Goal: Task Accomplishment & Management: Manage account settings

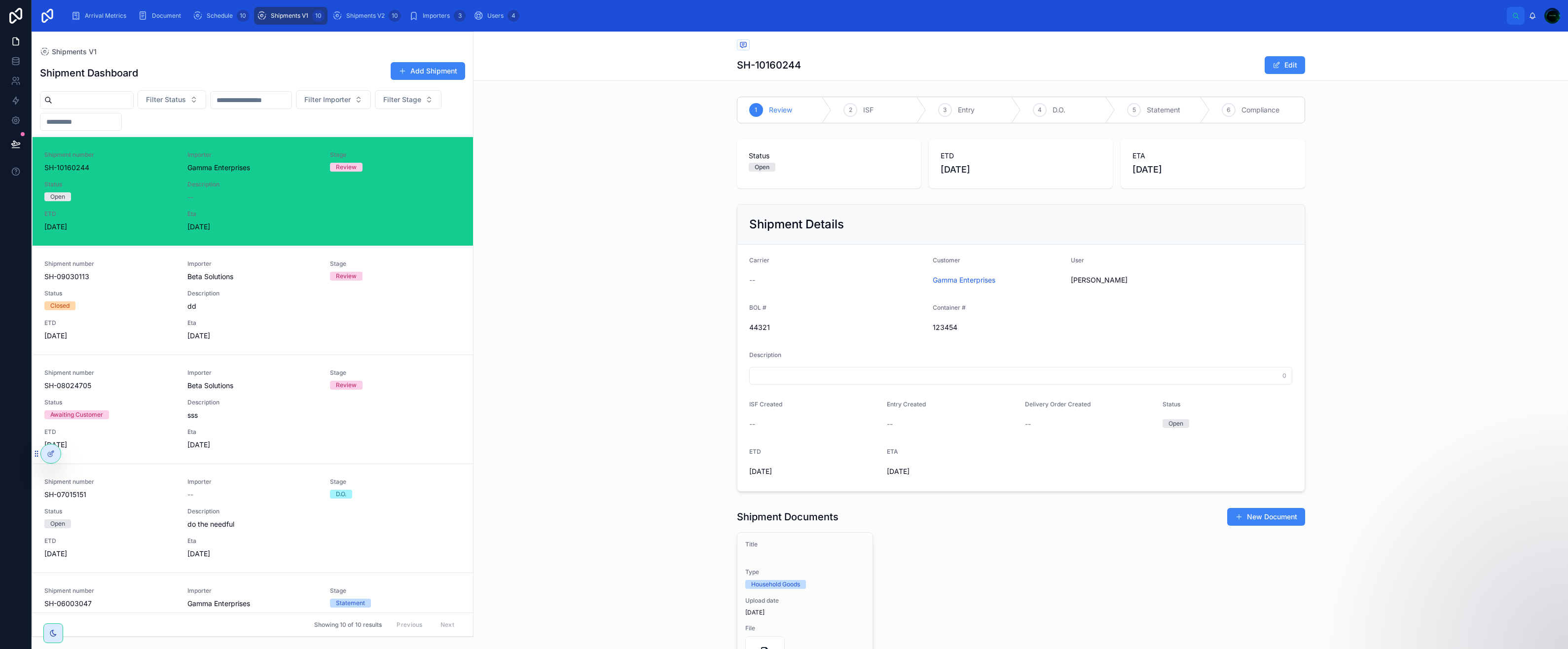
click at [186, 99] on span "Filter Status" at bounding box center [166, 99] width 40 height 10
click at [260, 102] on input "text" at bounding box center [251, 100] width 81 height 14
click at [371, 108] on button "Filter Importer" at bounding box center [333, 99] width 75 height 19
click at [375, 109] on button "Filter Stage" at bounding box center [408, 99] width 67 height 19
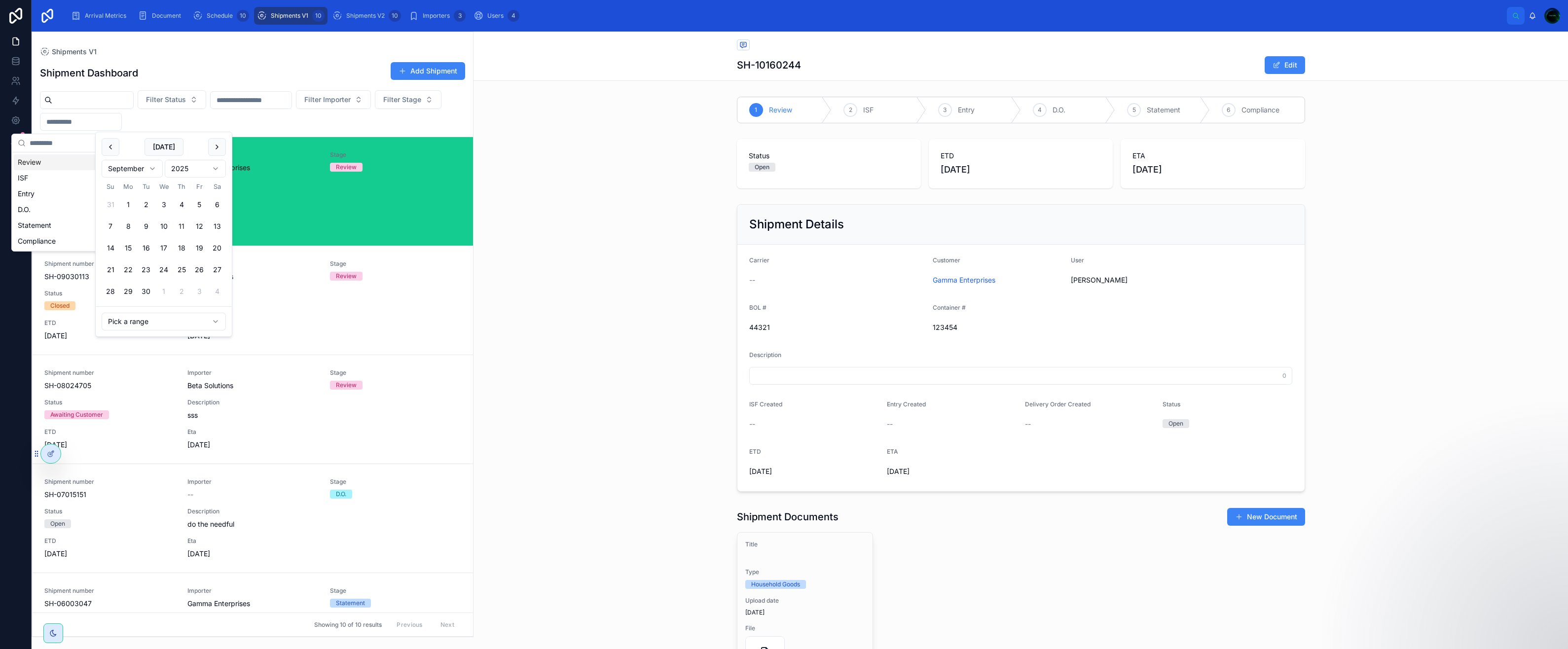
click at [121, 123] on input "text" at bounding box center [81, 122] width 81 height 14
click at [236, 124] on div "Filter Status Filter Importer Filter Stage" at bounding box center [252, 110] width 441 height 40
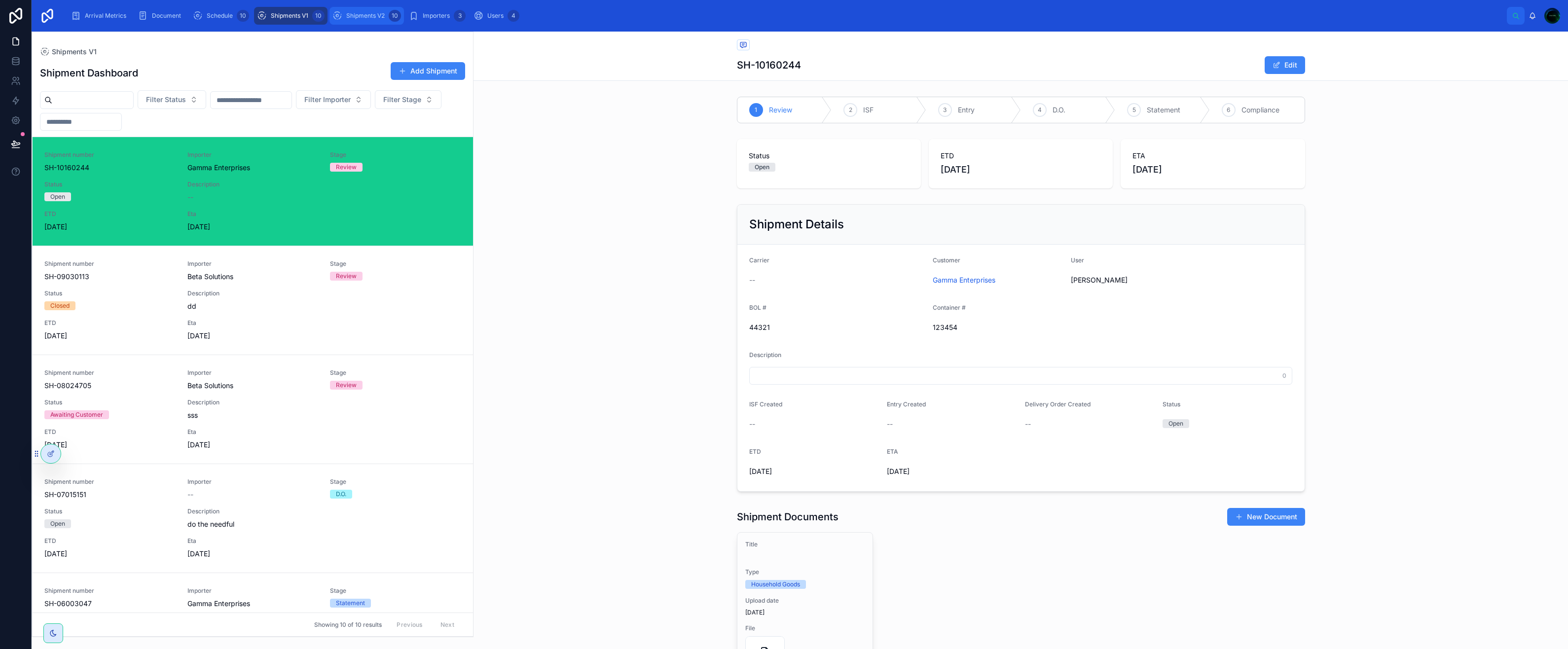
click at [349, 12] on span "Shipments V2" at bounding box center [365, 16] width 38 height 8
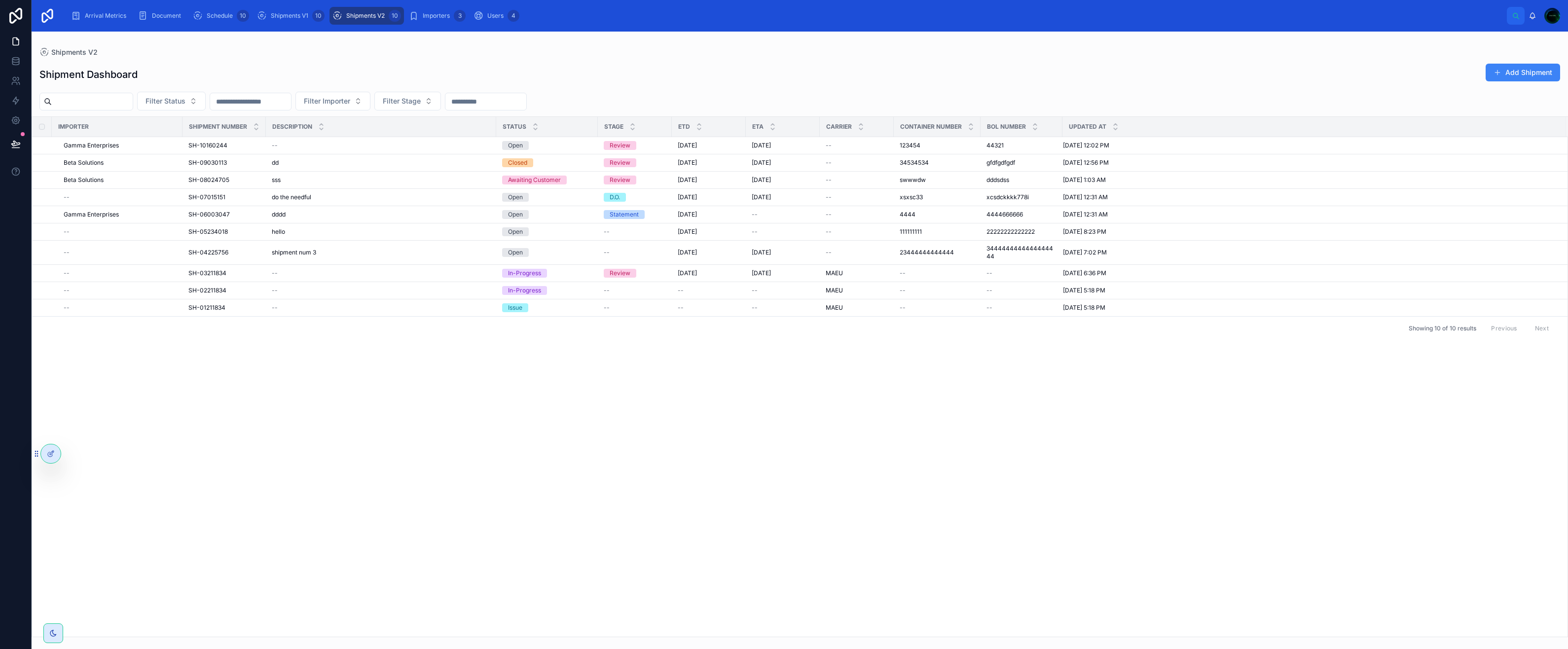
click at [303, 146] on div "--" at bounding box center [381, 146] width 218 height 8
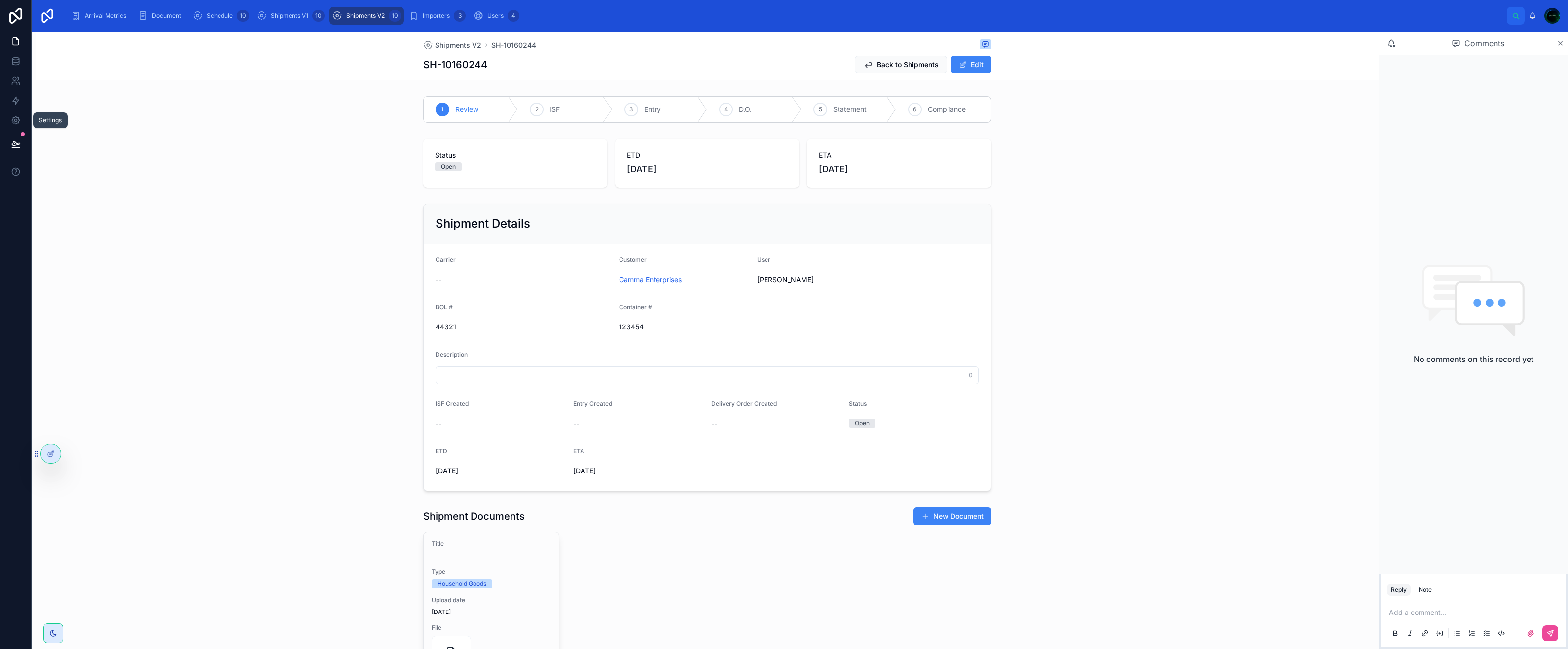
click at [19, 125] on icon at bounding box center [15, 120] width 10 height 10
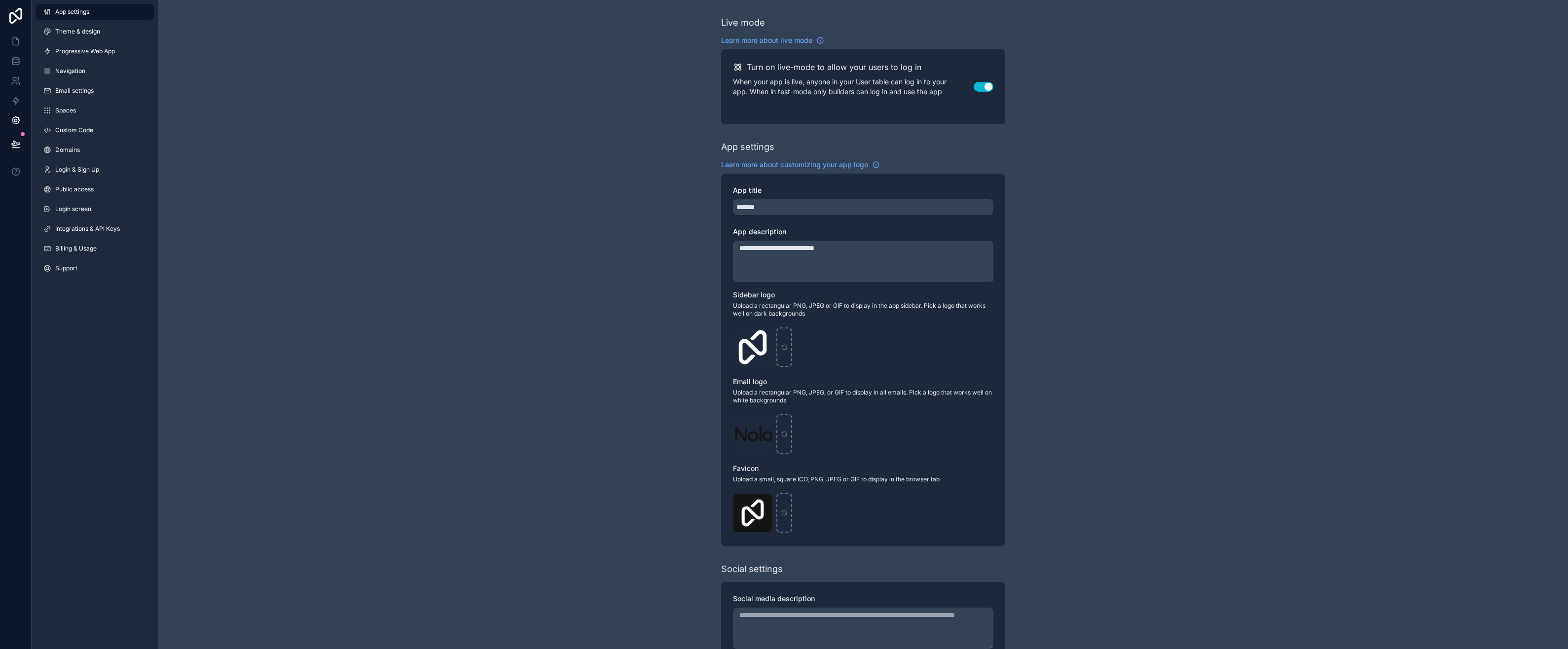
click at [75, 171] on span "Login & Sign Up" at bounding box center [77, 169] width 44 height 8
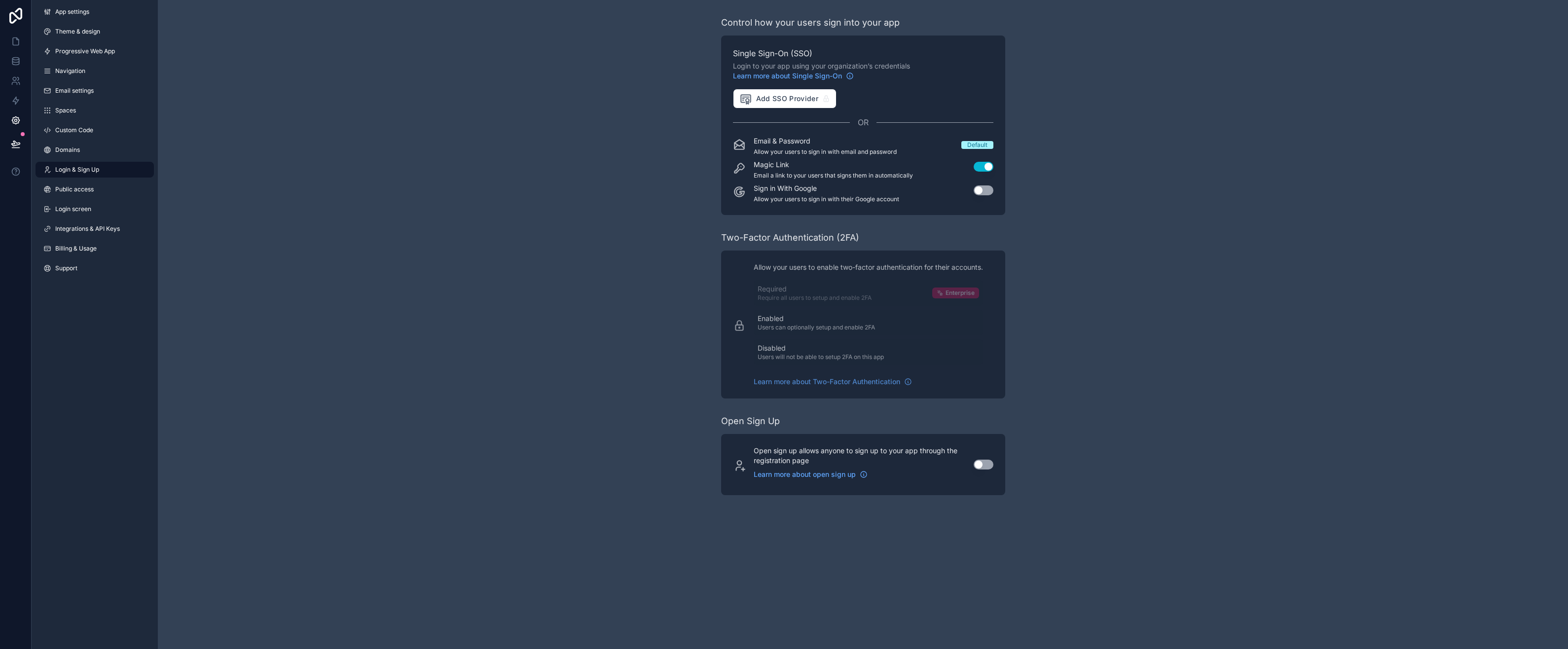
click at [67, 117] on link "Spaces" at bounding box center [95, 110] width 118 height 16
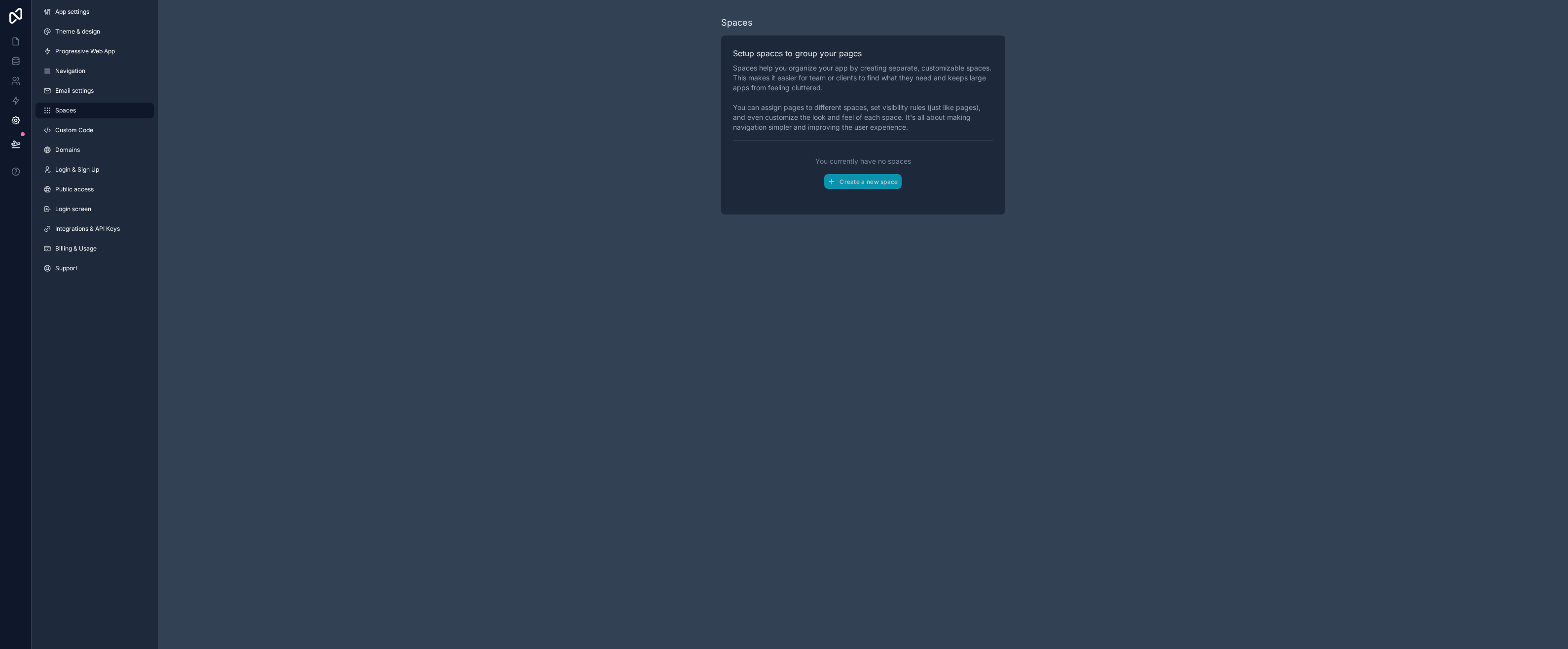
click at [70, 94] on span "Email settings" at bounding box center [74, 91] width 38 height 8
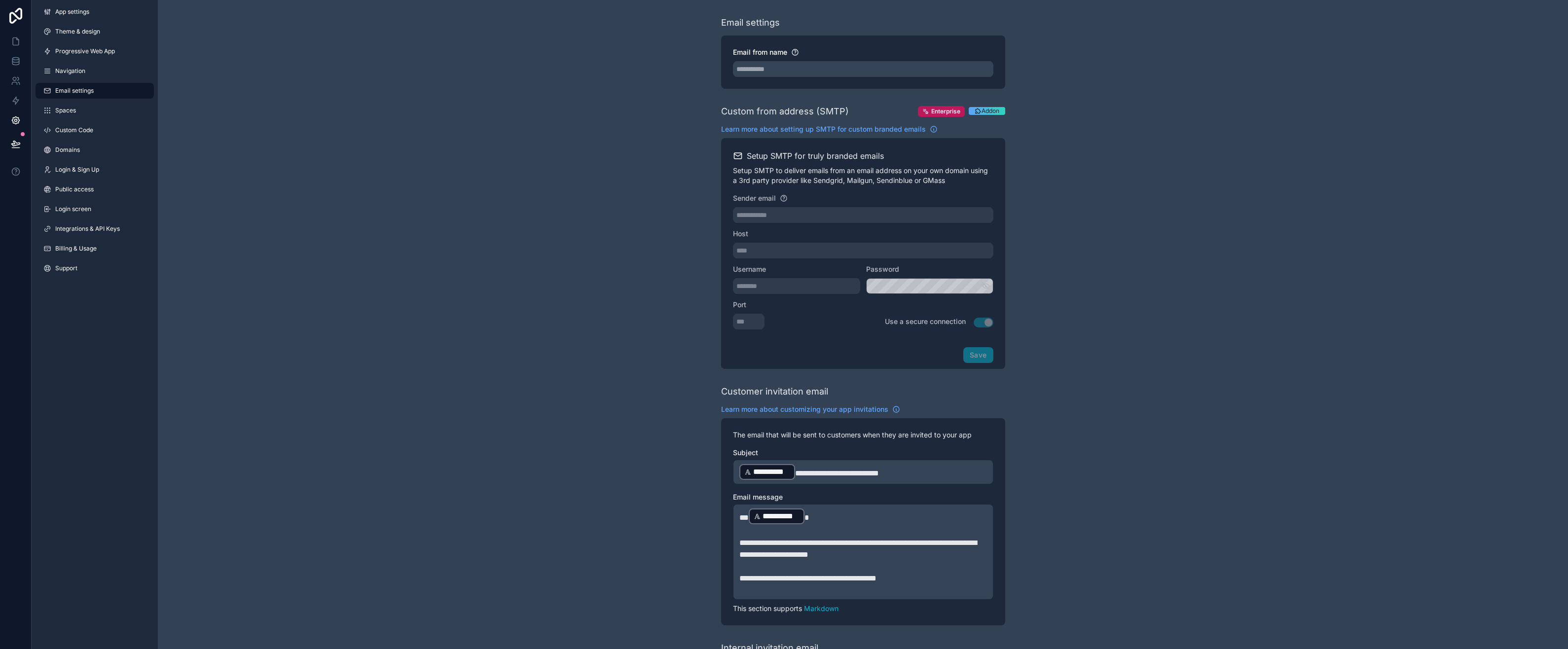
click at [985, 111] on span "Addon" at bounding box center [990, 111] width 18 height 8
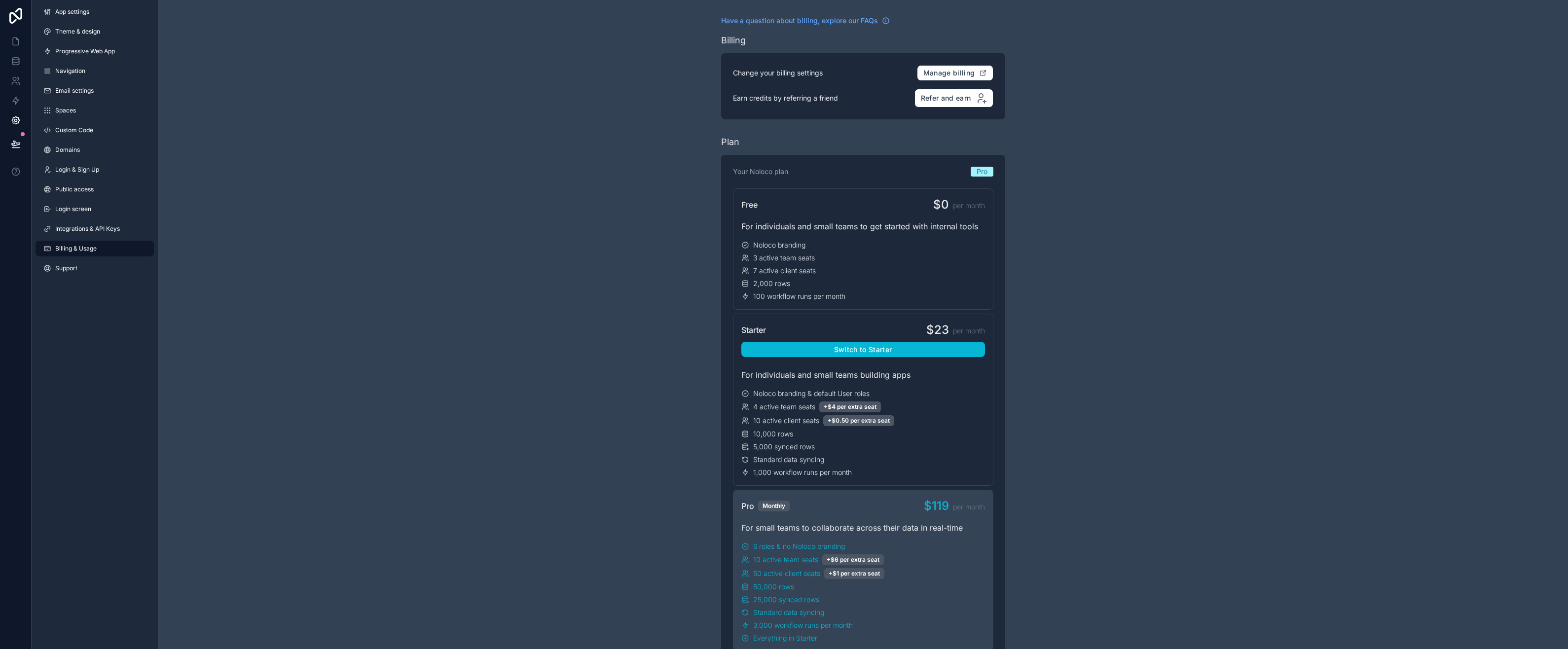
click at [77, 31] on span "Theme & design" at bounding box center [77, 32] width 45 height 8
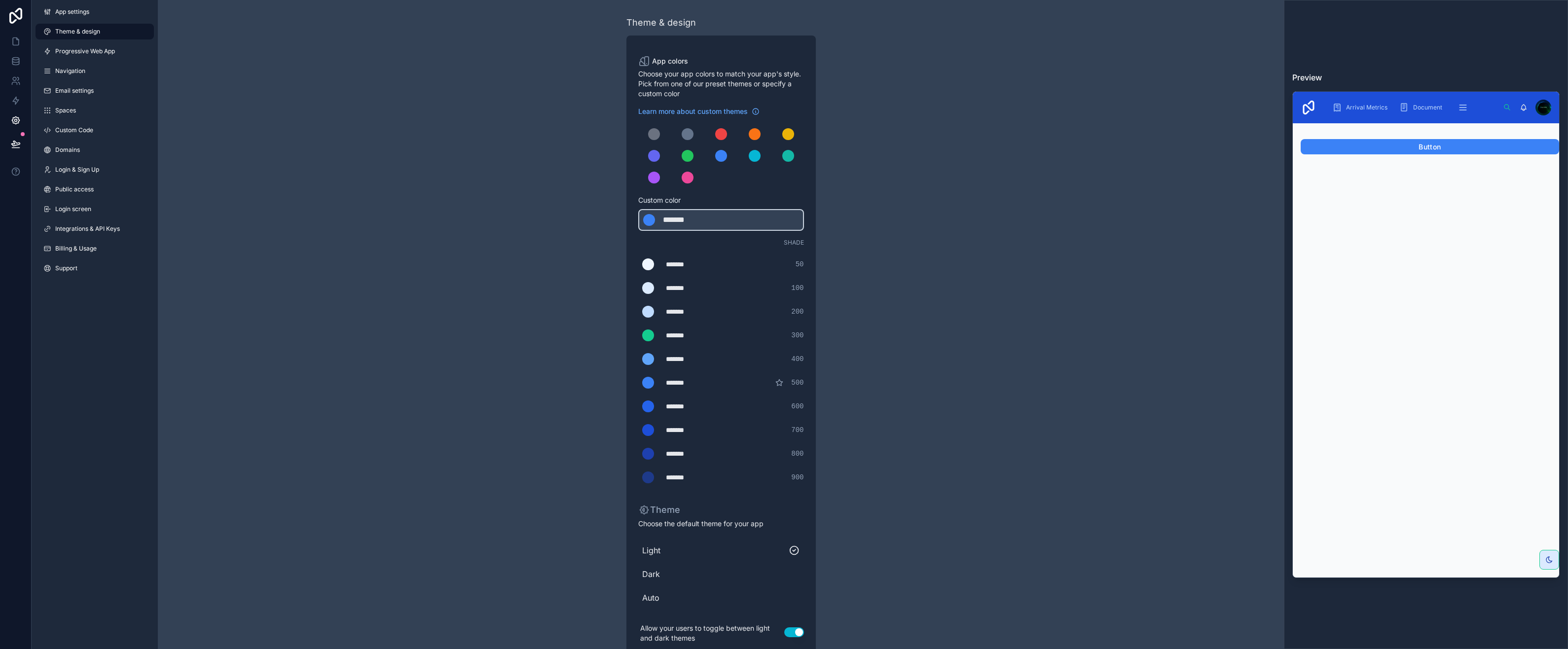
click at [645, 218] on div "scrollable content" at bounding box center [649, 220] width 12 height 12
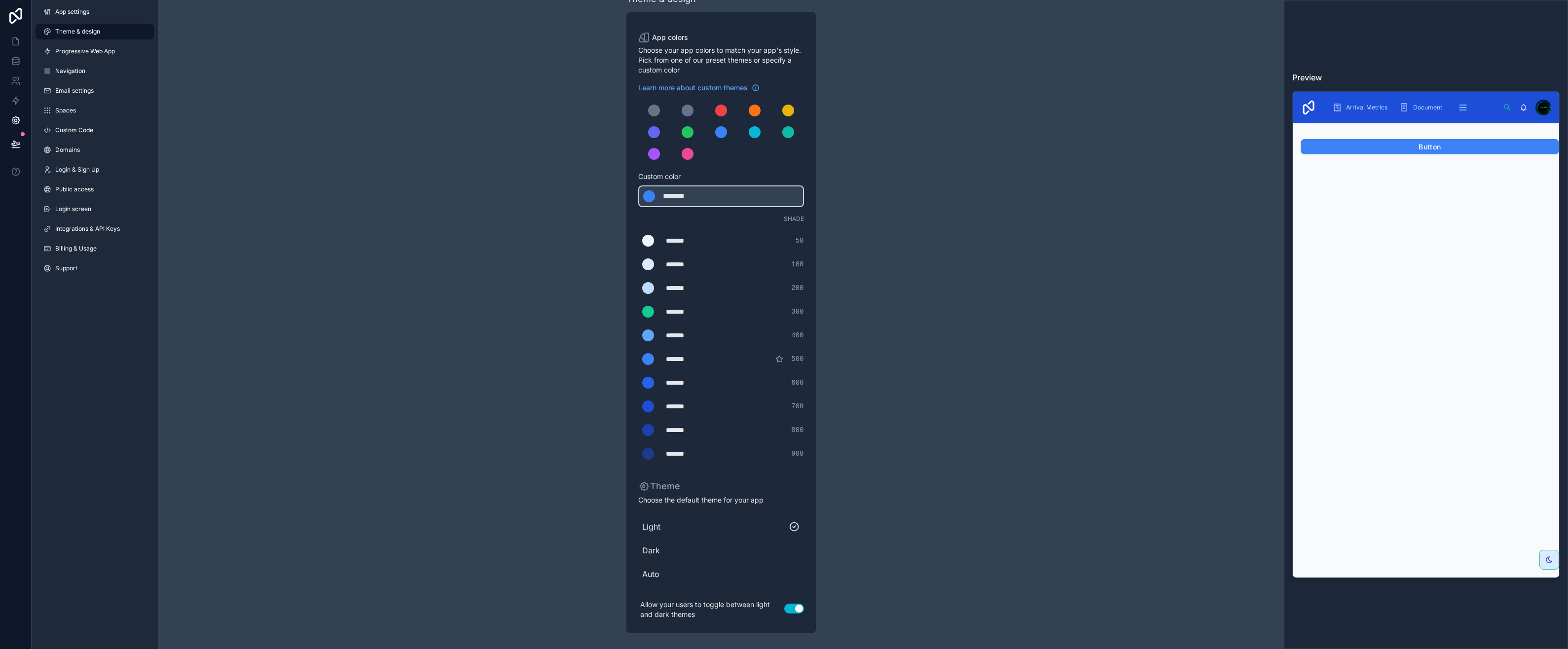
click at [650, 548] on span "Dark" at bounding box center [721, 550] width 158 height 12
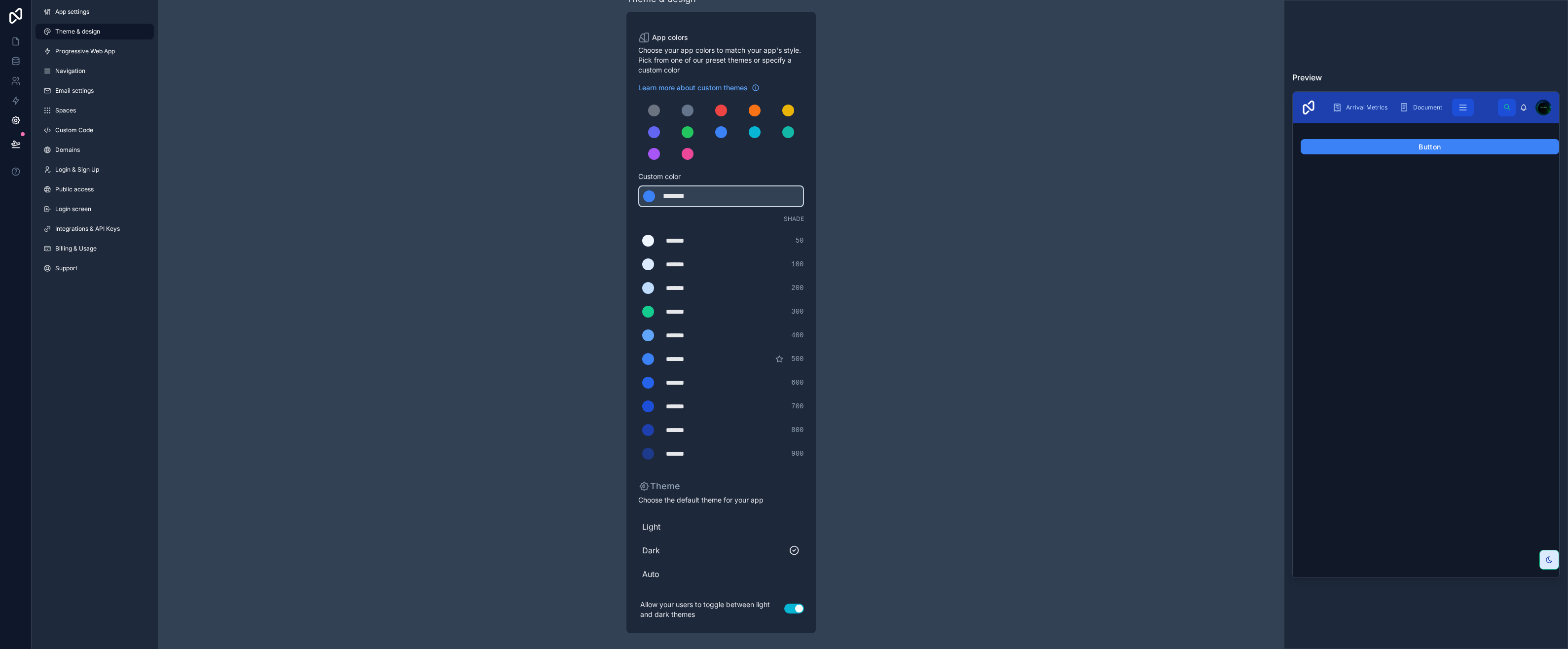
click at [75, 11] on span "App settings" at bounding box center [71, 12] width 34 height 8
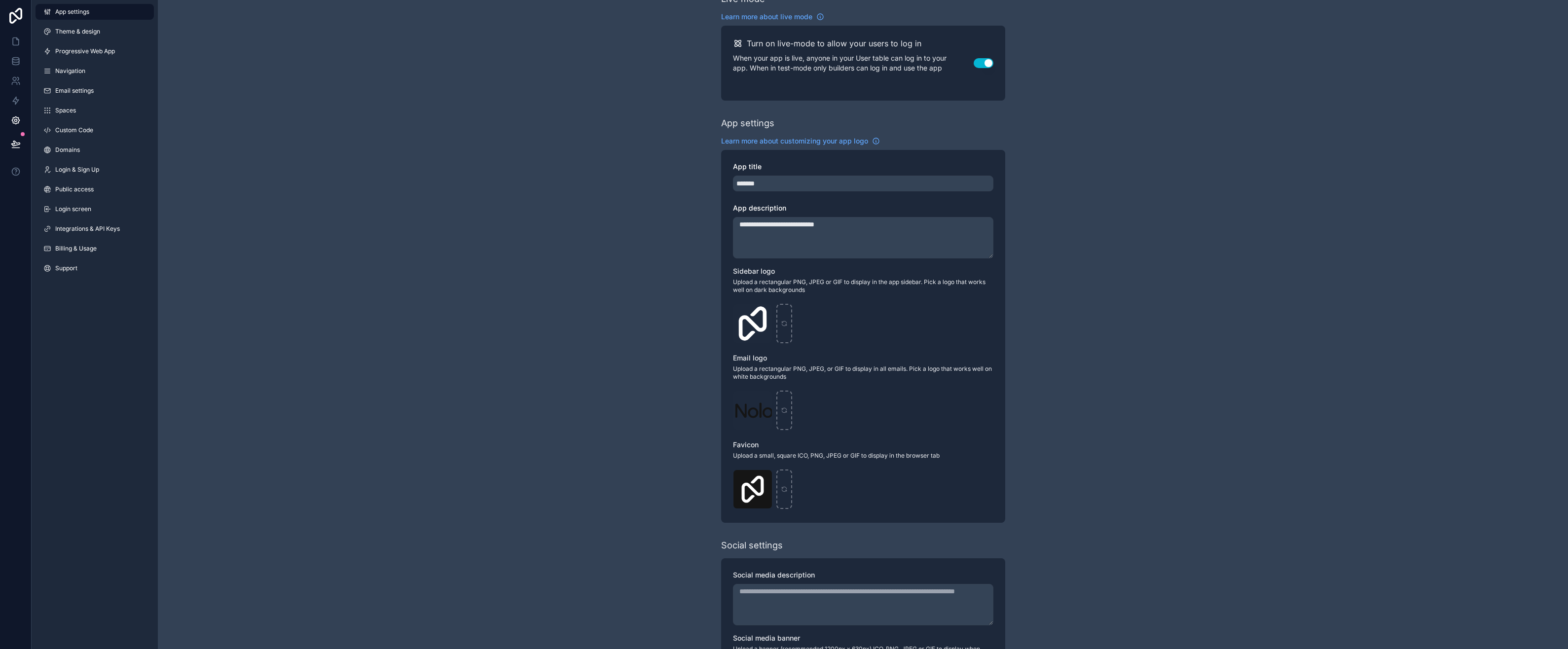
click at [0, 0] on icon "scrollable content" at bounding box center [0, 0] width 0 height 0
click at [782, 296] on icon "button" at bounding box center [784, 294] width 8 height 8
click at [751, 321] on icon "scrollable content" at bounding box center [752, 324] width 7 height 7
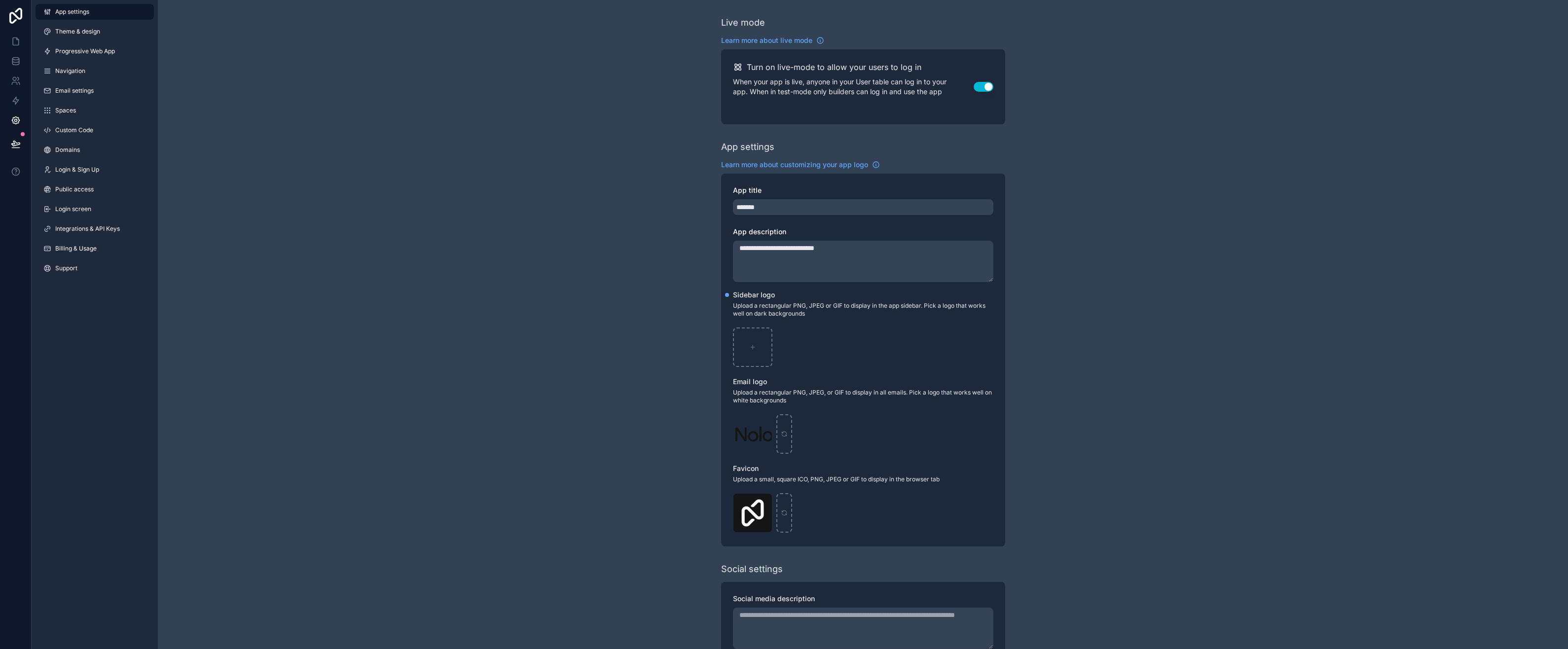
click at [78, 56] on link "Progressive Web App" at bounding box center [95, 52] width 118 height 16
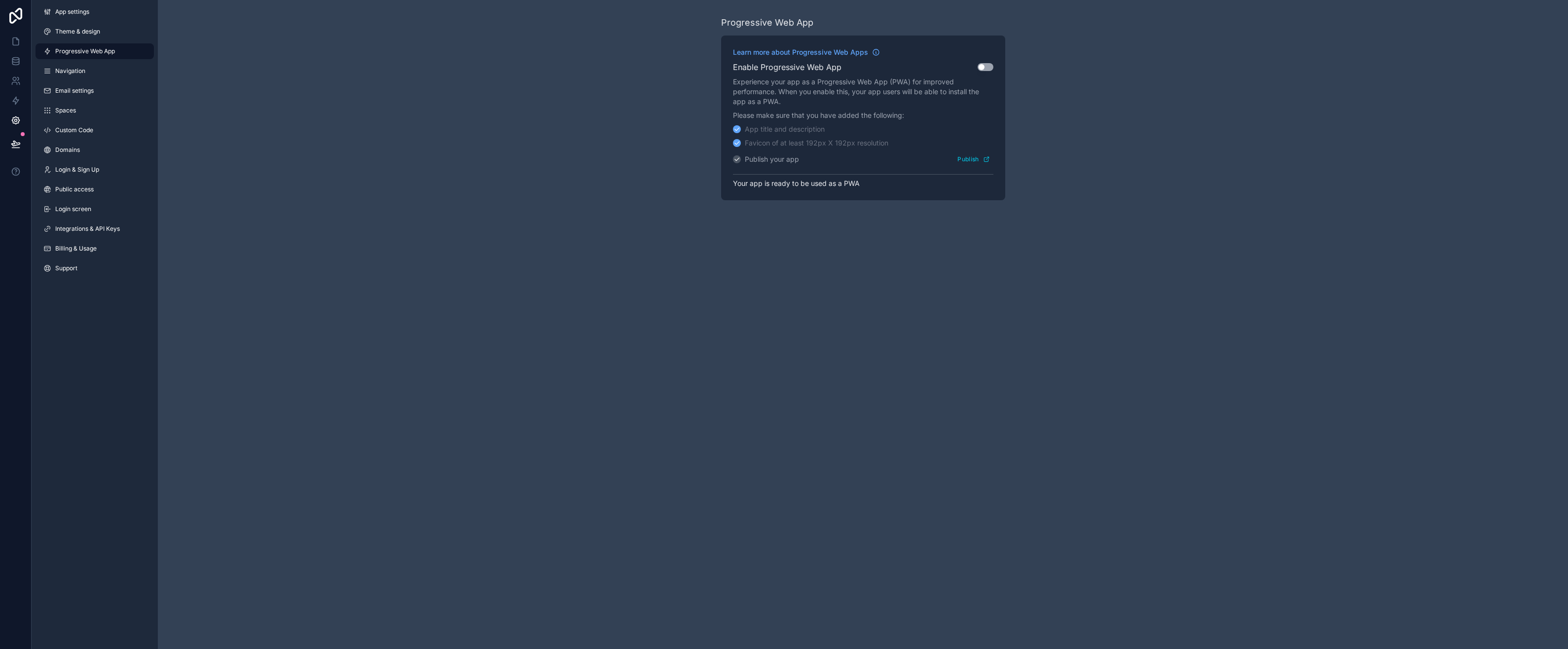
click at [77, 224] on link "Integrations & API Keys" at bounding box center [95, 229] width 118 height 16
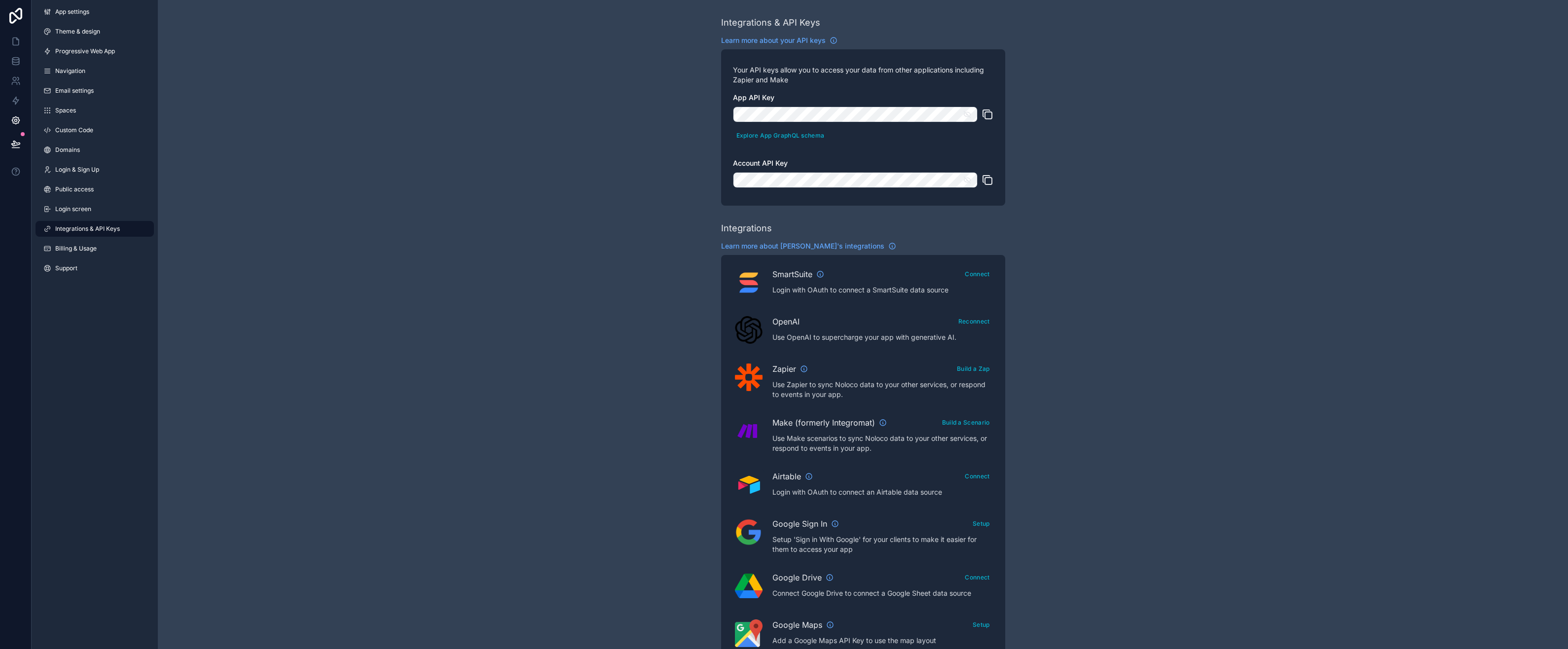
click at [75, 251] on span "Billing & Usage" at bounding box center [75, 249] width 42 height 8
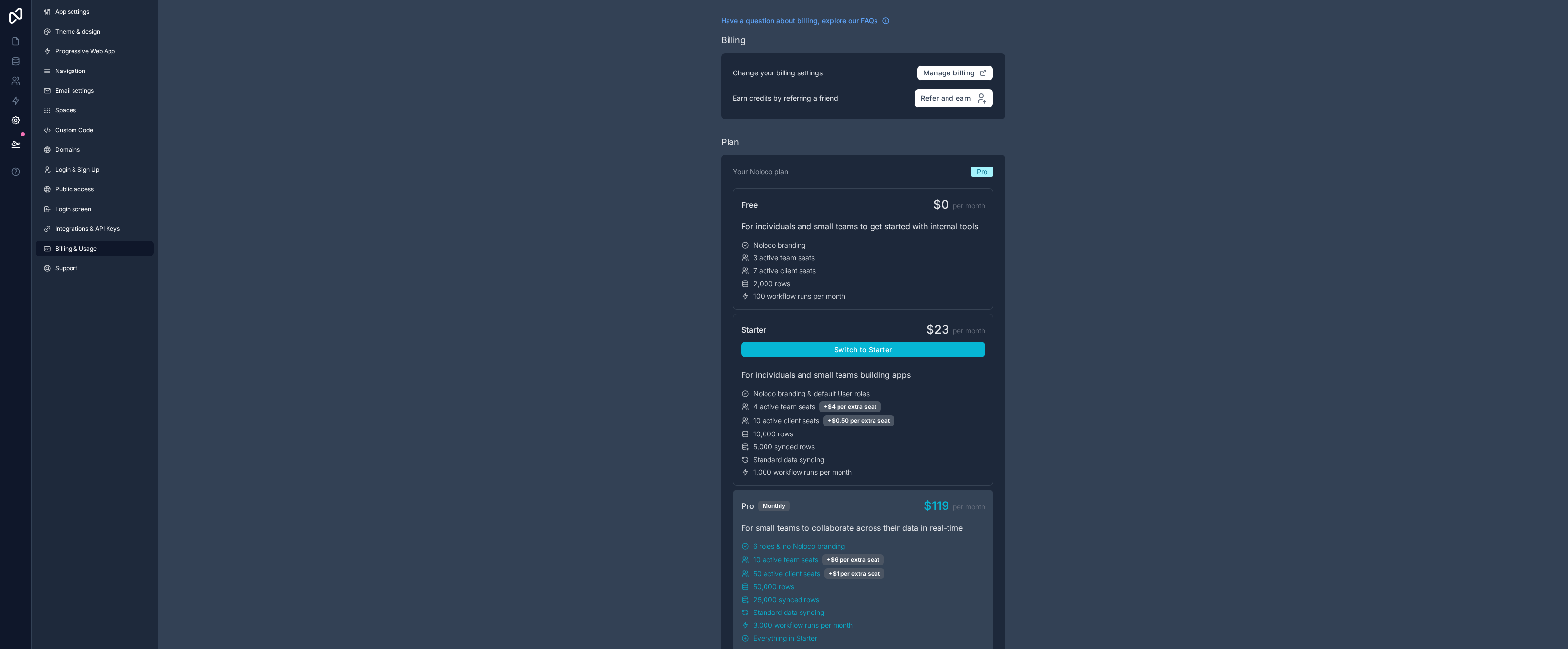
click at [73, 270] on span "Support" at bounding box center [66, 269] width 22 height 8
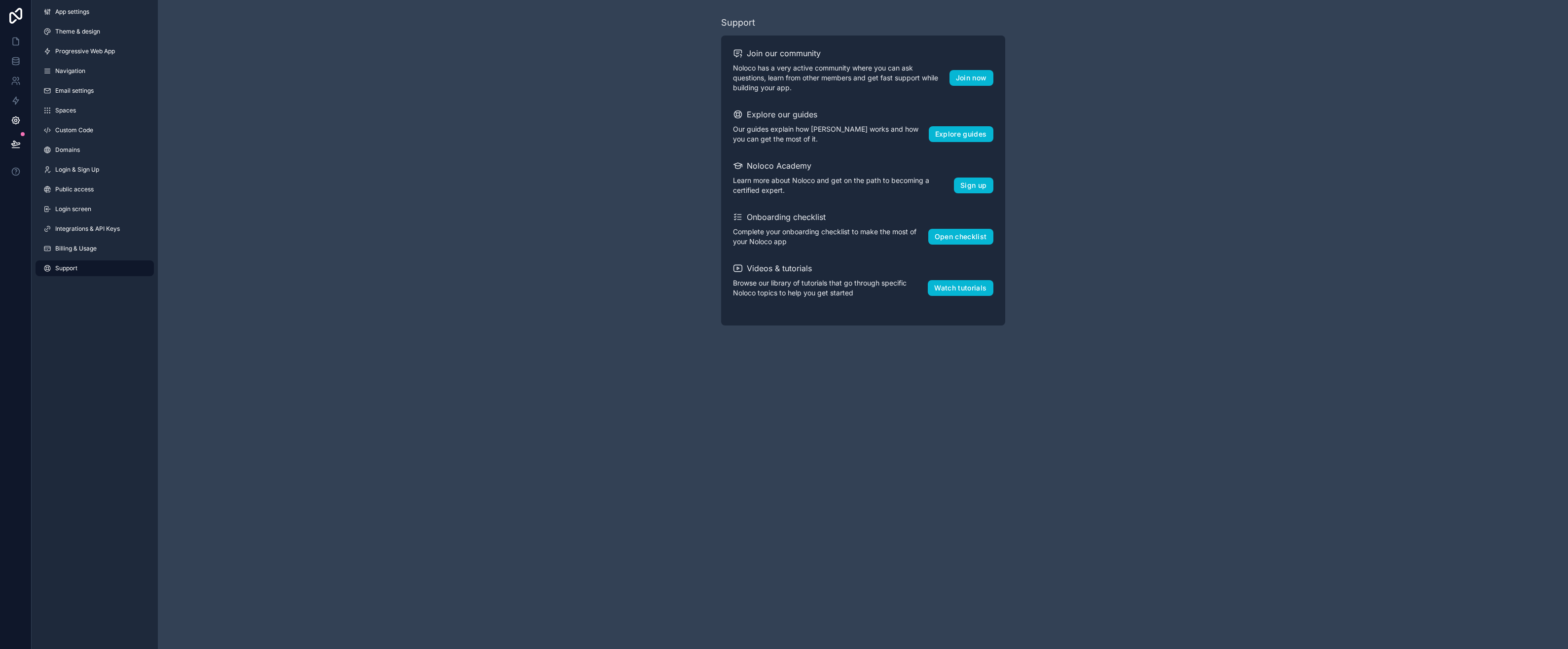
click at [70, 150] on span "Domains" at bounding box center [67, 150] width 24 height 8
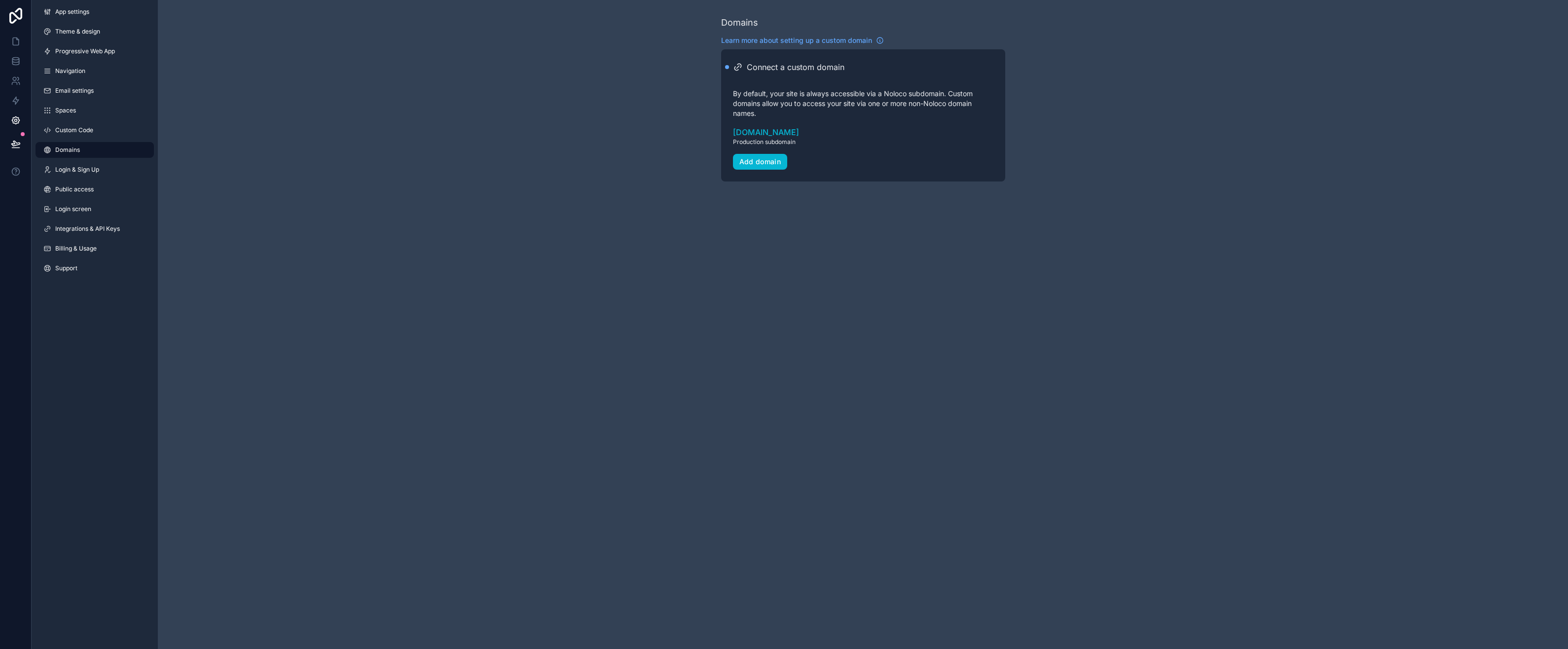
click at [74, 133] on span "Custom Code" at bounding box center [73, 130] width 38 height 8
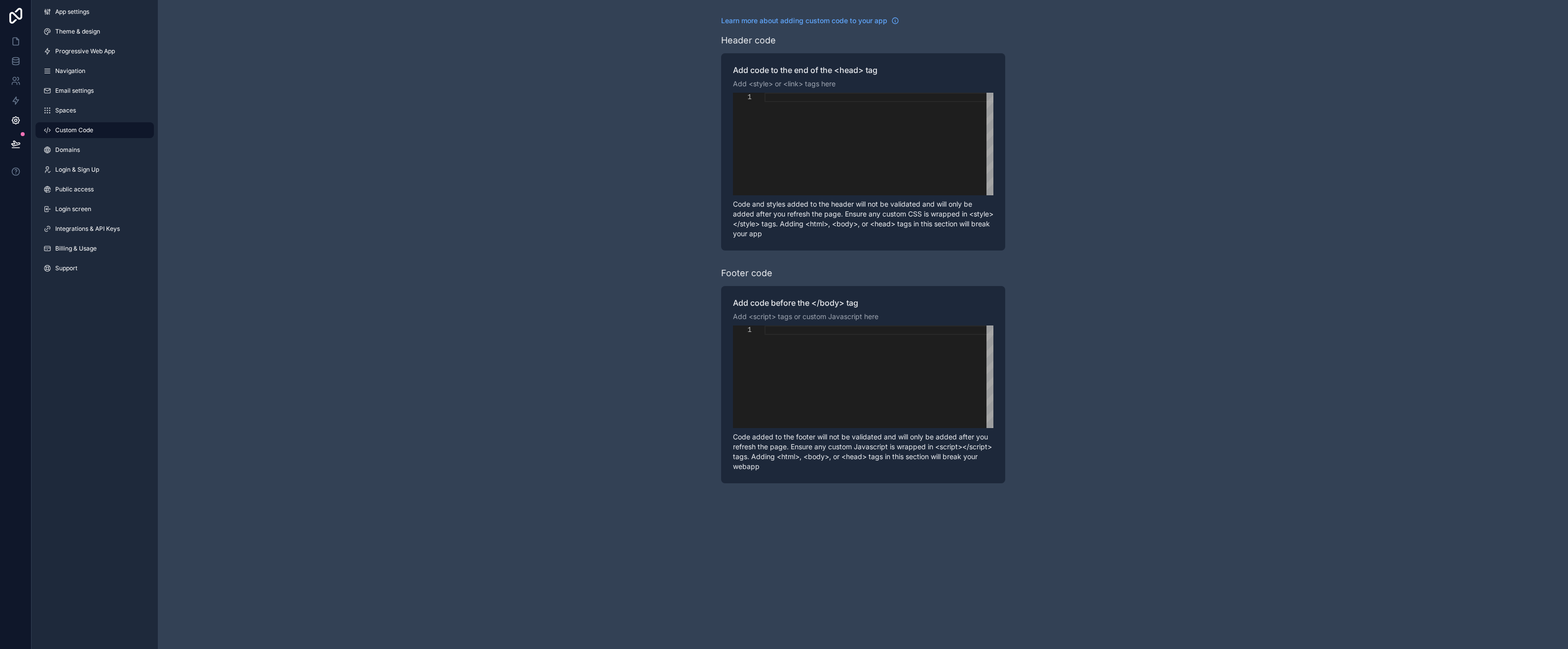
click at [71, 92] on span "Email settings" at bounding box center [74, 91] width 38 height 8
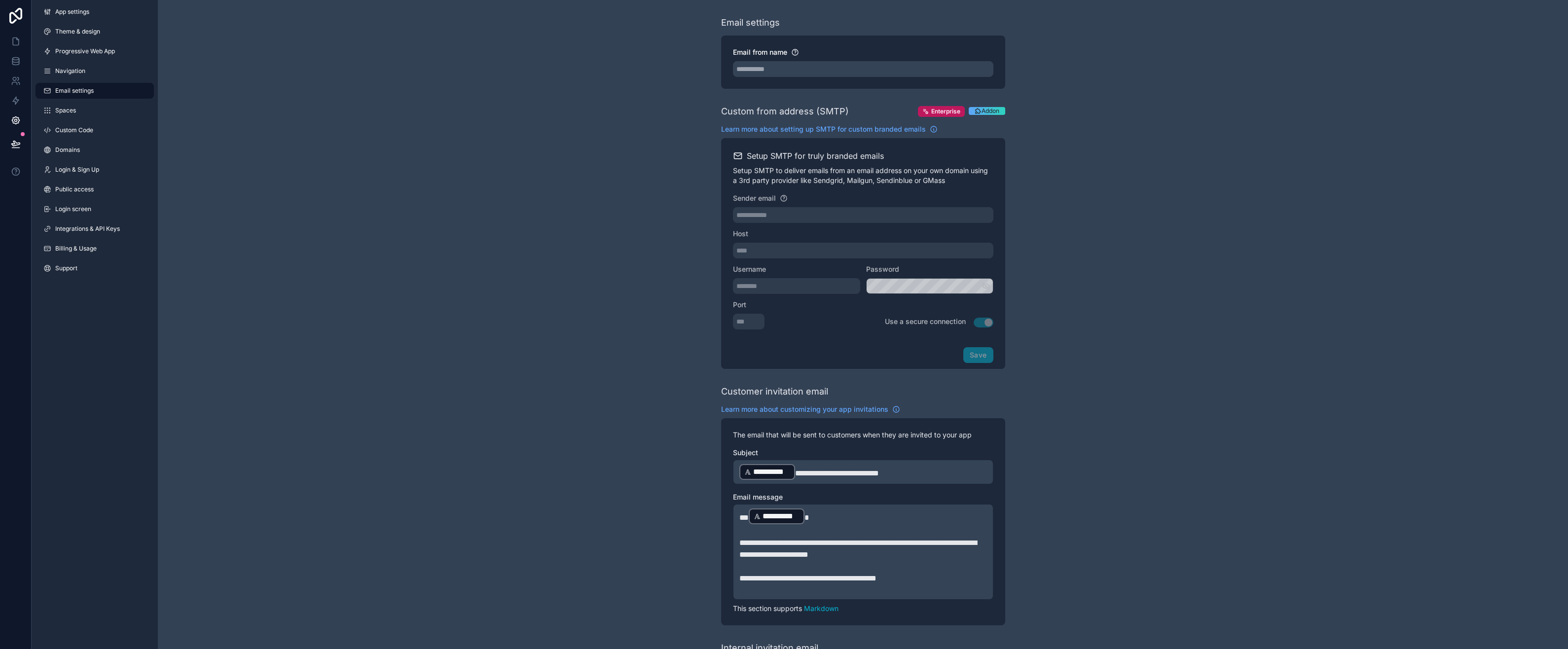
click at [71, 74] on span "Navigation" at bounding box center [69, 71] width 30 height 8
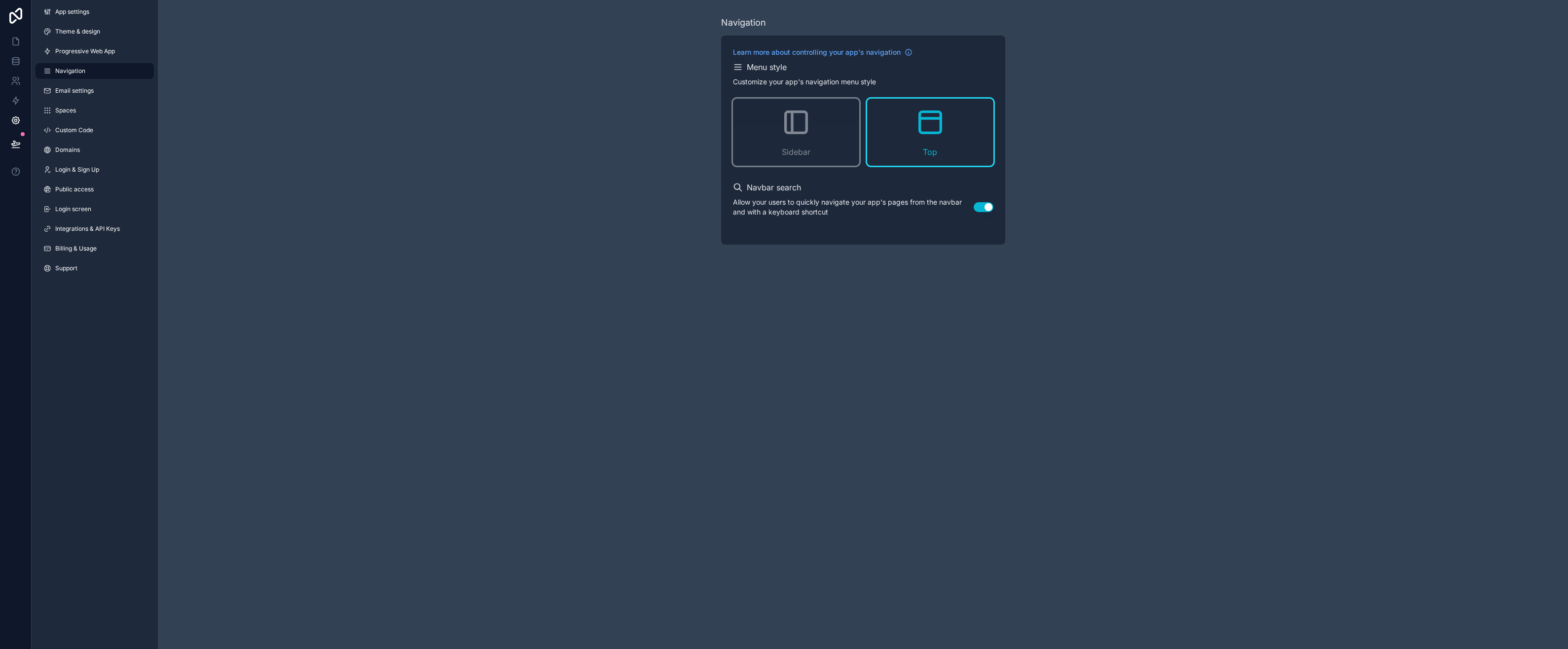
click at [75, 56] on link "Progressive Web App" at bounding box center [95, 52] width 118 height 16
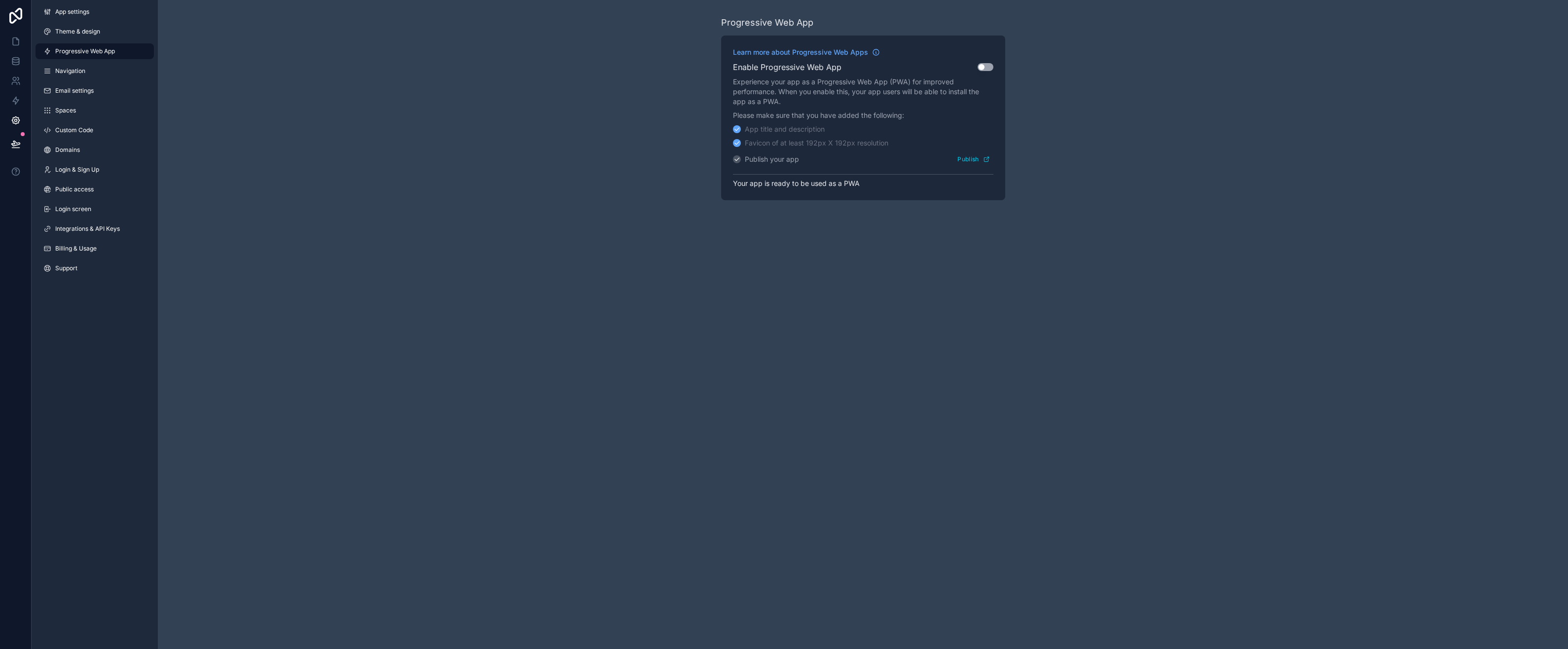
click at [81, 31] on span "Theme & design" at bounding box center [77, 32] width 45 height 8
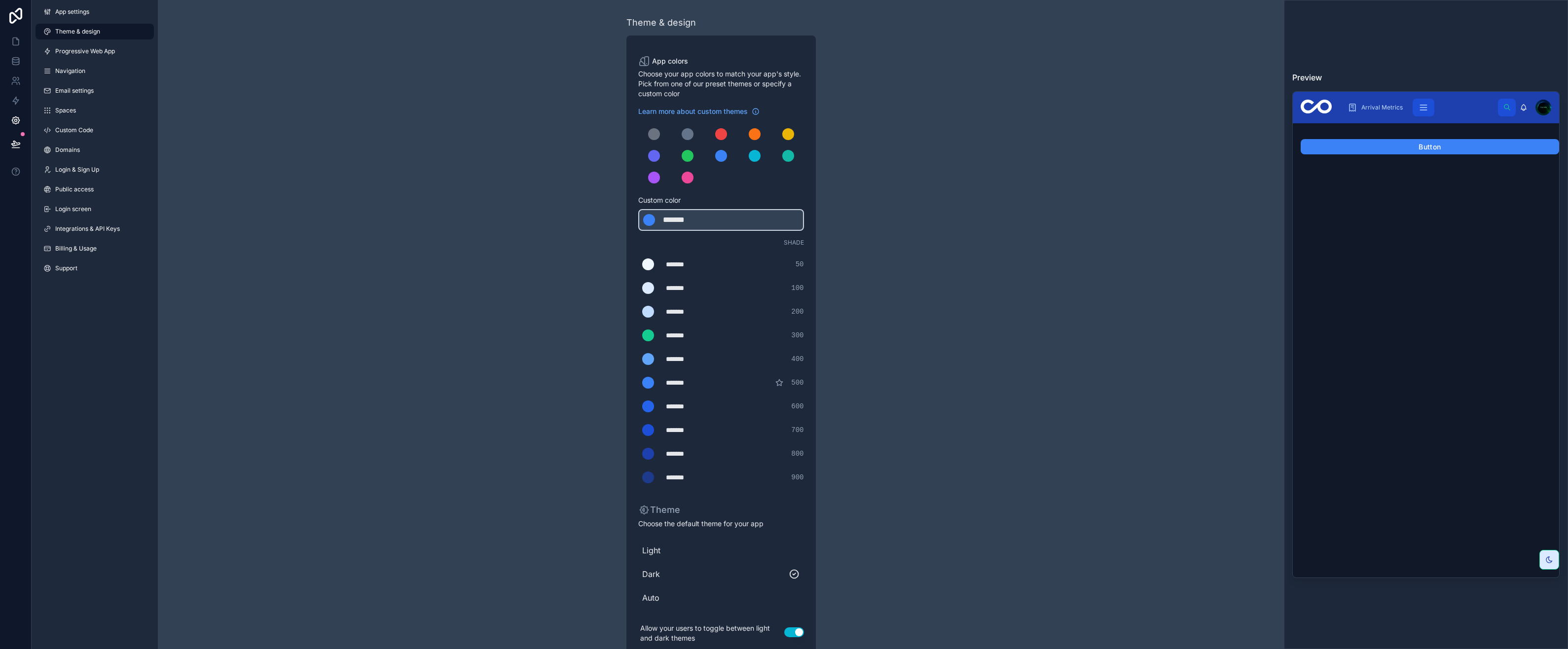
click at [74, 13] on span "App settings" at bounding box center [71, 12] width 34 height 8
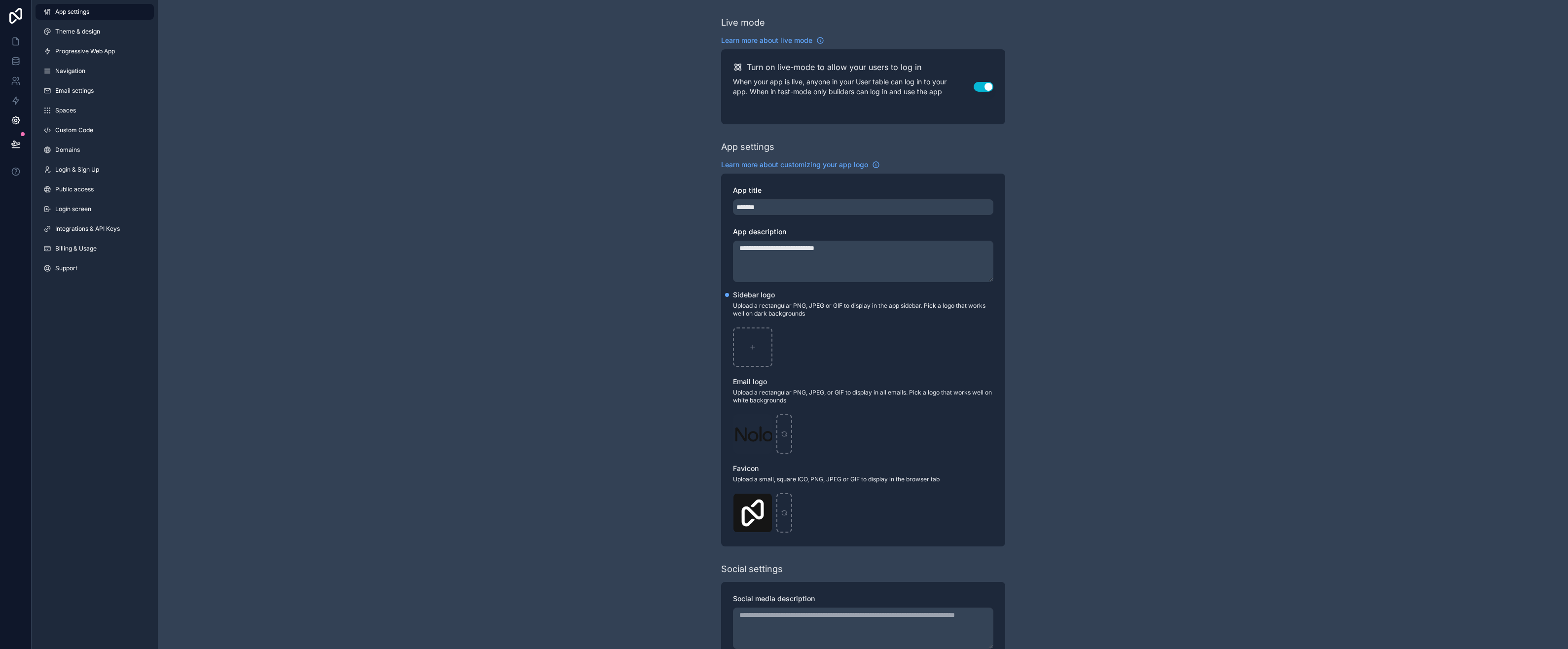
click at [50, 144] on link "Domains" at bounding box center [95, 150] width 118 height 16
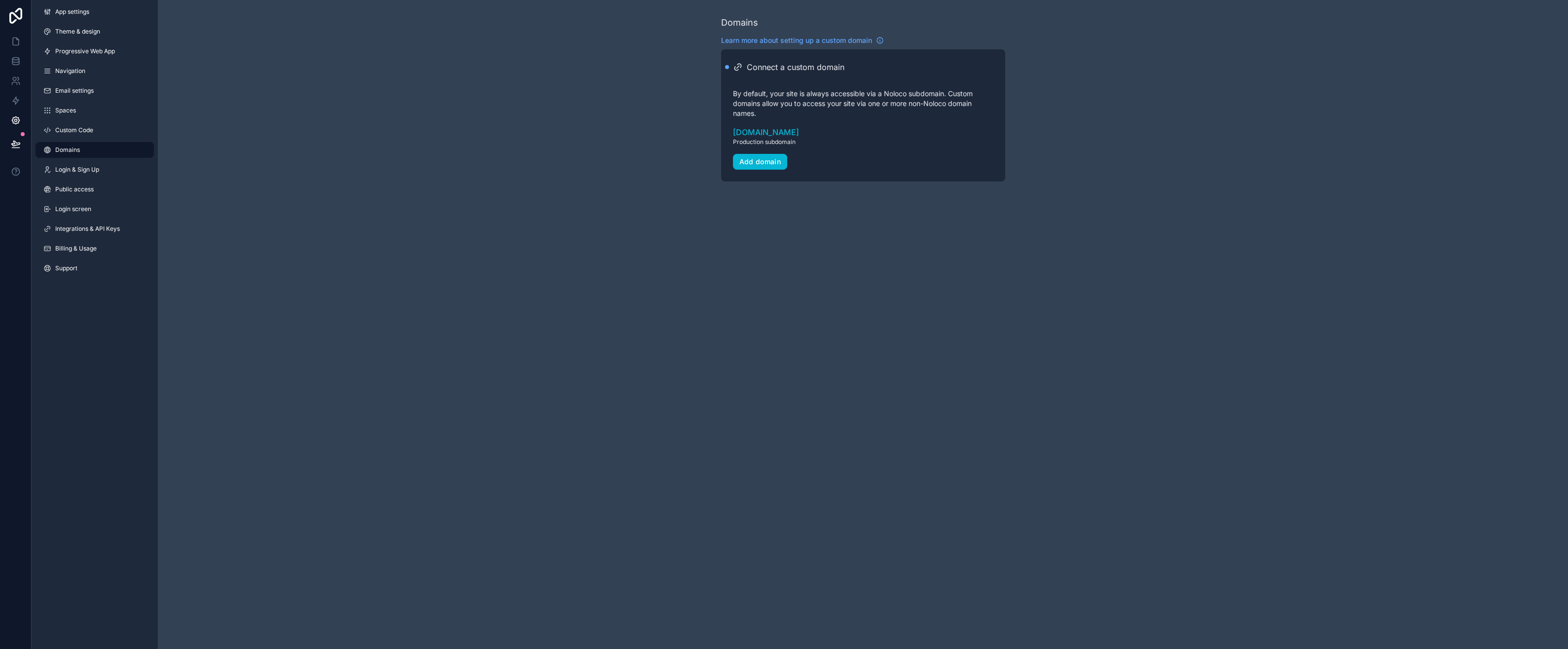
click at [73, 13] on span "App settings" at bounding box center [71, 12] width 34 height 8
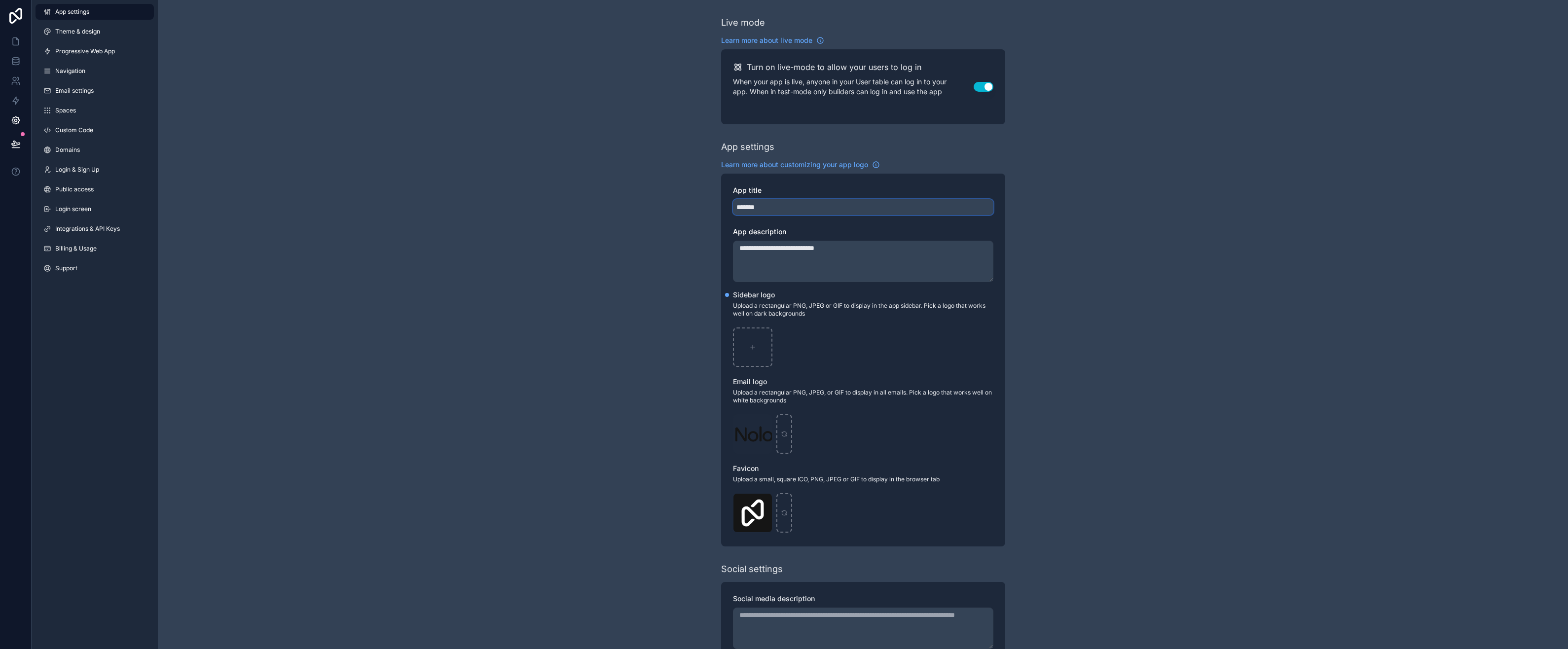
click at [773, 211] on input "*******" at bounding box center [863, 207] width 261 height 16
click at [700, 221] on div "**********" at bounding box center [863, 382] width 1410 height 763
click at [15, 40] on icon at bounding box center [15, 41] width 10 height 10
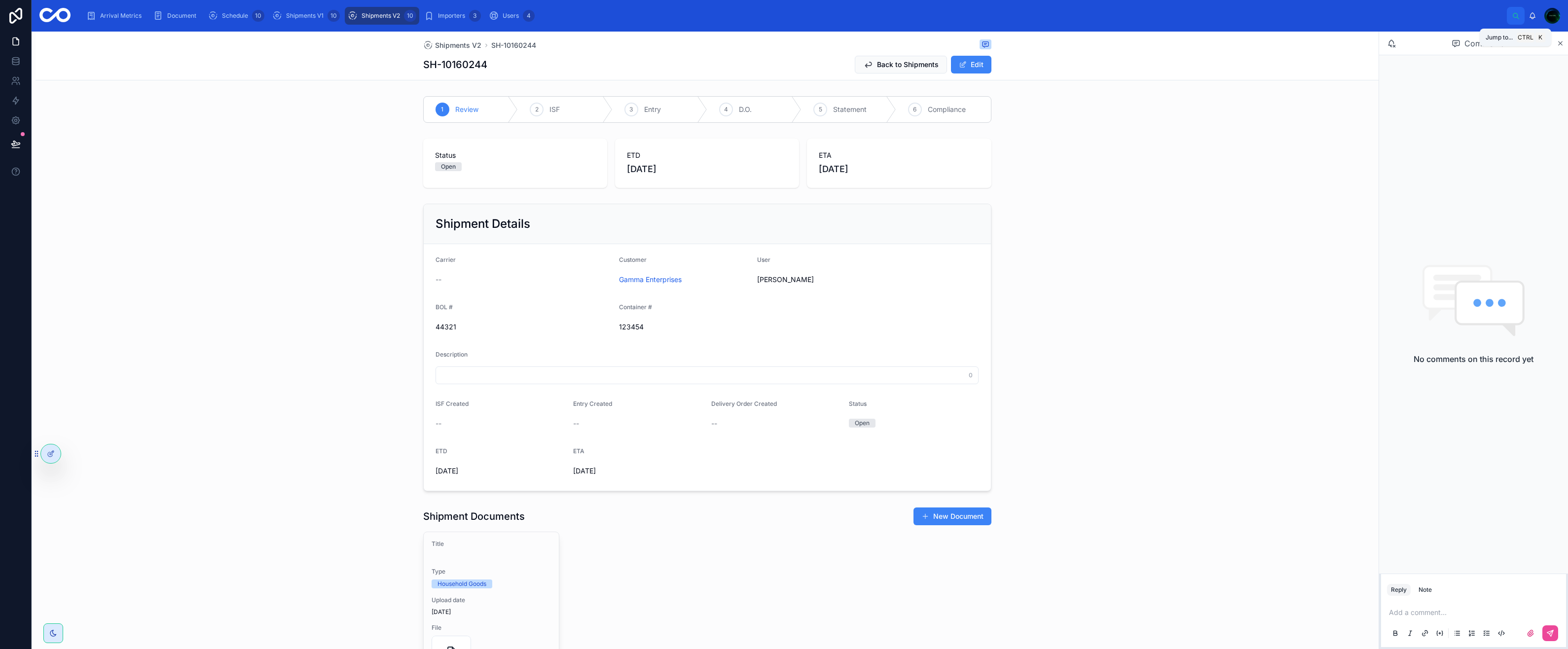
click at [1516, 13] on icon at bounding box center [1515, 15] width 5 height 5
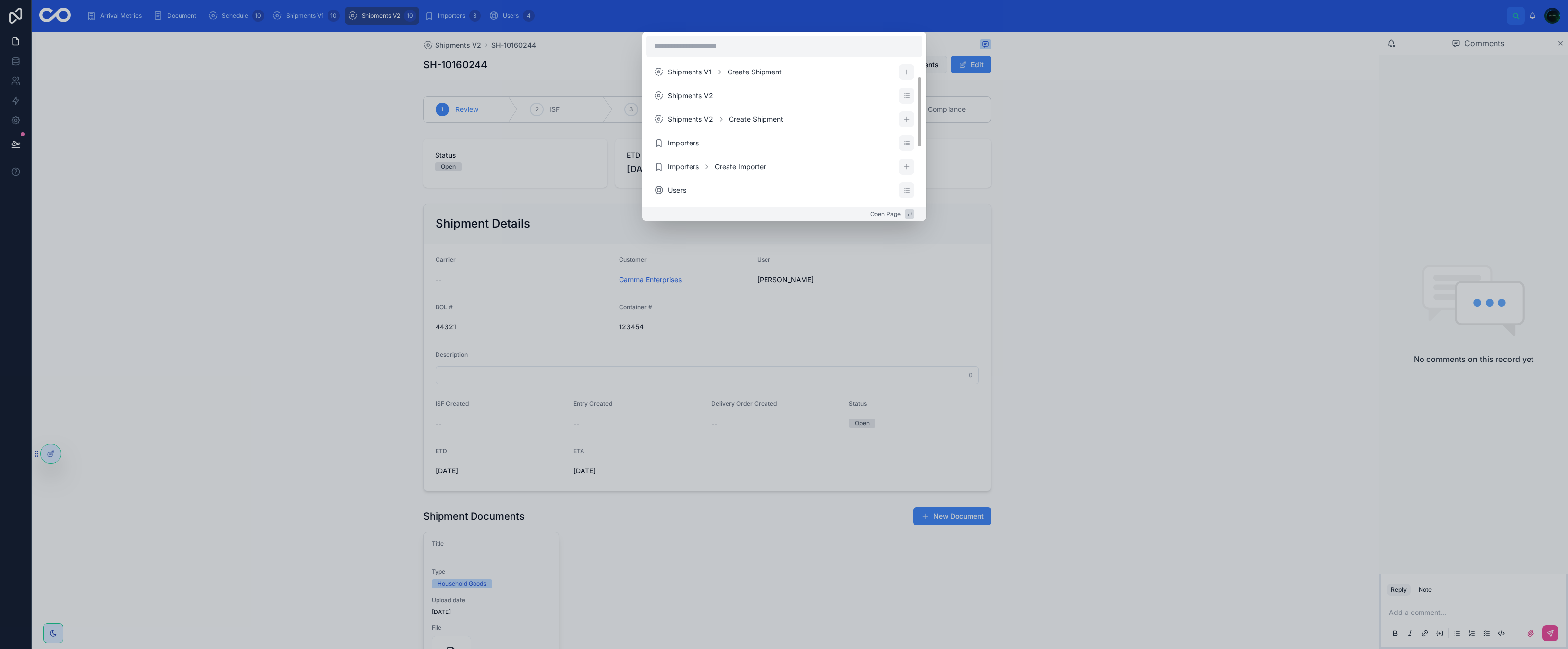
scroll to position [142, 0]
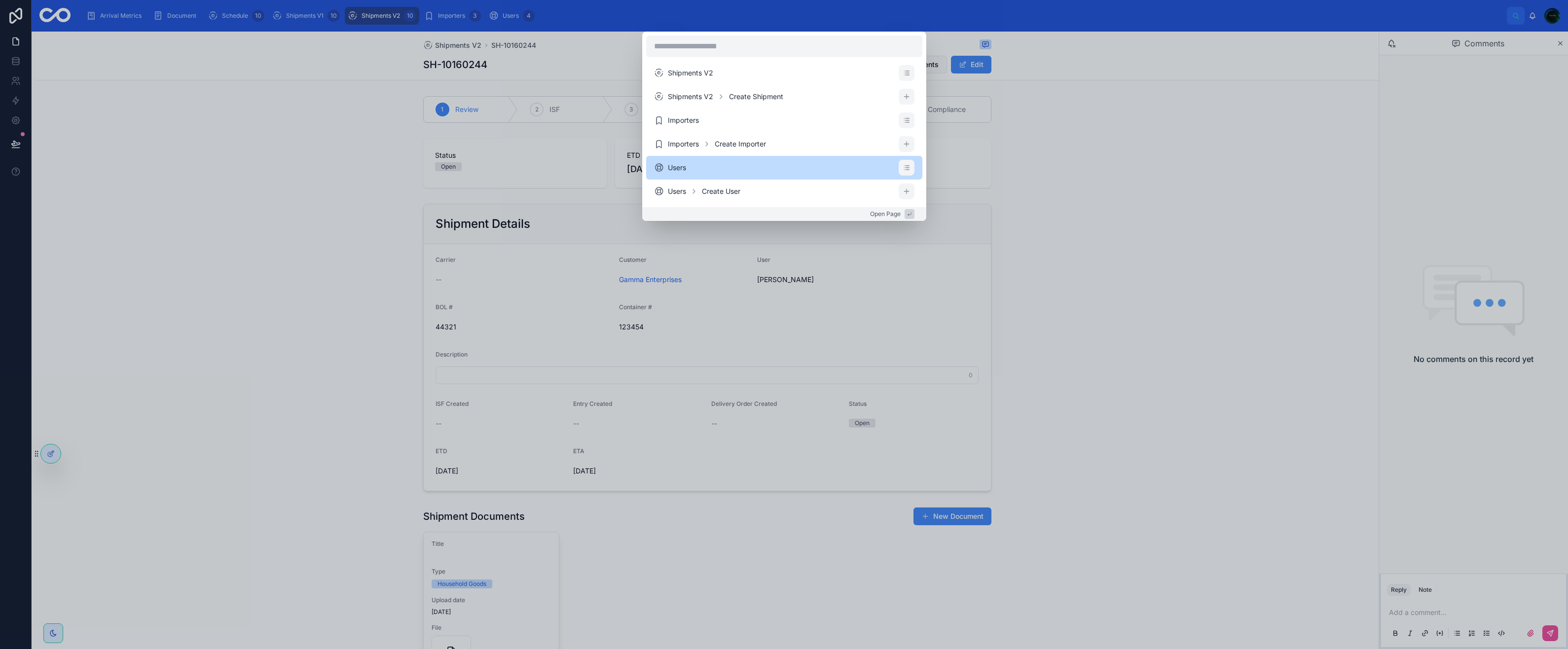
click at [680, 164] on span "Users" at bounding box center [677, 167] width 19 height 10
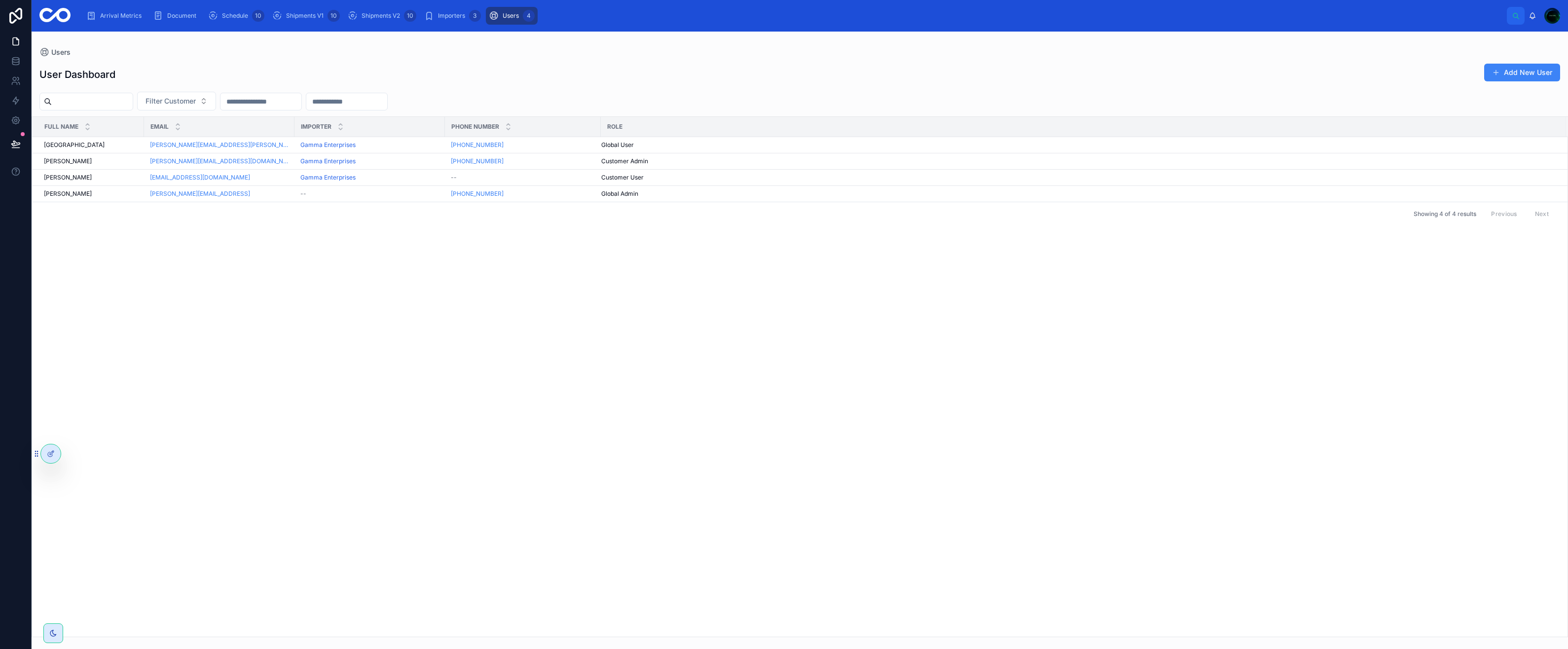
click at [120, 144] on div "Jackson Creek Jackson Creek" at bounding box center [91, 145] width 94 height 8
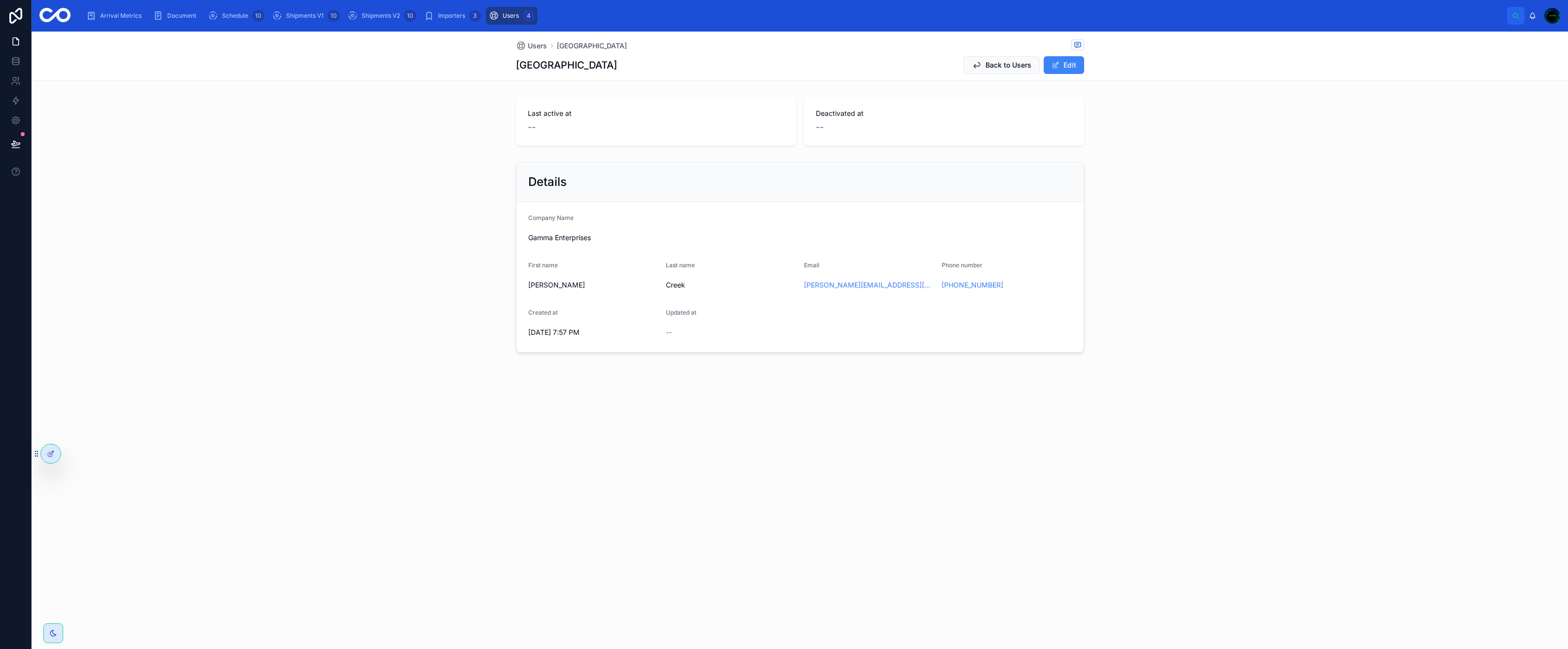
click at [1069, 62] on button "Edit" at bounding box center [1064, 65] width 40 height 18
click at [566, 239] on span "Gamma Enterprises" at bounding box center [559, 238] width 63 height 10
click at [1081, 46] on icon at bounding box center [1078, 45] width 8 height 8
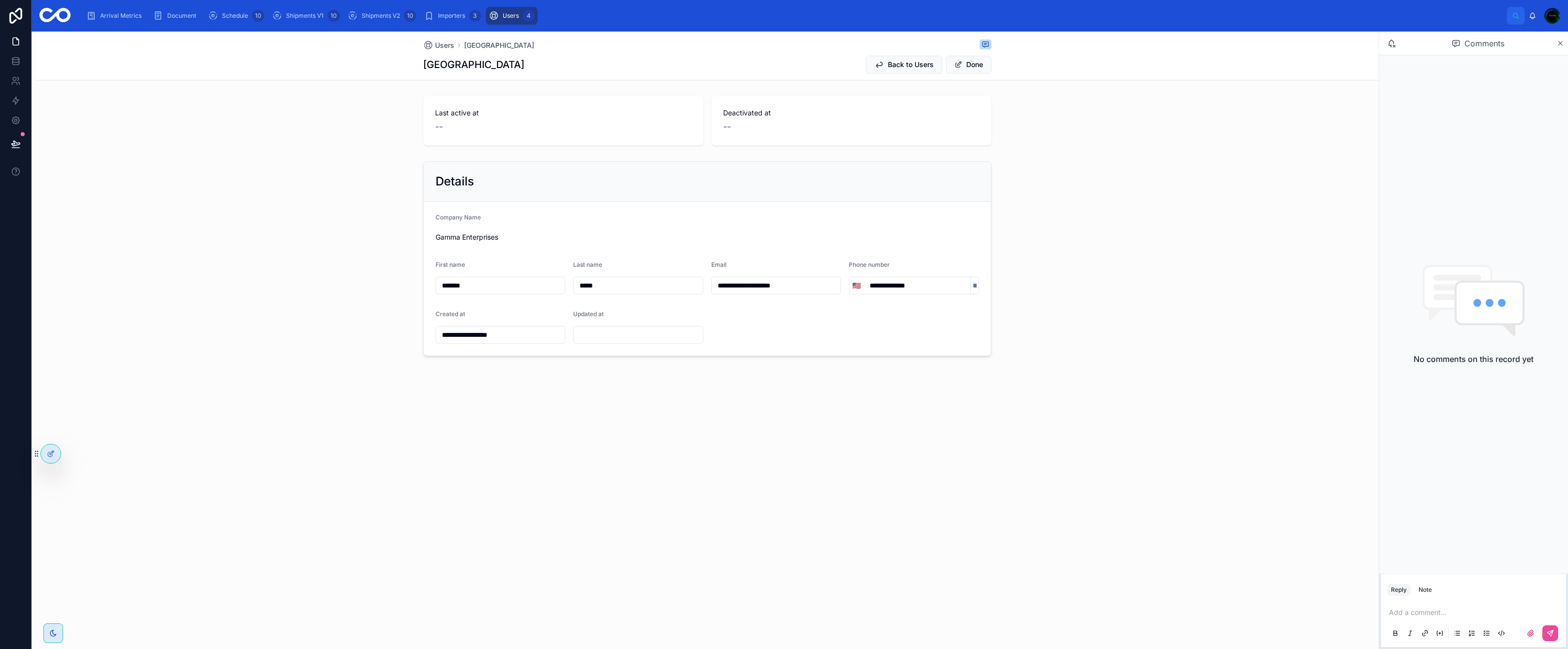
click at [926, 65] on span "Back to Users" at bounding box center [910, 64] width 46 height 10
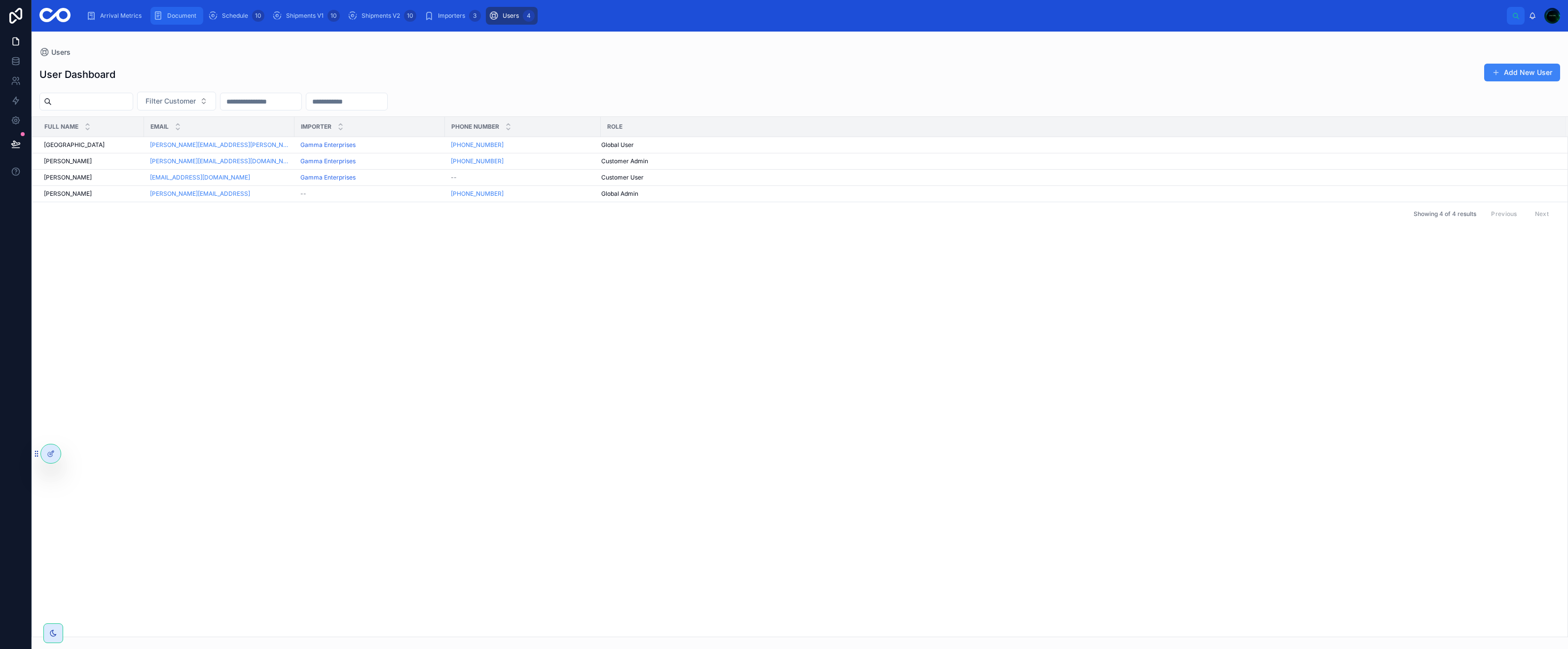
click at [169, 20] on div "Document" at bounding box center [177, 16] width 47 height 16
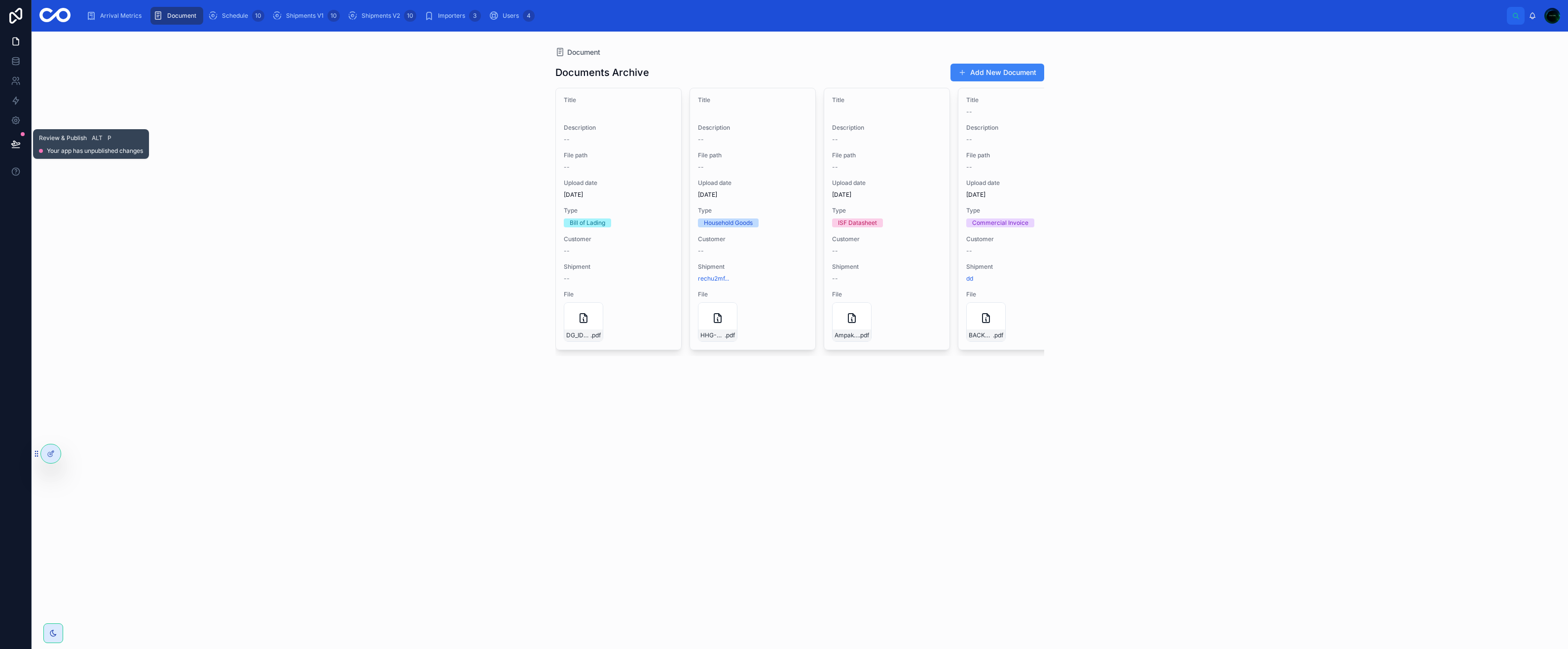
click at [17, 142] on icon at bounding box center [15, 144] width 10 height 10
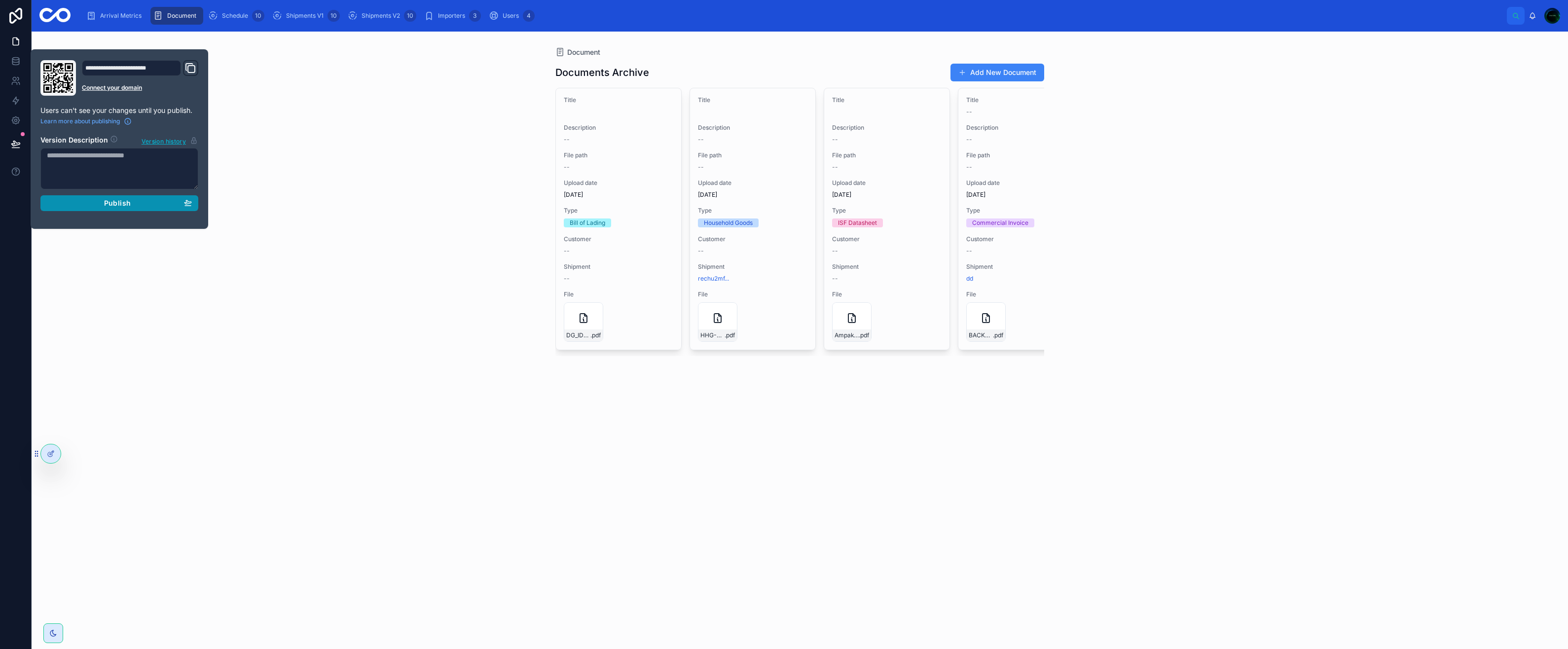
click at [105, 206] on span "Publish" at bounding box center [117, 202] width 26 height 9
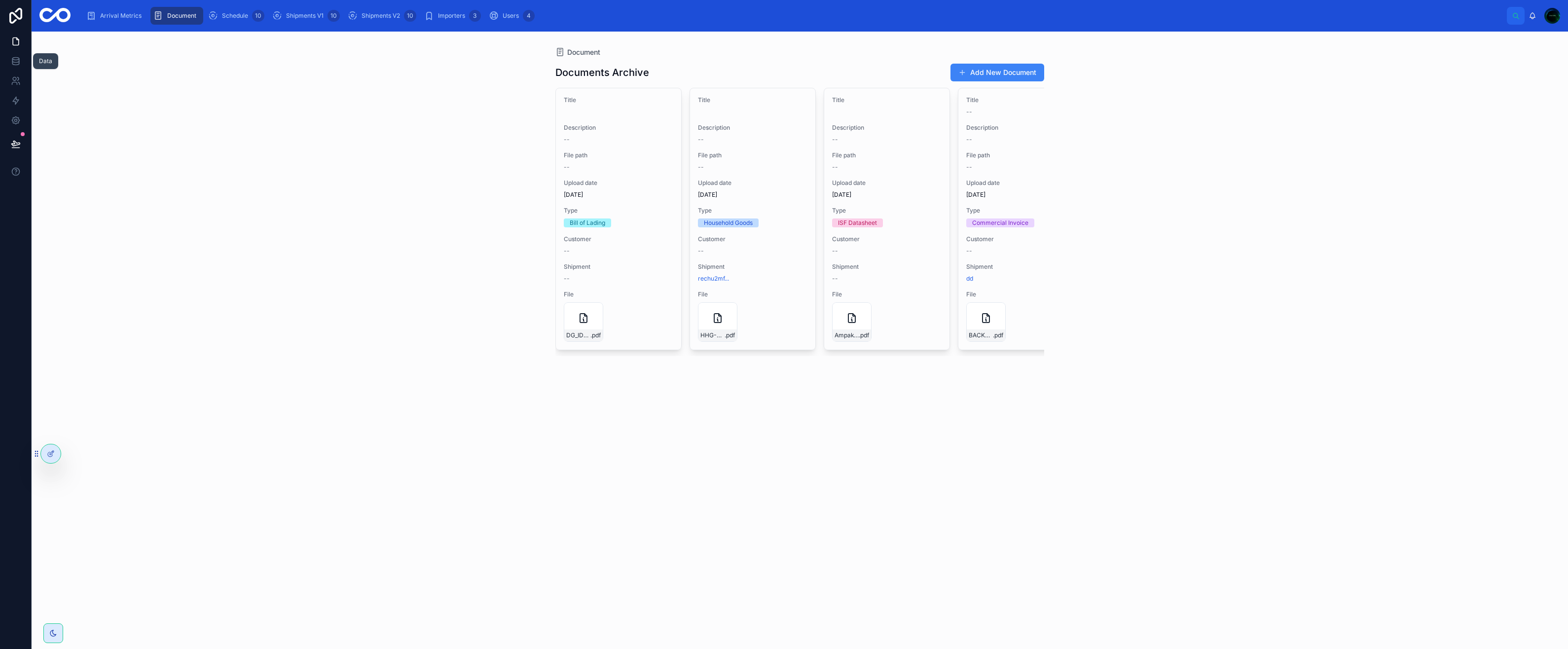
click at [21, 60] on link at bounding box center [15, 62] width 31 height 20
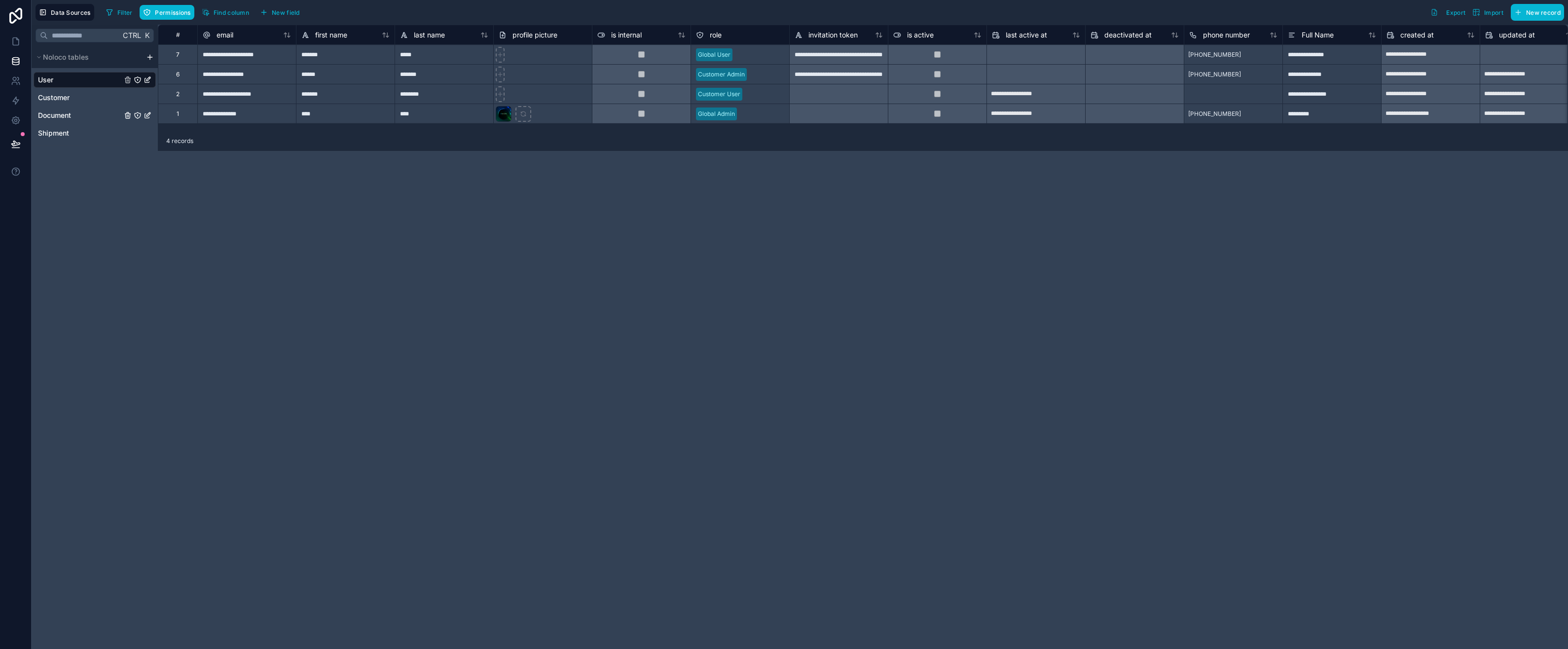
click at [57, 112] on span "Document" at bounding box center [54, 115] width 33 height 10
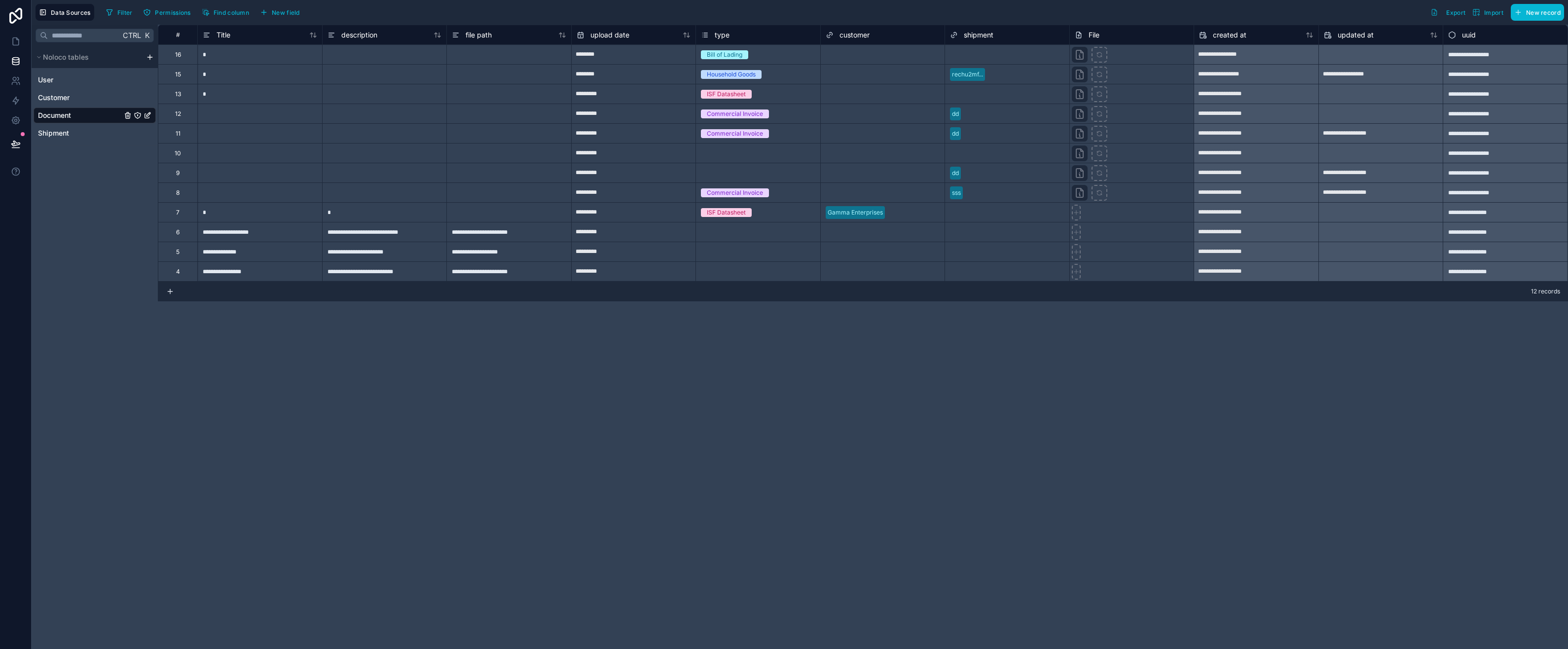
click at [138, 115] on icon "Document" at bounding box center [137, 115] width 1 height 1
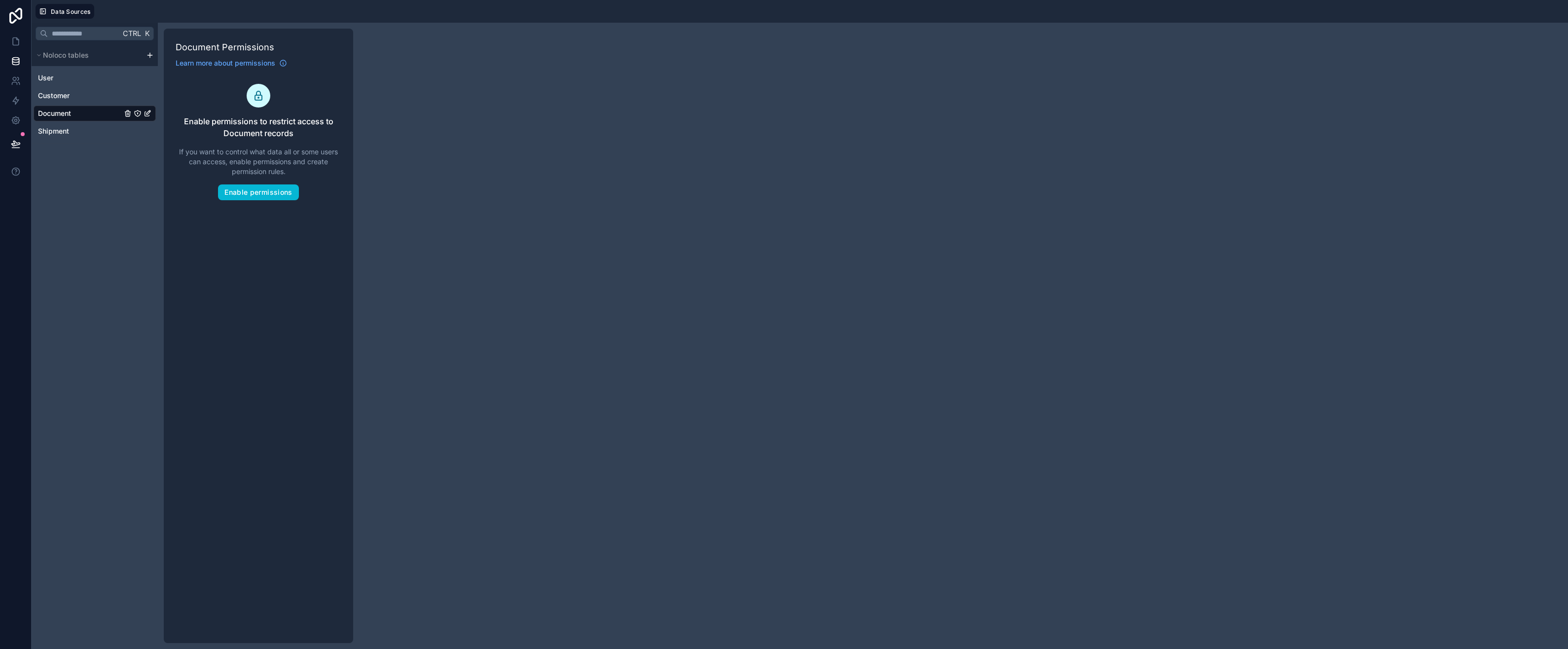
click at [147, 112] on icon "Document" at bounding box center [148, 114] width 8 height 8
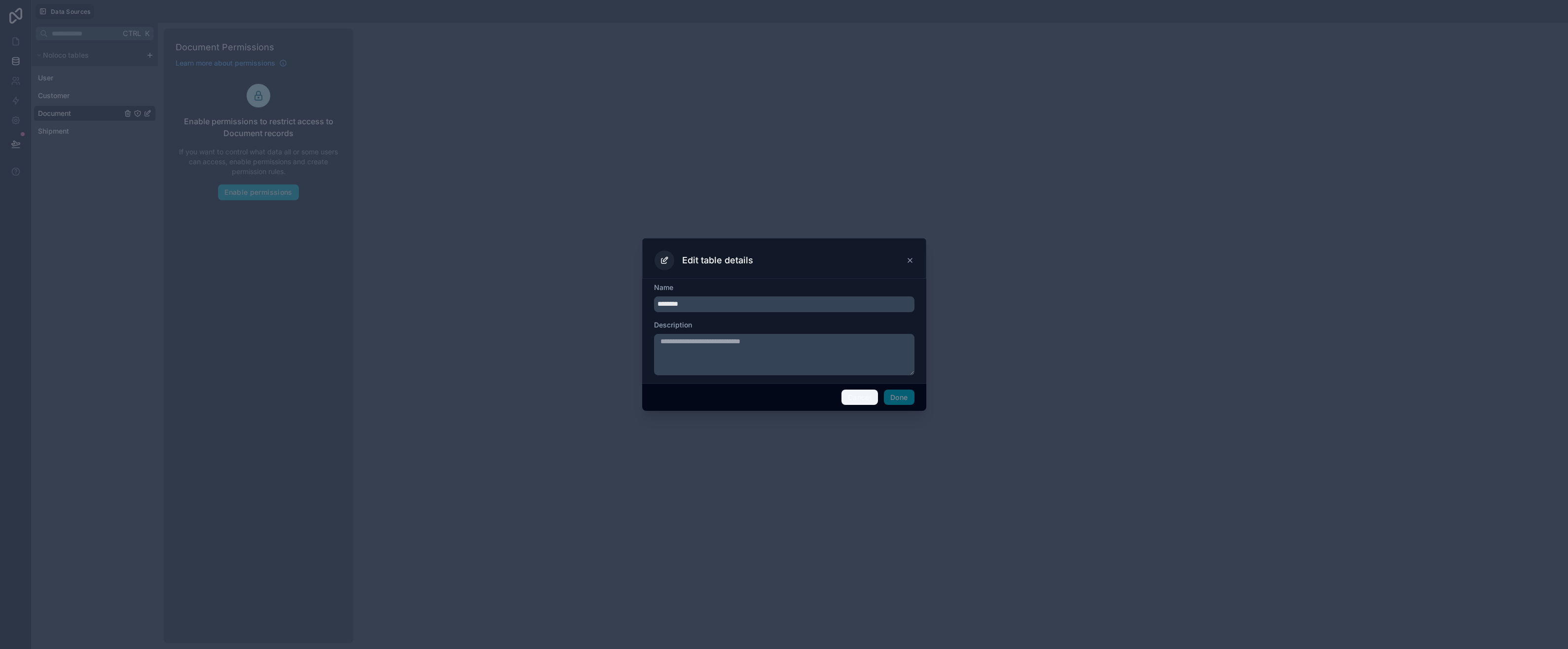
click at [869, 396] on button "Cancel" at bounding box center [859, 398] width 36 height 16
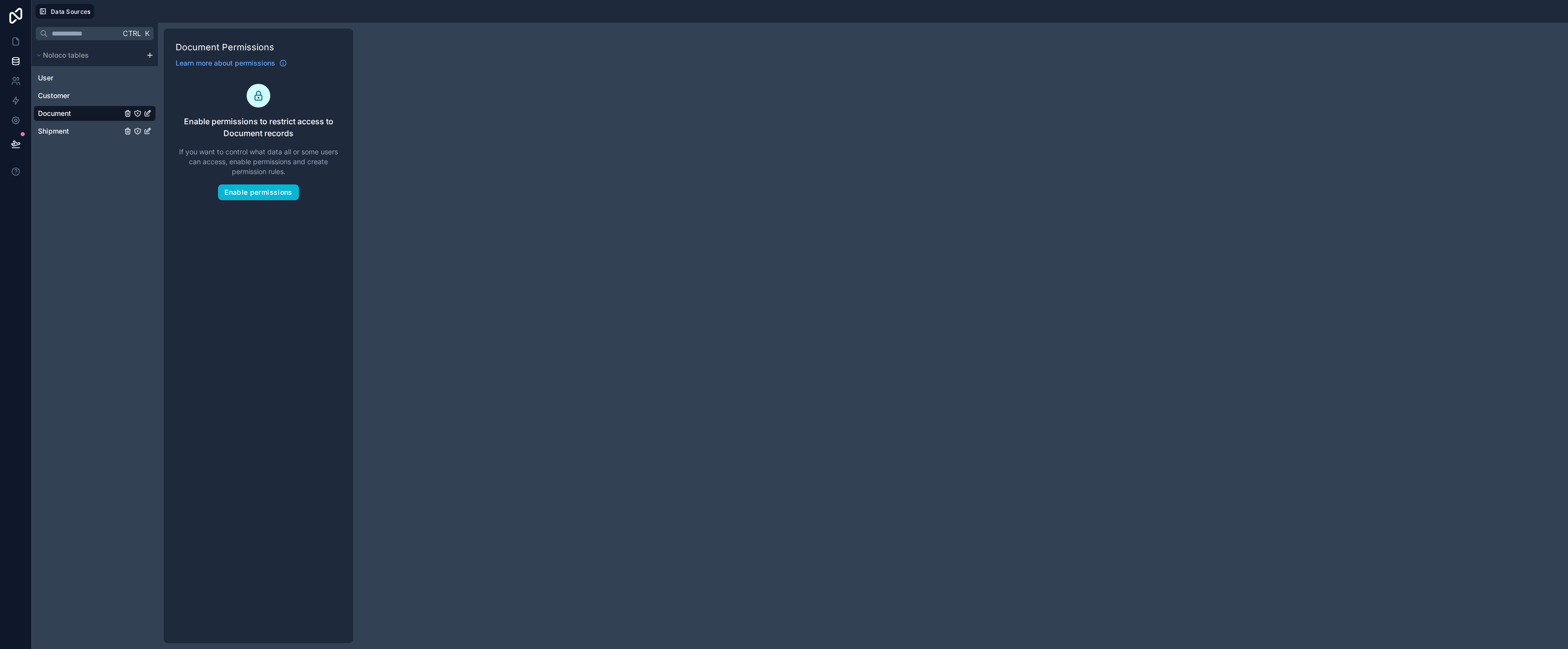
click at [50, 129] on span "Shipment" at bounding box center [53, 131] width 31 height 10
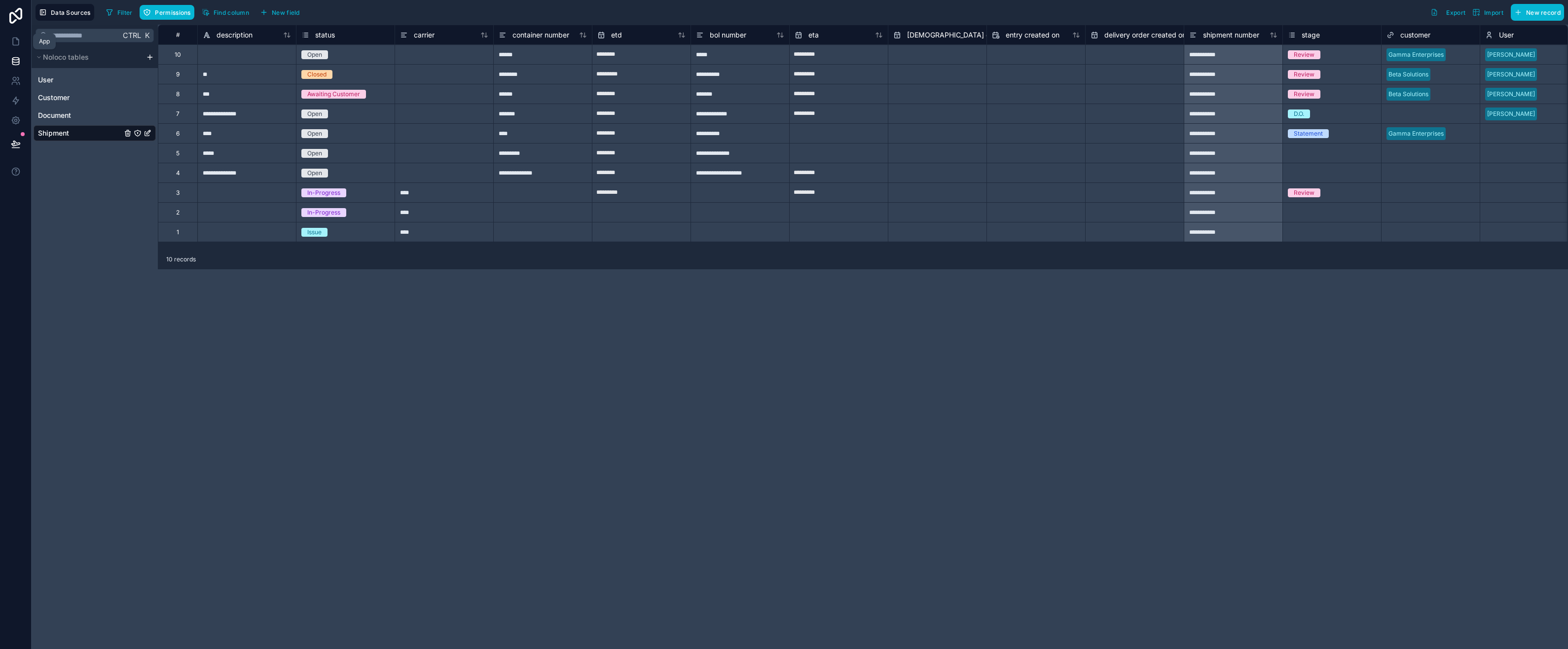
click at [11, 43] on icon at bounding box center [15, 41] width 10 height 10
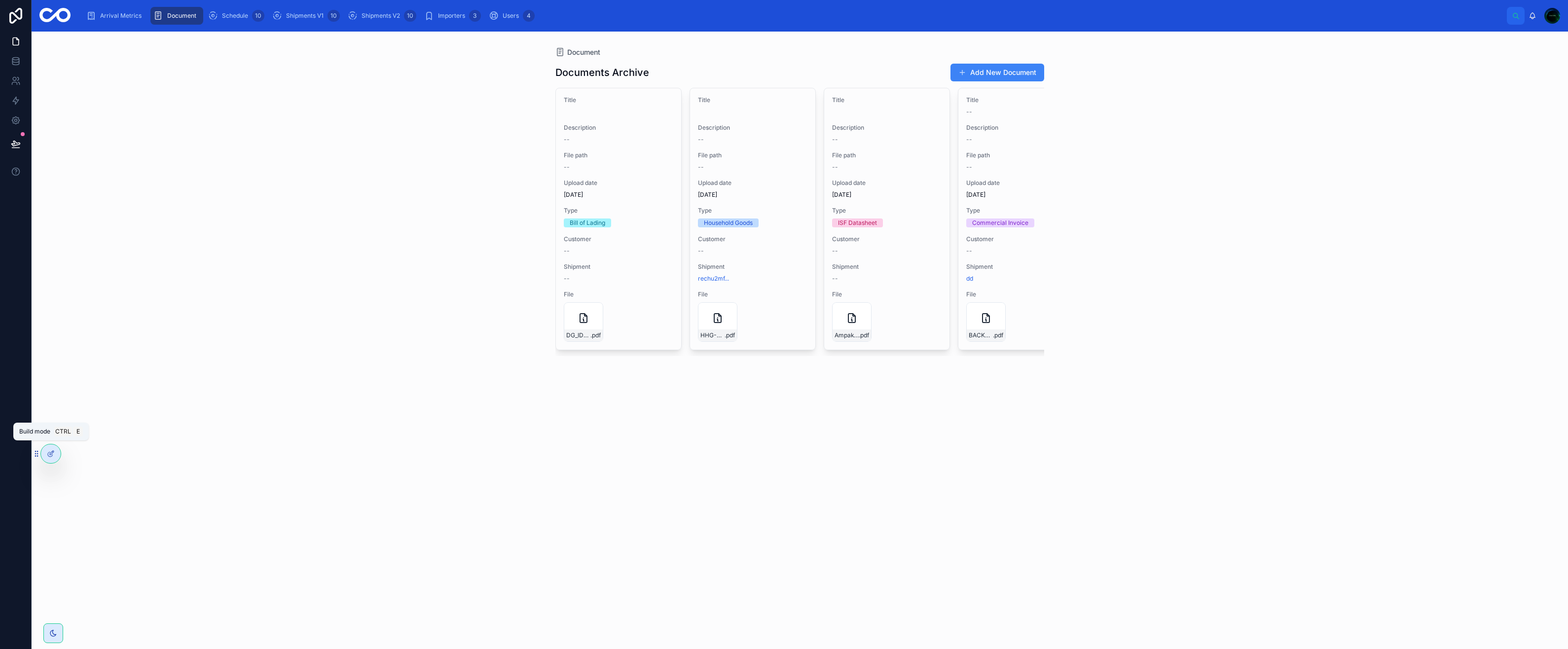
click at [46, 453] on div at bounding box center [51, 454] width 20 height 19
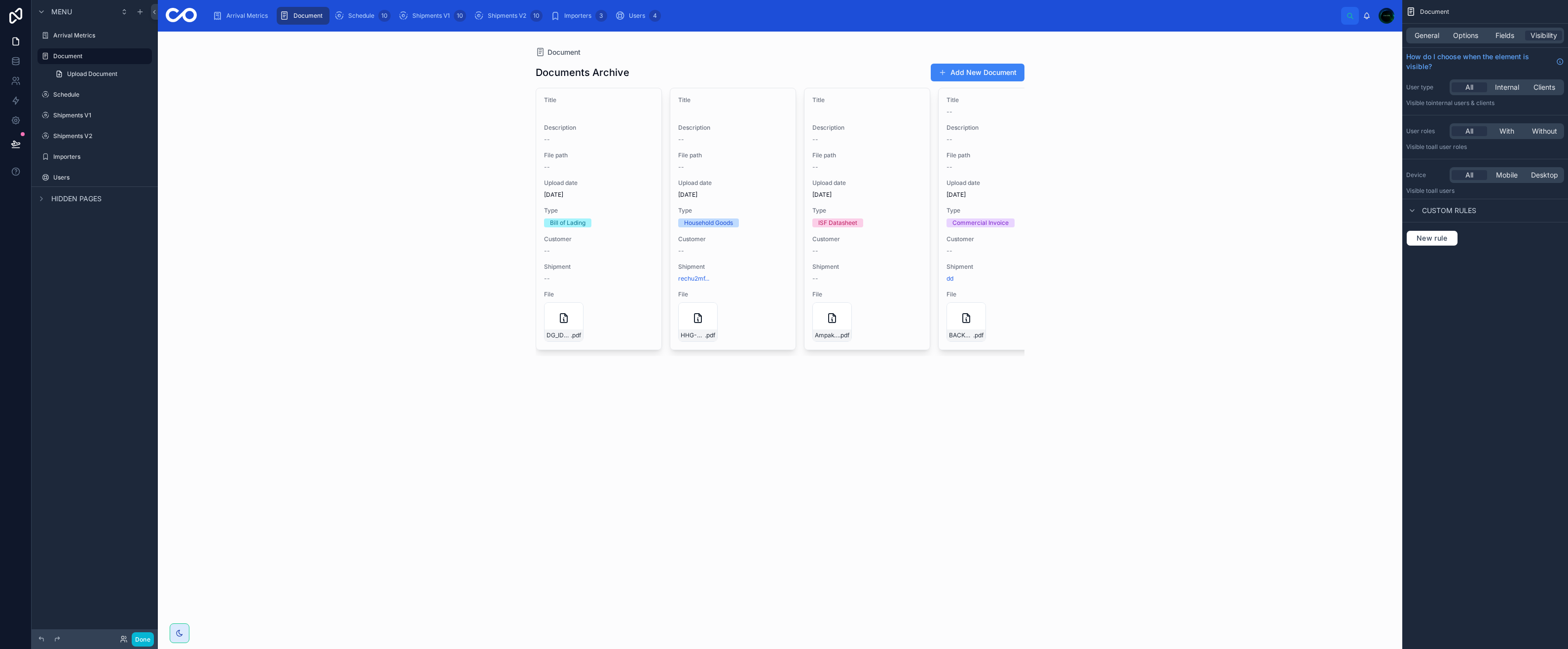
click at [0, 0] on icon "scrollable content" at bounding box center [0, 0] width 0 height 0
click at [140, 56] on icon "scrollable content" at bounding box center [144, 56] width 8 height 8
click at [0, 0] on div "scrollable content" at bounding box center [0, 0] width 0 height 0
click at [195, 132] on div "Document Documents Archive Add New Document Title Description -- File path -- U…" at bounding box center [780, 340] width 1244 height 617
click at [89, 58] on label "Document" at bounding box center [100, 56] width 93 height 8
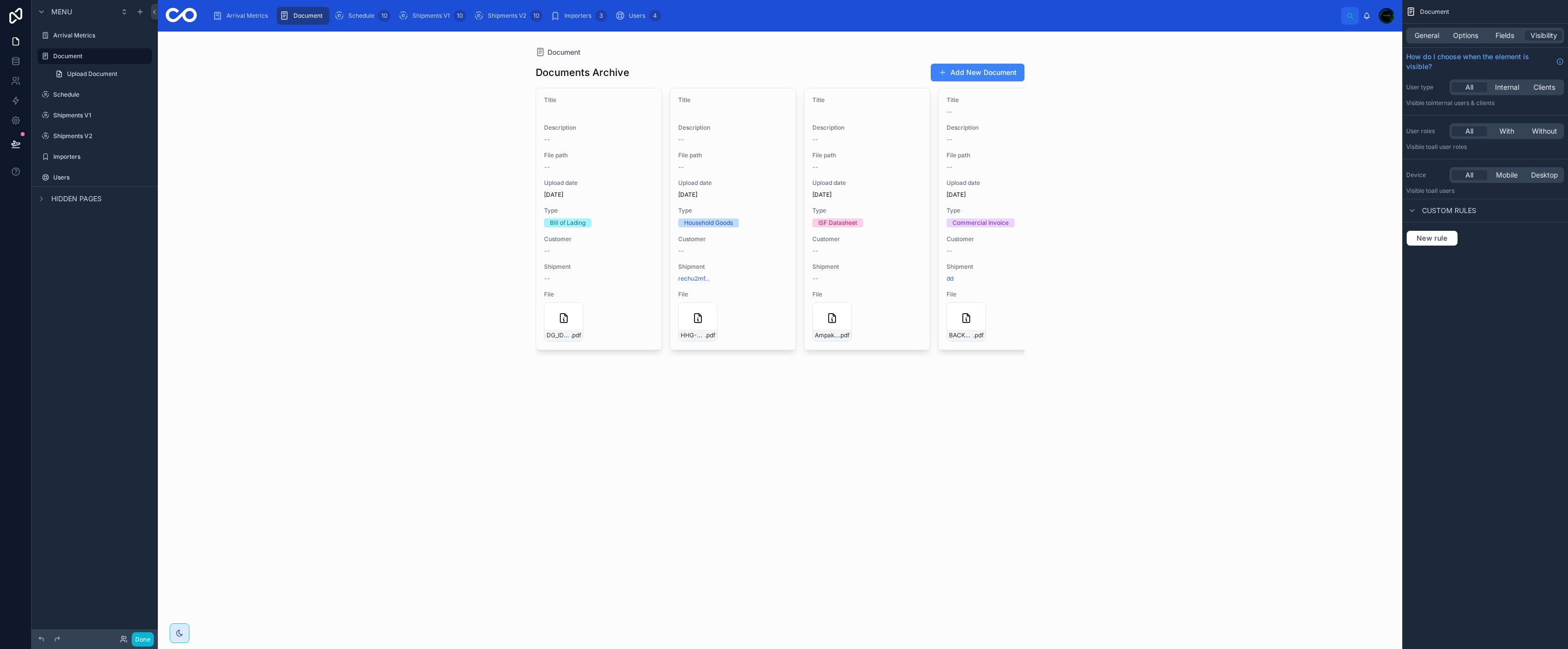
click at [1432, 36] on span "General" at bounding box center [1426, 35] width 24 height 10
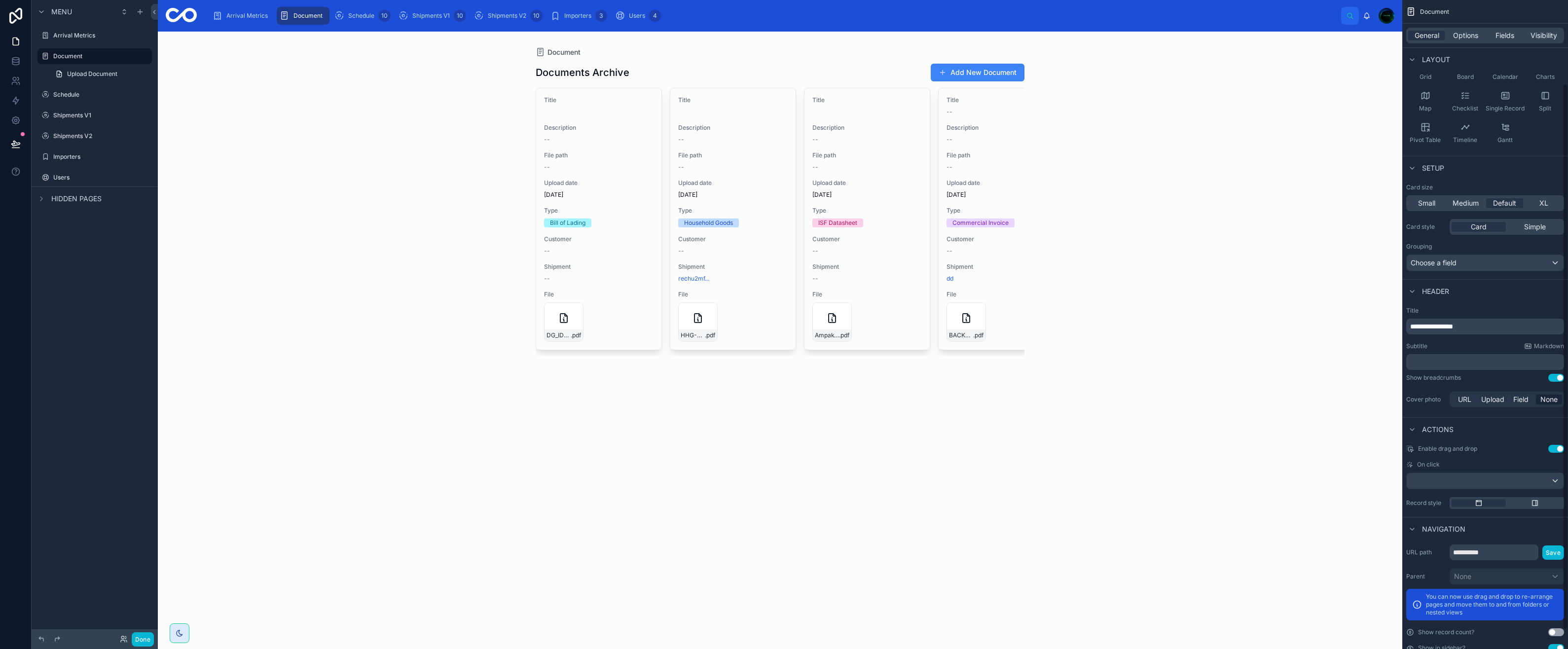
scroll to position [121, 0]
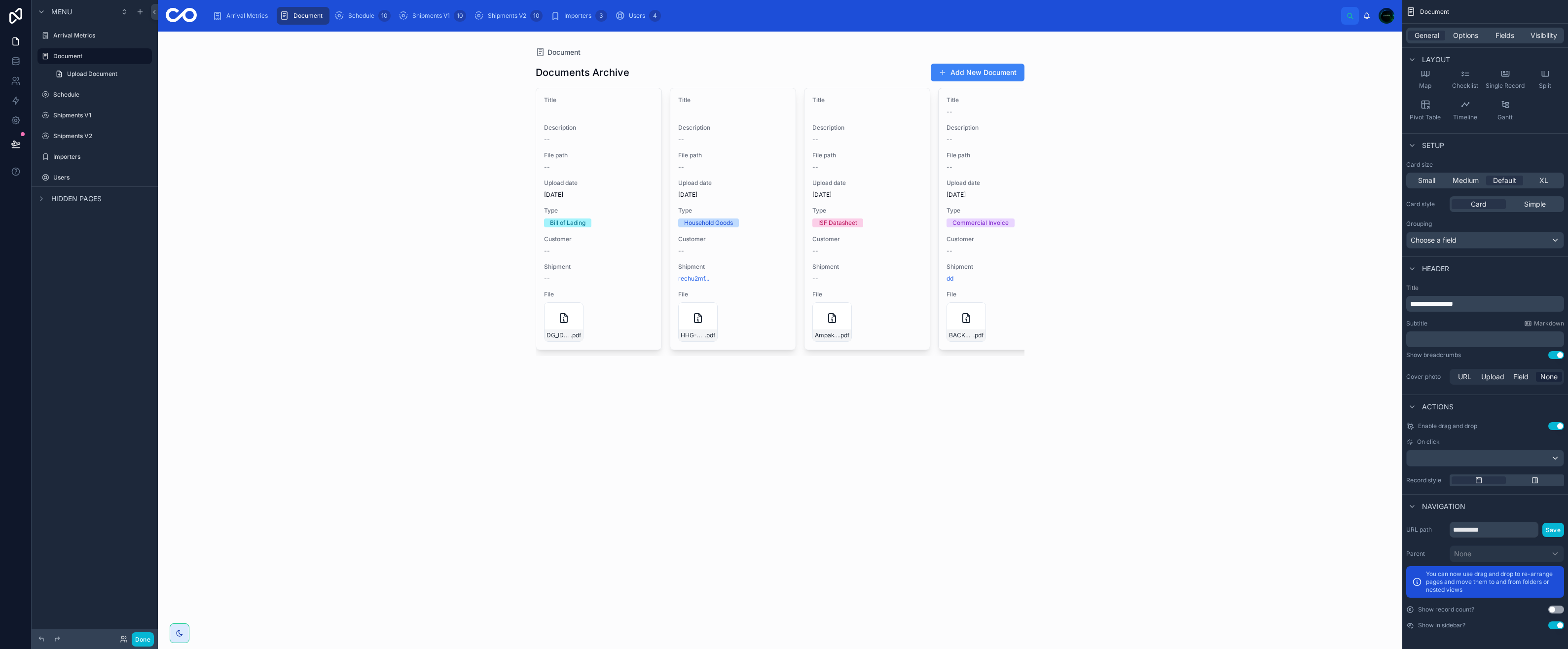
click at [1555, 625] on button "Use setting" at bounding box center [1556, 625] width 16 height 8
click at [193, 236] on div "Document Documents Archive Add New Document Title Description -- File path -- U…" at bounding box center [780, 340] width 1244 height 617
click at [285, 17] on icon "scrollable content" at bounding box center [284, 15] width 10 height 10
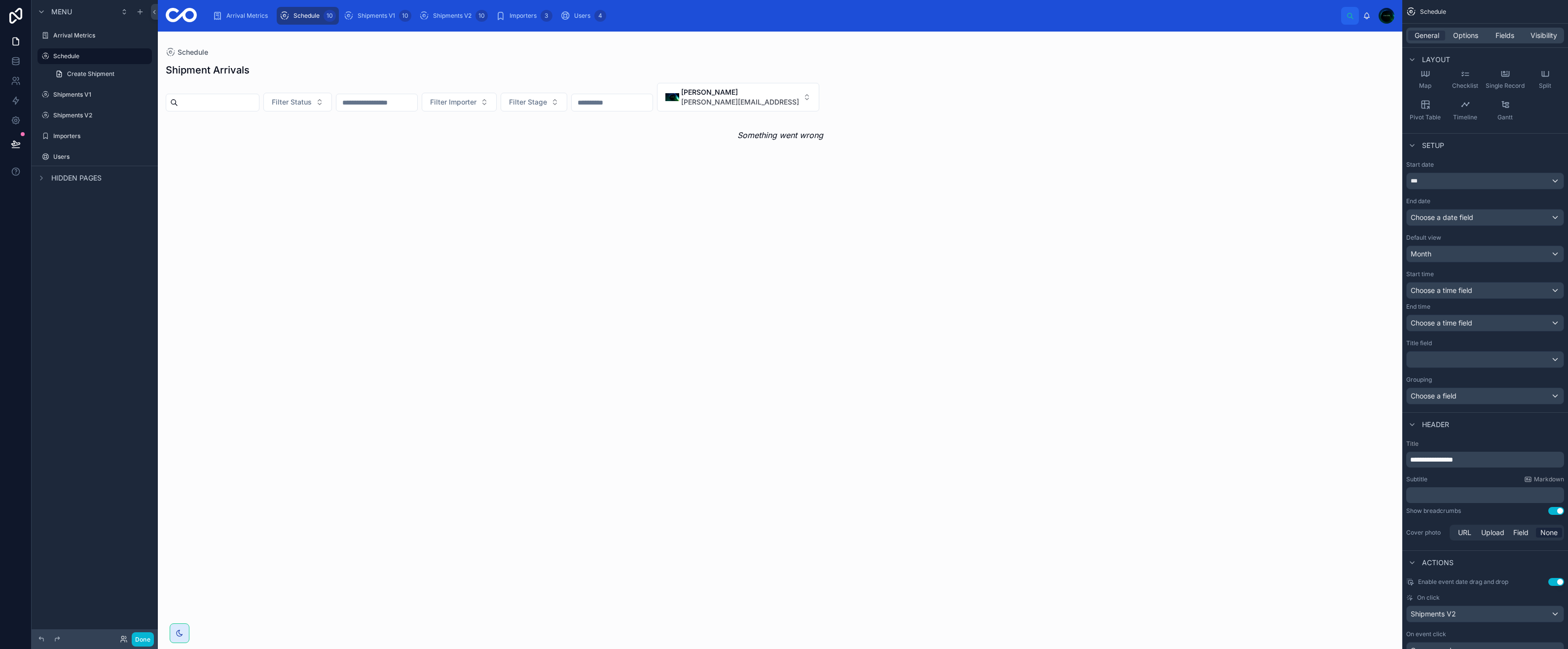
click at [251, 101] on div at bounding box center [780, 340] width 1244 height 617
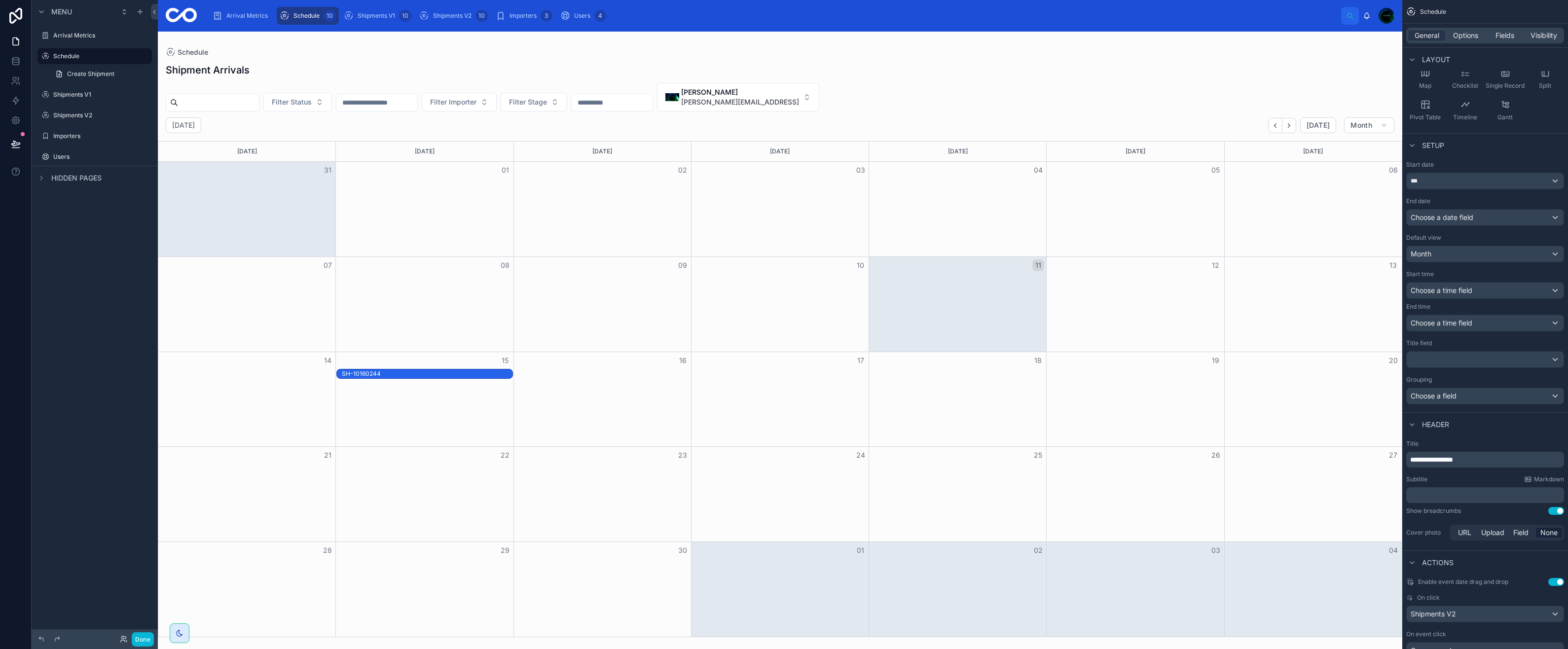
click at [507, 69] on div "Shipment Arrivals" at bounding box center [779, 69] width 1229 height 14
click at [1279, 122] on icon "Back" at bounding box center [1275, 125] width 7 height 7
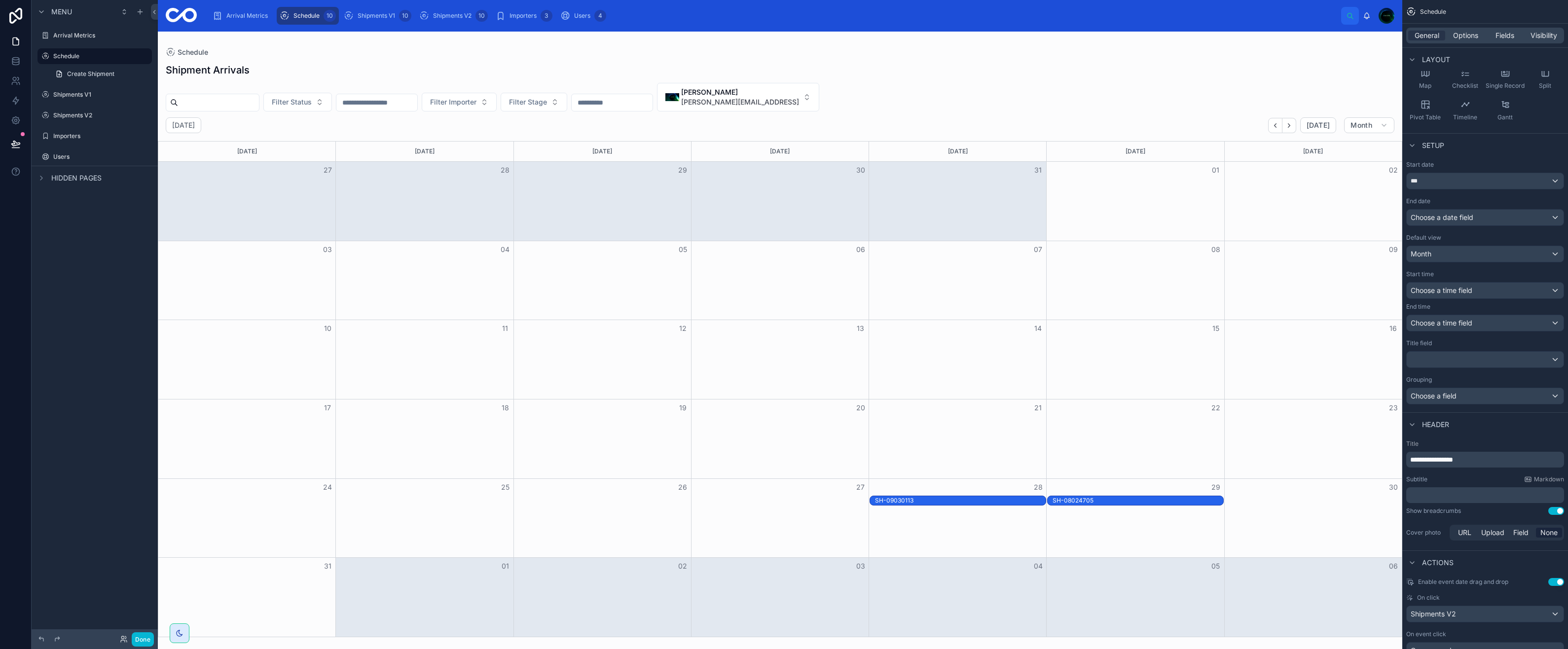
click at [1291, 123] on icon "Next" at bounding box center [1289, 125] width 7 height 7
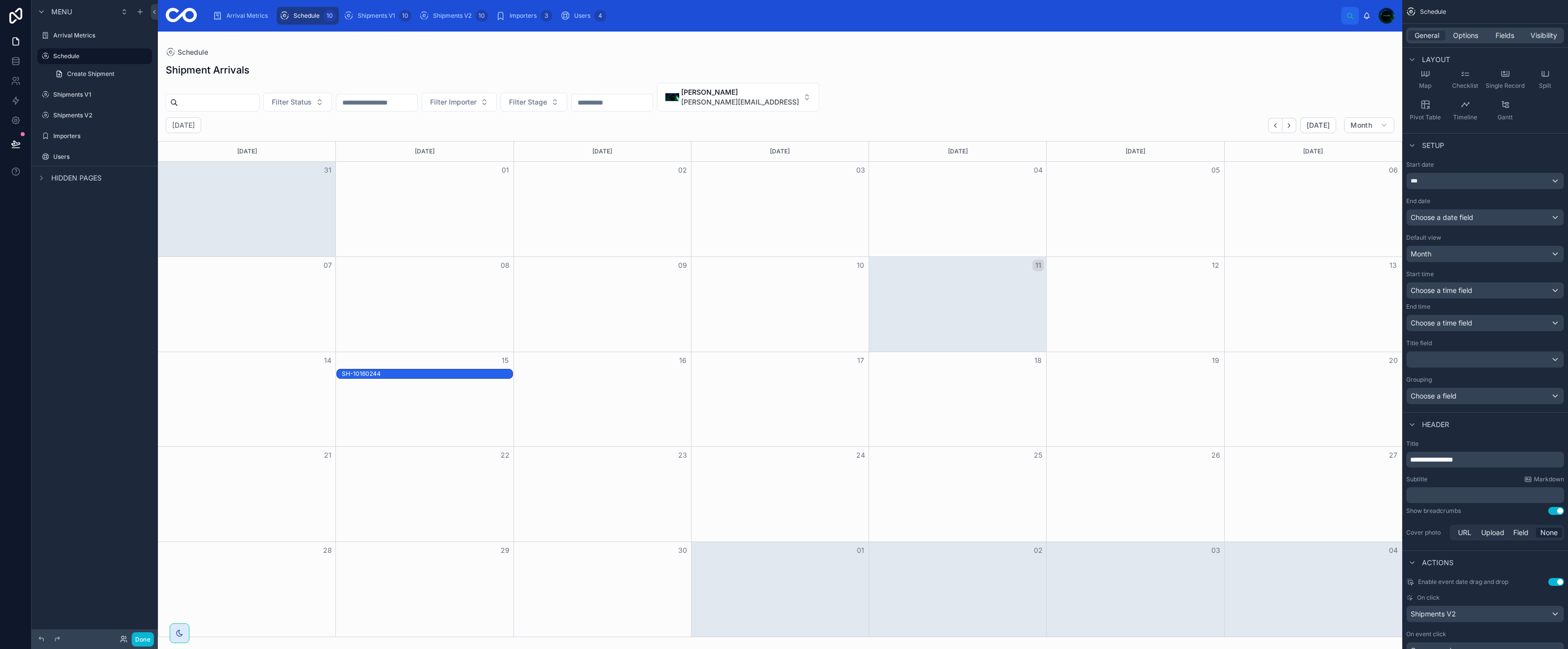
click at [415, 371] on div "SH-10160244" at bounding box center [427, 374] width 171 height 8
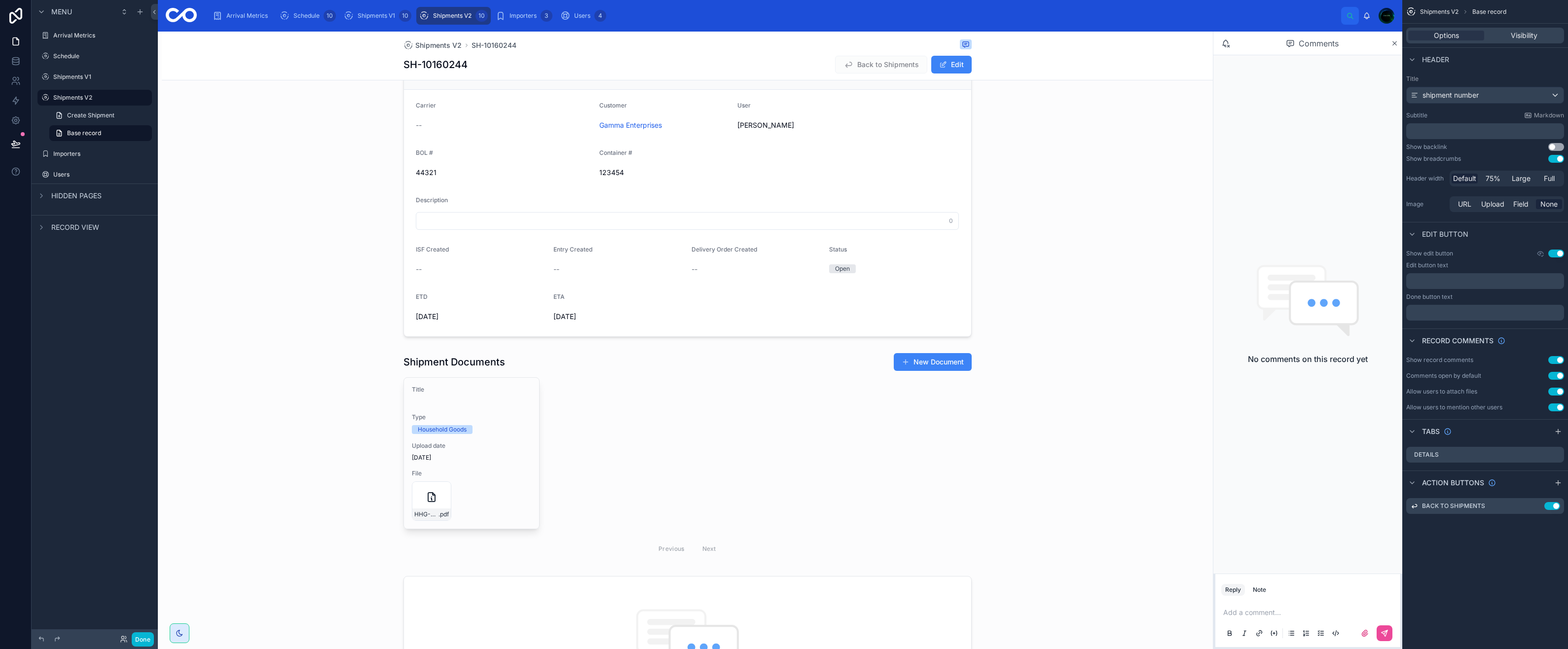
scroll to position [197, 0]
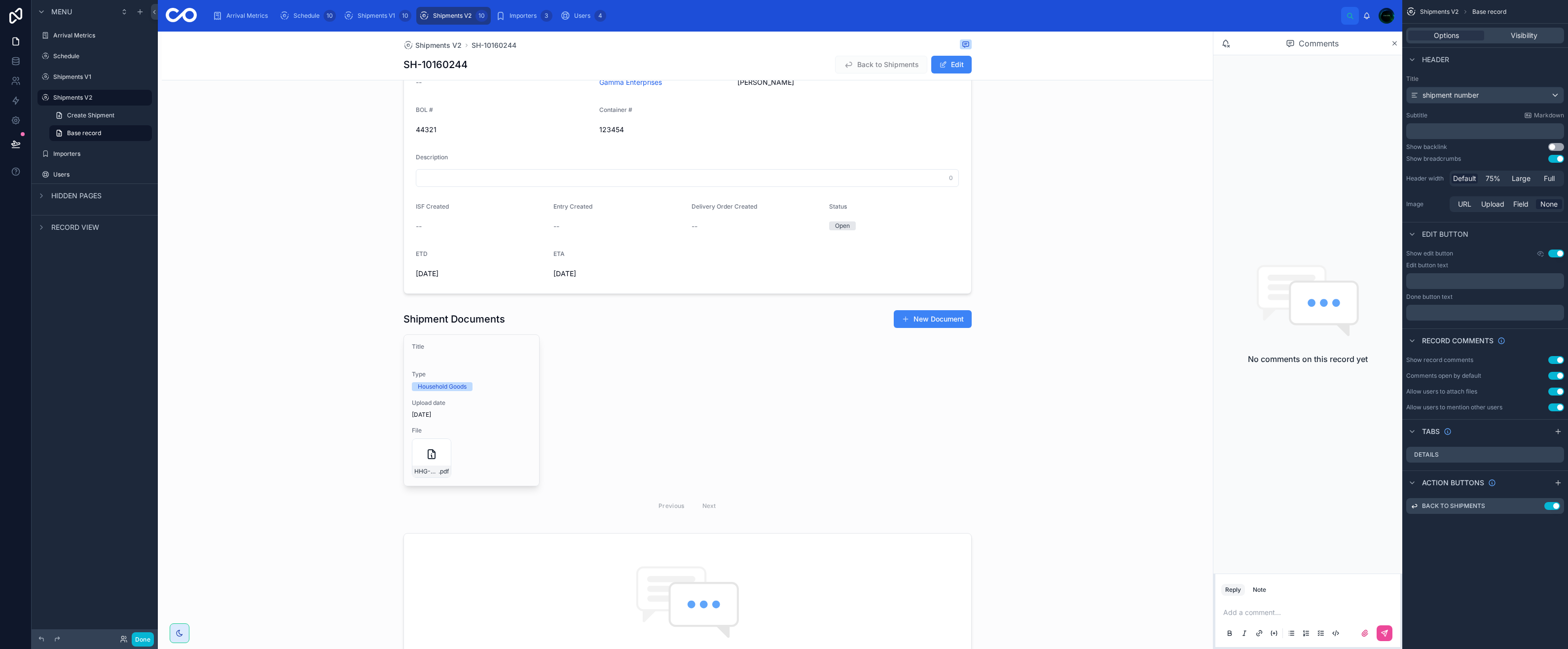
click at [421, 456] on div at bounding box center [687, 413] width 1051 height 216
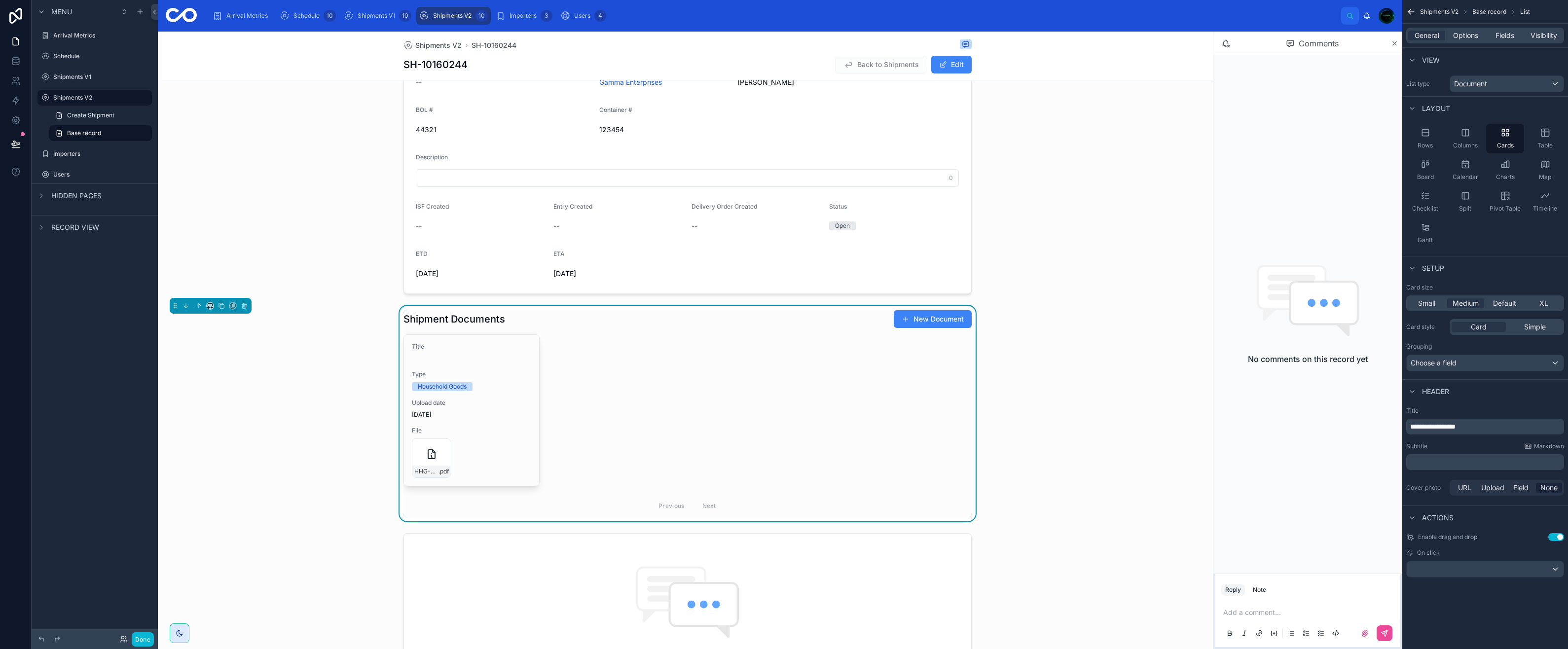
click at [483, 468] on div "HHG-Example .pdf" at bounding box center [472, 458] width 119 height 40
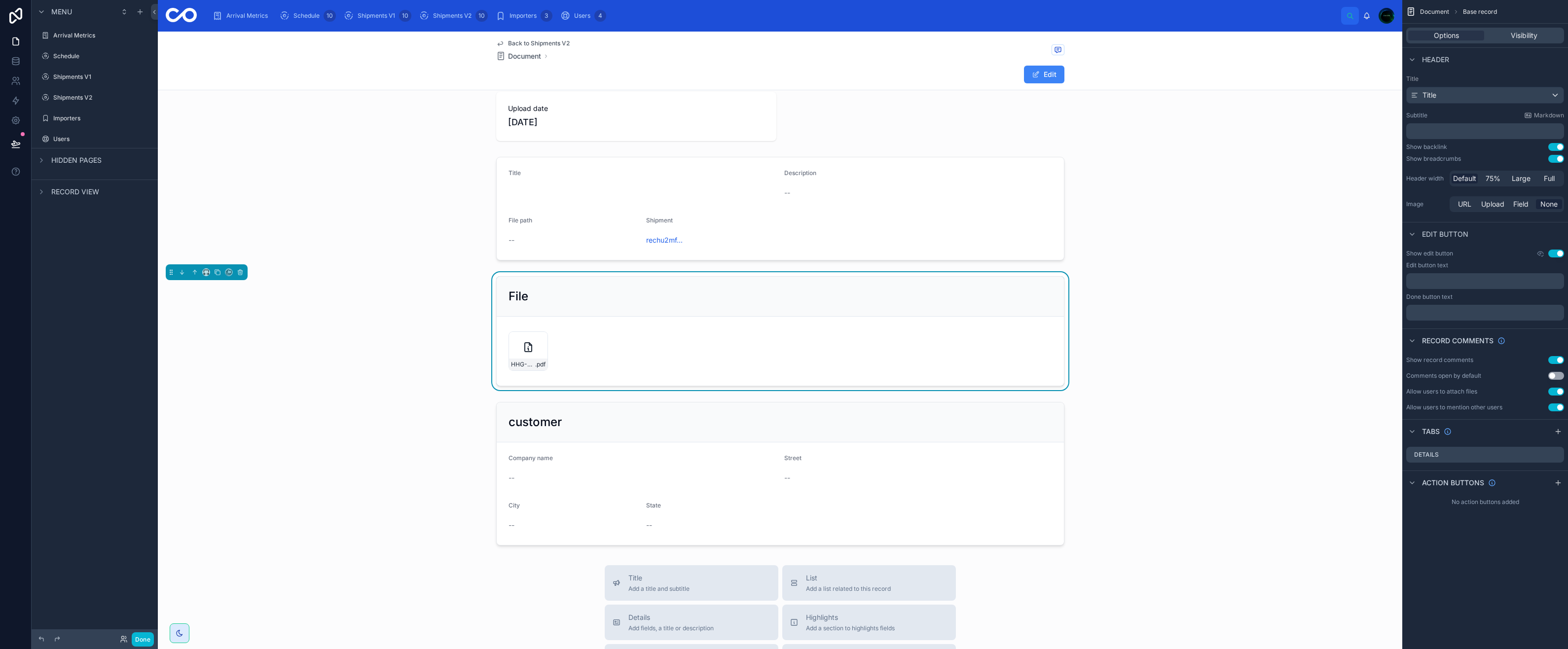
scroll to position [55, 0]
click at [0, 0] on icon at bounding box center [0, 0] width 0 height 0
click at [517, 359] on div "HHG-Example .pdf" at bounding box center [529, 353] width 40 height 40
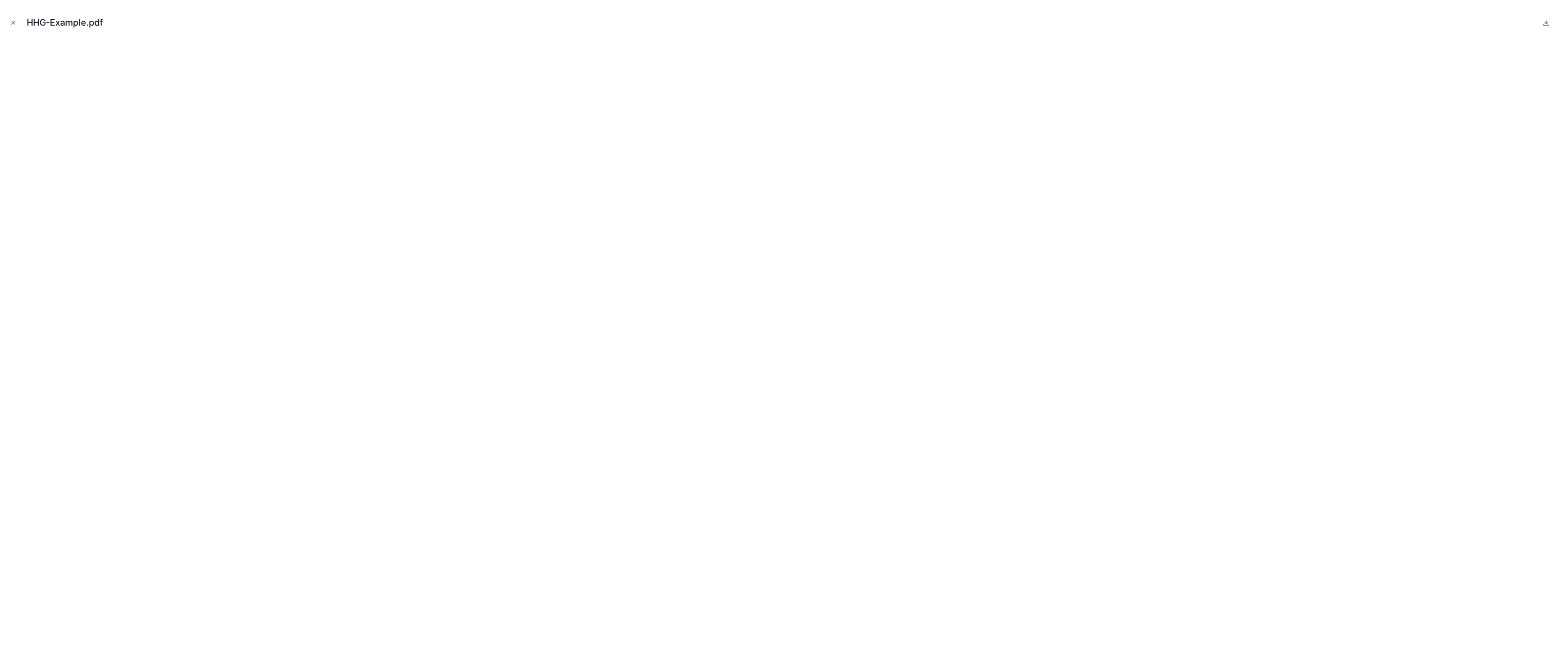
click at [12, 21] on icon "Close modal" at bounding box center [13, 22] width 7 height 7
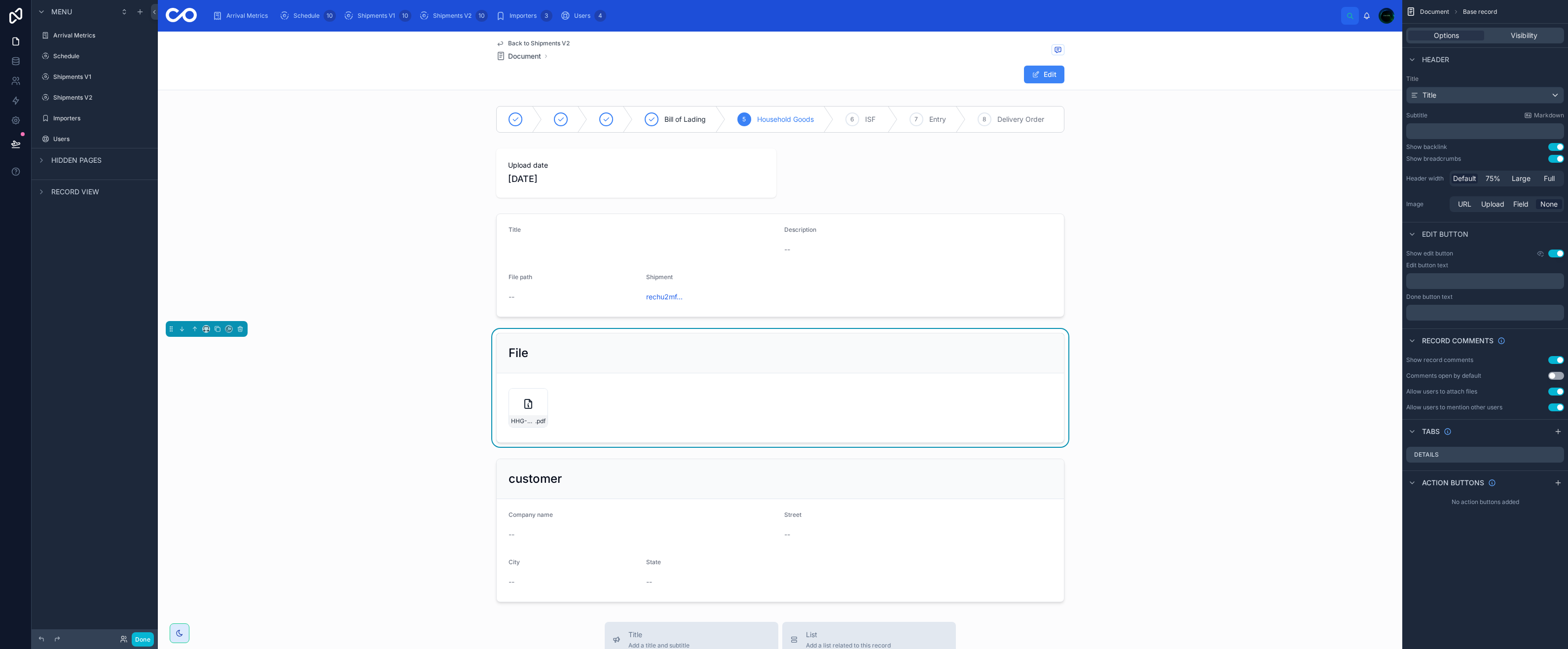
click at [511, 42] on span "Back to Shipments V2" at bounding box center [539, 44] width 62 height 8
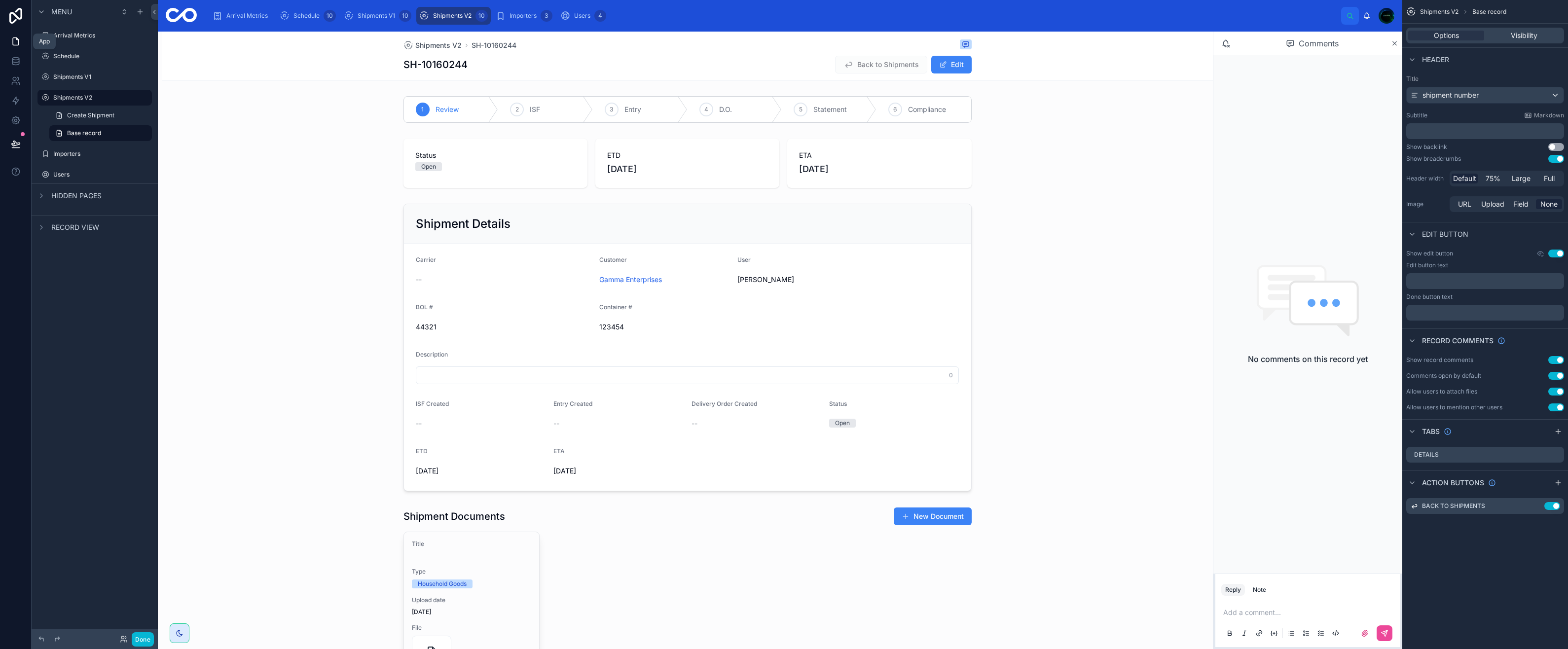
click at [13, 45] on icon at bounding box center [15, 41] width 6 height 7
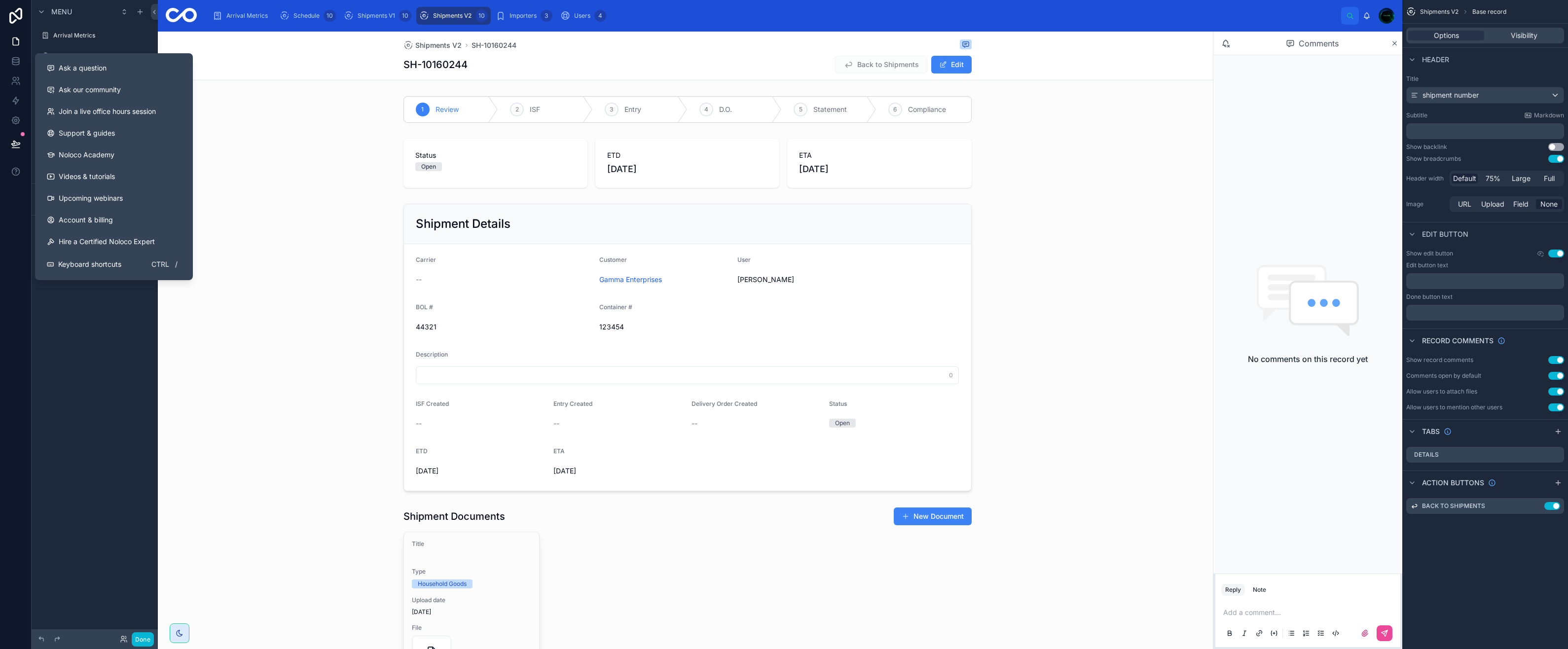
click at [73, 334] on div "Menu Arrival Metrics Schedule Shipments V1 Shipments V2 Create Shipment Base re…" at bounding box center [95, 318] width 126 height 637
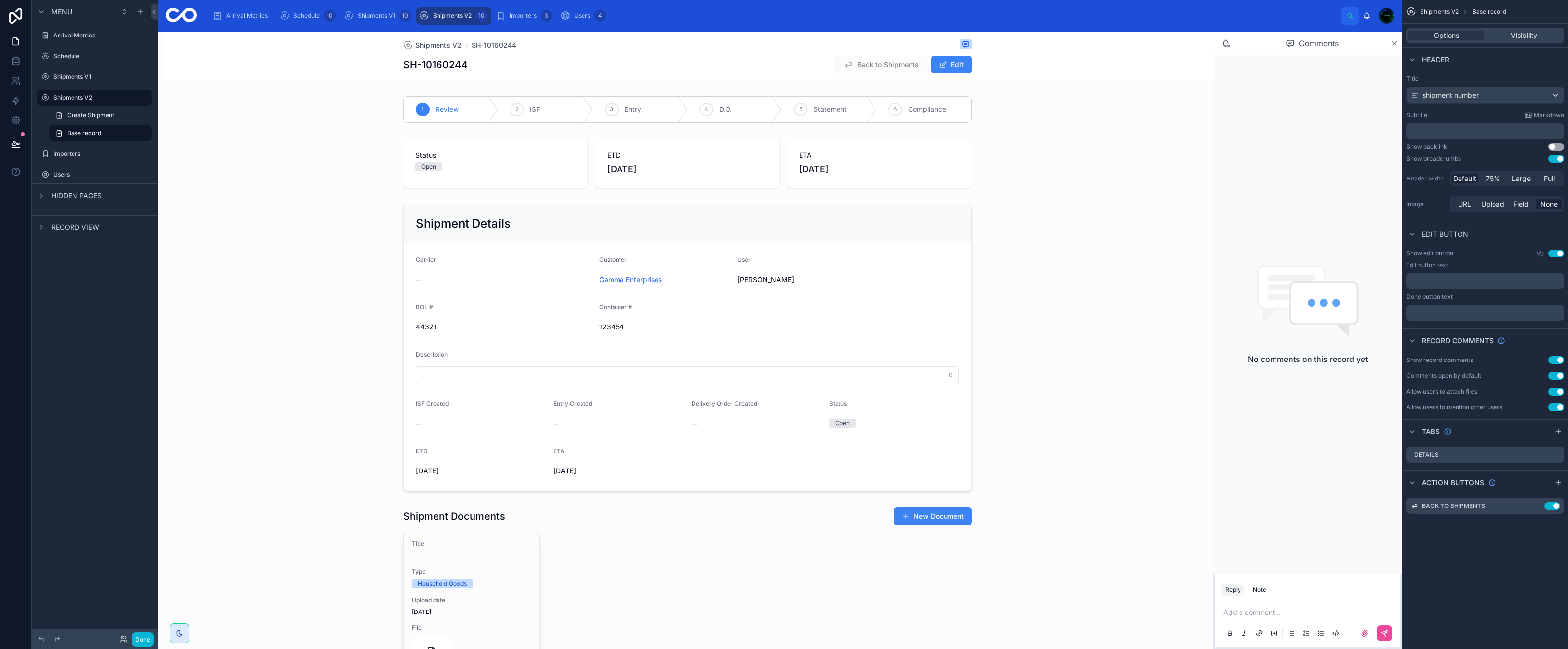
click at [39, 197] on icon "scrollable content" at bounding box center [42, 196] width 8 height 8
click at [65, 236] on label "Document" at bounding box center [102, 238] width 97 height 8
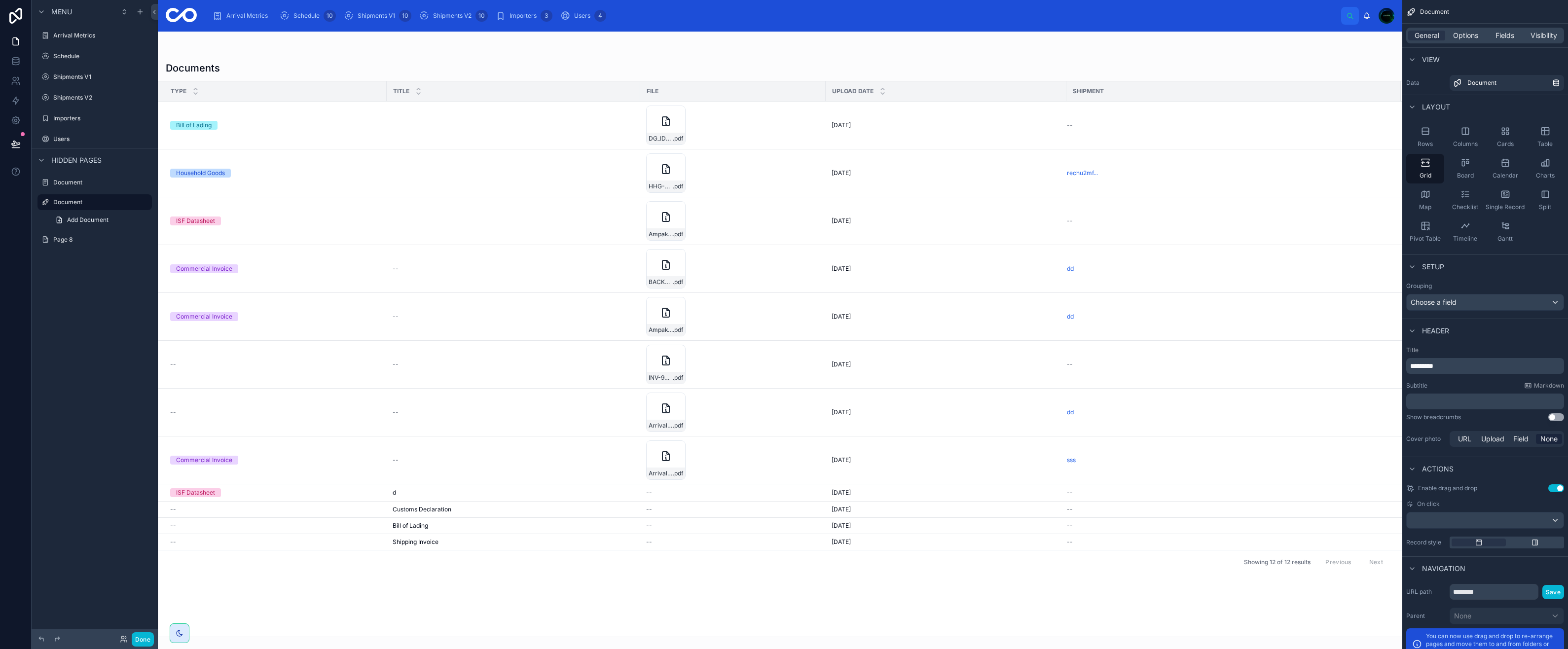
click at [70, 220] on span "Add Document" at bounding box center [87, 220] width 42 height 8
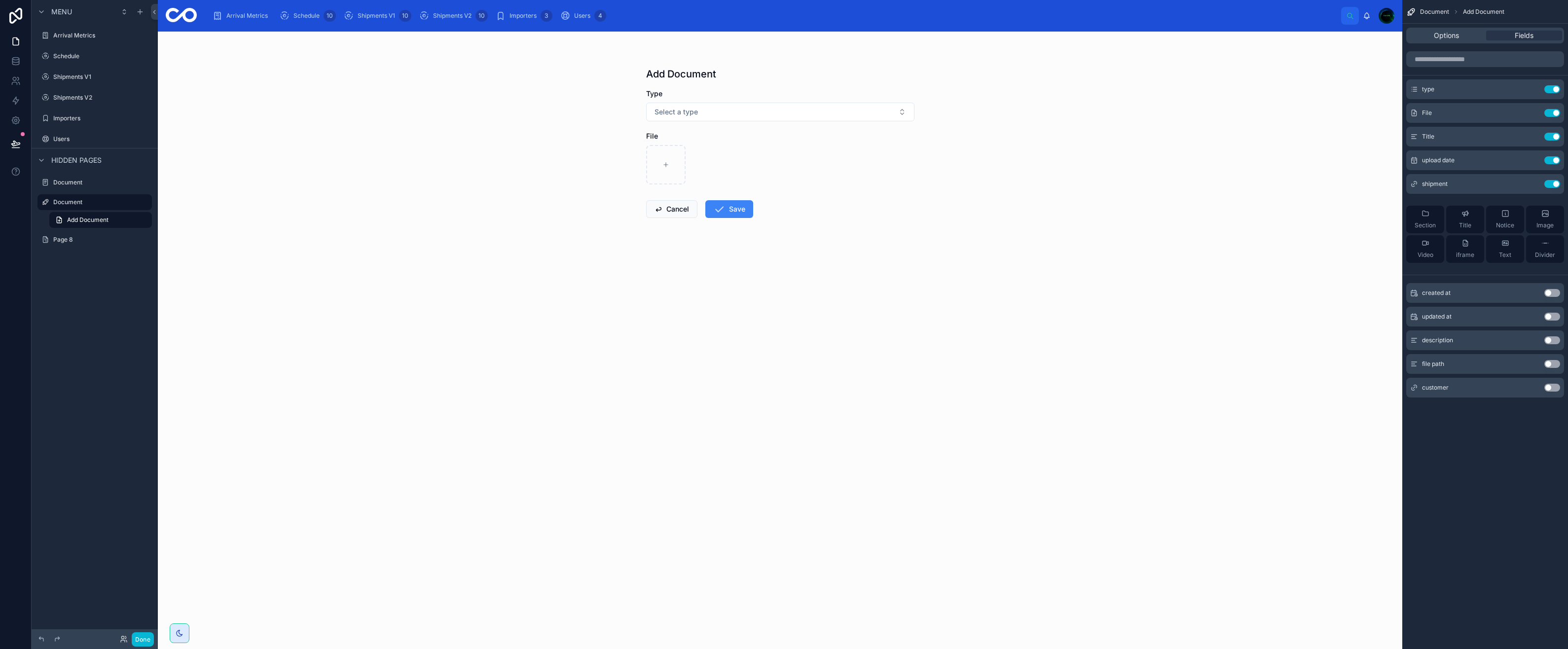
click at [69, 183] on label "Document" at bounding box center [102, 183] width 97 height 8
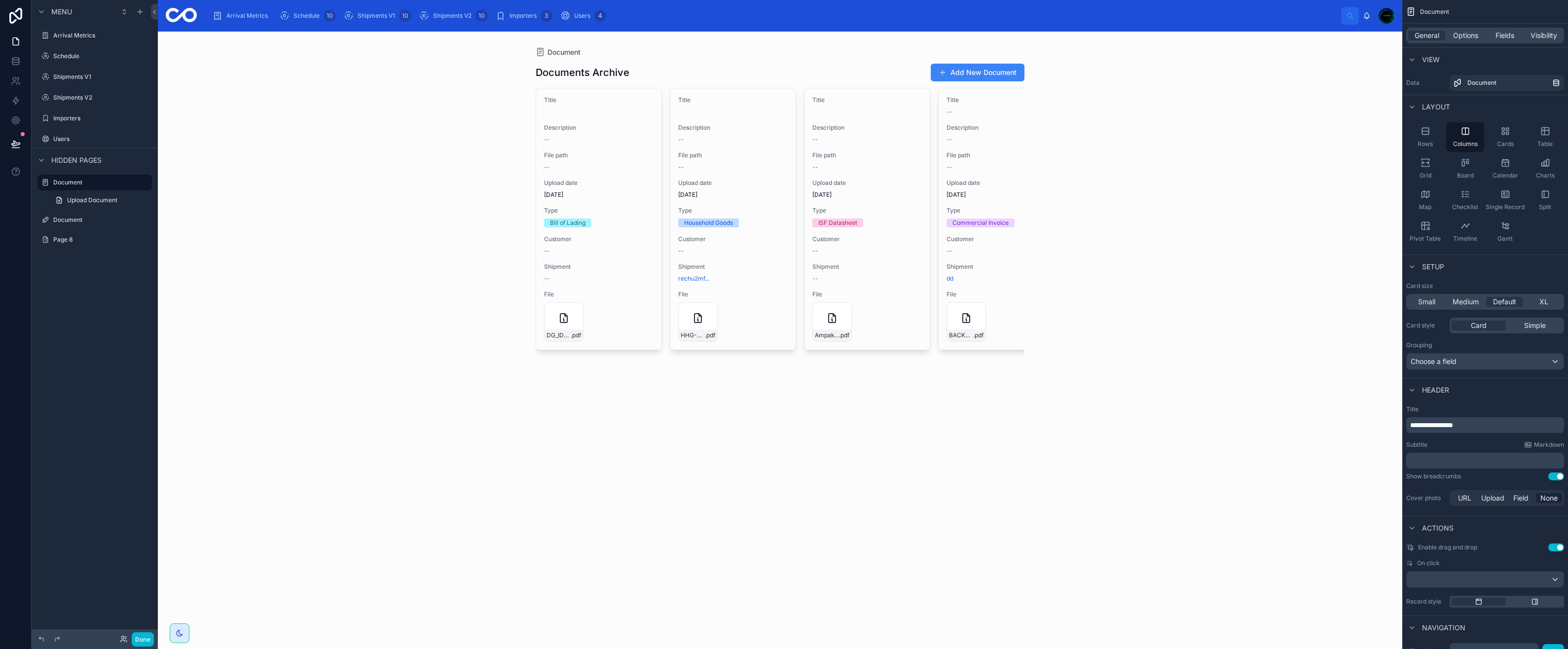
click at [69, 200] on span "Upload Document" at bounding box center [92, 200] width 50 height 8
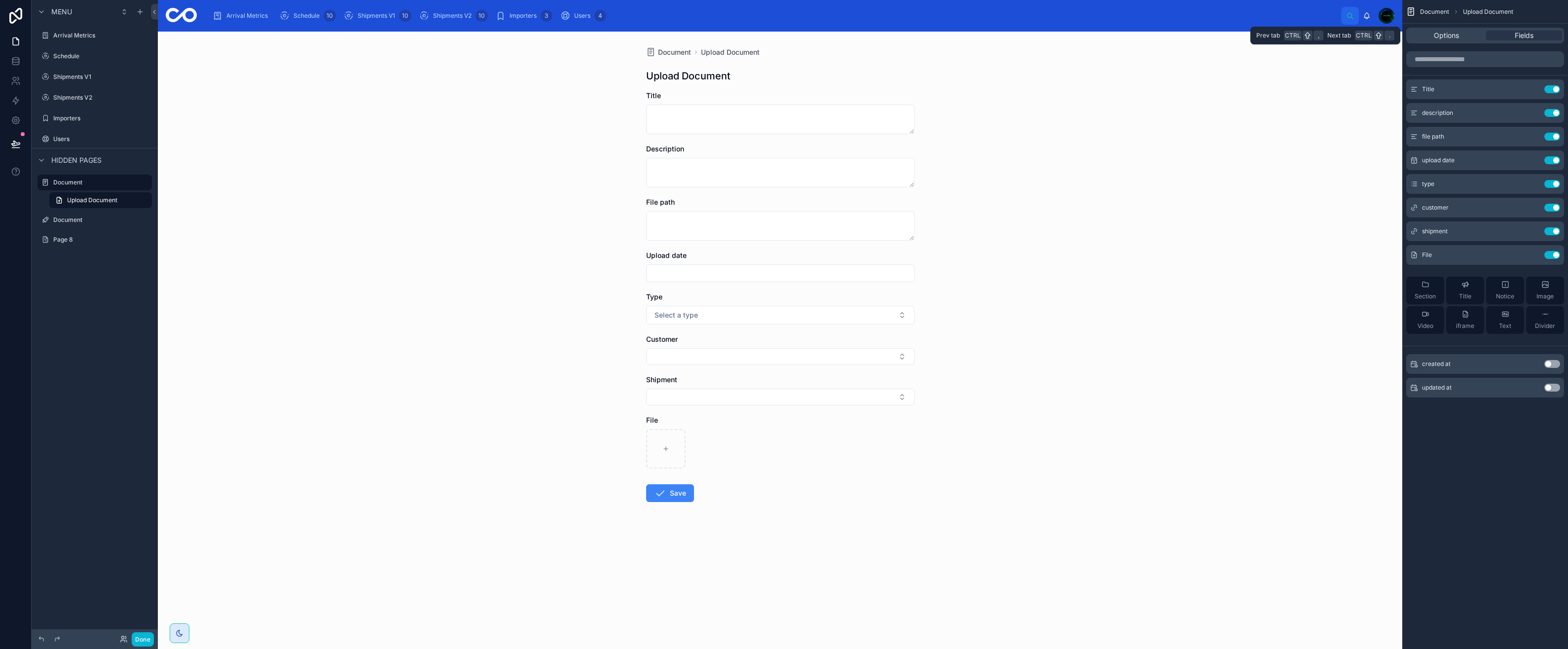
click at [1431, 31] on div "Options" at bounding box center [1446, 35] width 76 height 10
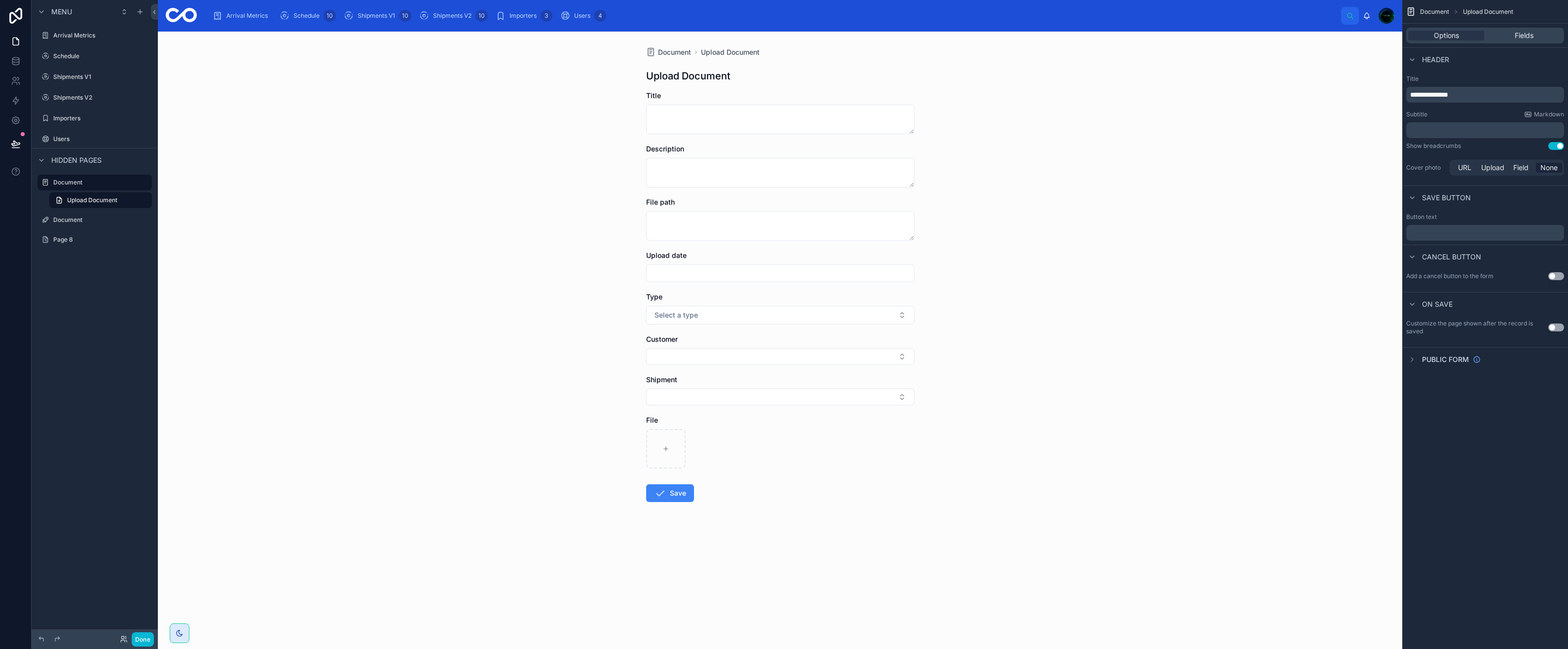
click at [1551, 146] on button "Use setting" at bounding box center [1556, 146] width 16 height 8
click at [423, 15] on icon "scrollable content" at bounding box center [424, 15] width 10 height 10
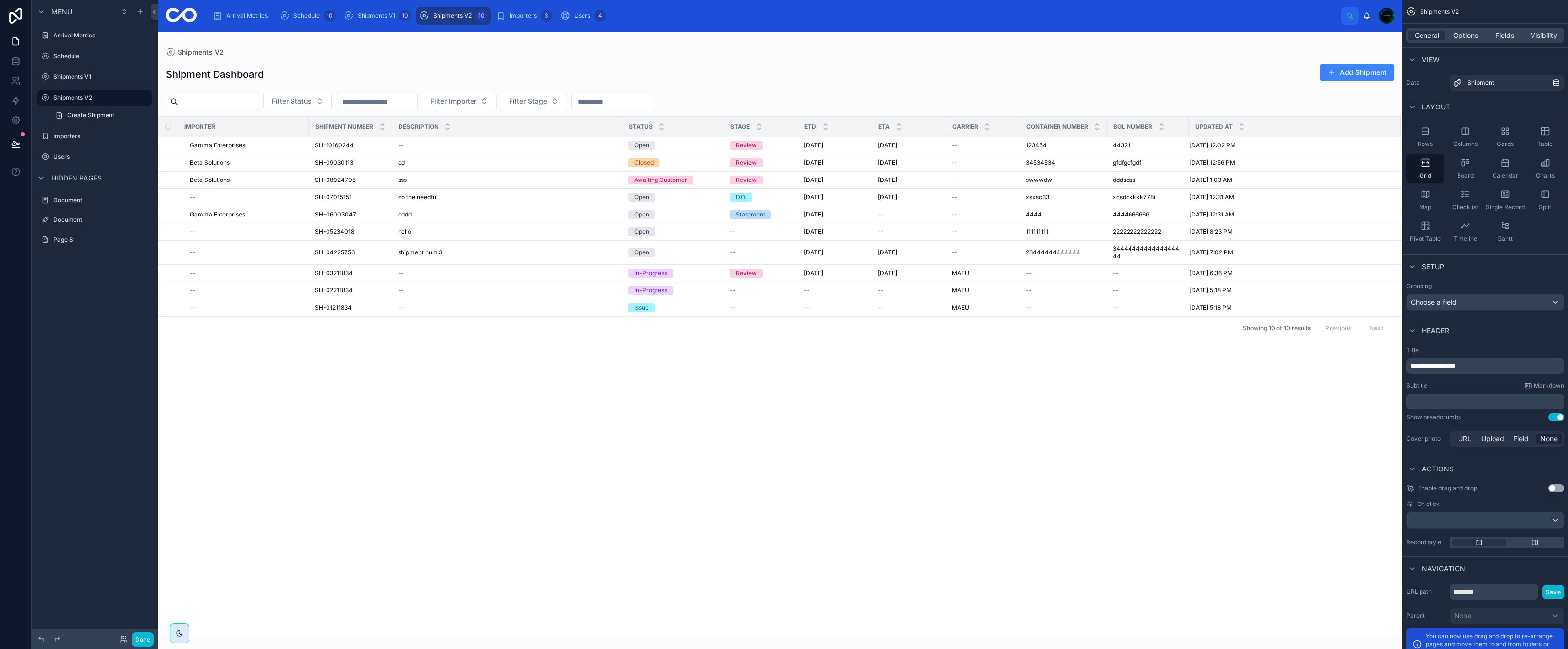
click at [282, 146] on div at bounding box center [780, 340] width 1244 height 617
click at [282, 146] on div "Gamma Enterprises" at bounding box center [246, 146] width 113 height 8
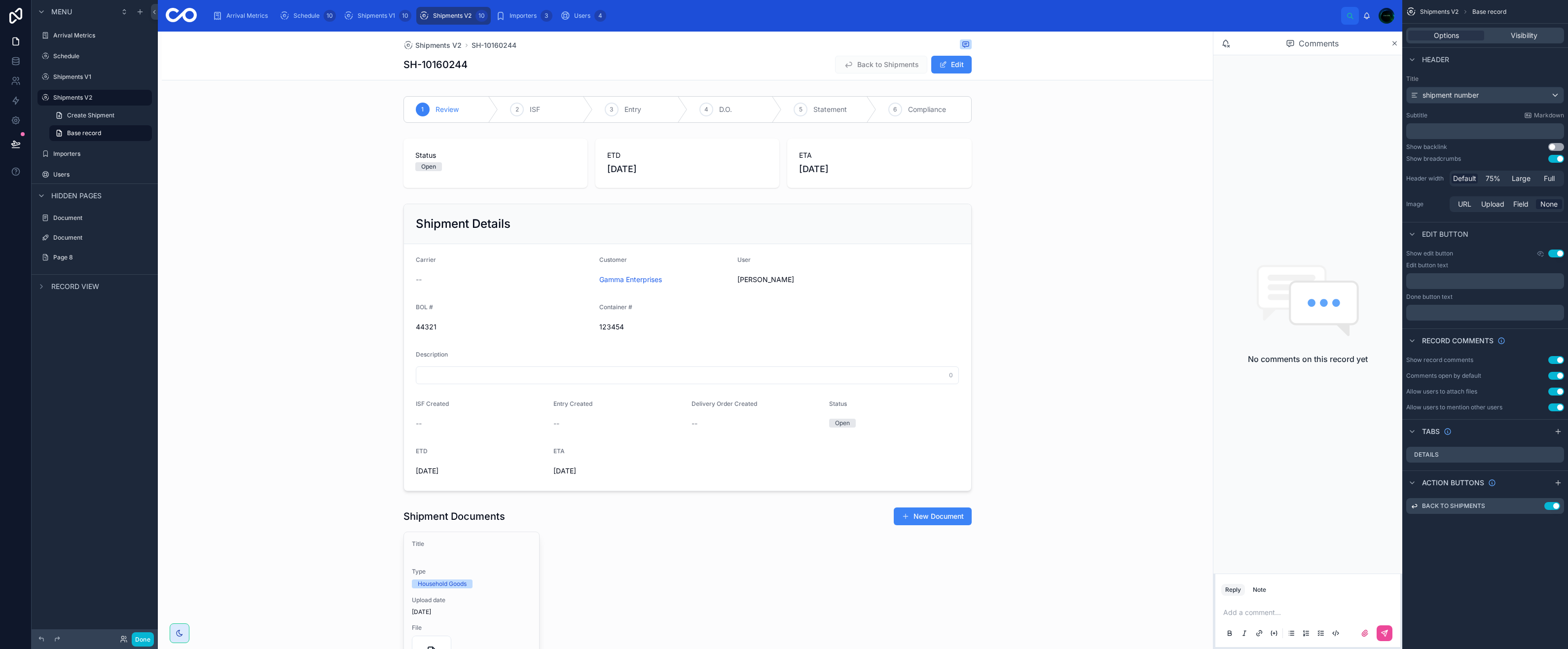
click at [434, 565] on div at bounding box center [687, 611] width 1051 height 216
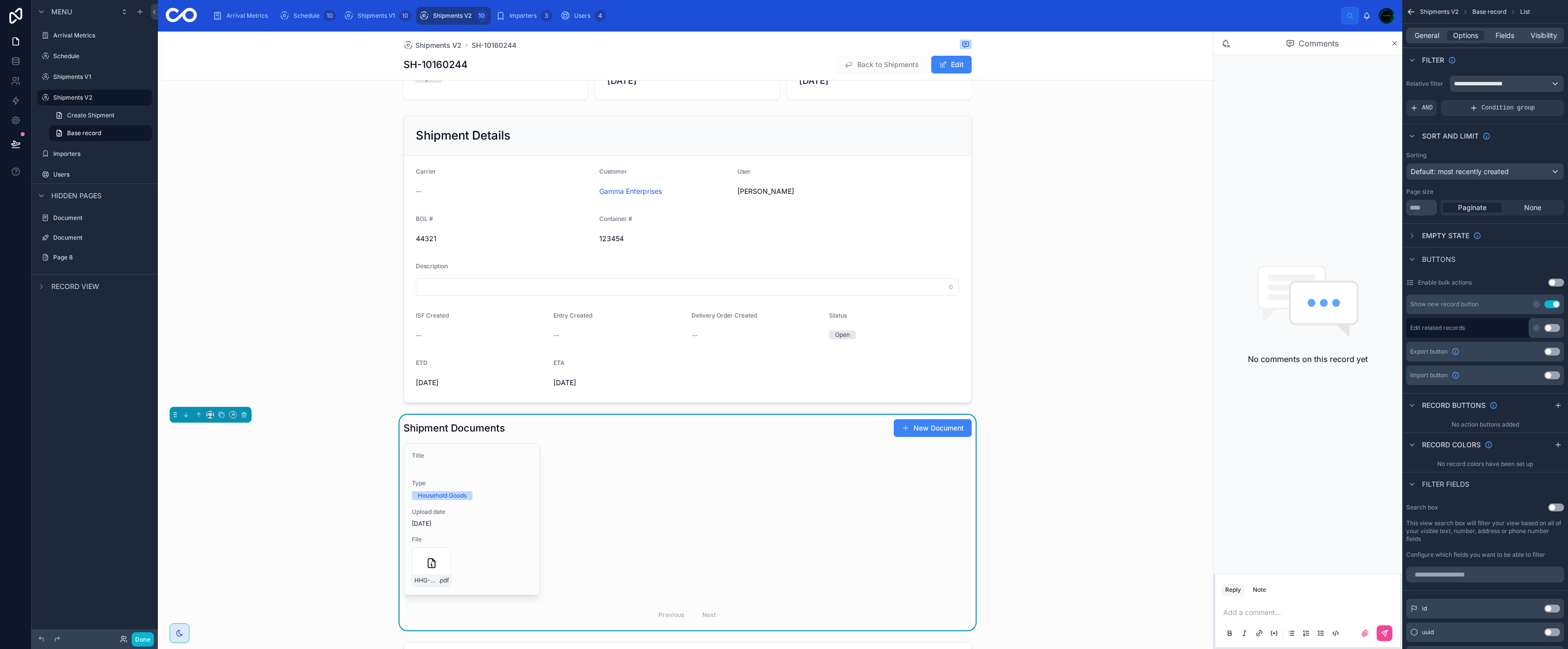
scroll to position [99, 0]
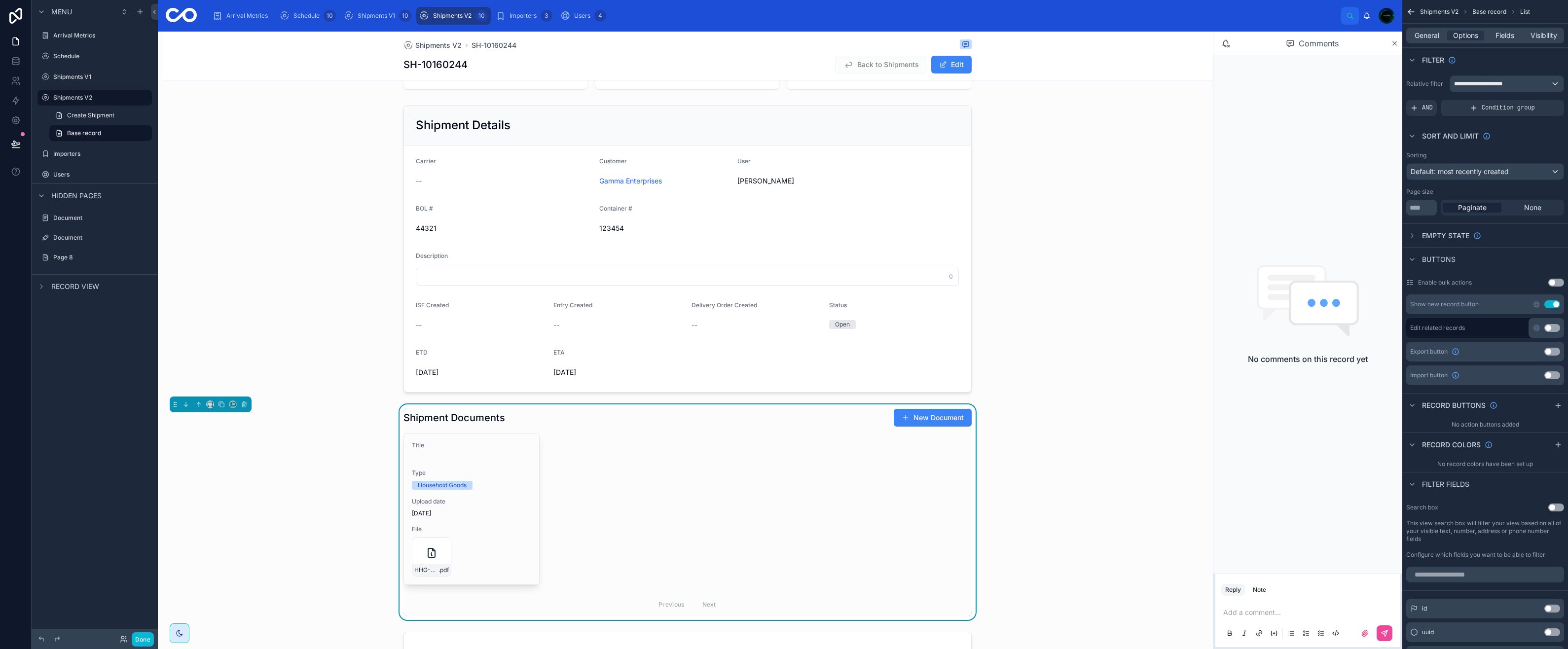
click at [429, 488] on div "Household Goods" at bounding box center [442, 485] width 49 height 9
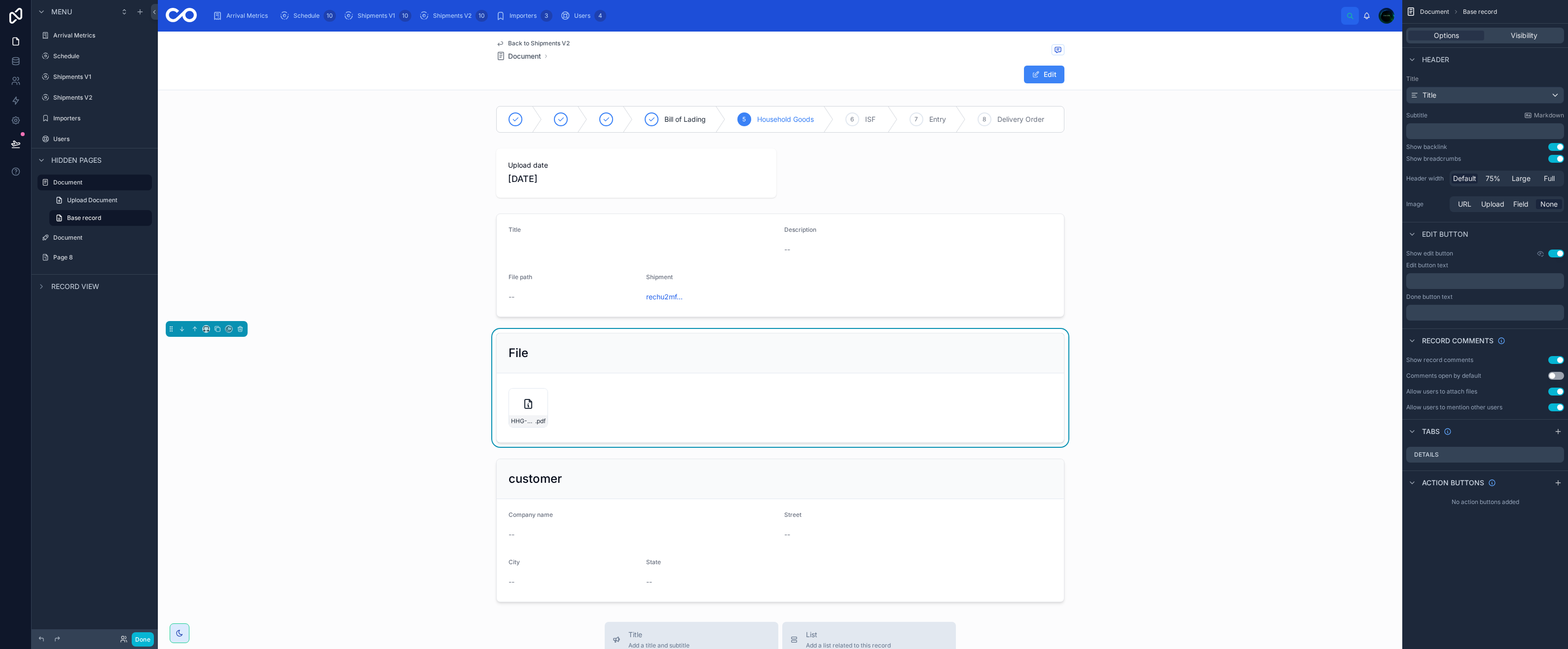
click at [1032, 73] on span at bounding box center [1036, 75] width 8 height 8
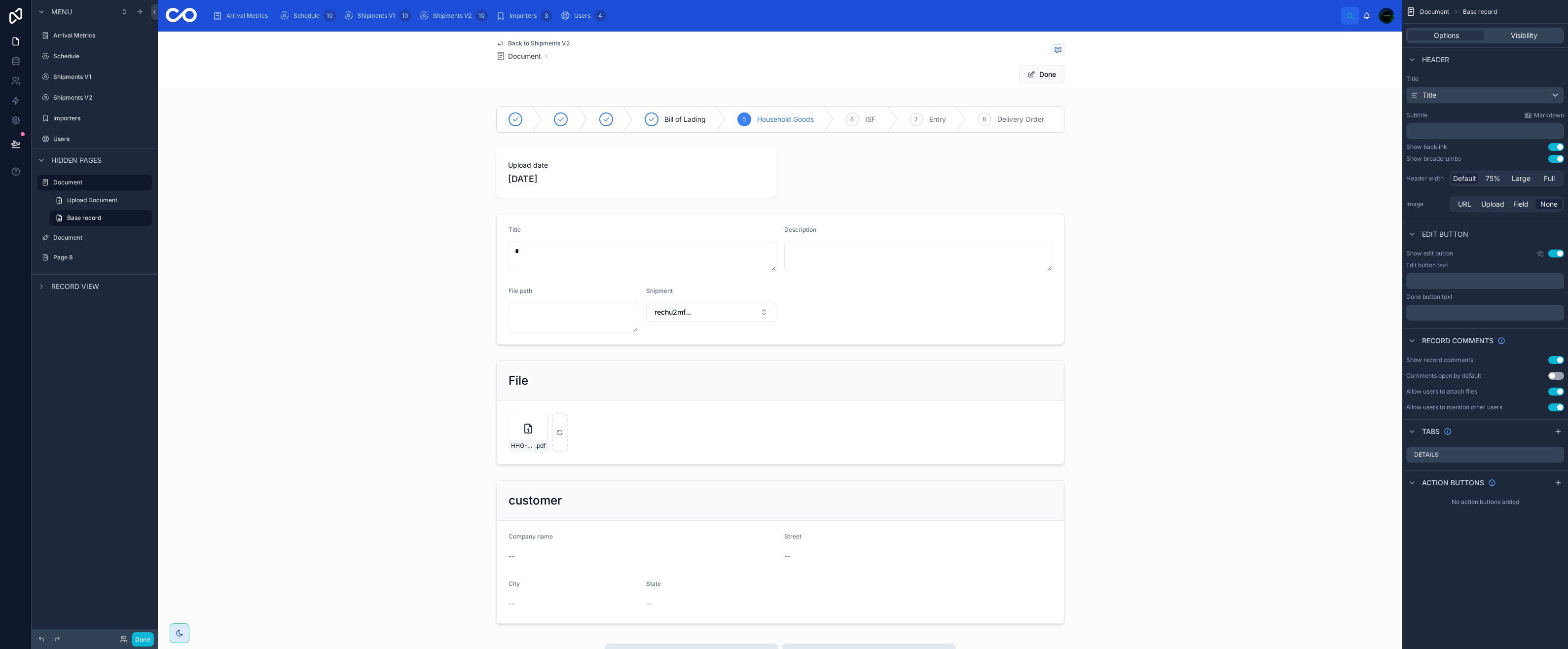
click at [1030, 75] on span at bounding box center [1031, 75] width 8 height 8
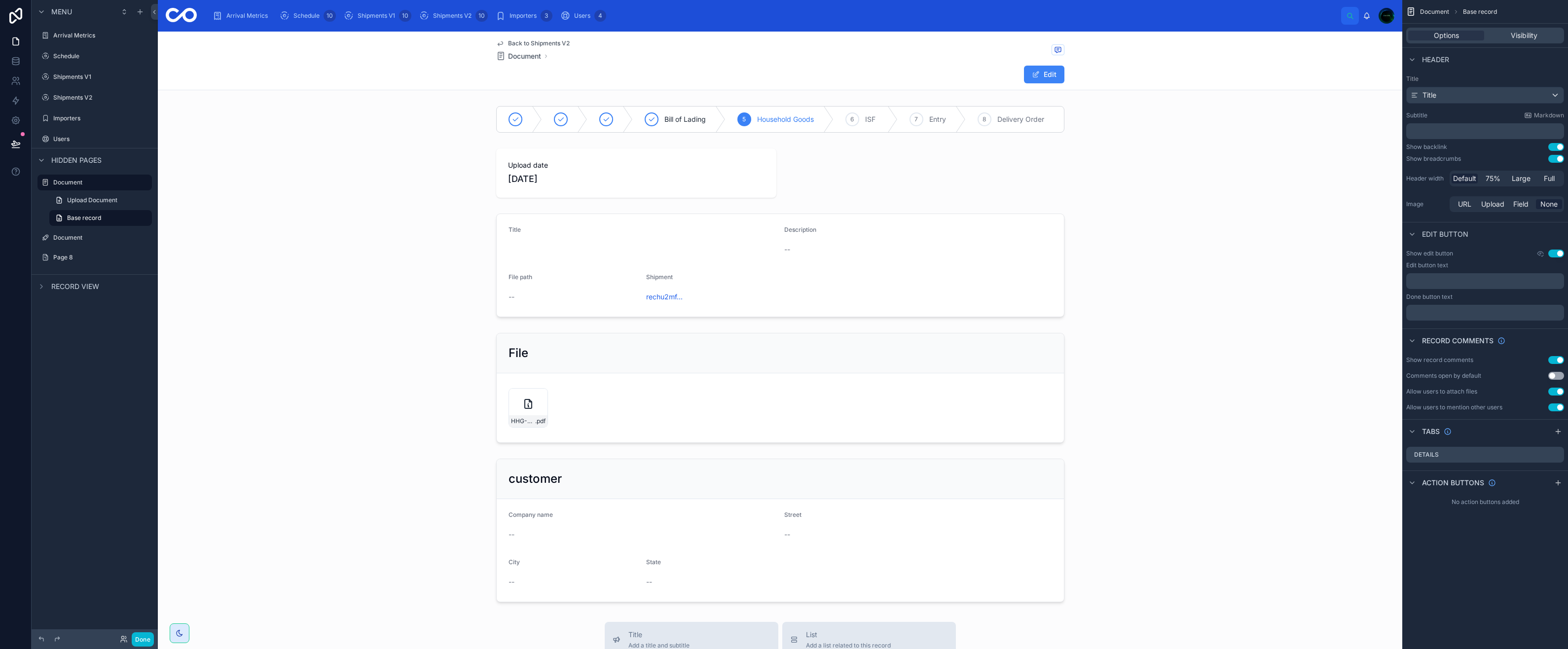
click at [97, 218] on span "Base record" at bounding box center [83, 218] width 34 height 8
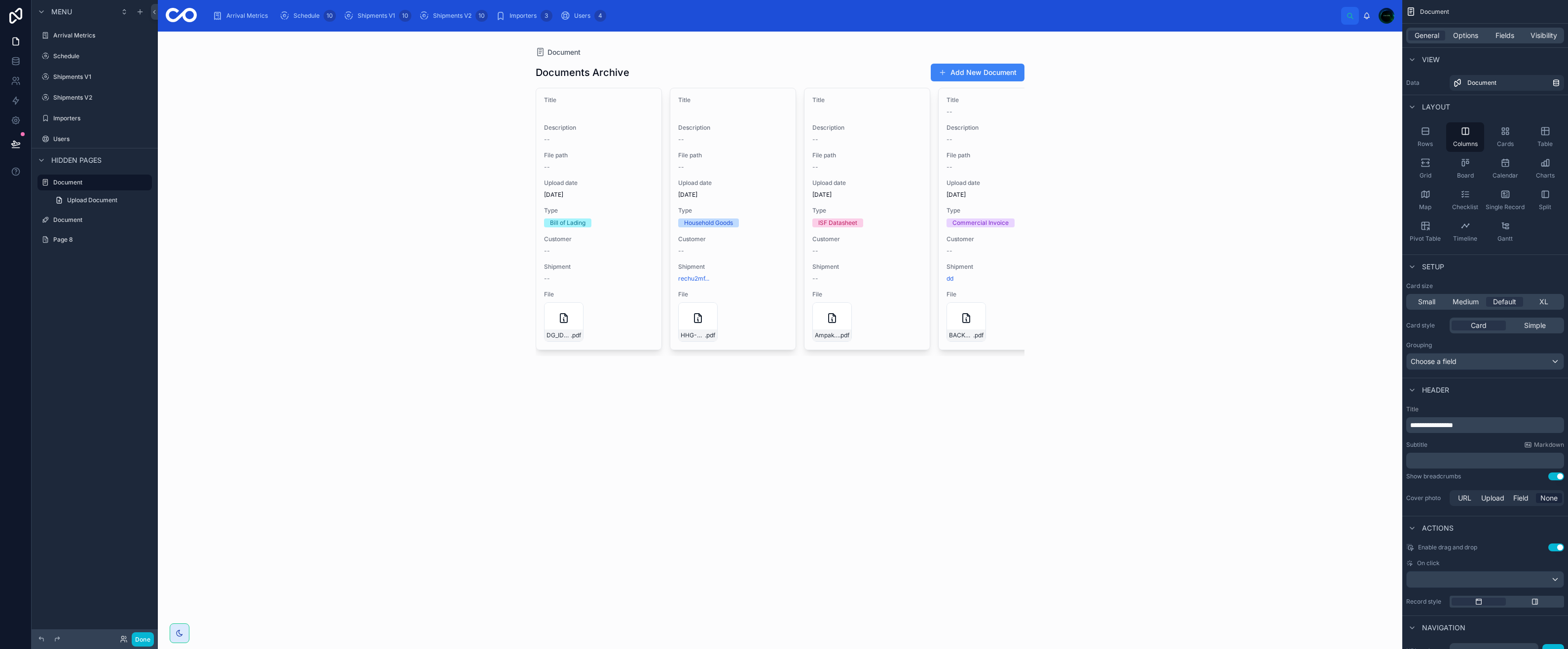
click at [102, 196] on link "Upload Document" at bounding box center [101, 200] width 103 height 16
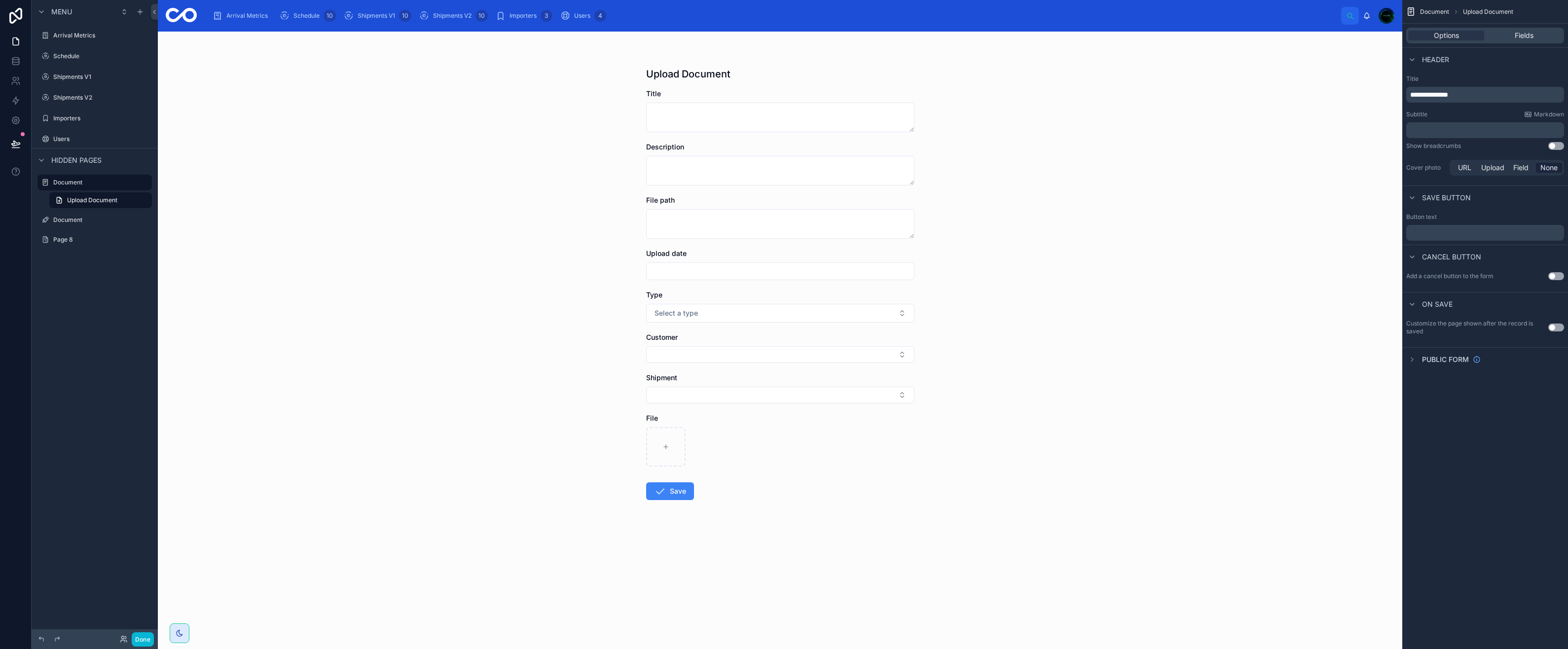
click at [93, 218] on label "Document" at bounding box center [102, 220] width 97 height 8
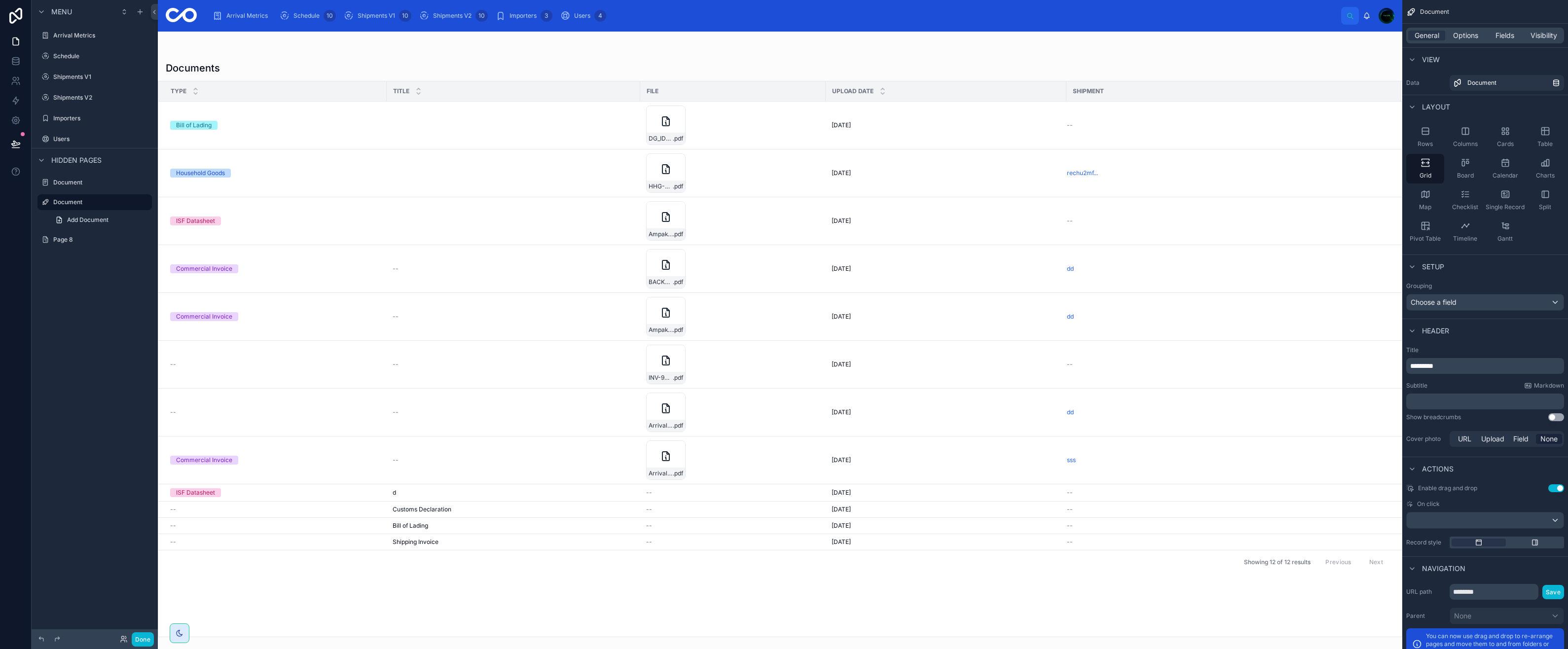
click at [91, 220] on span "Add Document" at bounding box center [87, 220] width 42 height 8
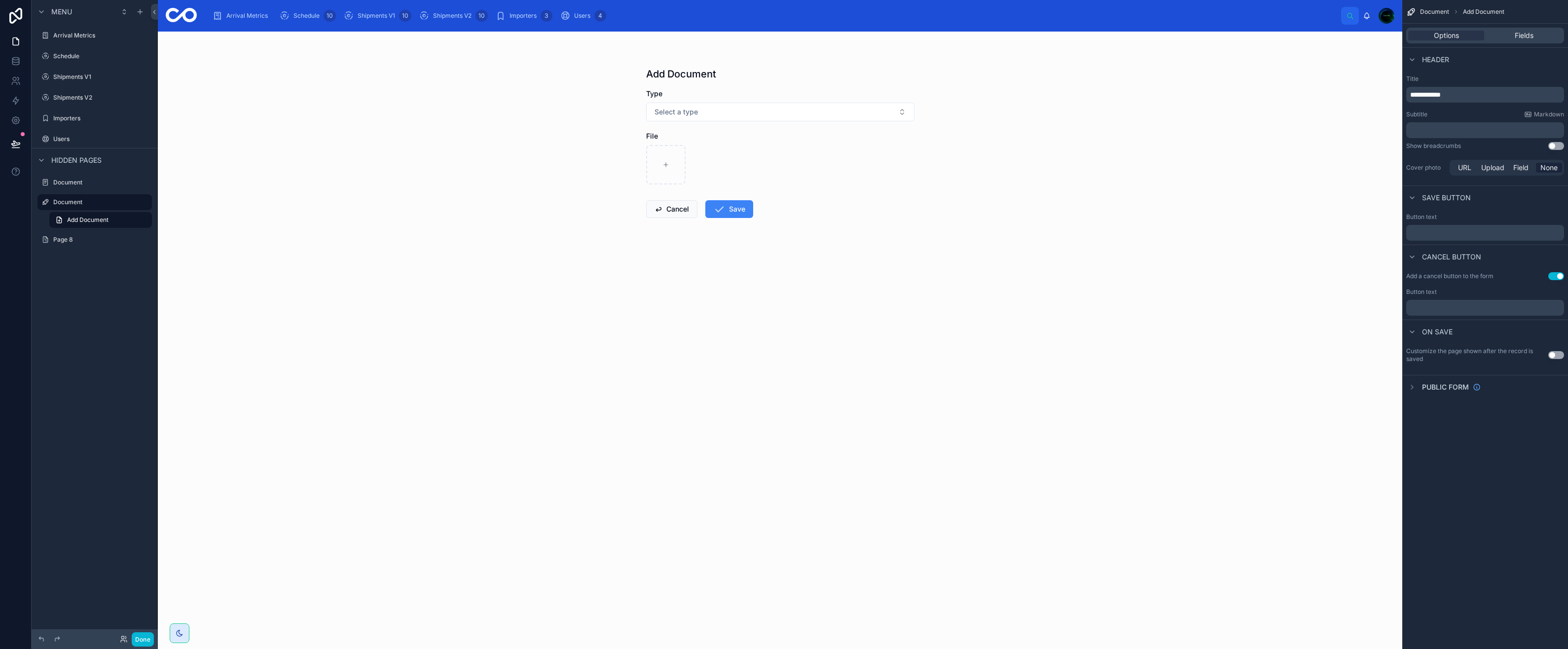
click at [0, 0] on icon "scrollable content" at bounding box center [0, 0] width 0 height 0
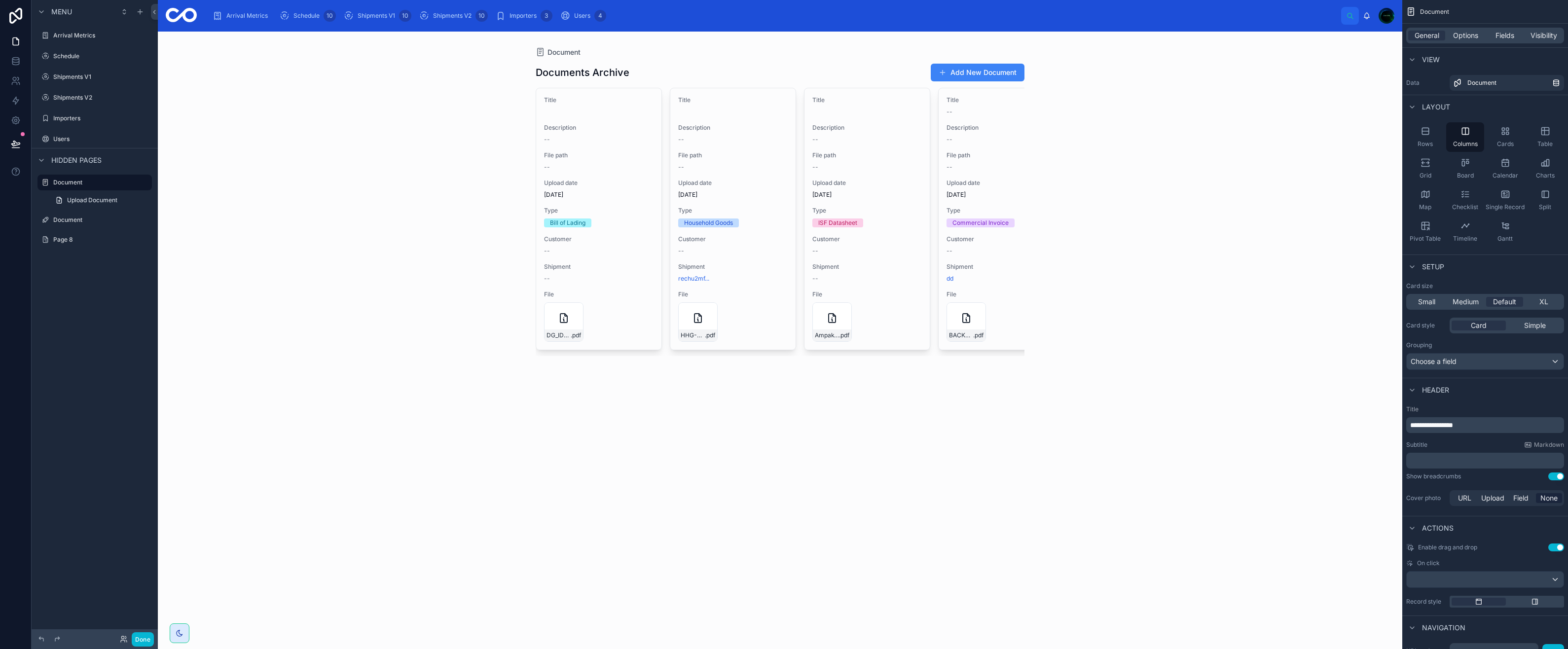
click at [77, 200] on span "Upload Document" at bounding box center [92, 200] width 50 height 8
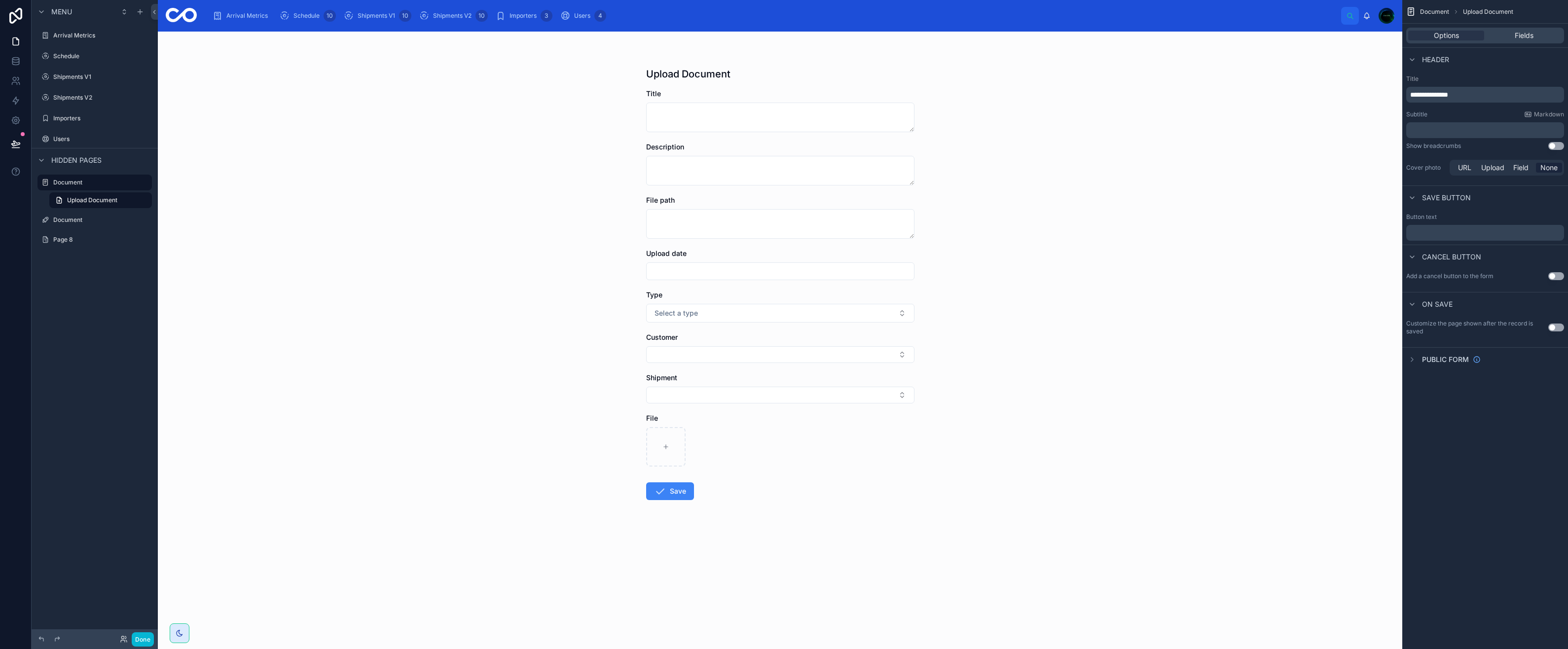
click at [74, 220] on label "Document" at bounding box center [102, 220] width 97 height 8
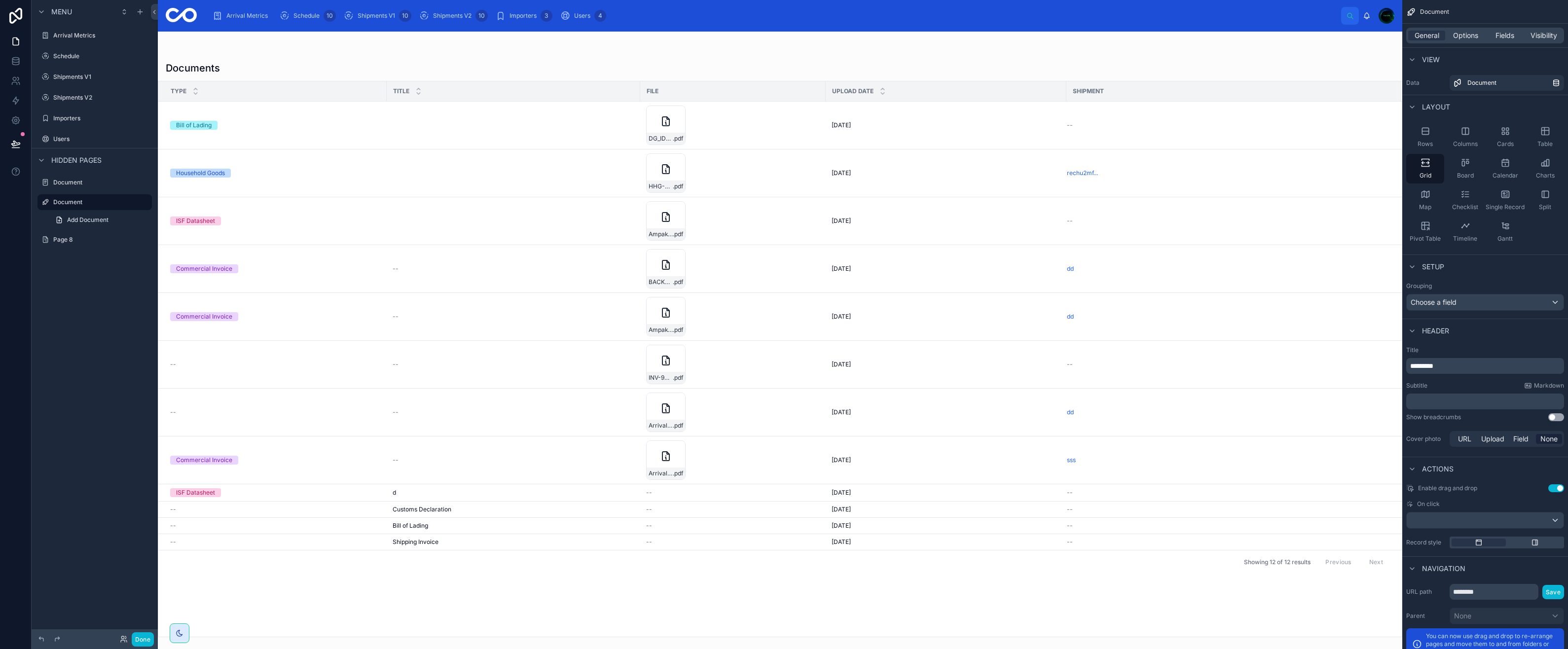
click at [74, 220] on span "Add Document" at bounding box center [87, 220] width 42 height 8
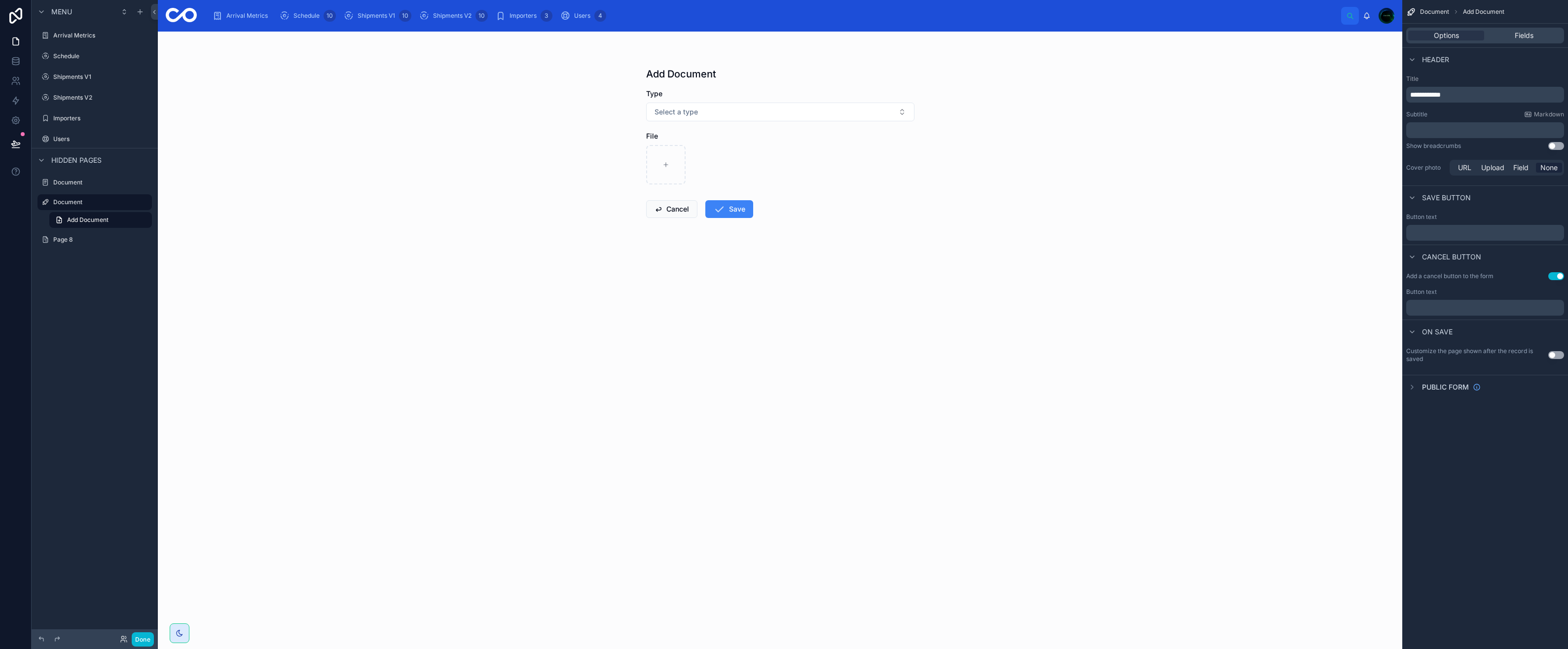
click at [77, 179] on label "Document" at bounding box center [102, 183] width 97 height 8
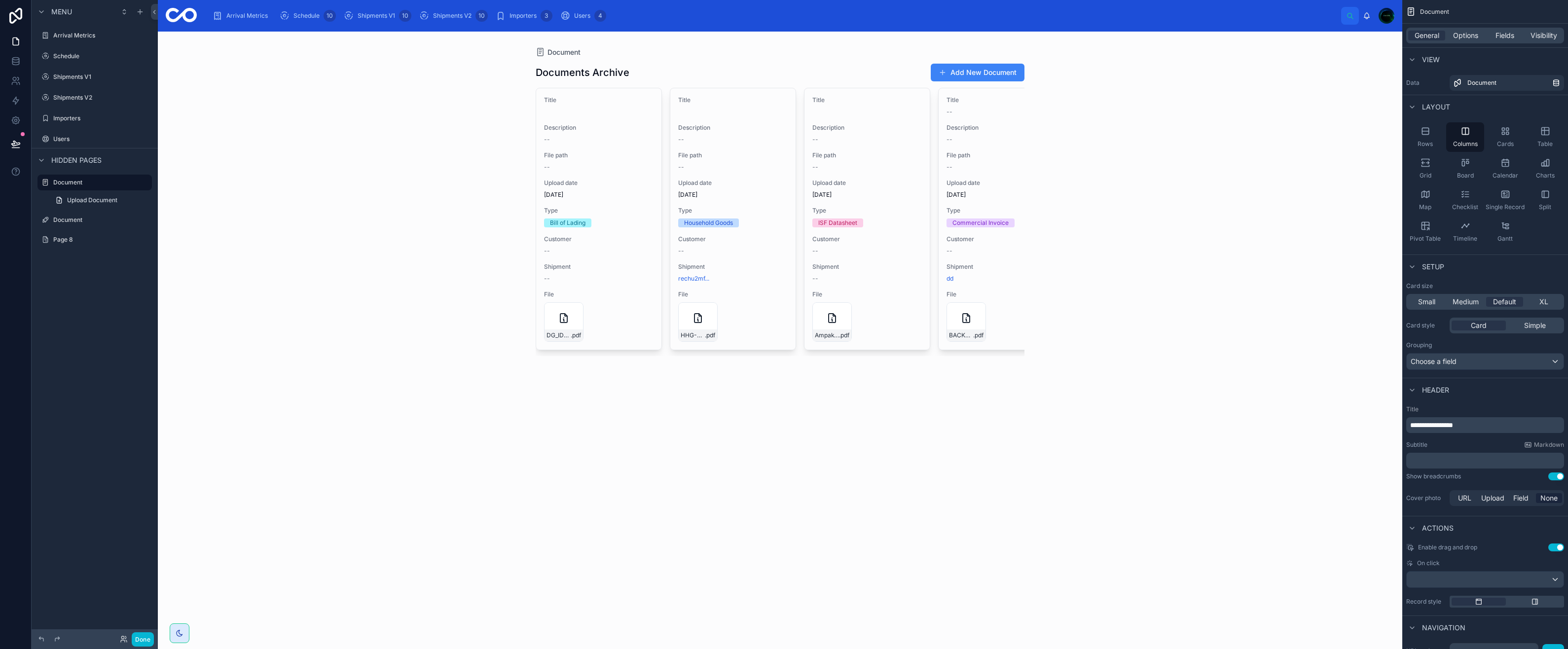
click at [1553, 479] on button "Use setting" at bounding box center [1556, 476] width 16 height 8
click at [75, 202] on span "Upload Document" at bounding box center [92, 200] width 50 height 8
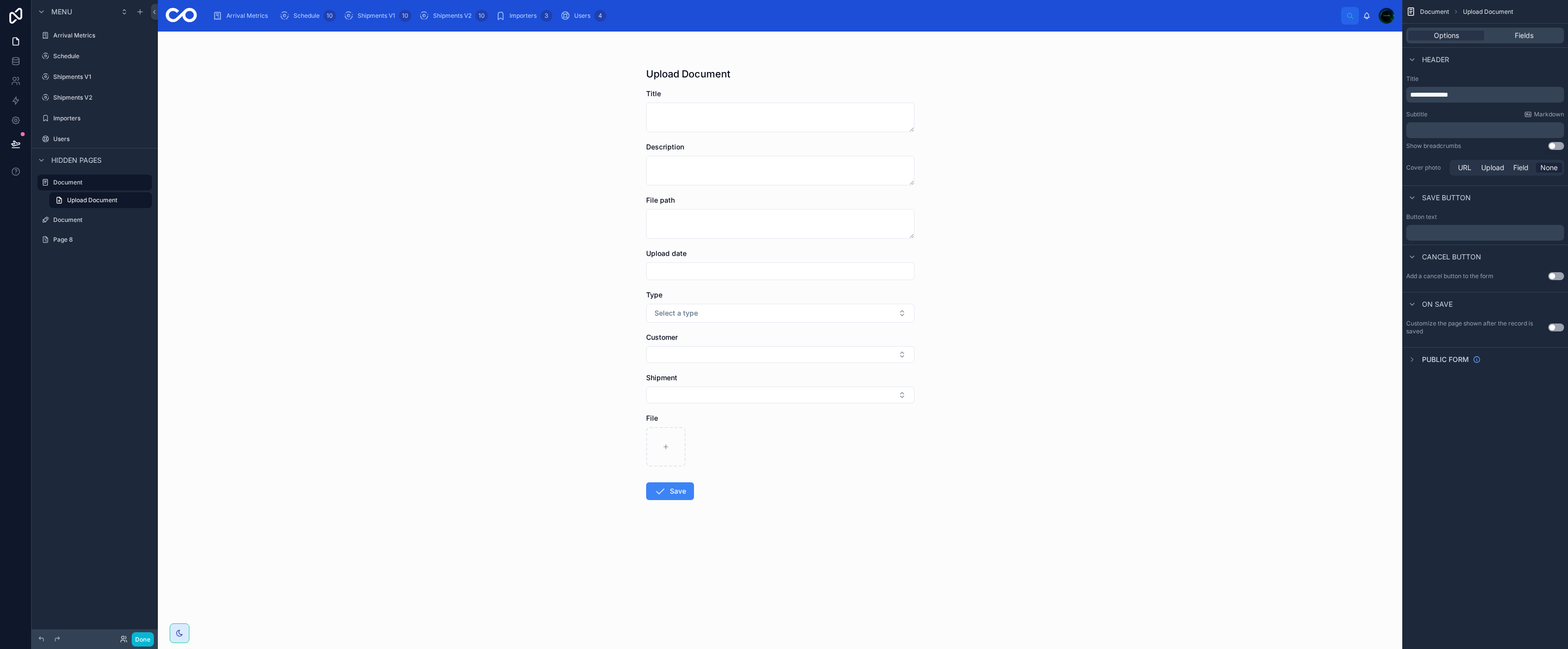
click at [1559, 277] on button "Use setting" at bounding box center [1556, 277] width 16 height 8
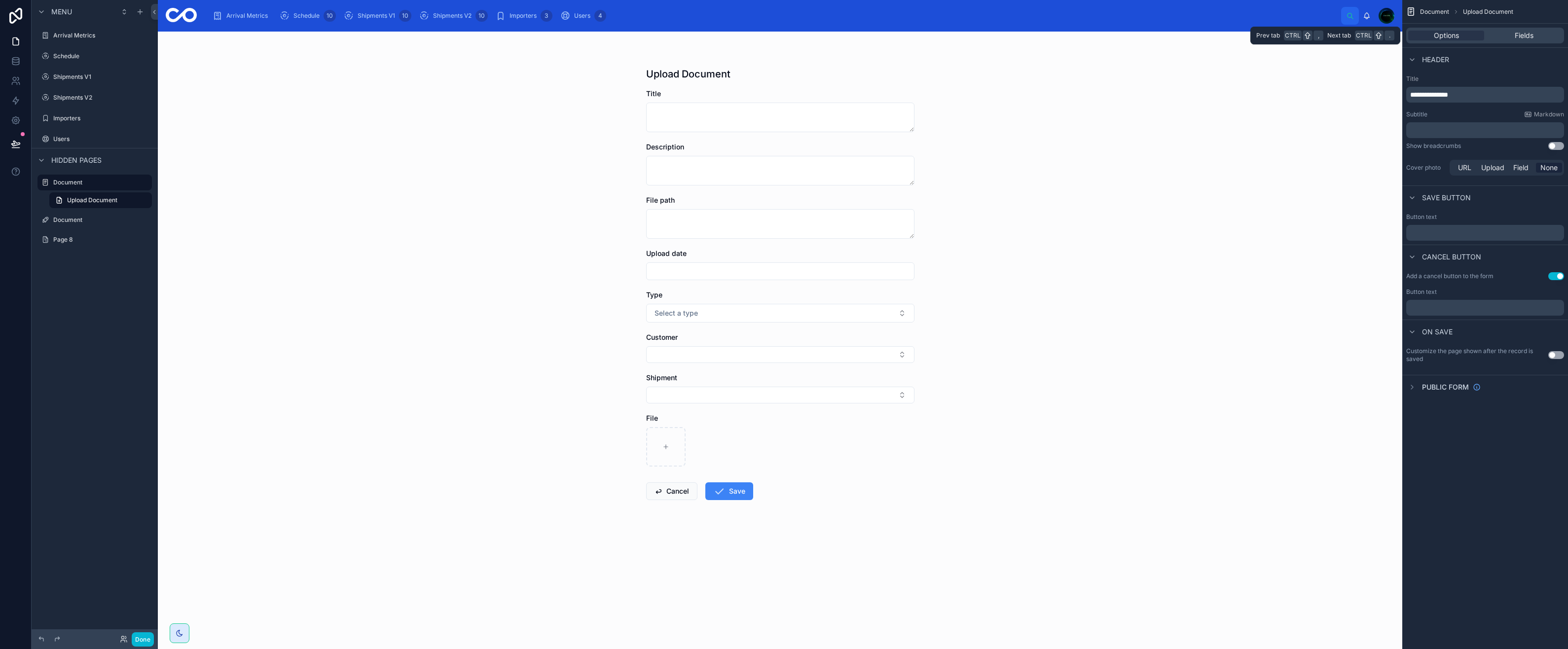
click at [1526, 35] on span "Fields" at bounding box center [1524, 35] width 19 height 10
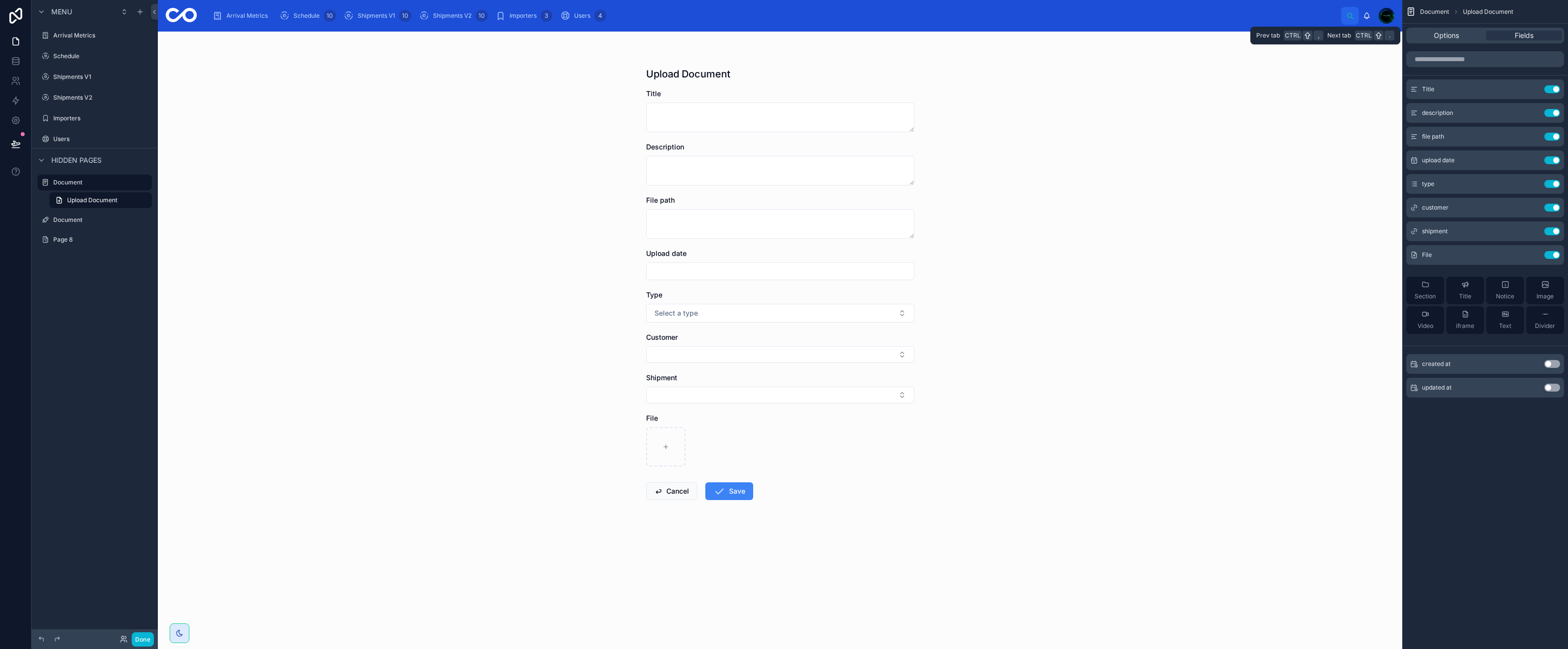
click at [1454, 37] on span "Options" at bounding box center [1446, 35] width 25 height 10
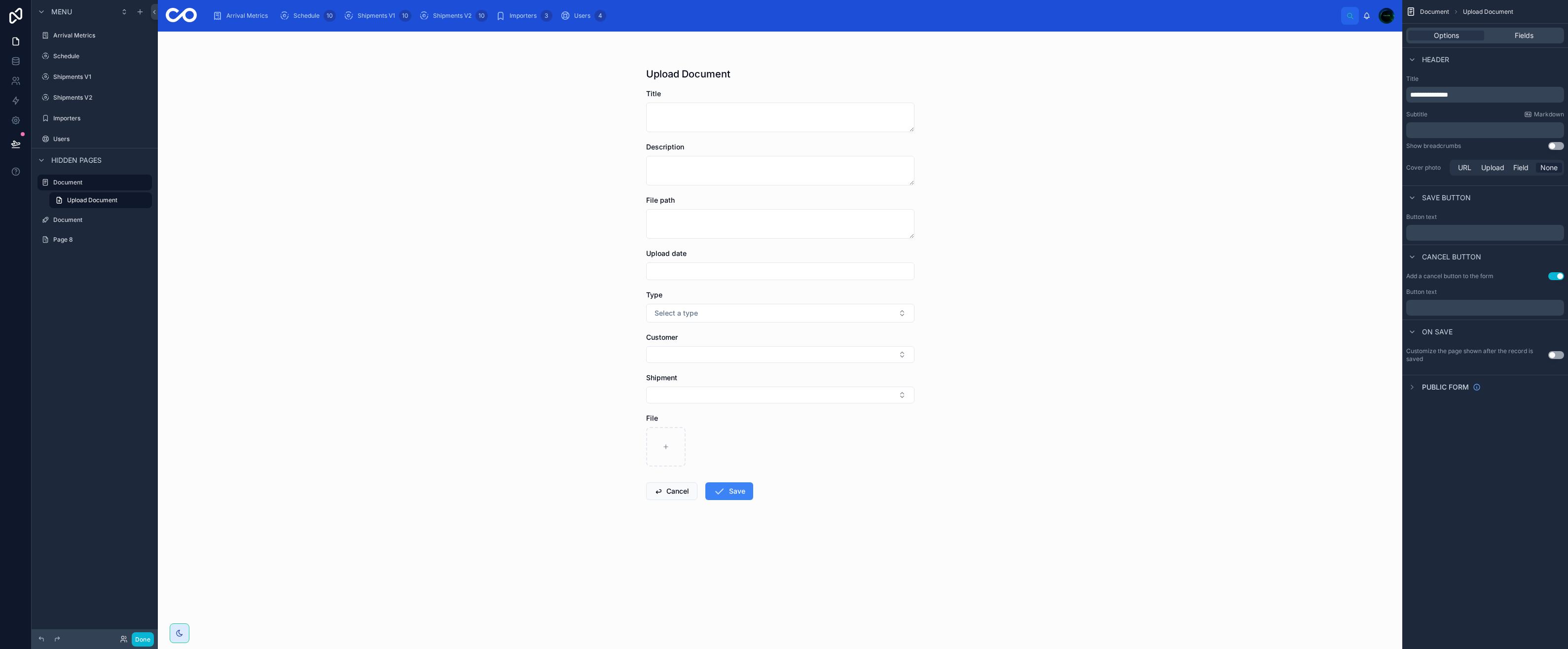
click at [59, 238] on label "Page 8" at bounding box center [102, 239] width 97 height 8
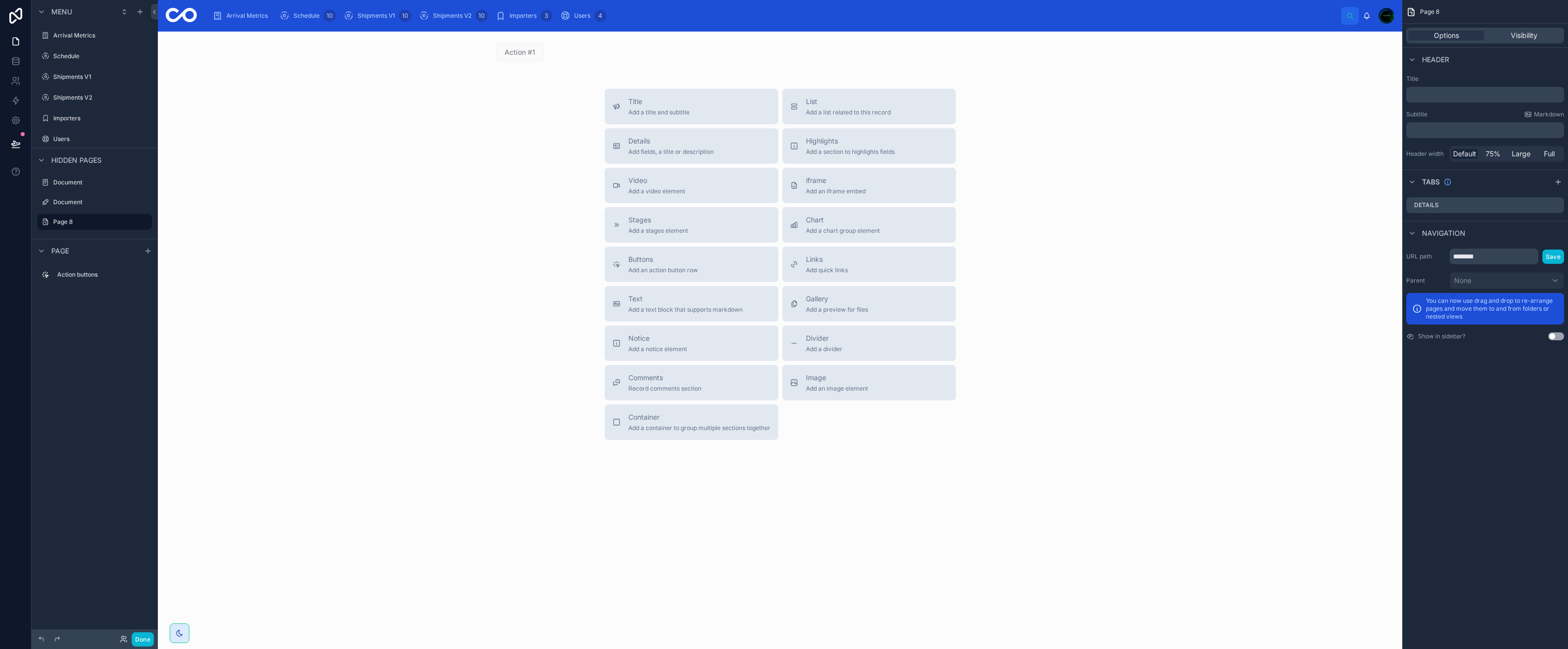
click at [0, 0] on icon "scrollable content" at bounding box center [0, 0] width 0 height 0
click at [181, 228] on span "Remove" at bounding box center [189, 228] width 26 height 10
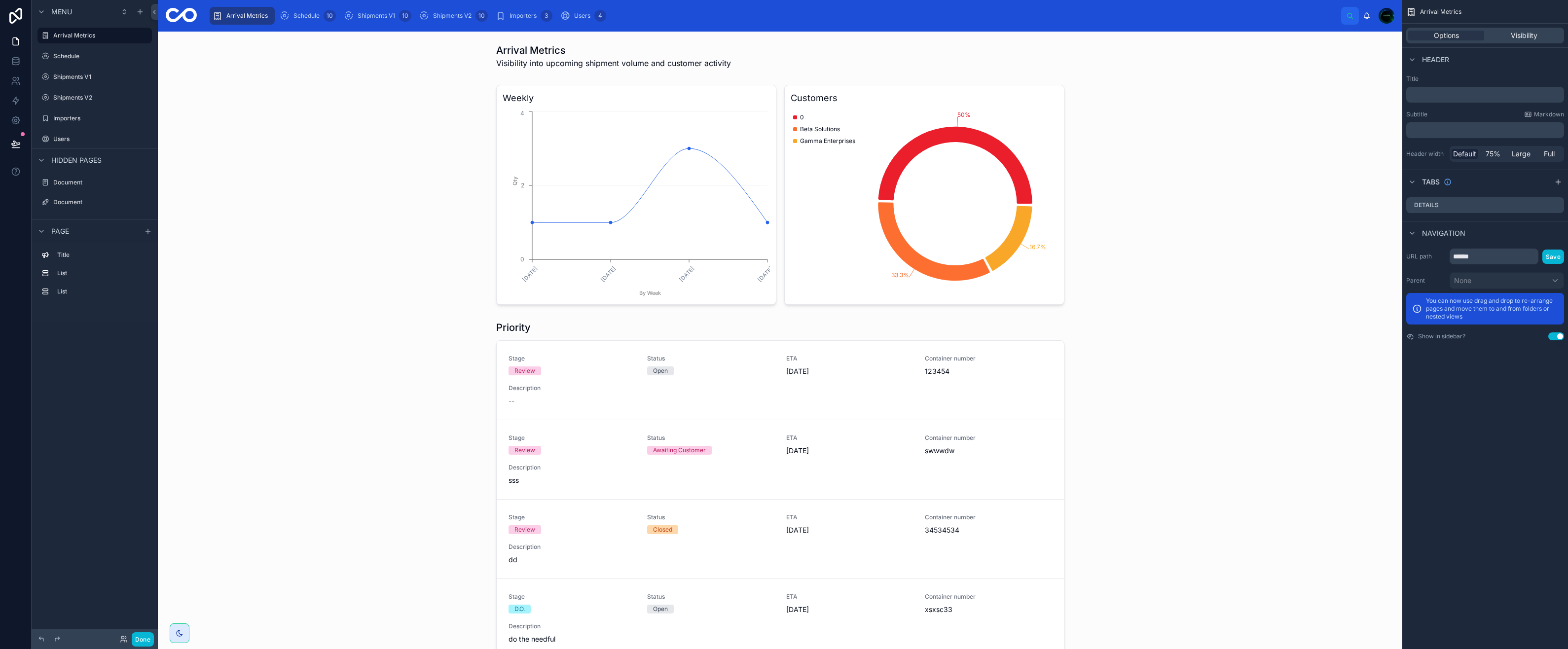
click at [86, 204] on label "Document" at bounding box center [102, 202] width 97 height 8
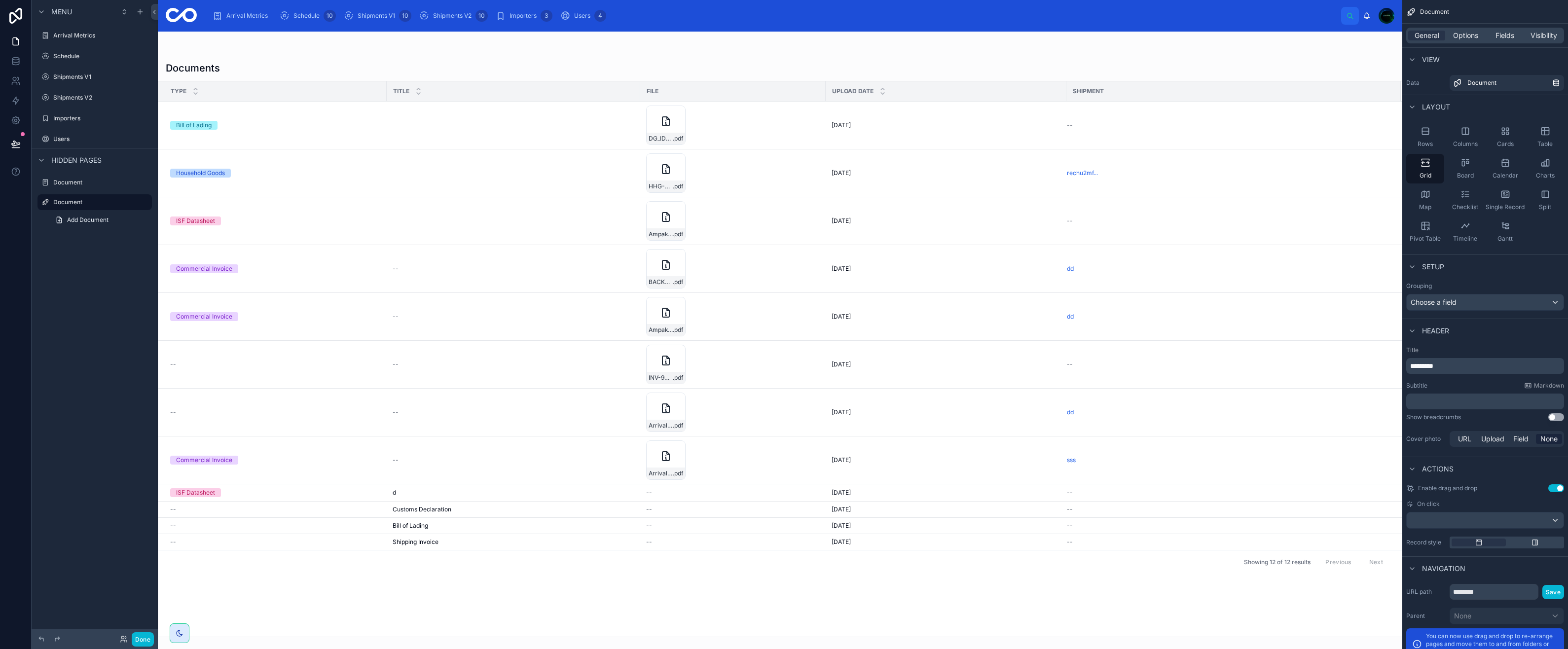
click at [85, 183] on label "Document" at bounding box center [102, 183] width 97 height 8
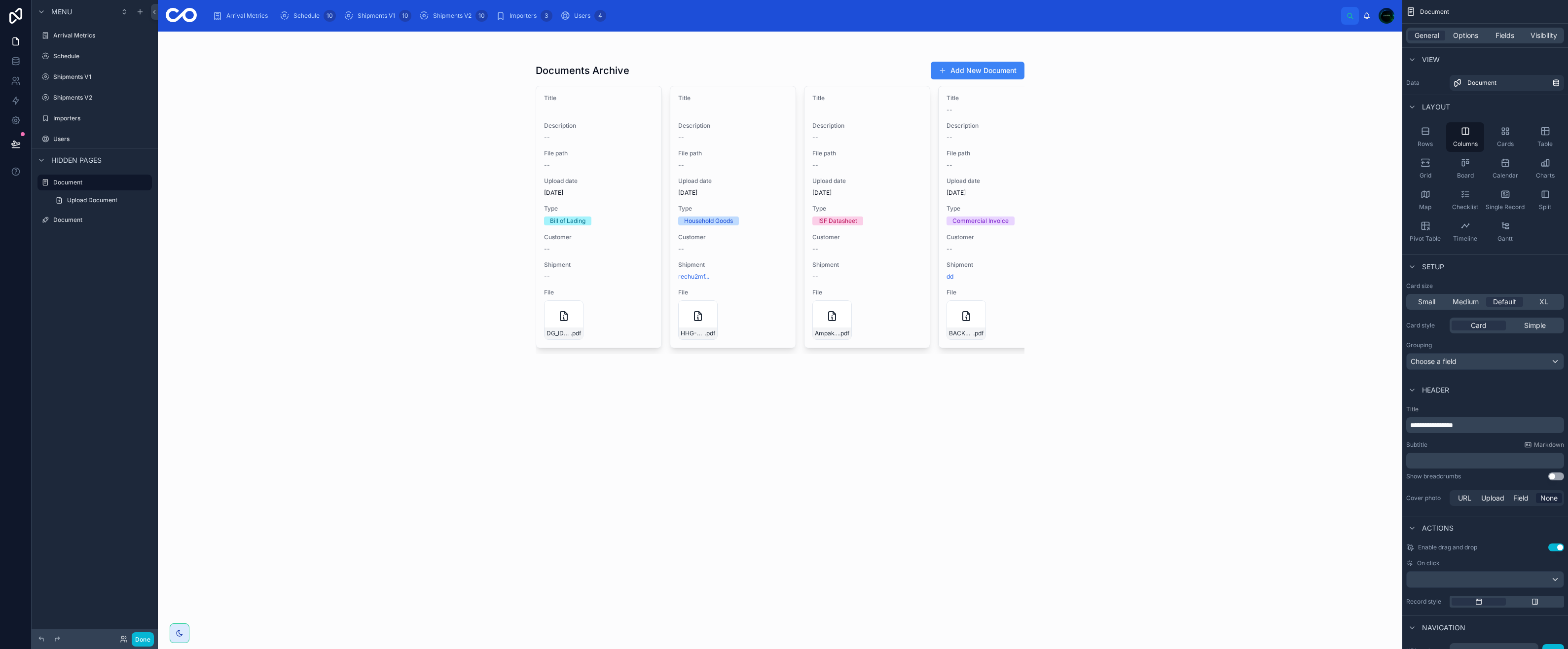
click at [85, 203] on span "Upload Document" at bounding box center [92, 200] width 50 height 8
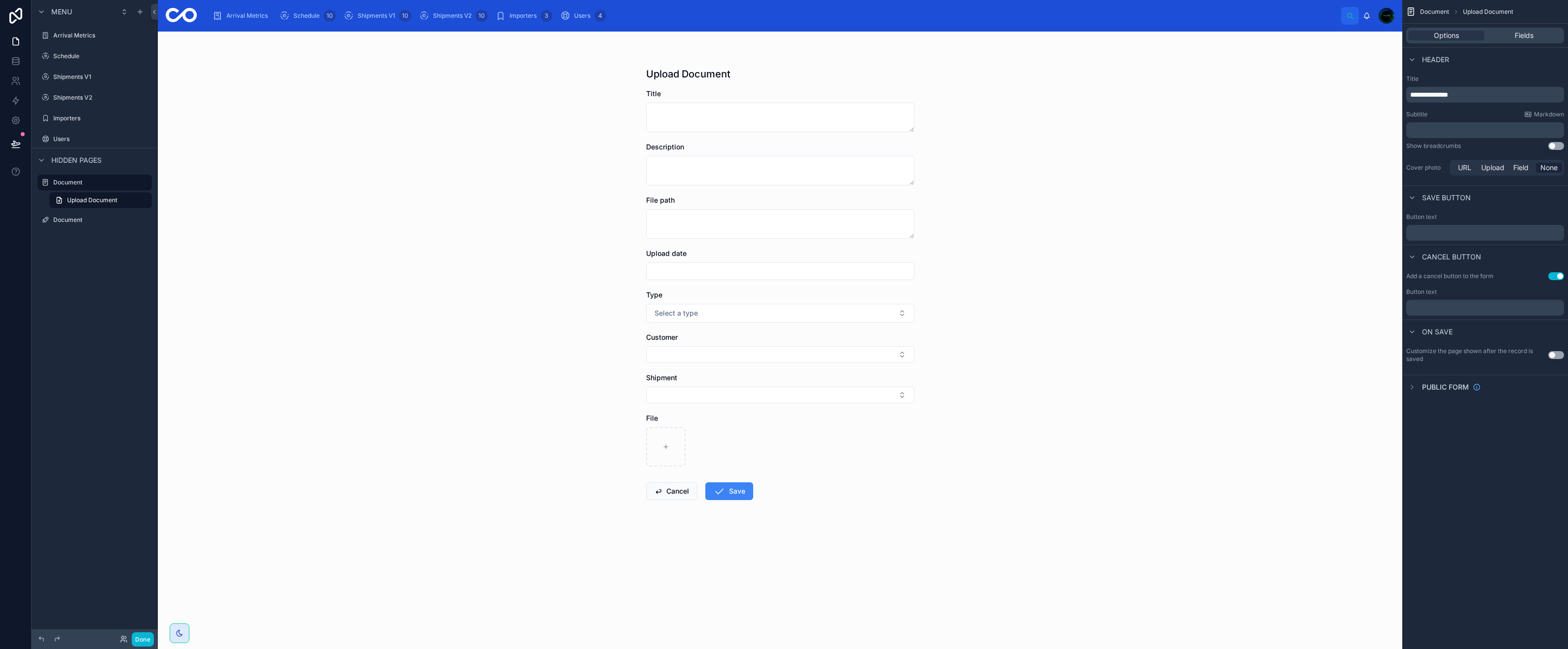
click at [73, 221] on label "Document" at bounding box center [102, 220] width 97 height 8
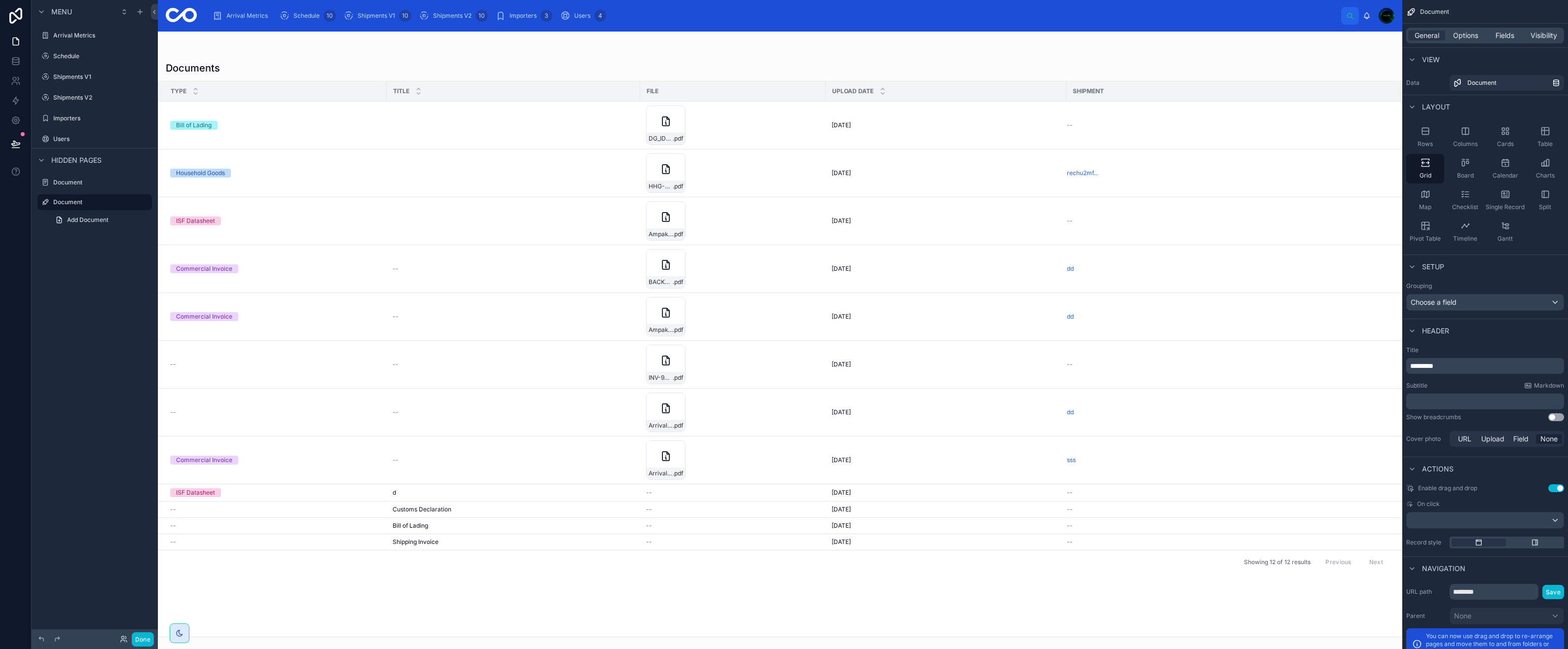
click at [0, 0] on icon "scrollable content" at bounding box center [0, 0] width 0 height 0
click at [193, 216] on span "Remove" at bounding box center [189, 216] width 26 height 10
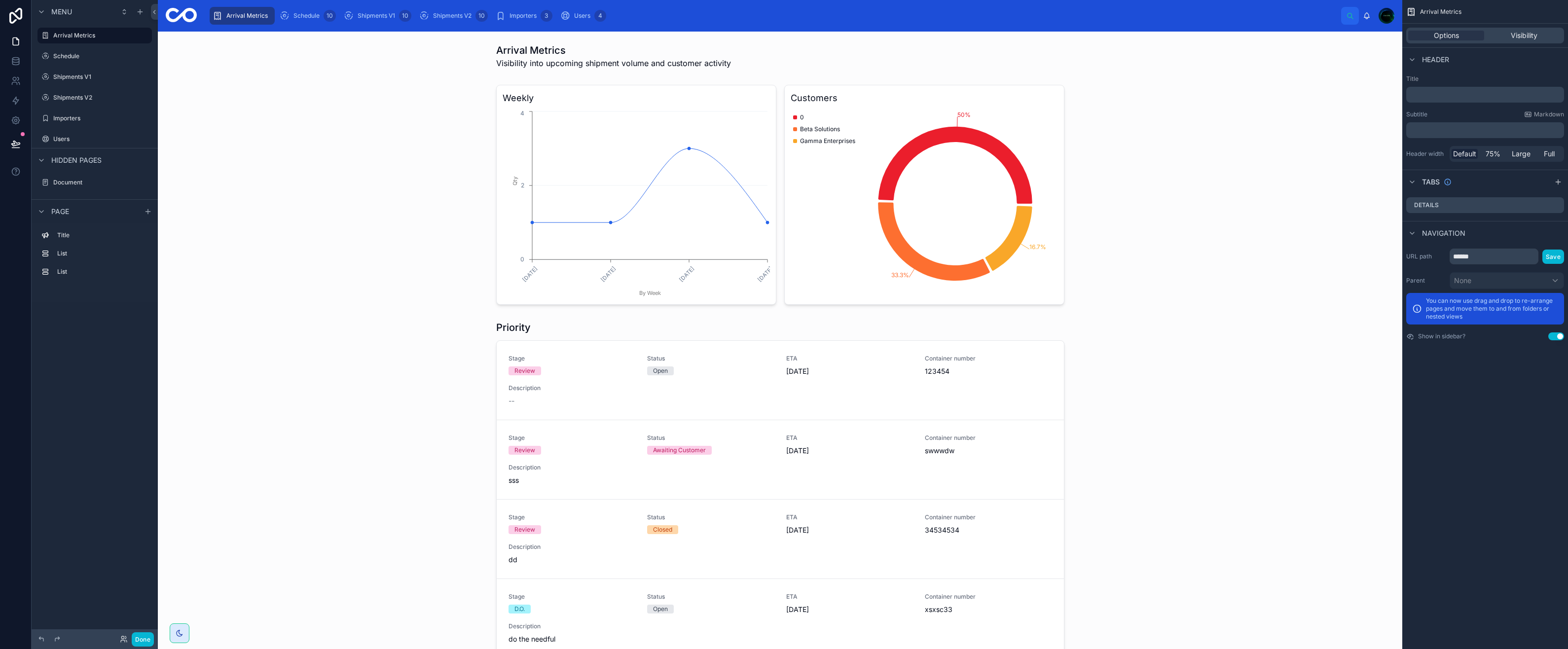
click at [84, 183] on label "Document" at bounding box center [102, 183] width 97 height 8
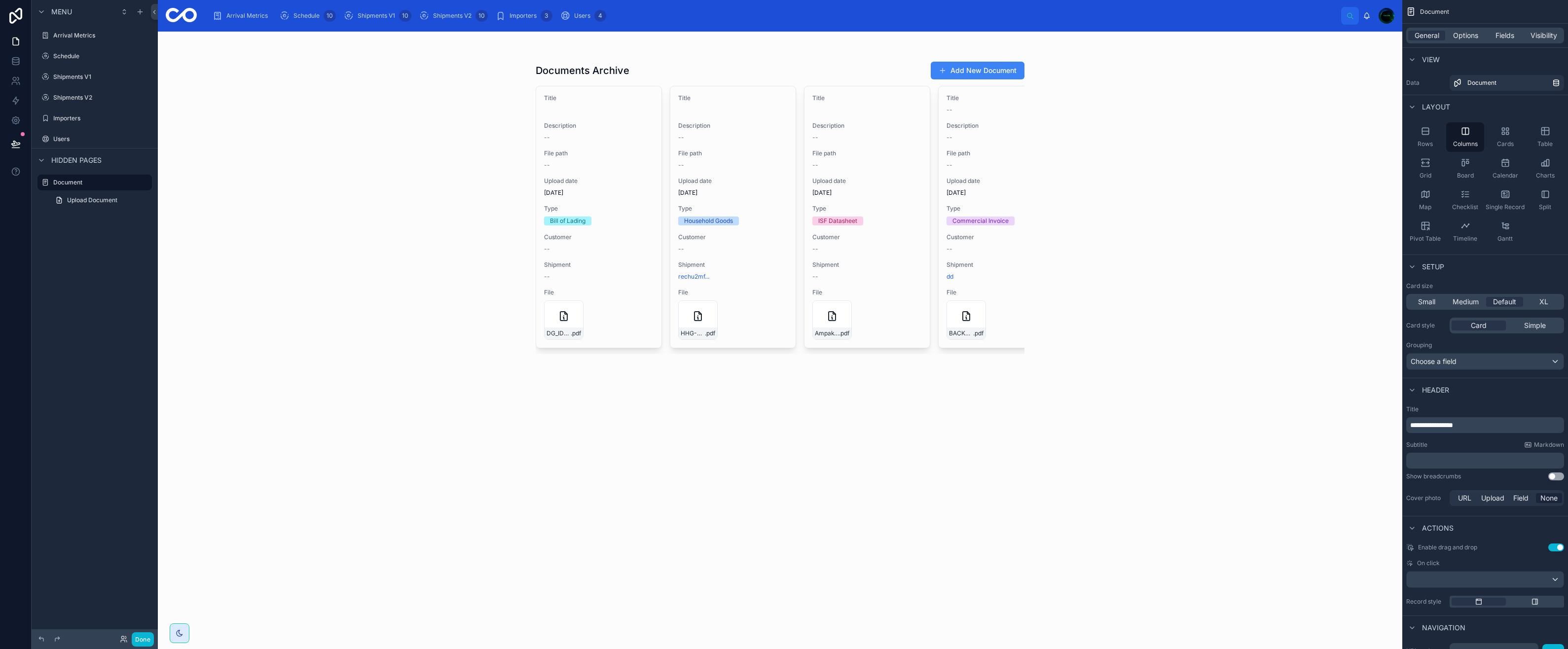
click at [77, 198] on span "Upload Document" at bounding box center [92, 200] width 50 height 8
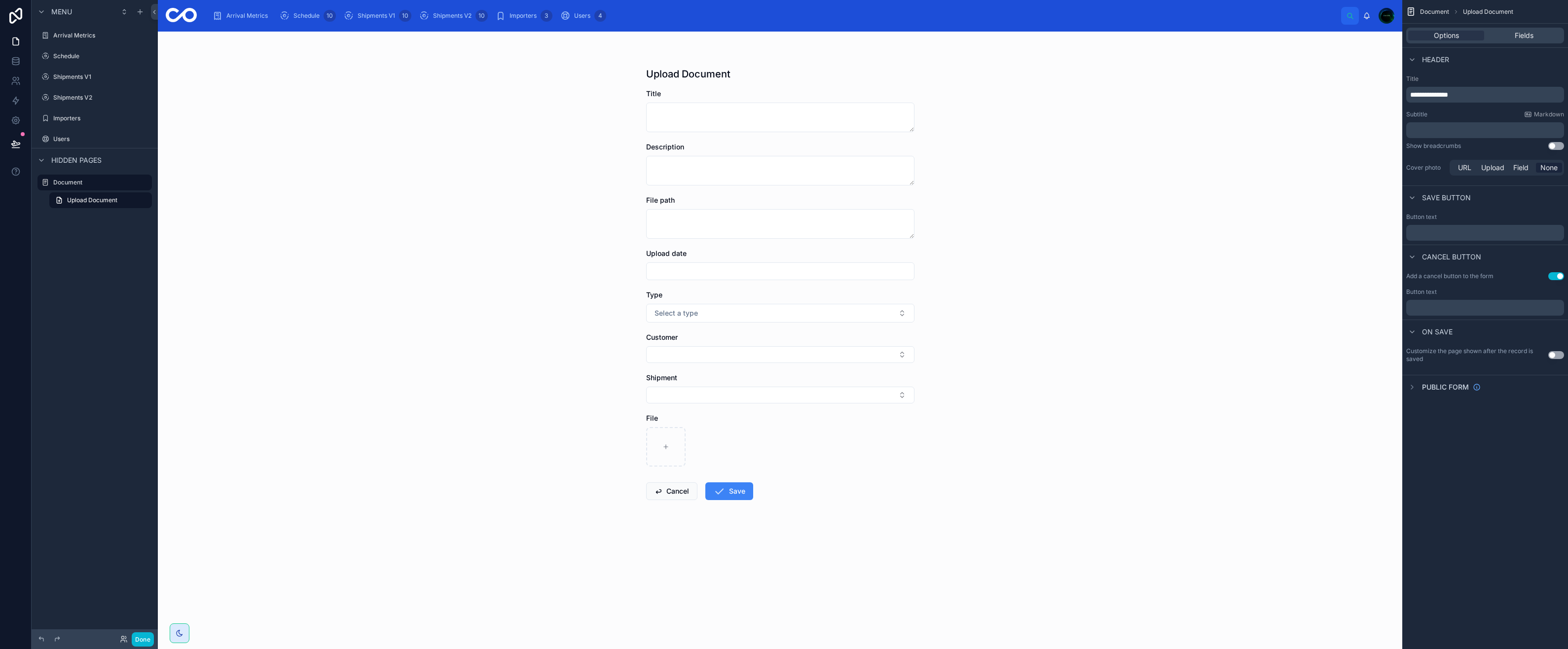
click at [69, 95] on label "Shipments V2" at bounding box center [102, 98] width 97 height 8
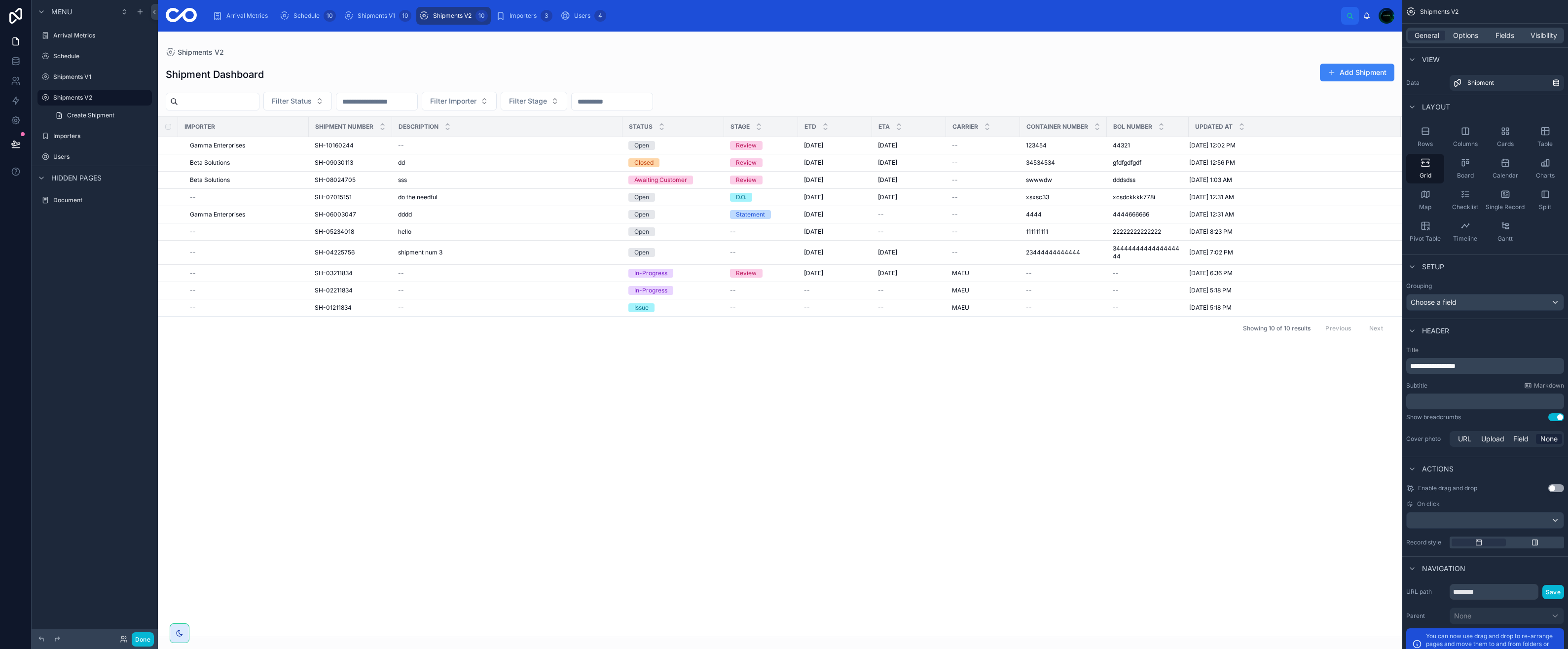
click at [264, 137] on div at bounding box center [780, 340] width 1244 height 617
click at [267, 145] on div "Gamma Enterprises" at bounding box center [246, 146] width 113 height 8
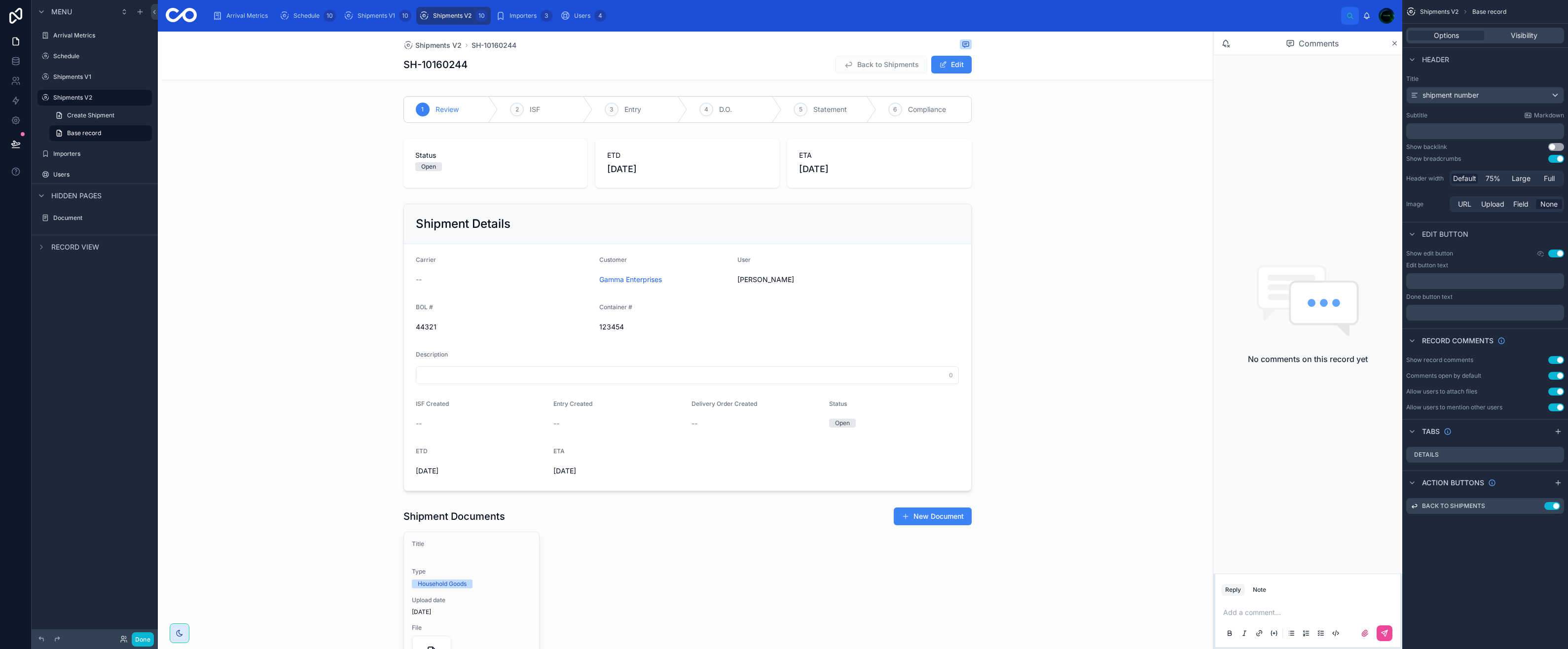
click at [924, 513] on div at bounding box center [687, 611] width 1051 height 216
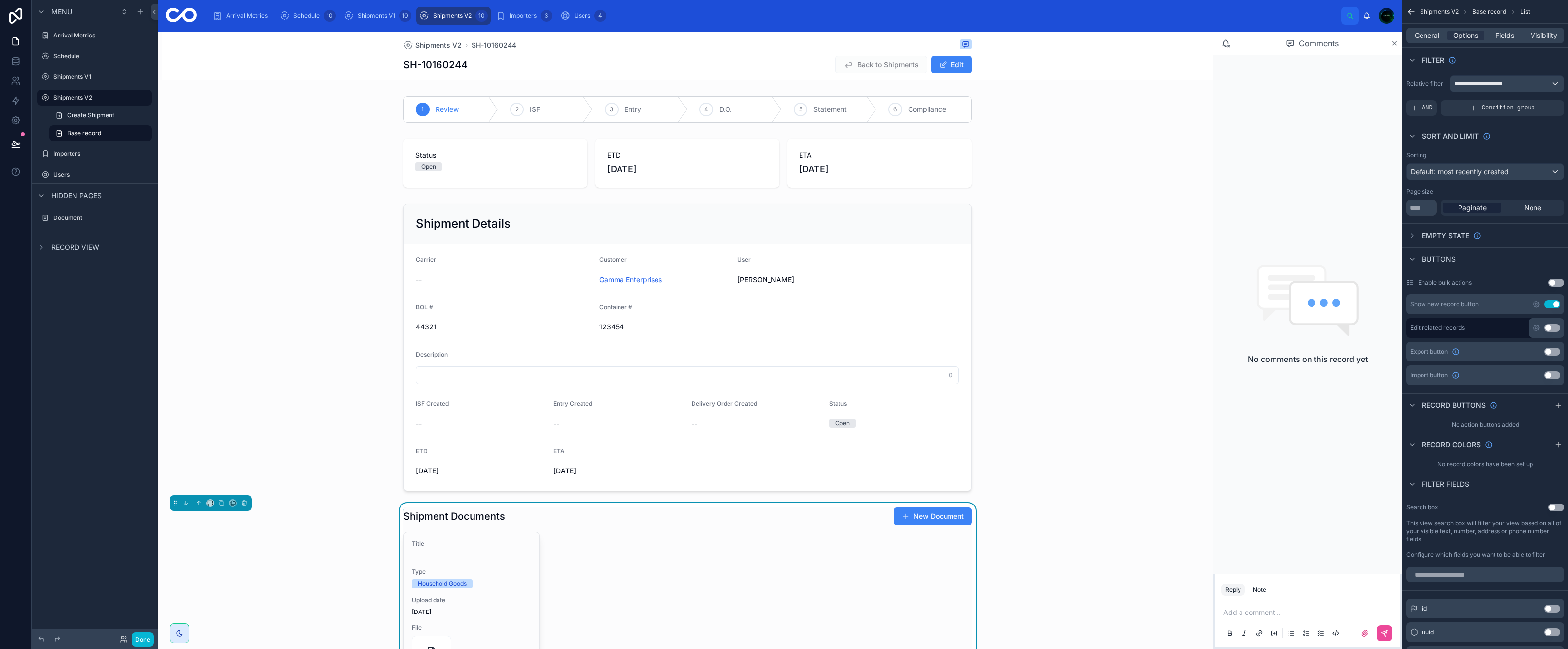
click at [924, 515] on button "New Document" at bounding box center [933, 516] width 78 height 18
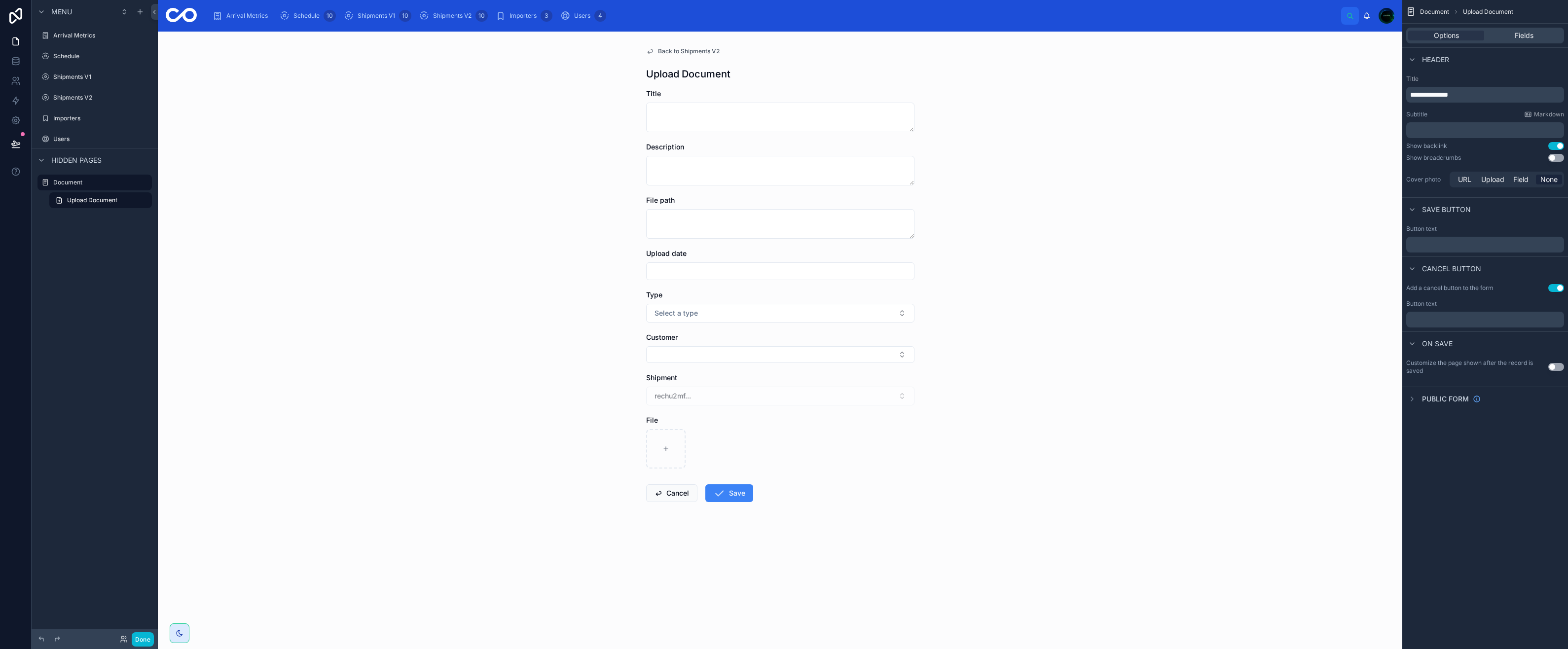
click at [77, 198] on span "Upload Document" at bounding box center [92, 200] width 50 height 8
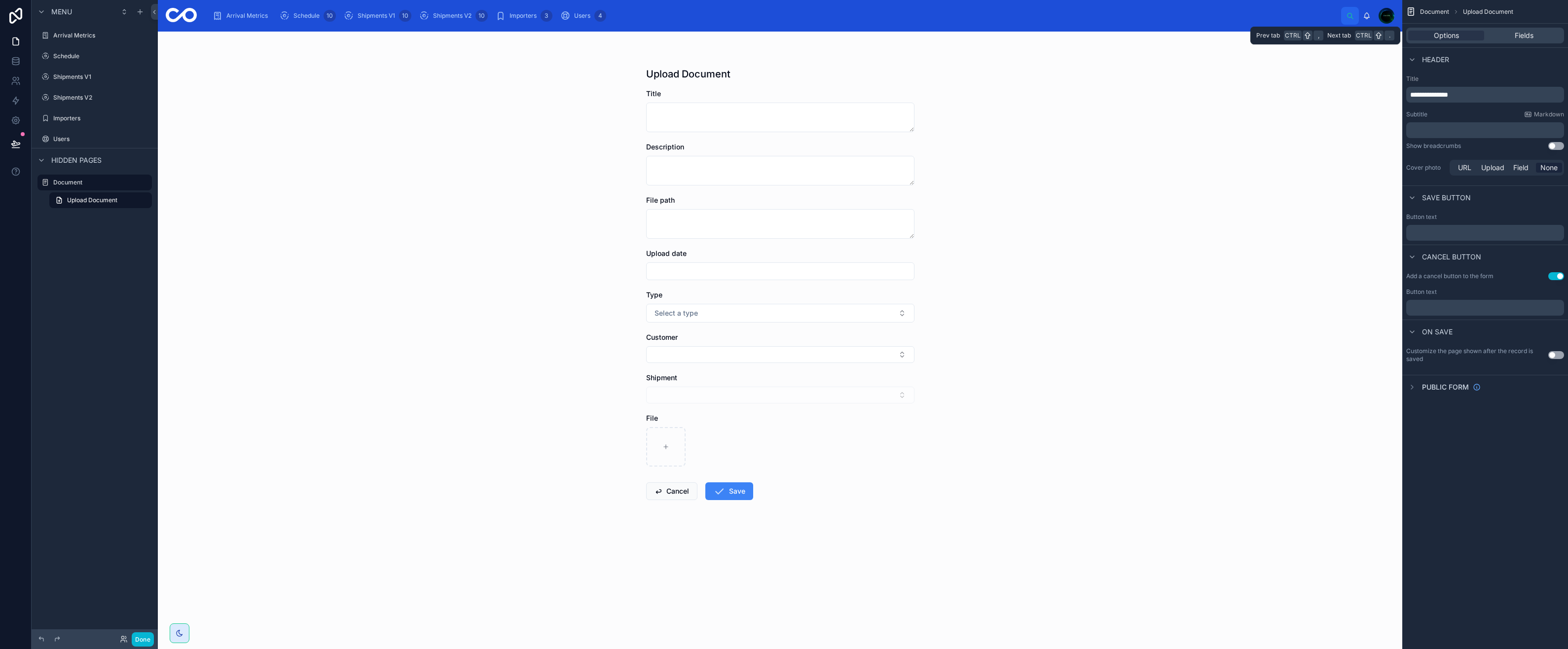
click at [1510, 40] on div "Fields" at bounding box center [1524, 35] width 76 height 10
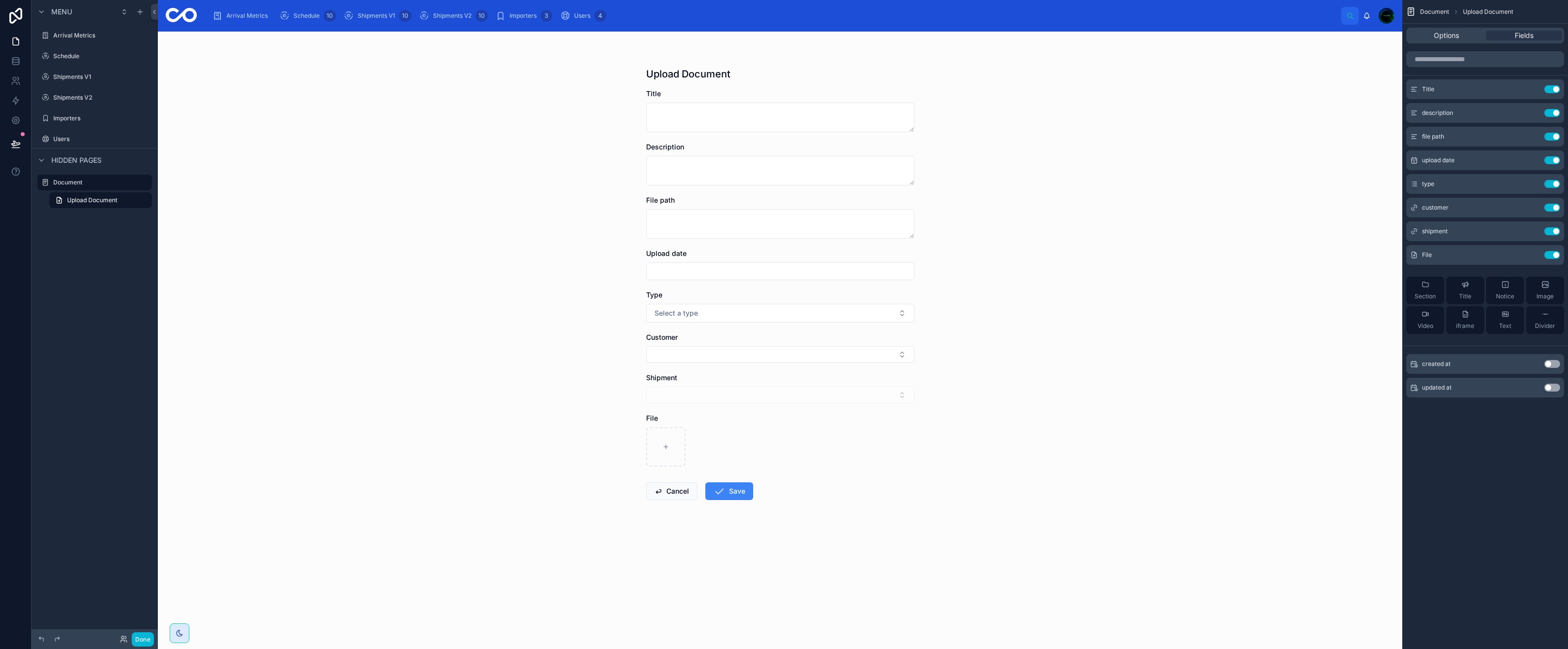
click at [0, 0] on icon "scrollable content" at bounding box center [0, 0] width 0 height 0
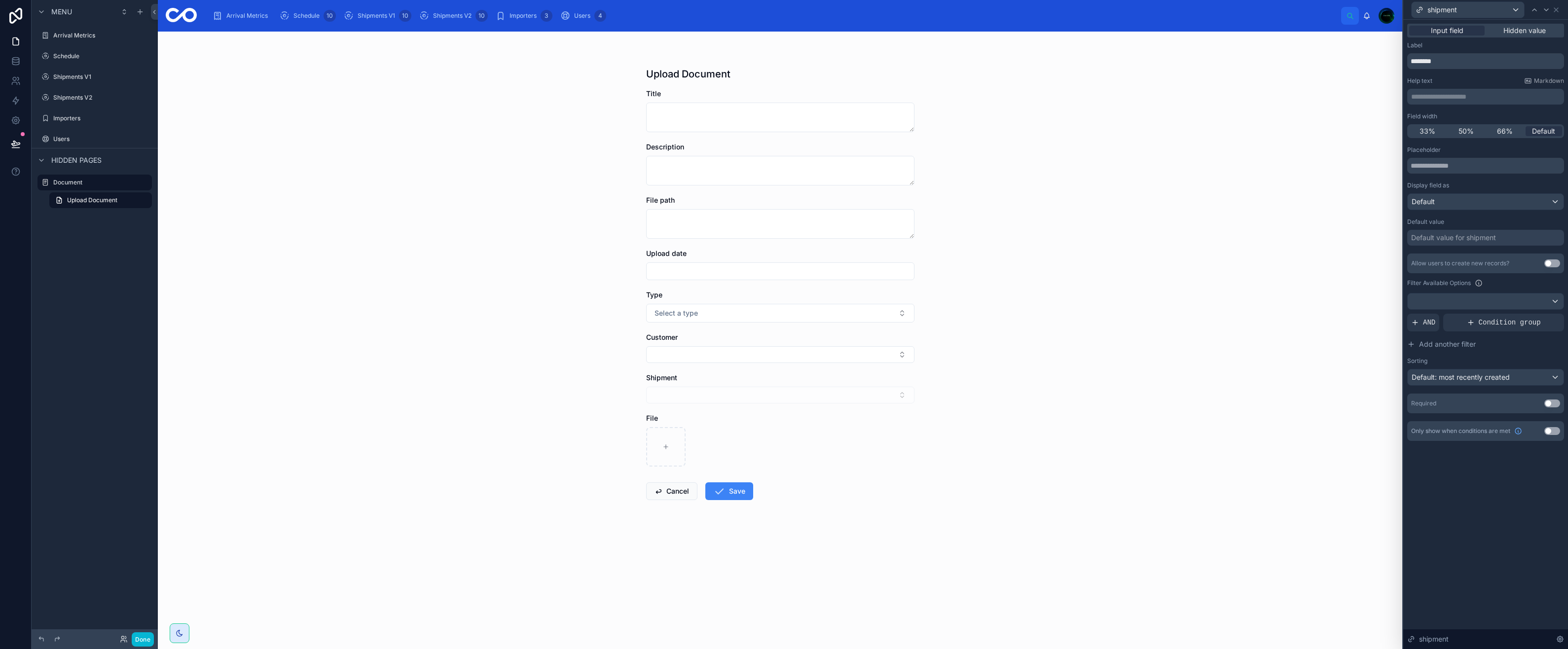
click at [1537, 27] on span "Hidden value" at bounding box center [1524, 30] width 42 height 10
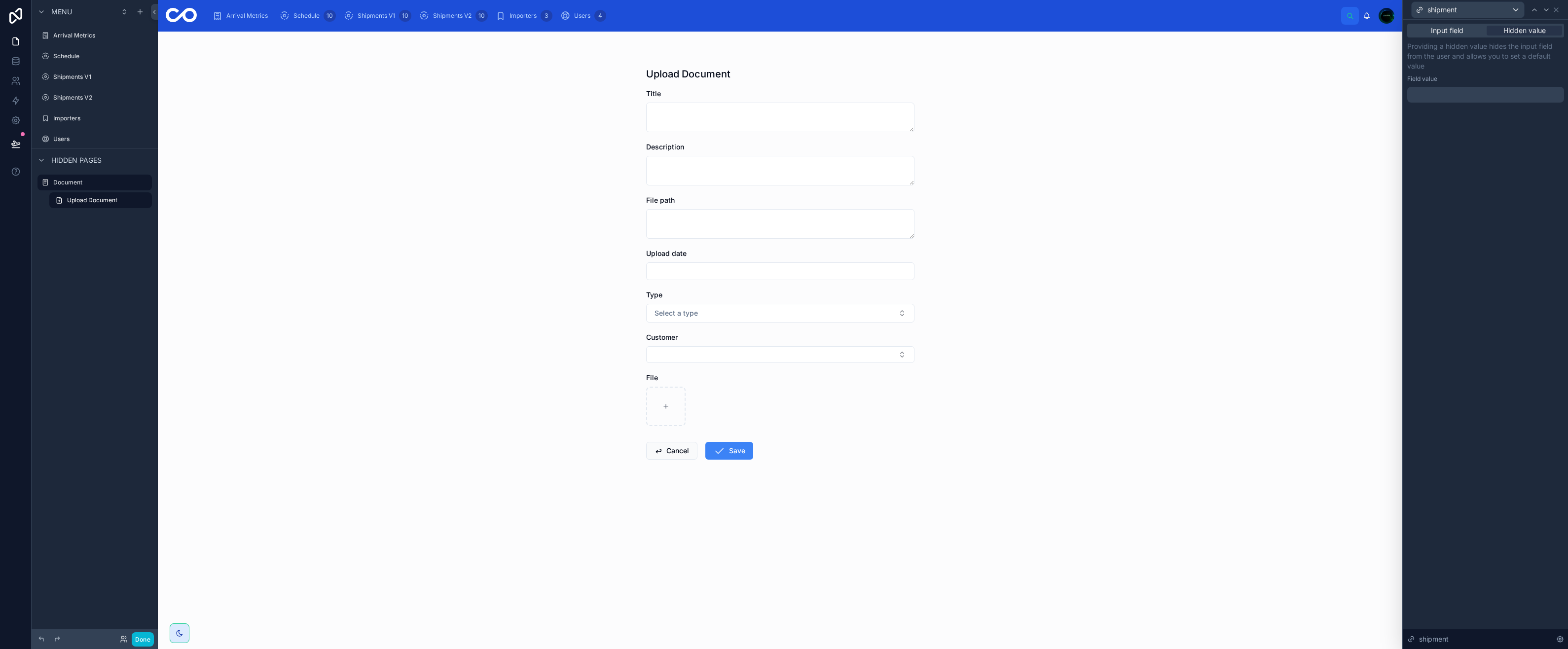
click at [1451, 99] on div at bounding box center [1485, 95] width 157 height 16
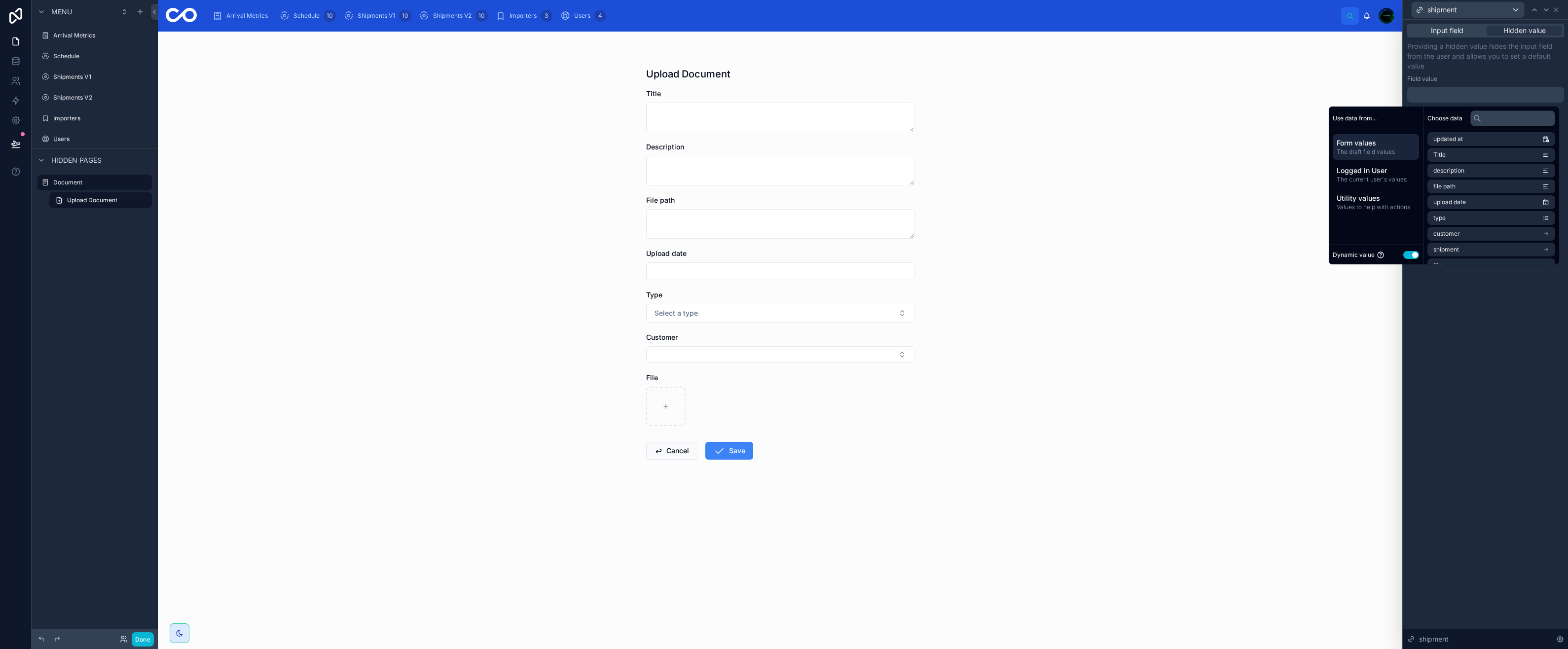
scroll to position [77, 0]
click at [1456, 208] on li "customer" at bounding box center [1491, 206] width 128 height 14
click at [1434, 137] on div "customer" at bounding box center [1491, 141] width 128 height 14
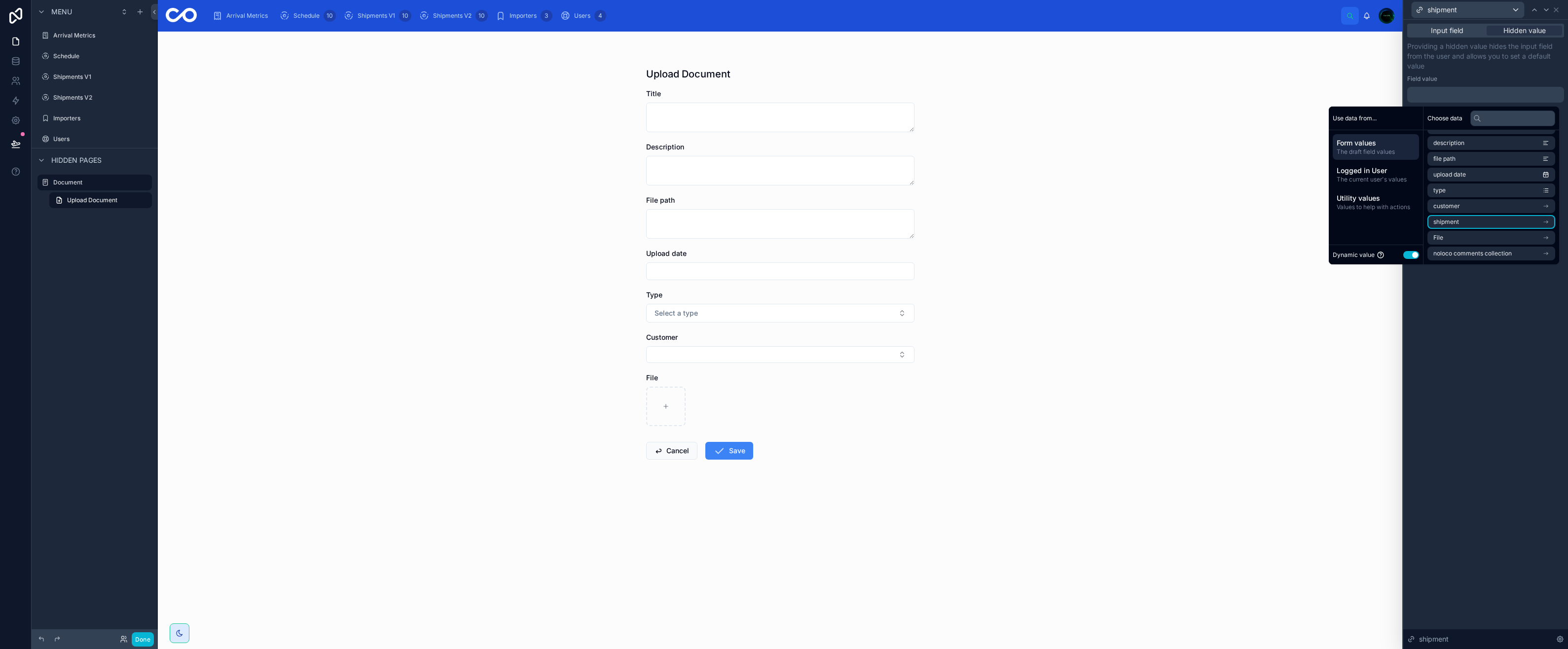
click at [1449, 224] on span "shipment" at bounding box center [1446, 222] width 26 height 8
click at [1453, 225] on span "shipment number" at bounding box center [1458, 224] width 49 height 8
click at [1448, 226] on span "shipment number" at bounding box center [1458, 224] width 49 height 8
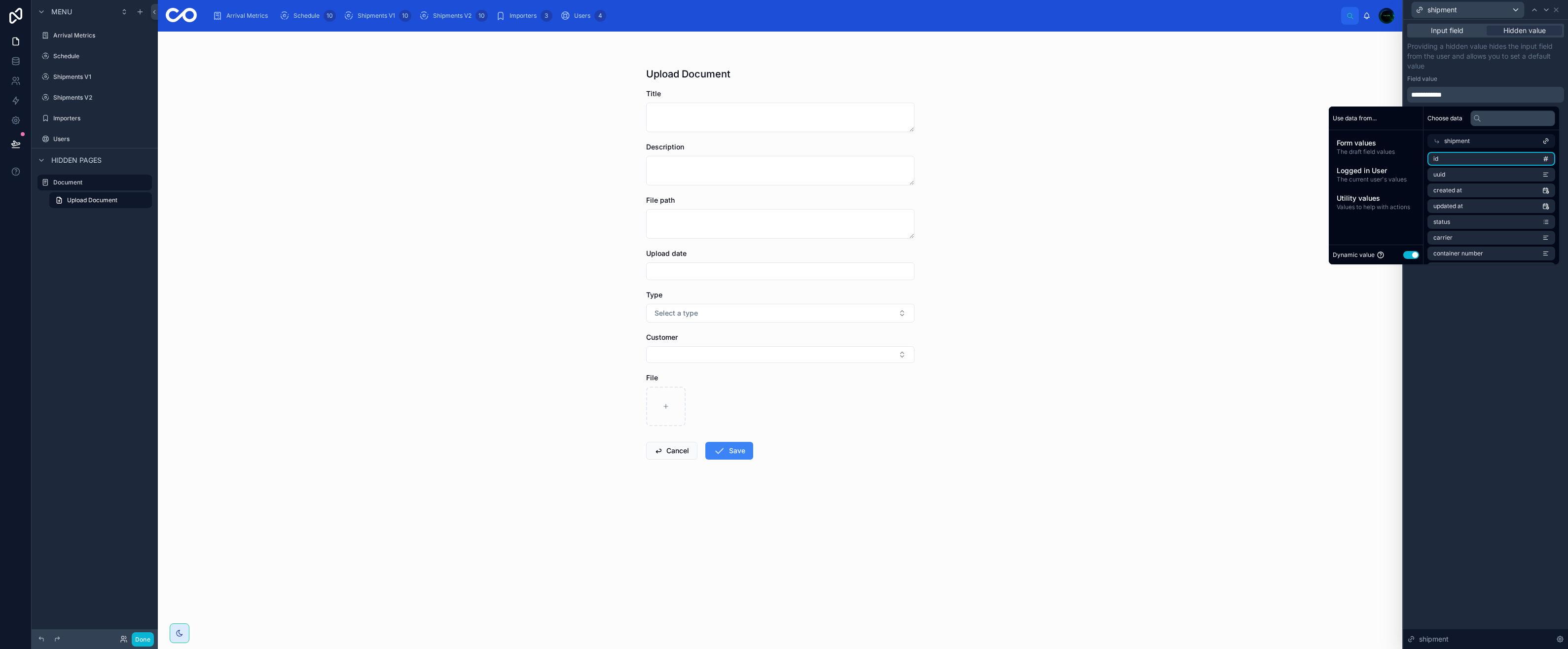
click at [1446, 157] on li "id" at bounding box center [1491, 159] width 128 height 14
click at [1447, 160] on li "id" at bounding box center [1491, 159] width 128 height 14
click at [1428, 137] on div "shipment" at bounding box center [1491, 141] width 128 height 14
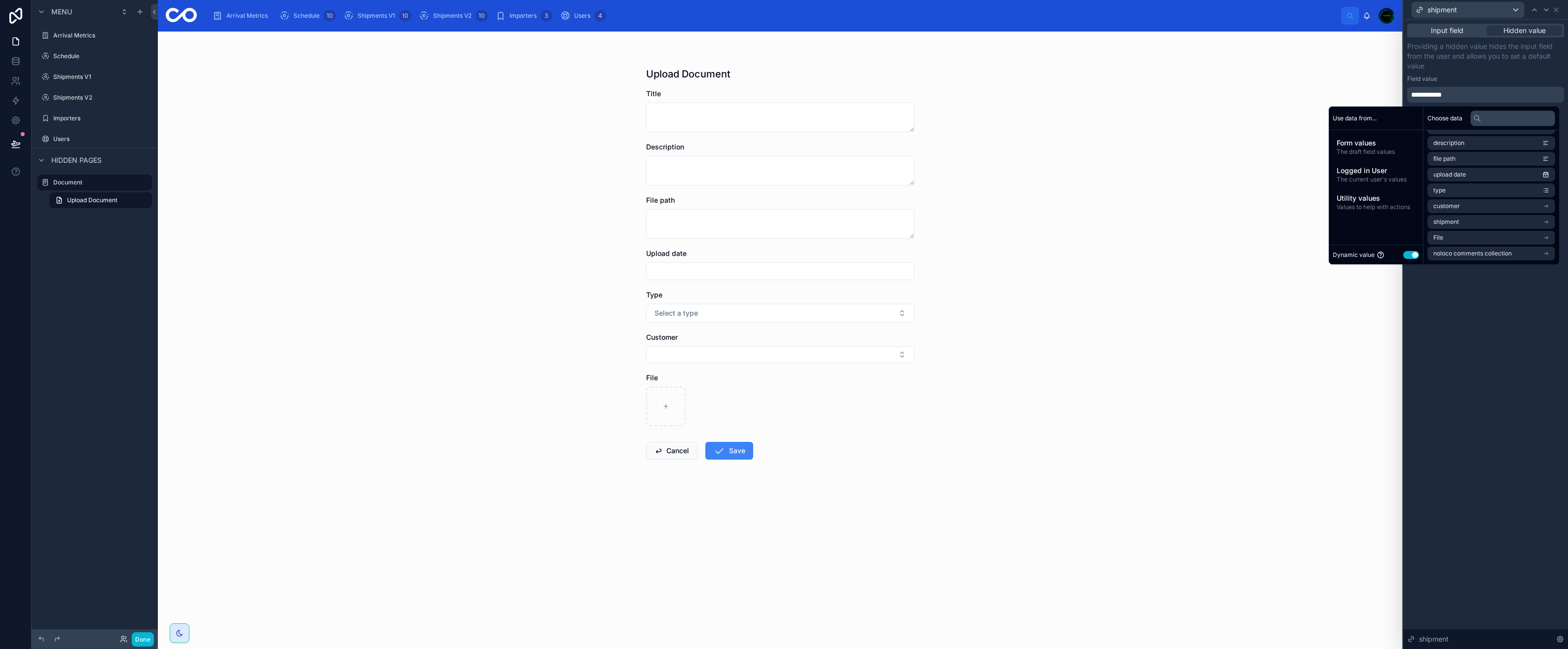
click at [1421, 69] on p "Providing a hidden value hides the input field from the user and allows you to …" at bounding box center [1485, 56] width 157 height 30
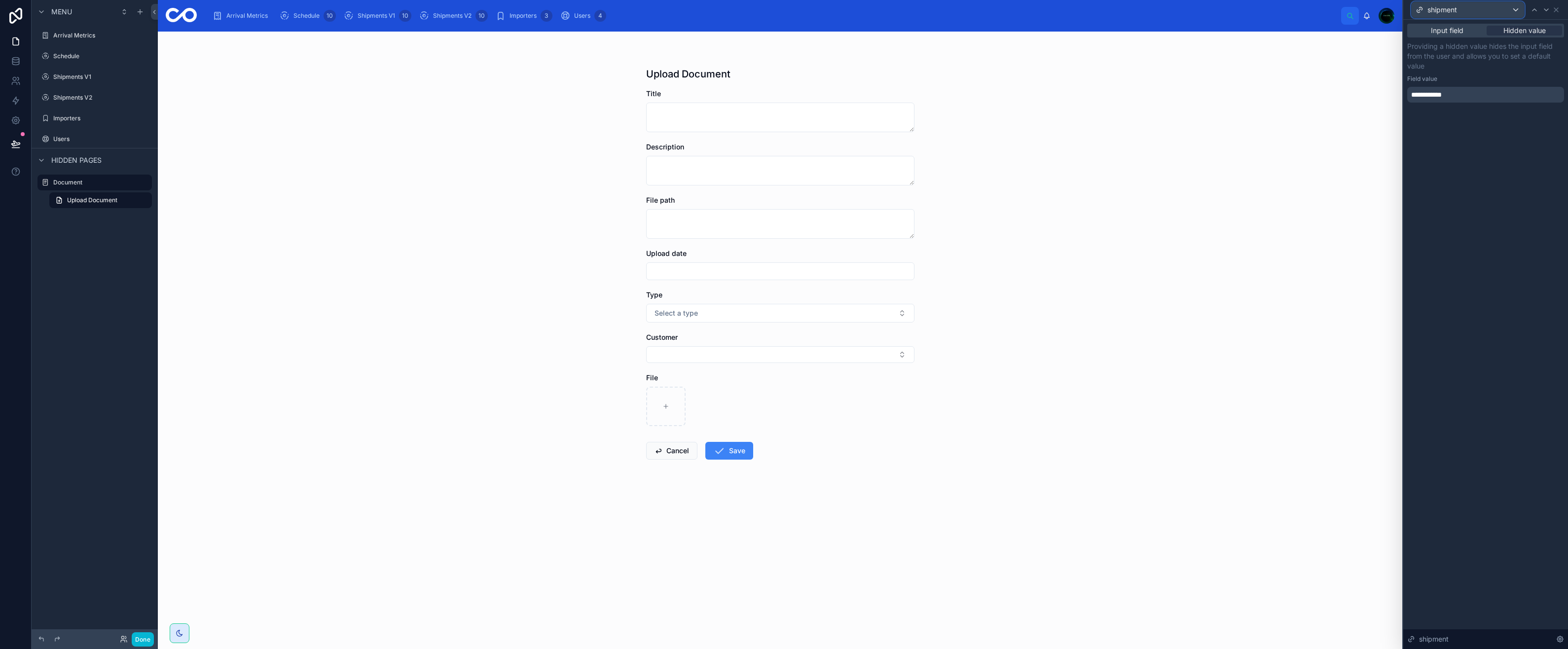
click at [1513, 9] on div "shipment" at bounding box center [1468, 10] width 112 height 16
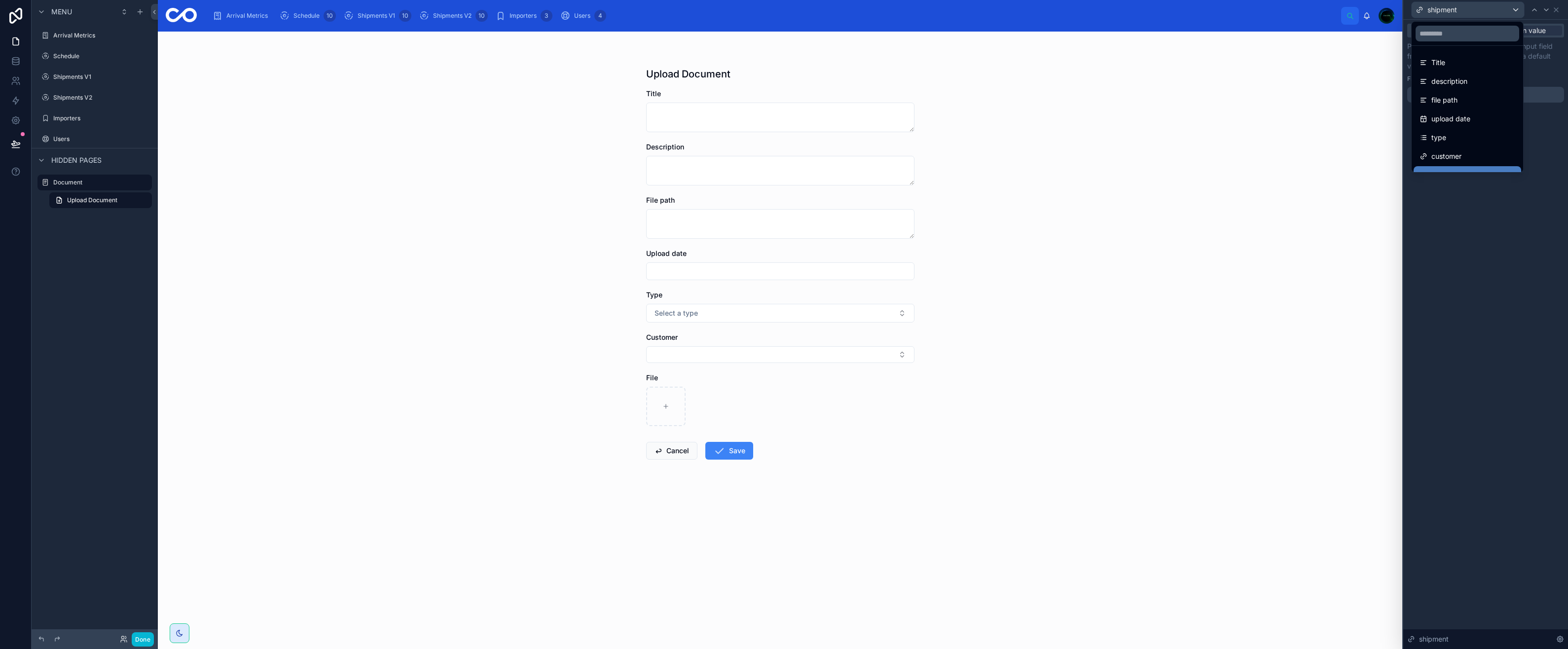
click at [1513, 9] on div at bounding box center [1485, 324] width 165 height 649
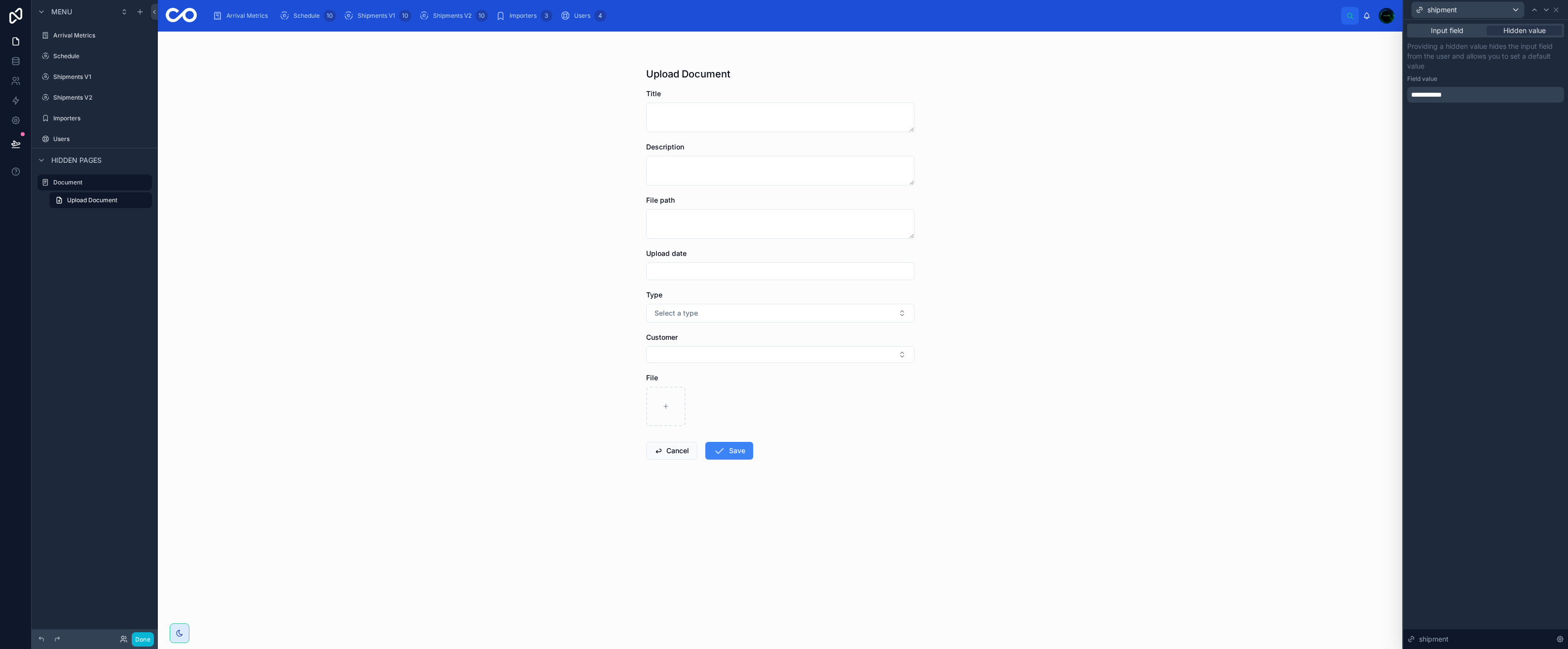
click at [1454, 34] on span "Input field" at bounding box center [1447, 30] width 32 height 10
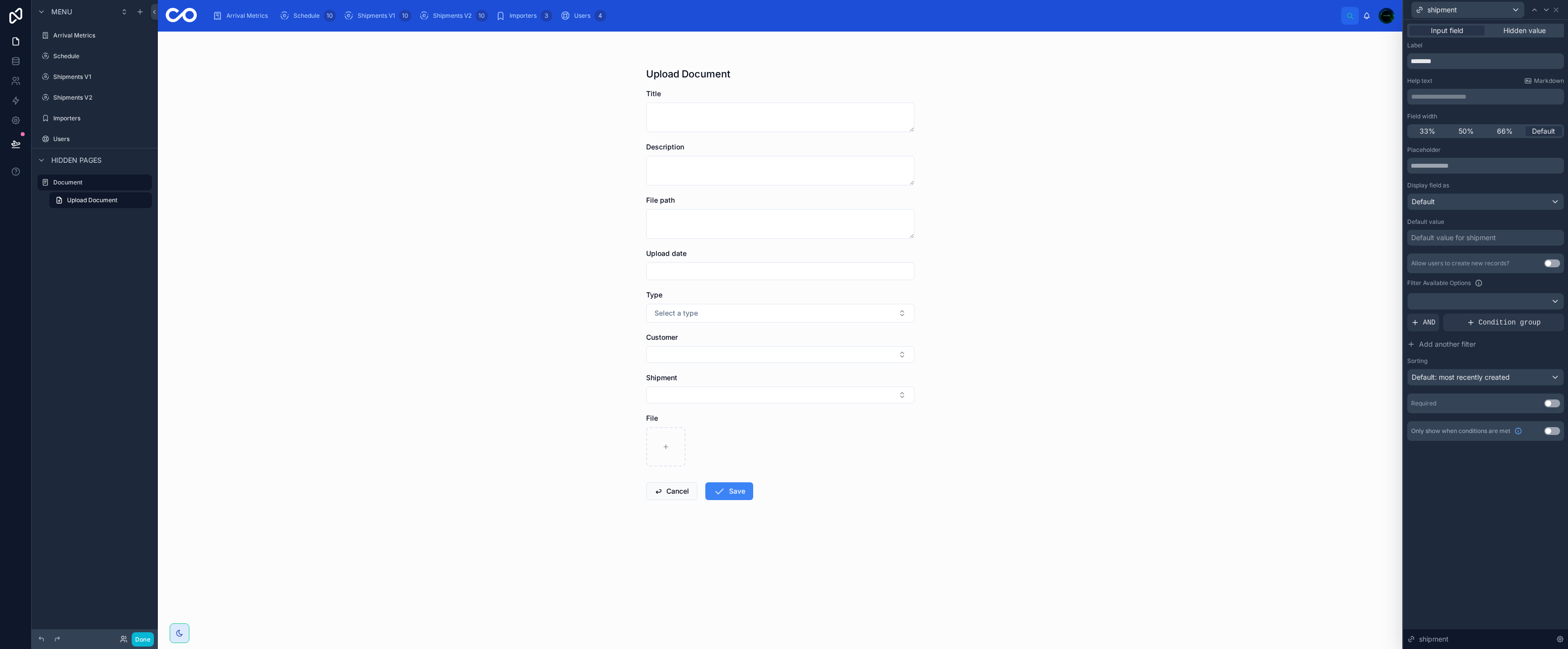
click at [1512, 31] on span "Hidden value" at bounding box center [1524, 30] width 42 height 10
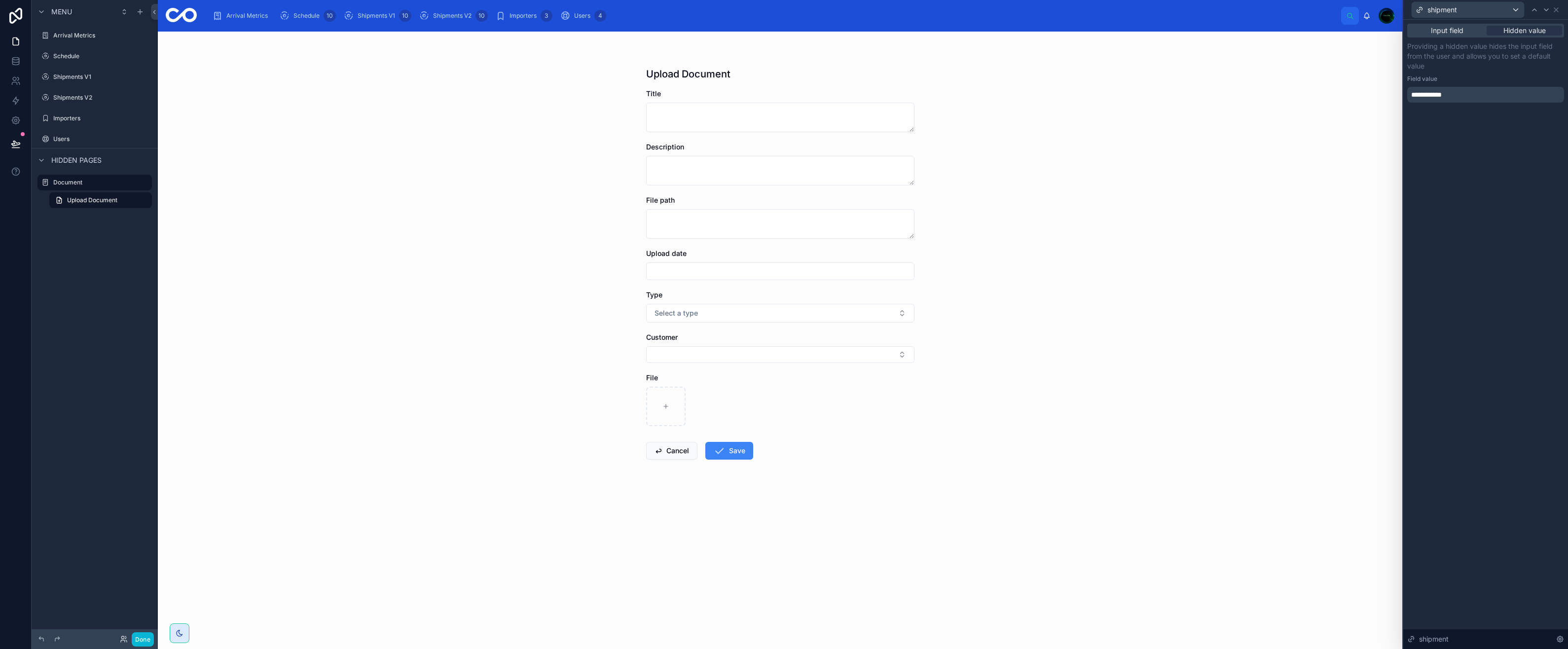
click at [1459, 94] on div "**********" at bounding box center [1485, 95] width 157 height 16
drag, startPoint x: 1494, startPoint y: 282, endPoint x: 1491, endPoint y: 255, distance: 27.2
click at [1495, 282] on div "**********" at bounding box center [1485, 334] width 165 height 629
click at [1445, 32] on span "Input field" at bounding box center [1447, 30] width 32 height 10
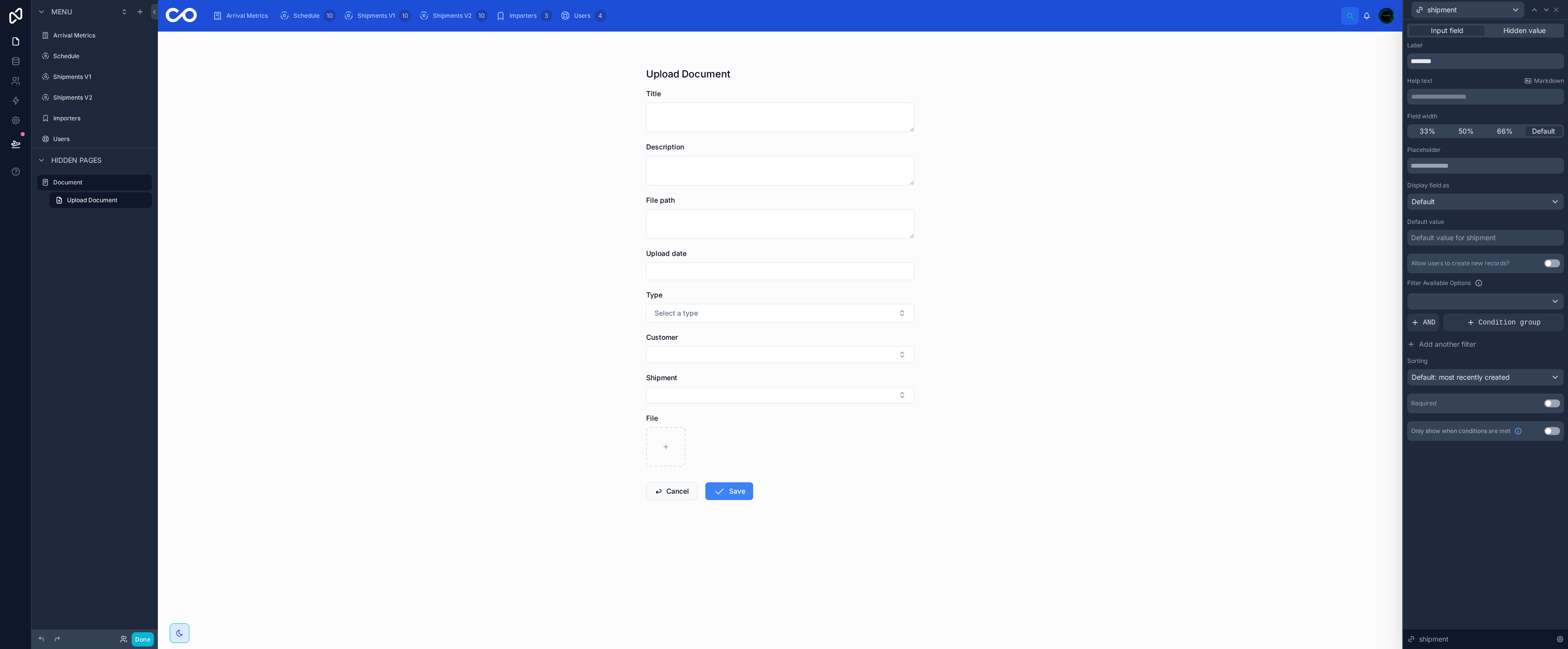
click at [1516, 32] on span "Hidden value" at bounding box center [1524, 30] width 42 height 10
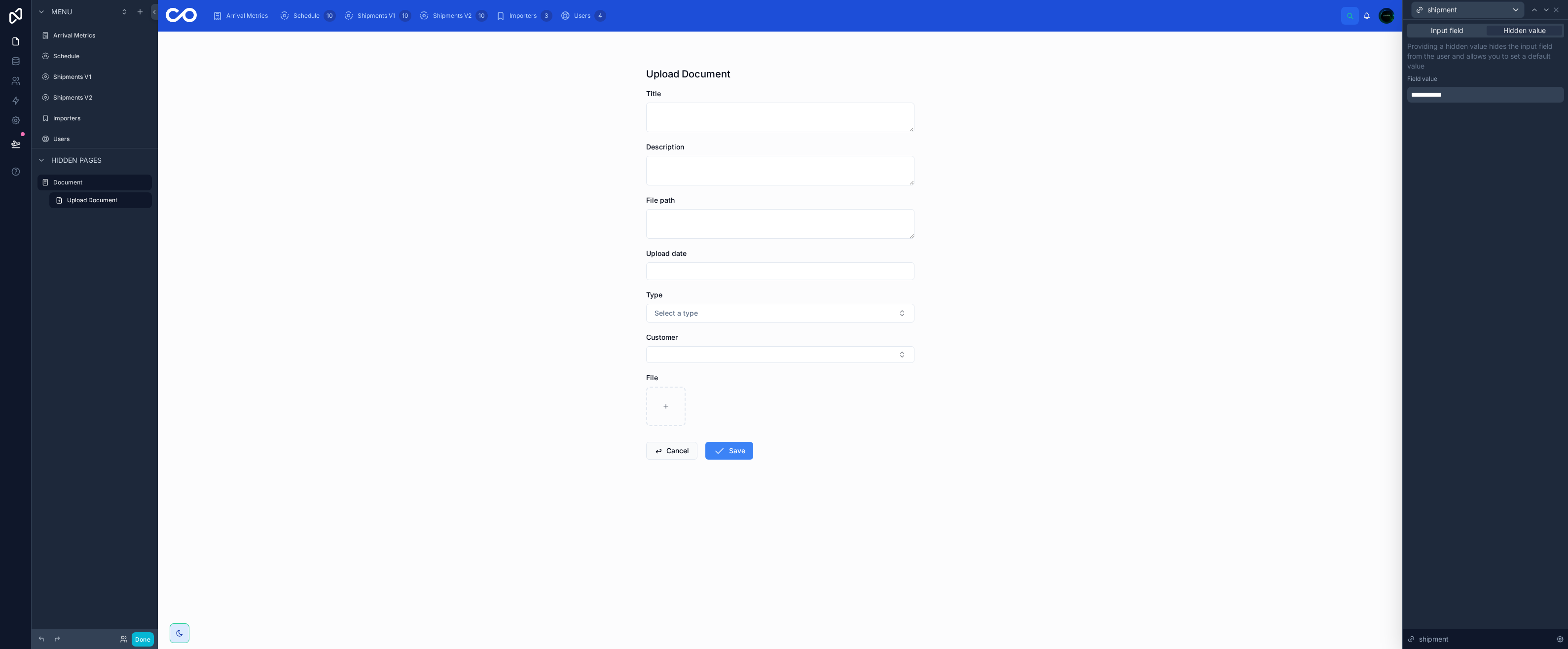
click at [1463, 88] on div "**********" at bounding box center [1485, 95] width 157 height 16
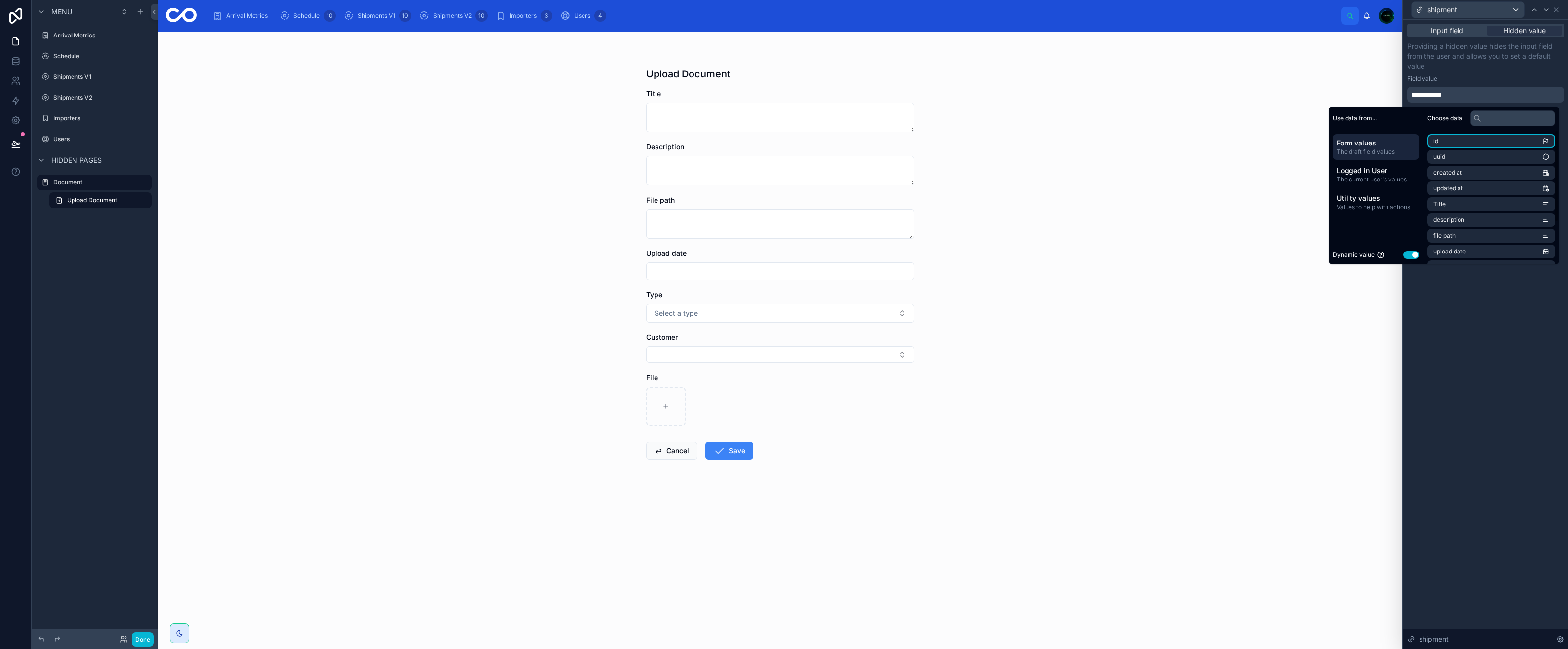
click at [1444, 147] on li "id" at bounding box center [1491, 141] width 128 height 14
click at [1477, 330] on div "**********" at bounding box center [1485, 334] width 165 height 629
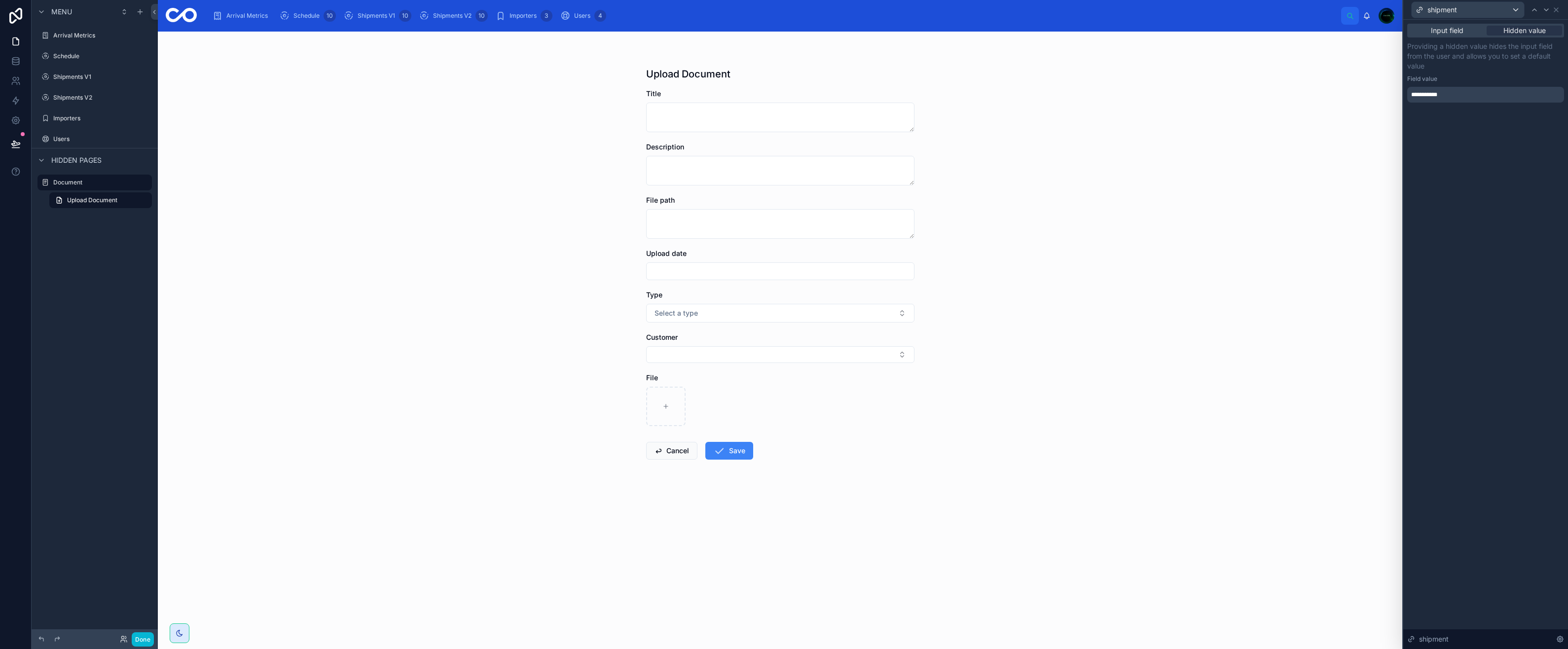
click at [1449, 99] on div "**********" at bounding box center [1485, 95] width 157 height 16
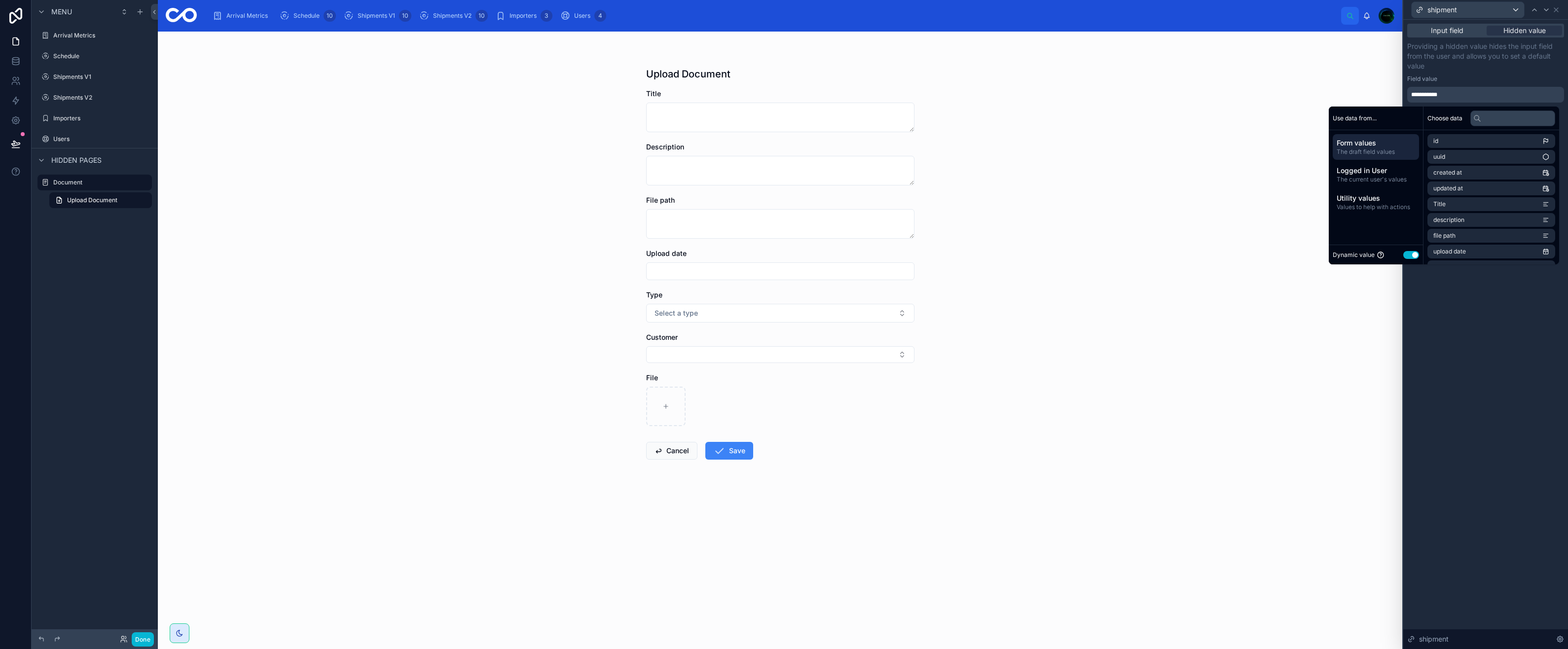
click at [1449, 99] on div "**********" at bounding box center [1485, 95] width 157 height 16
click at [1457, 28] on span "Input field" at bounding box center [1447, 30] width 32 height 10
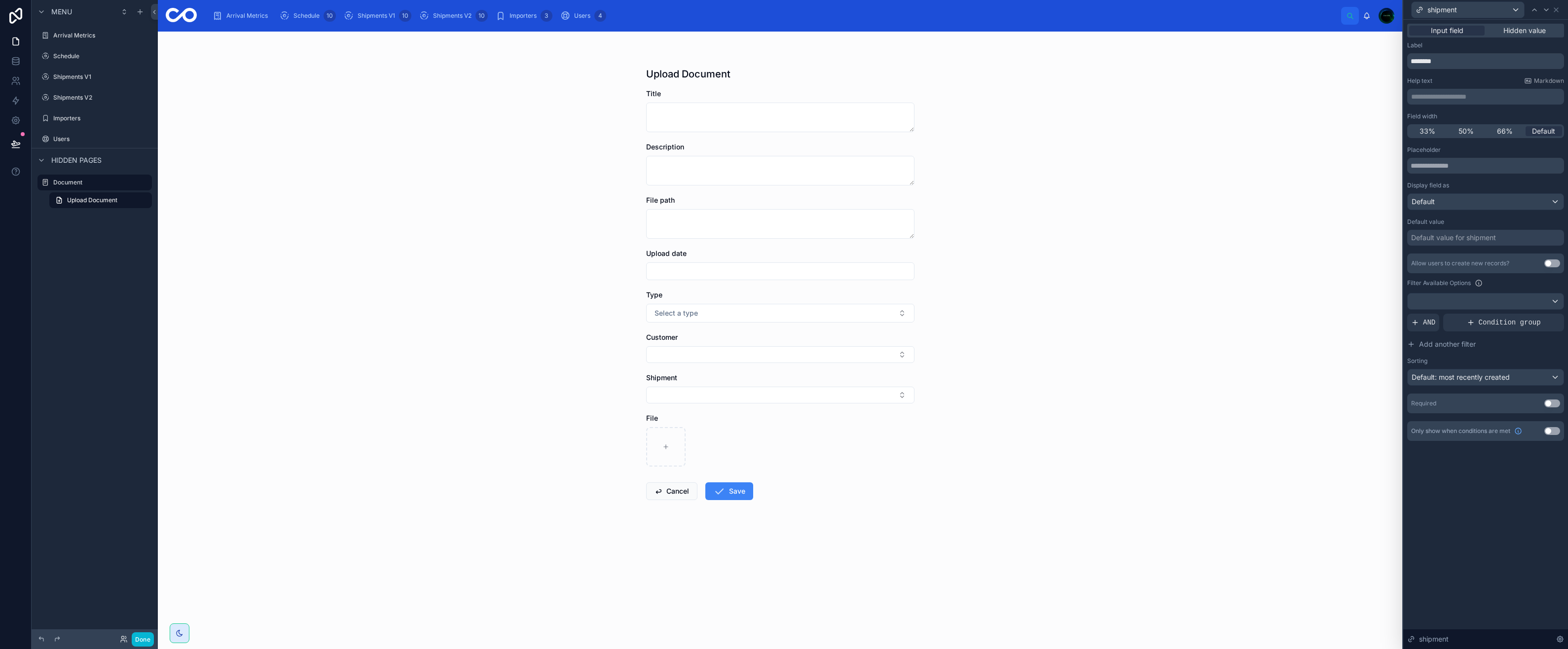
click at [1505, 32] on span "Hidden value" at bounding box center [1524, 30] width 42 height 10
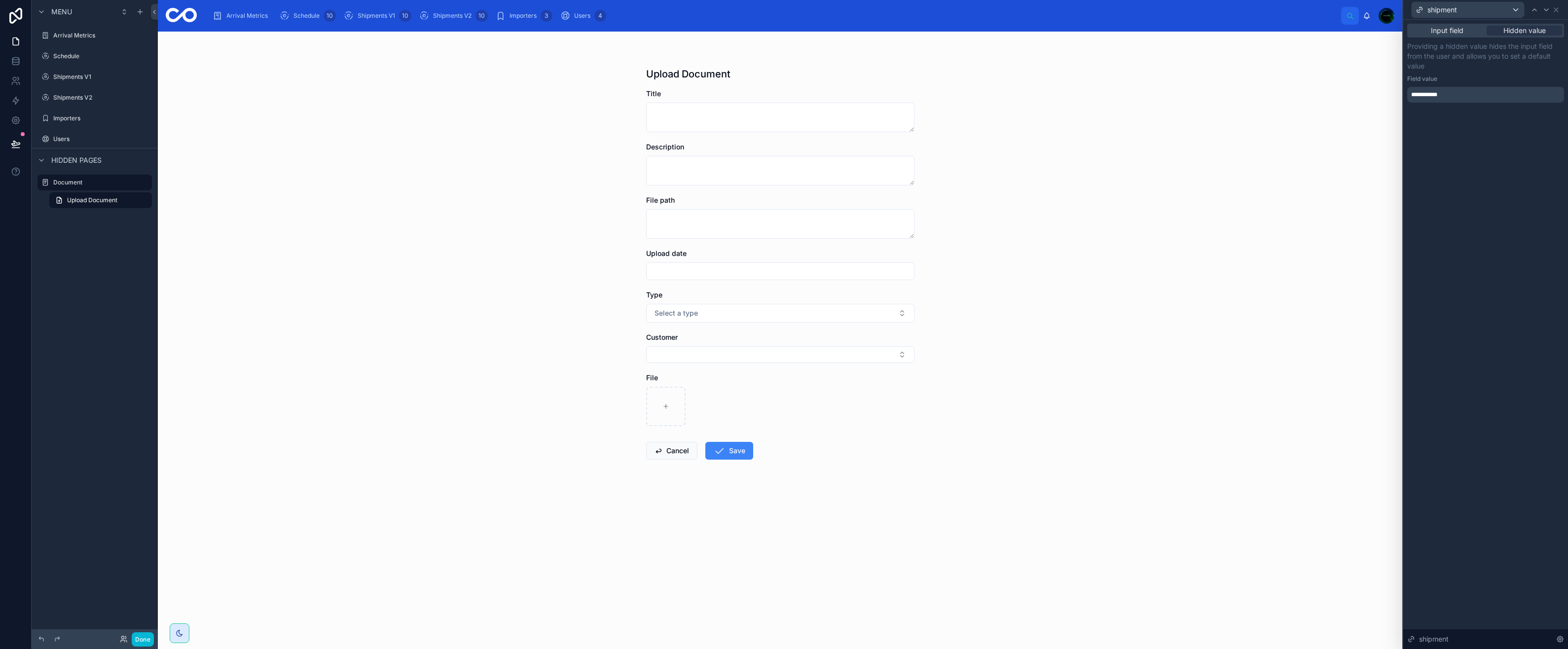
click at [1460, 30] on span "Input field" at bounding box center [1447, 30] width 32 height 10
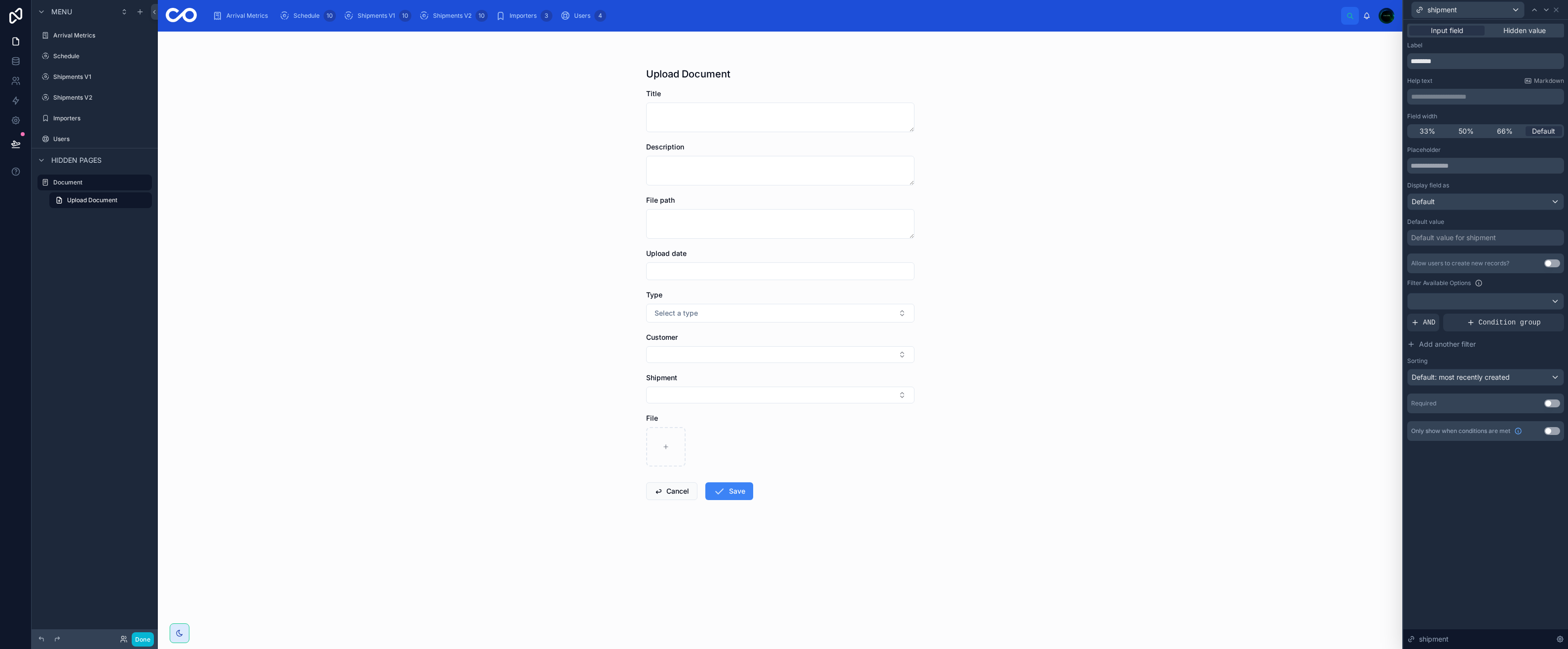
click at [1511, 32] on span "Hidden value" at bounding box center [1524, 30] width 42 height 10
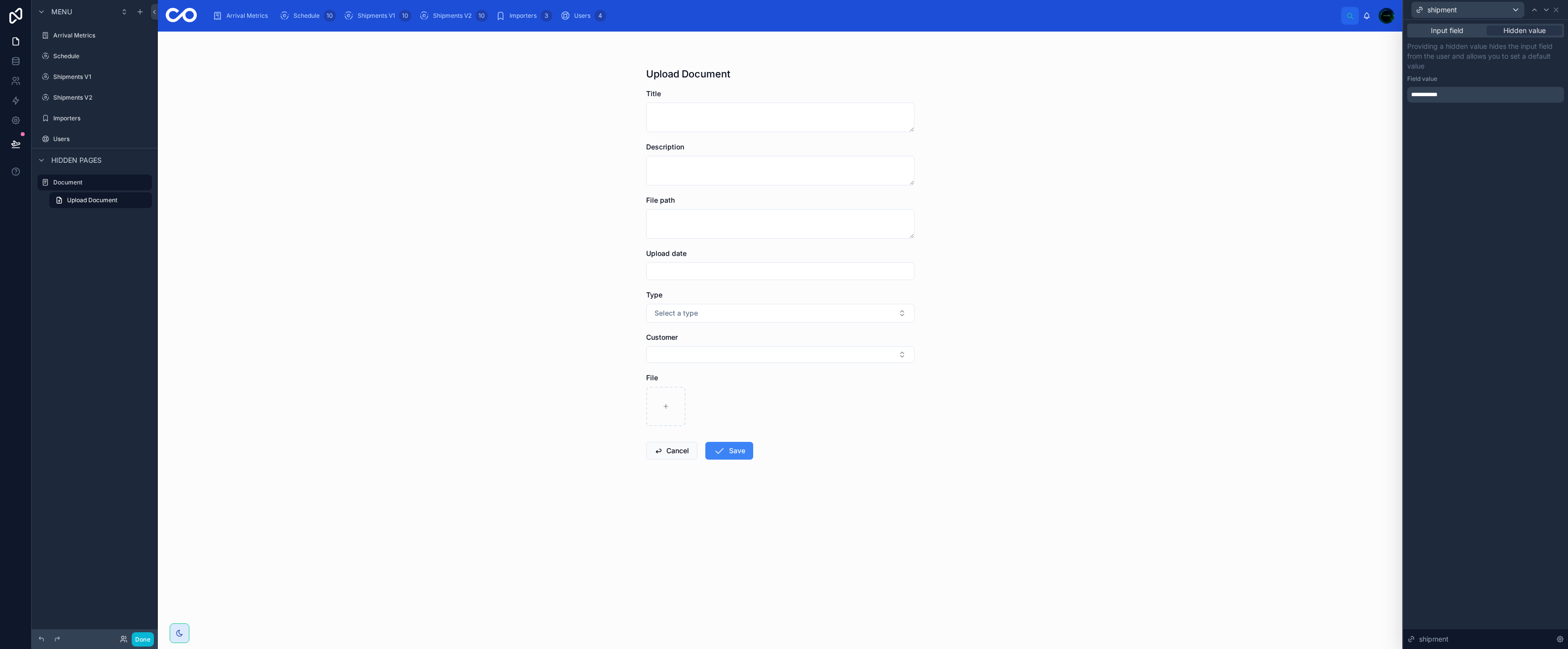
click at [1458, 97] on div "**********" at bounding box center [1485, 95] width 157 height 16
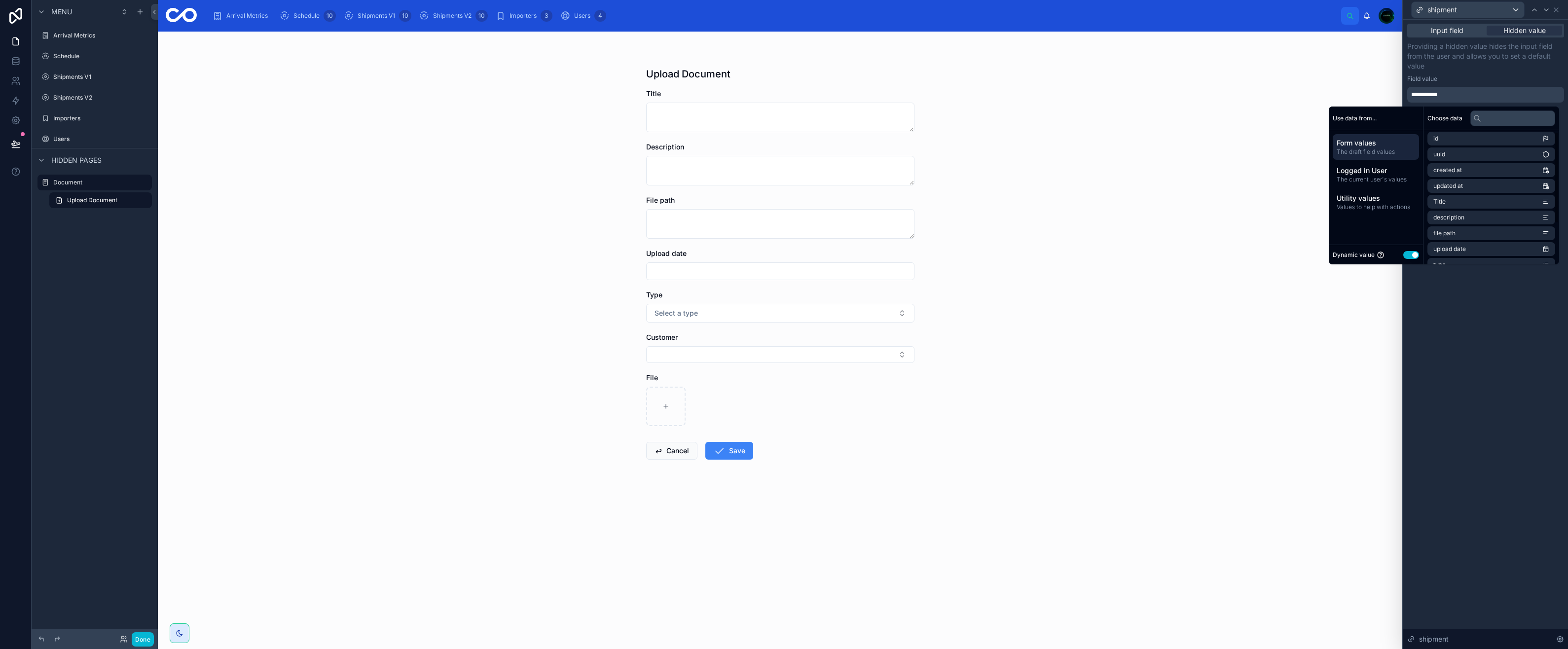
scroll to position [0, 0]
click at [1441, 67] on p "Providing a hidden value hides the input field from the user and allows you to …" at bounding box center [1485, 56] width 157 height 30
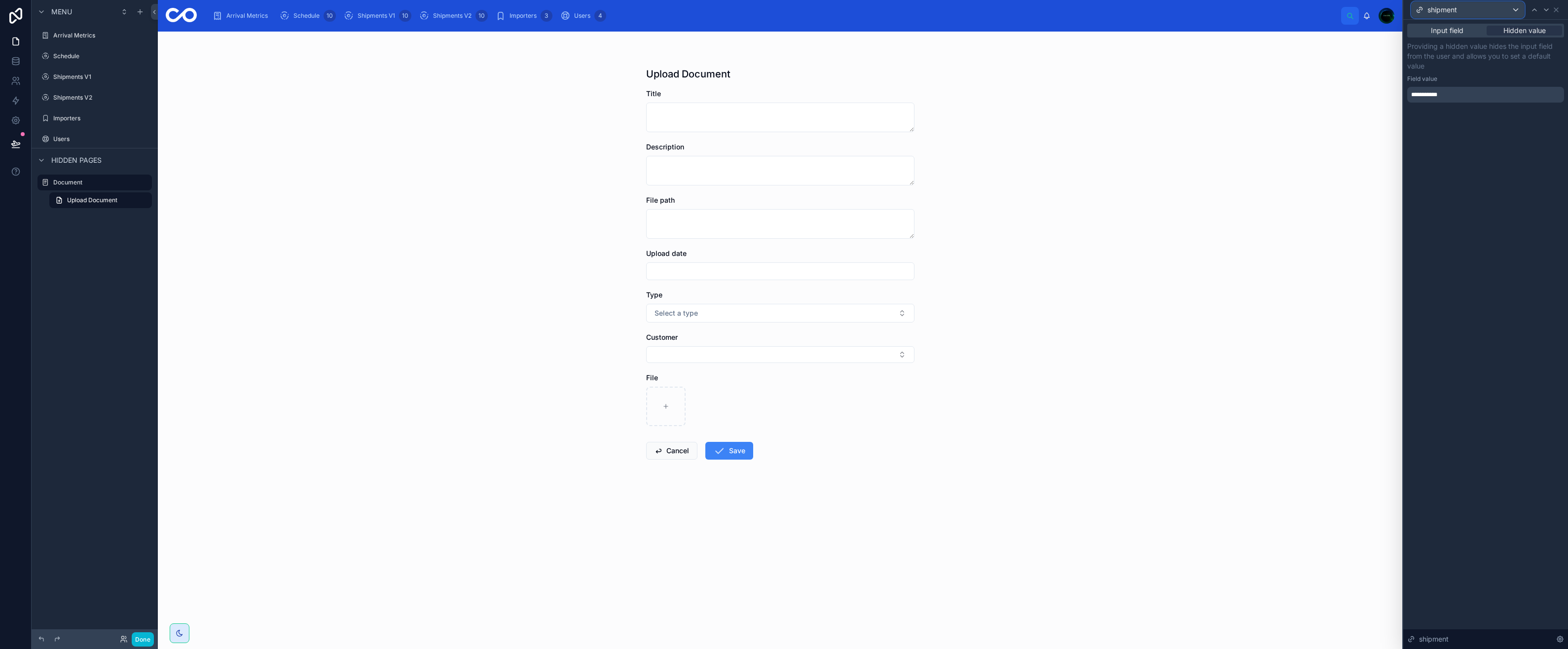
click at [1474, 13] on div "shipment" at bounding box center [1468, 10] width 112 height 16
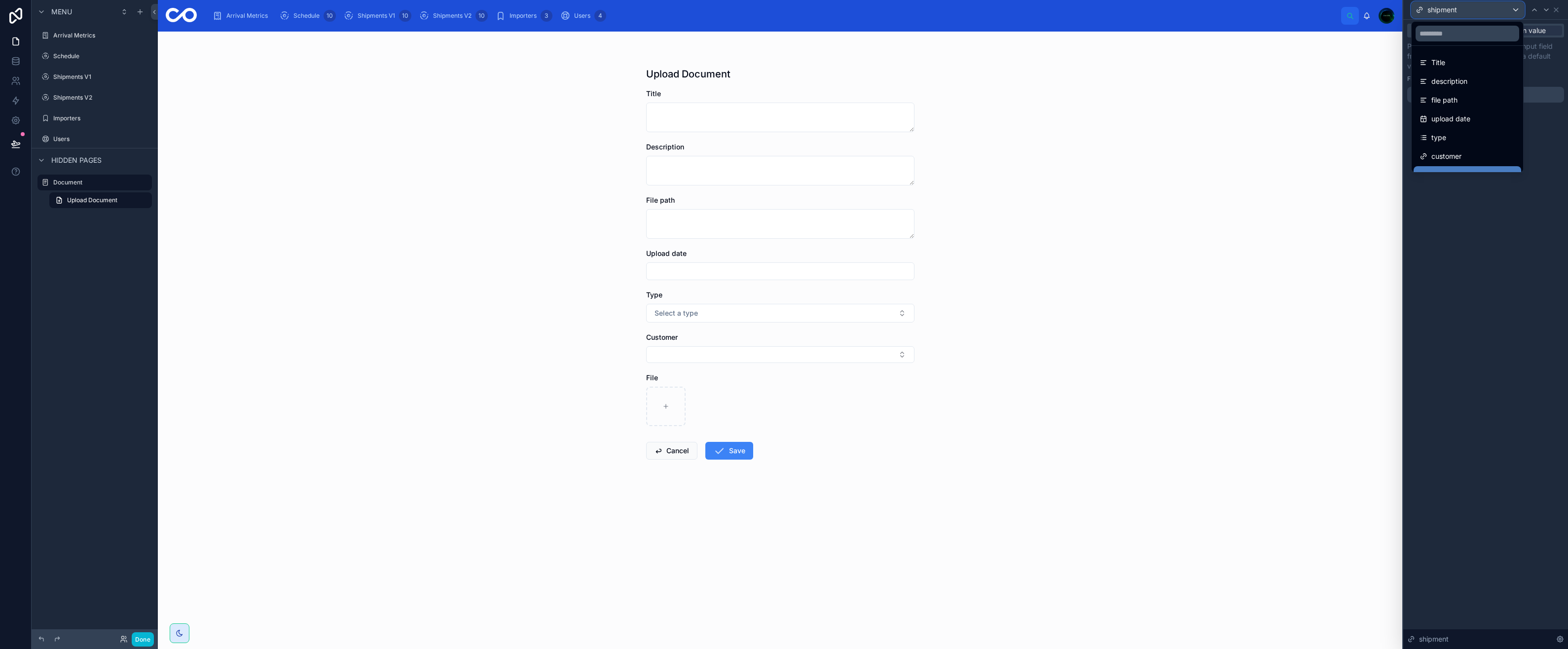
scroll to position [32, 0]
click at [1460, 141] on span "shipment" at bounding box center [1447, 143] width 32 height 12
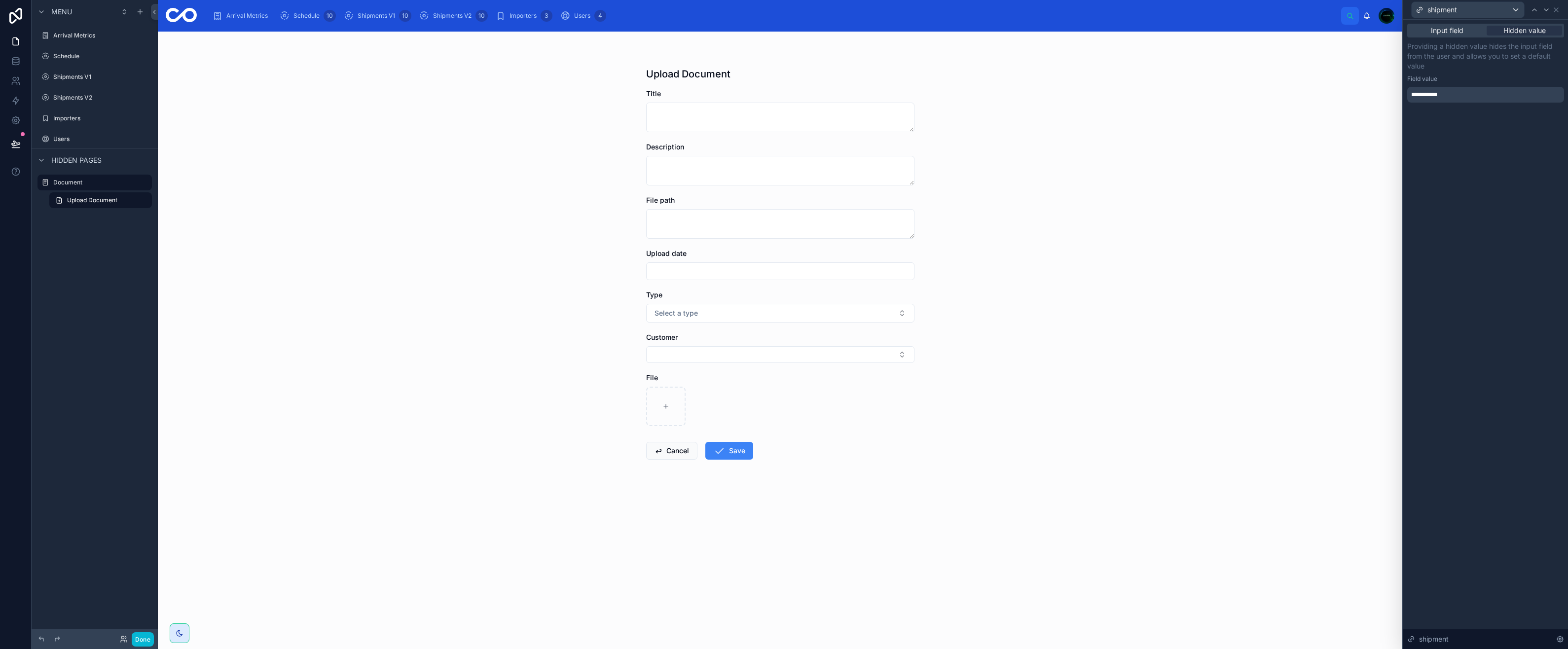
click at [1441, 94] on span "**********" at bounding box center [1428, 95] width 34 height 8
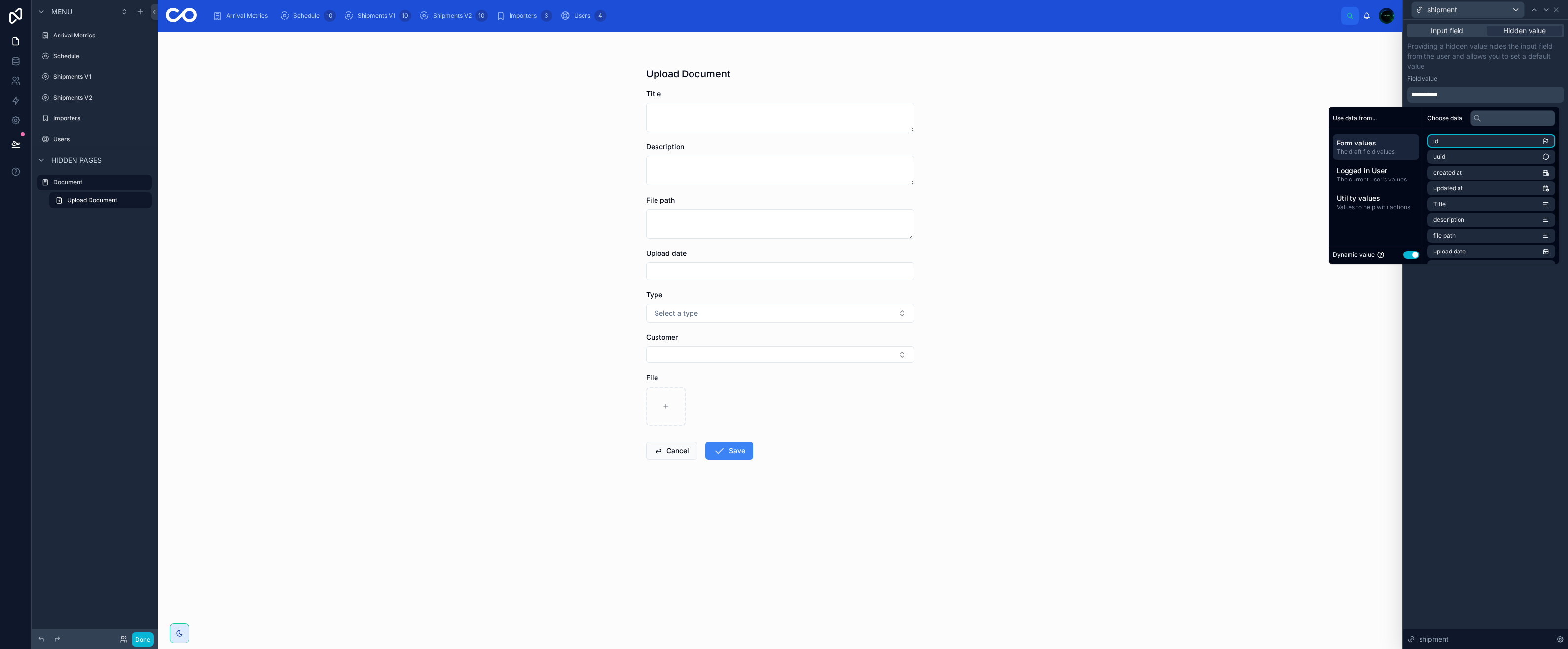
click at [1440, 141] on li "id" at bounding box center [1491, 141] width 128 height 14
click at [1439, 157] on span "uuid" at bounding box center [1439, 157] width 12 height 8
click at [1439, 145] on li "id" at bounding box center [1491, 141] width 128 height 14
click at [1354, 137] on div "Form values The draft field values" at bounding box center [1375, 147] width 86 height 26
click at [1355, 146] on span "Form values" at bounding box center [1375, 143] width 79 height 10
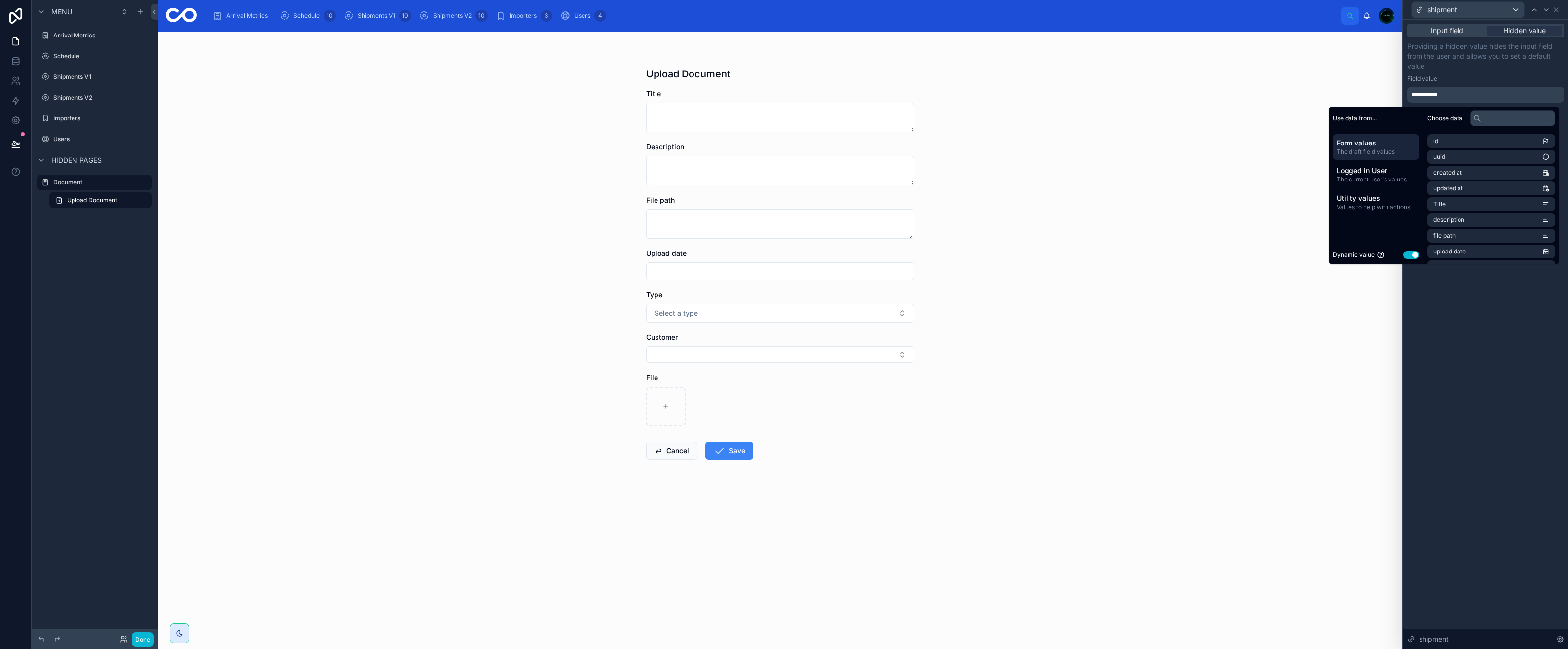
click at [1356, 173] on span "Logged in User" at bounding box center [1375, 170] width 79 height 10
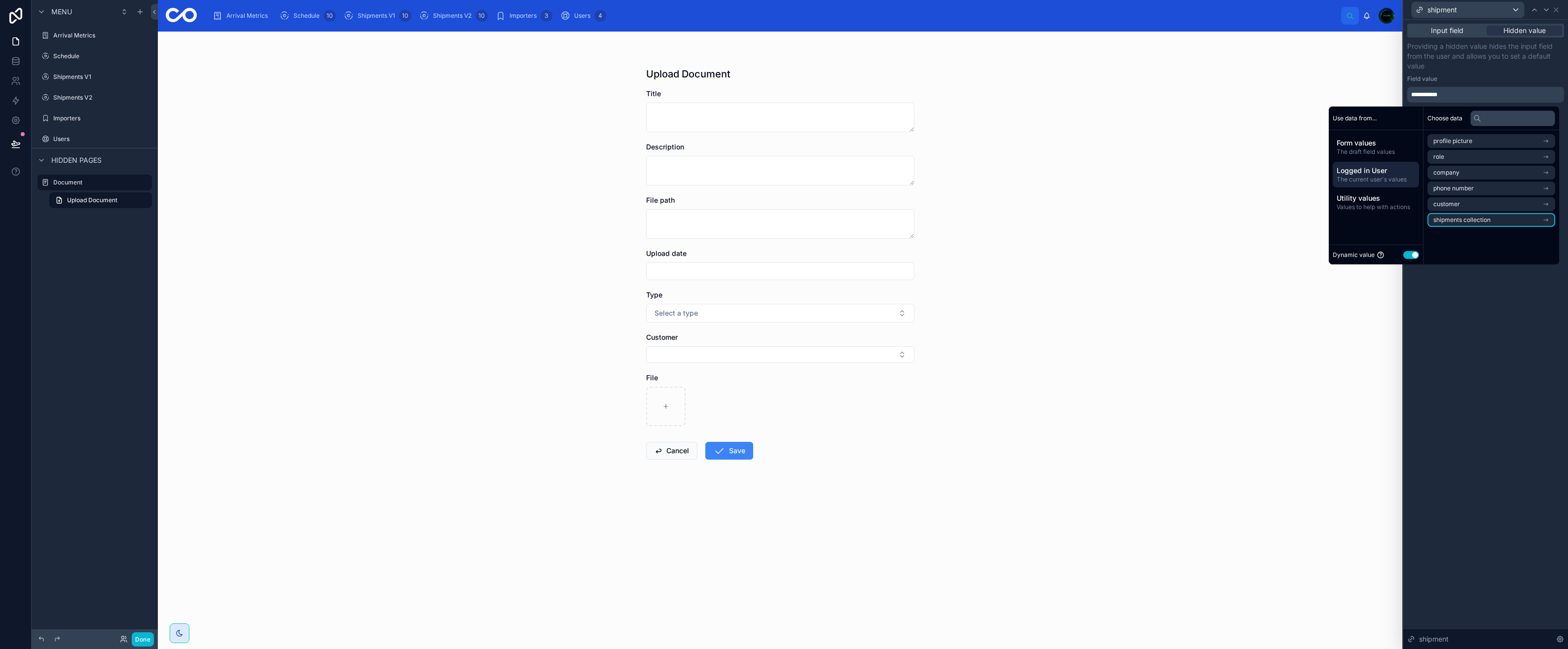
click at [1435, 220] on span "shipments collection" at bounding box center [1461, 220] width 57 height 8
click at [1447, 144] on span "shipments collection" at bounding box center [1473, 141] width 57 height 8
click at [473, 323] on div "Upload Document Title Description File path Upload date Type Select a type Cust…" at bounding box center [780, 340] width 1244 height 617
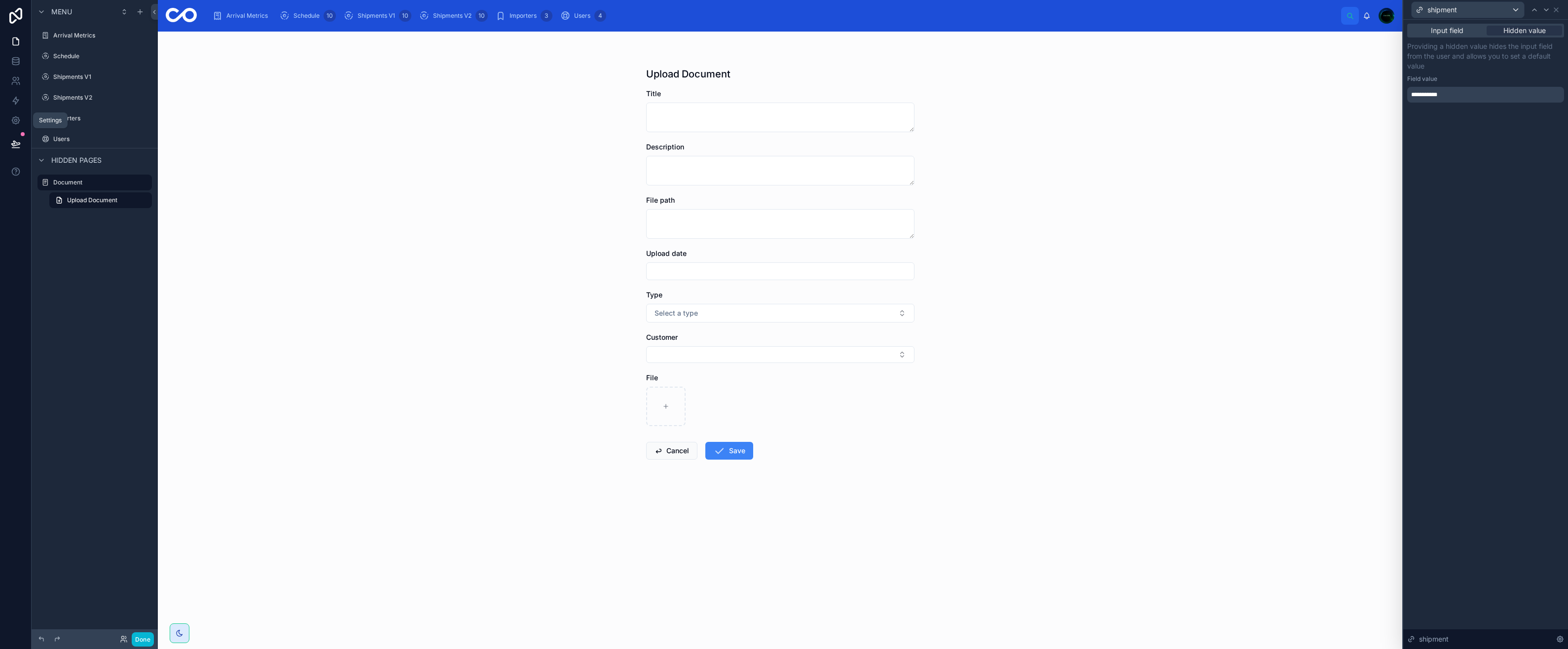
click at [15, 121] on icon at bounding box center [16, 120] width 3 height 3
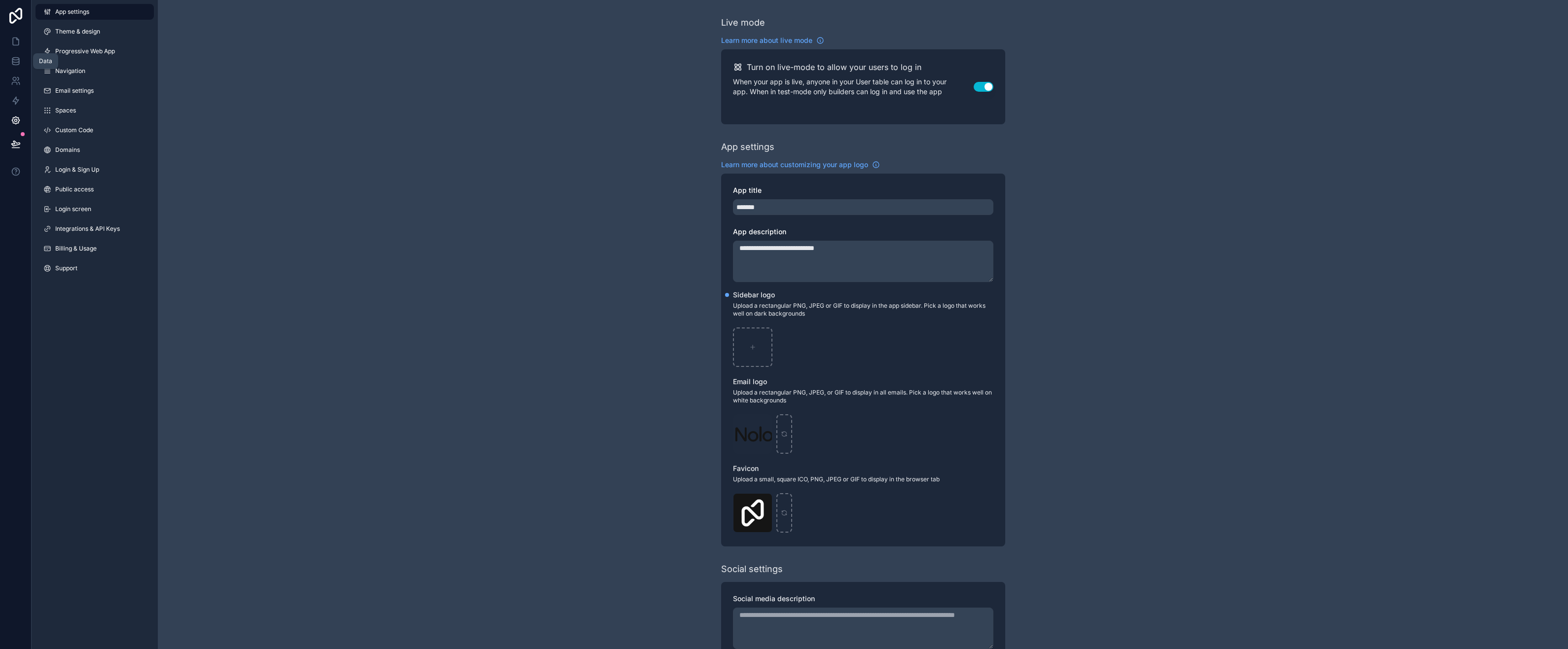
click at [17, 62] on icon at bounding box center [16, 61] width 7 height 4
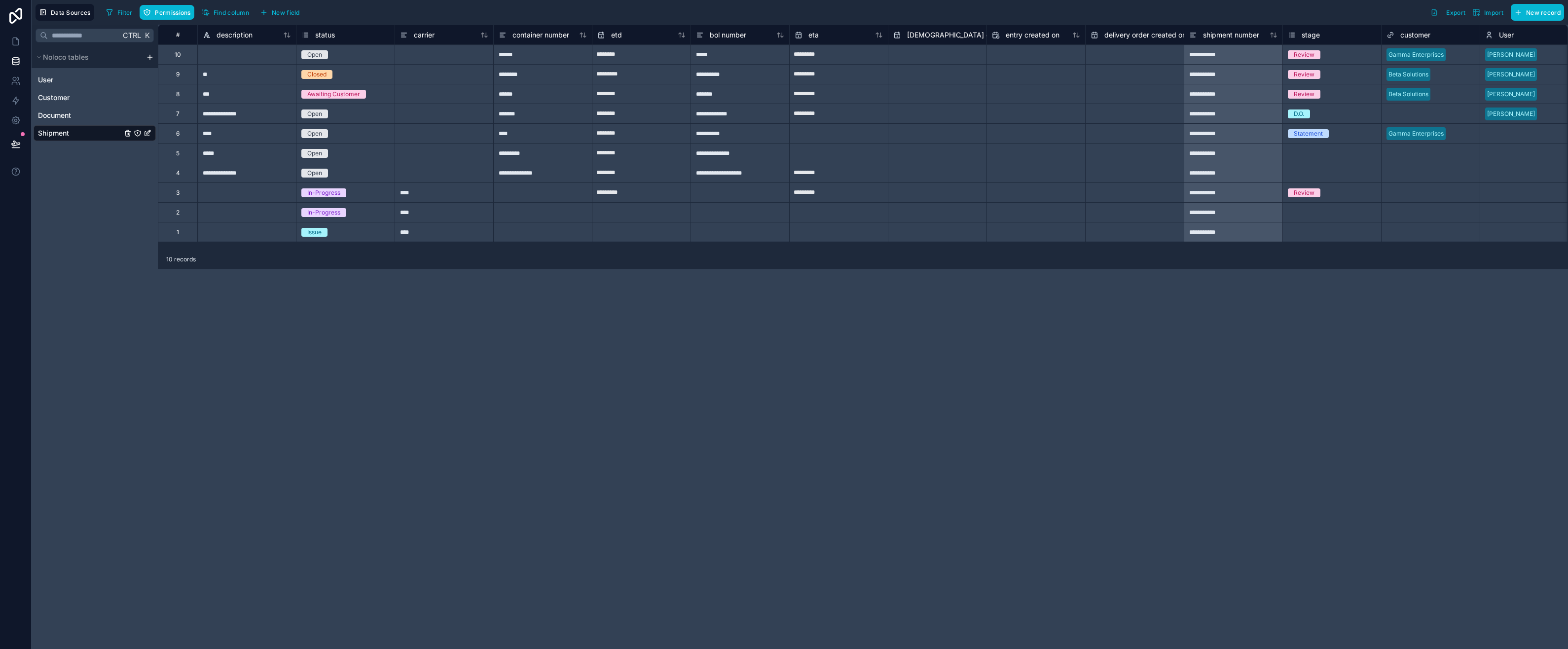
click at [150, 57] on html "**********" at bounding box center [784, 324] width 1568 height 649
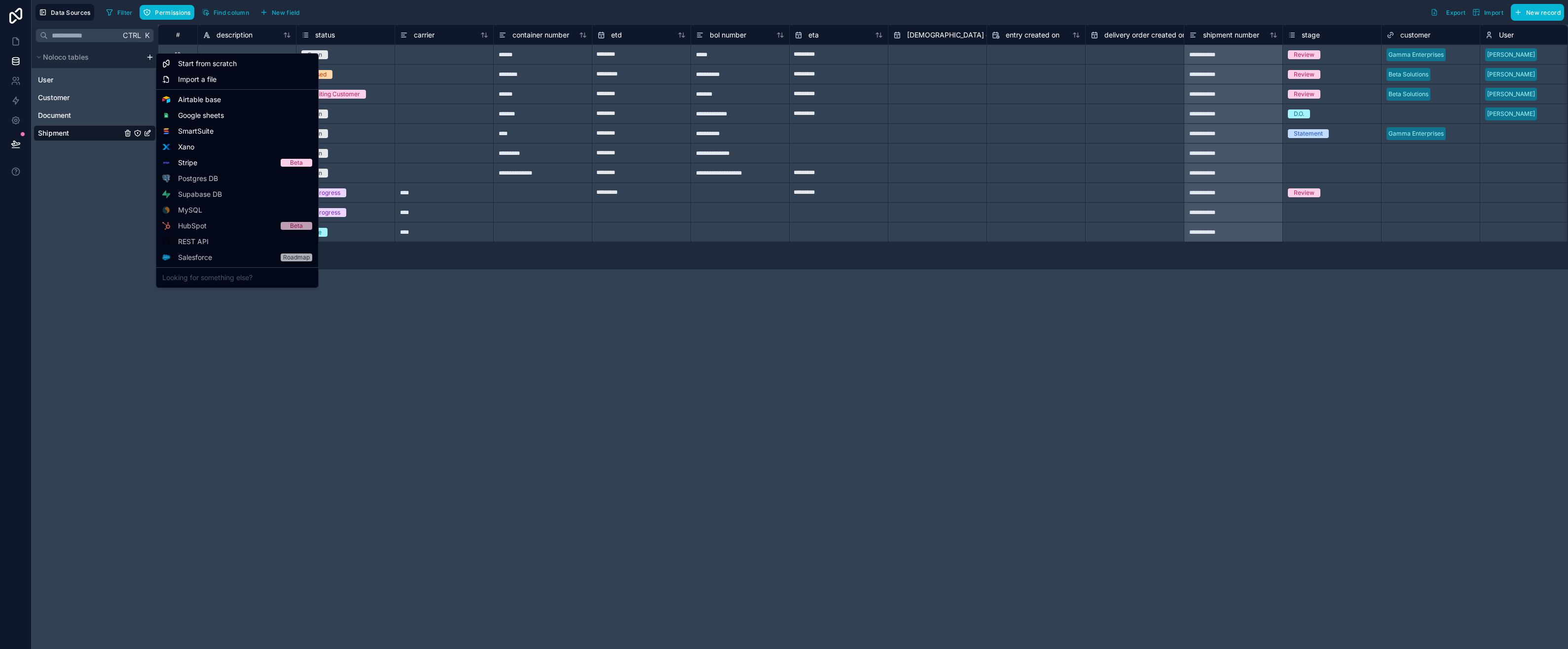
click at [85, 165] on html "**********" at bounding box center [784, 324] width 1568 height 649
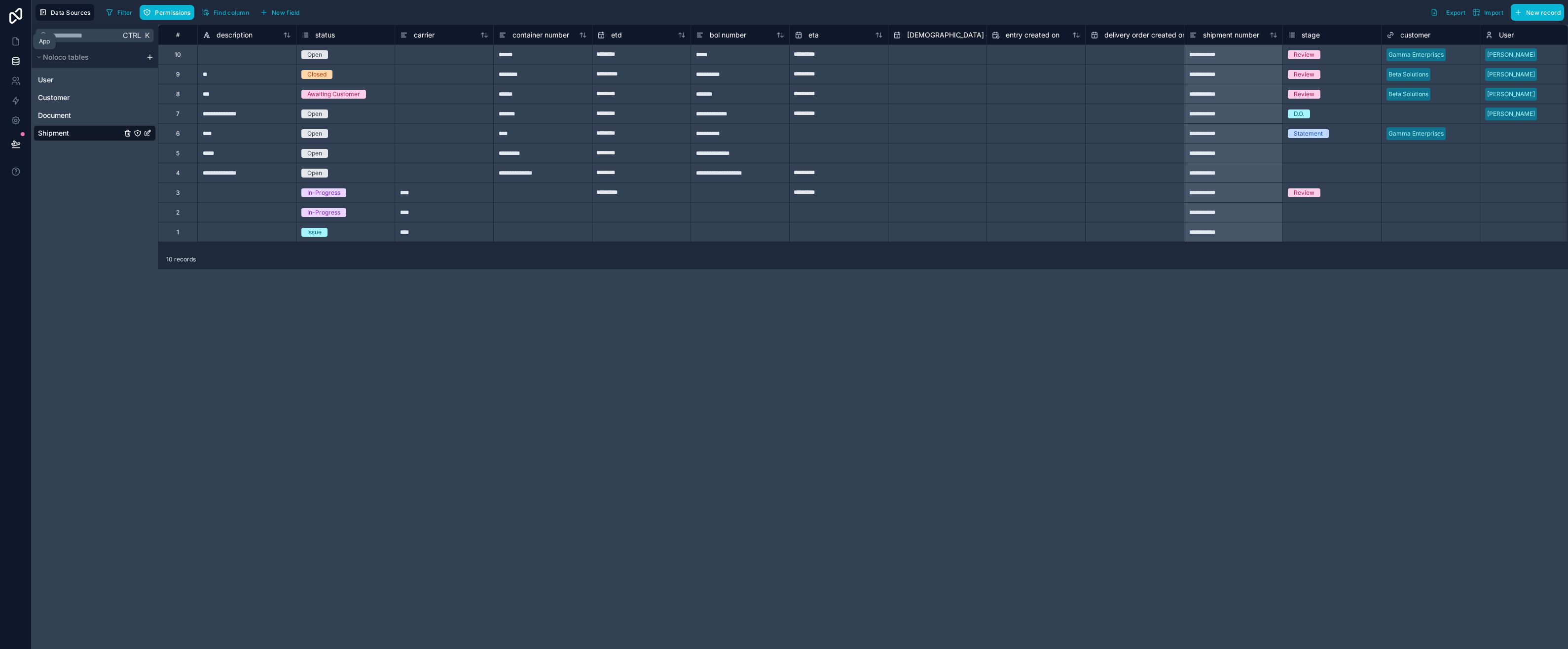
click at [17, 44] on icon at bounding box center [15, 41] width 10 height 10
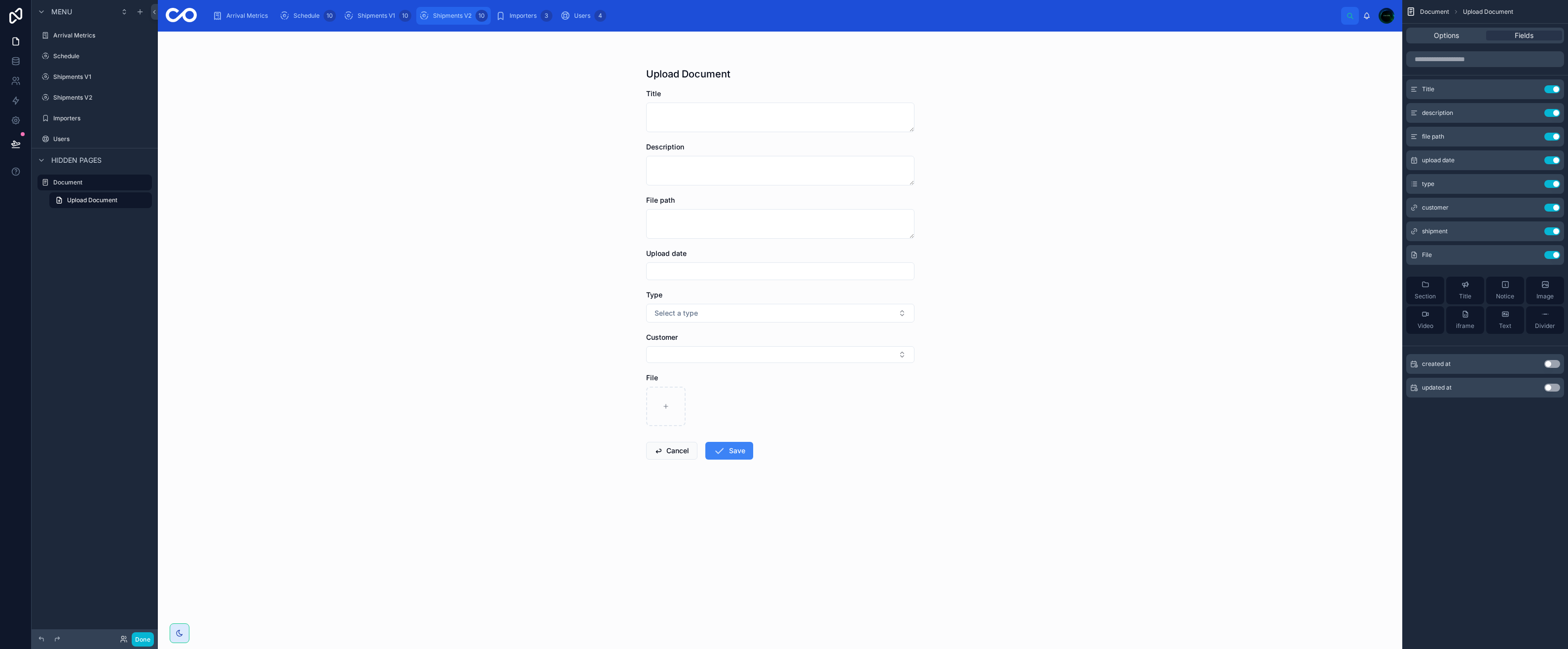
click at [419, 14] on icon "scrollable content" at bounding box center [424, 15] width 10 height 10
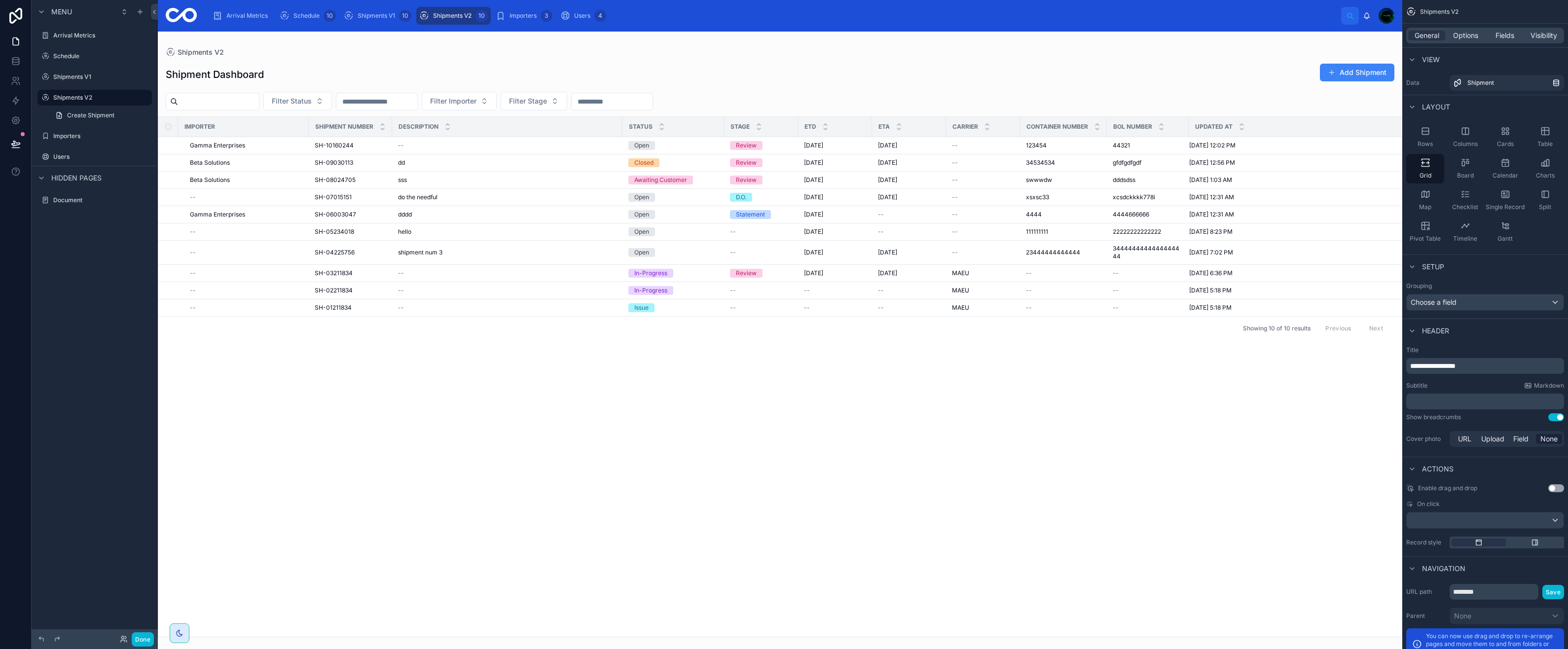
click at [1346, 77] on button "Add Shipment" at bounding box center [1357, 72] width 75 height 18
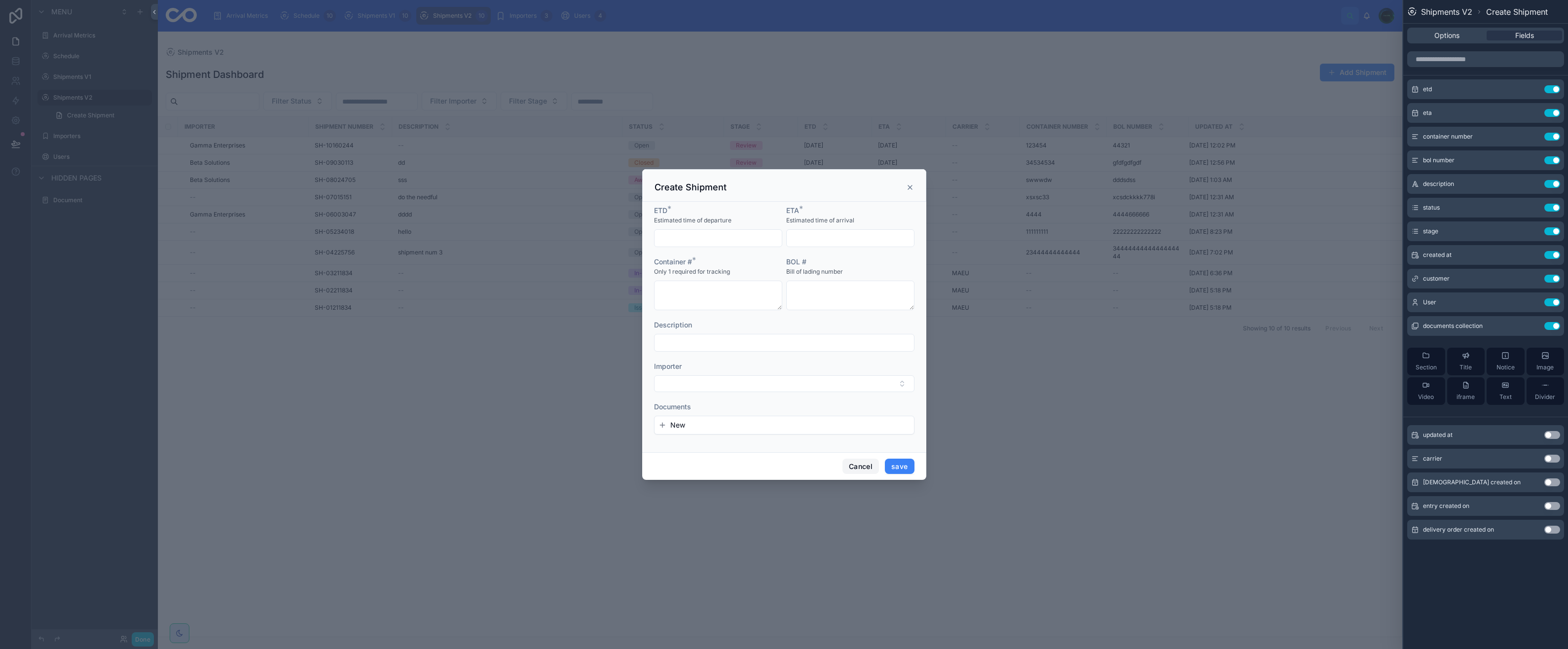
click at [864, 468] on button "Cancel" at bounding box center [860, 466] width 36 height 16
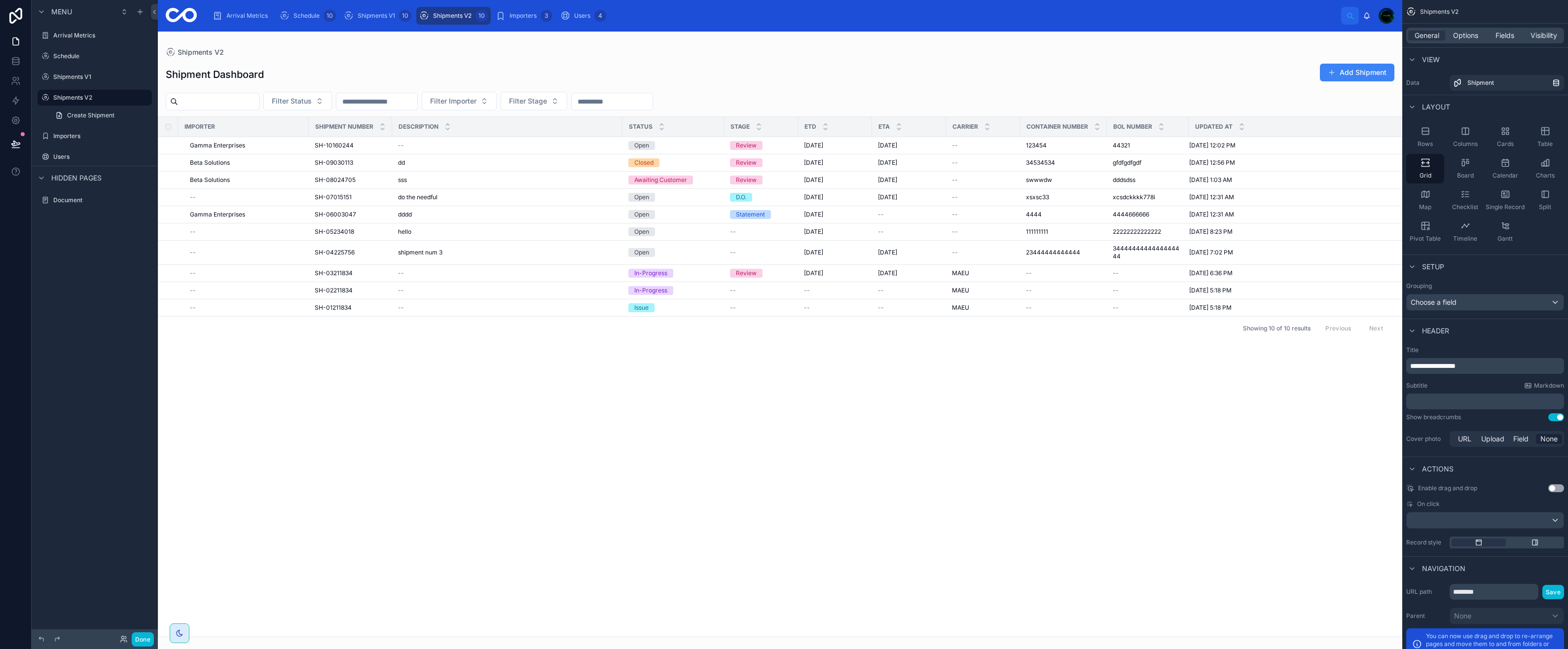
click at [75, 76] on label "Shipments V1" at bounding box center [102, 77] width 97 height 8
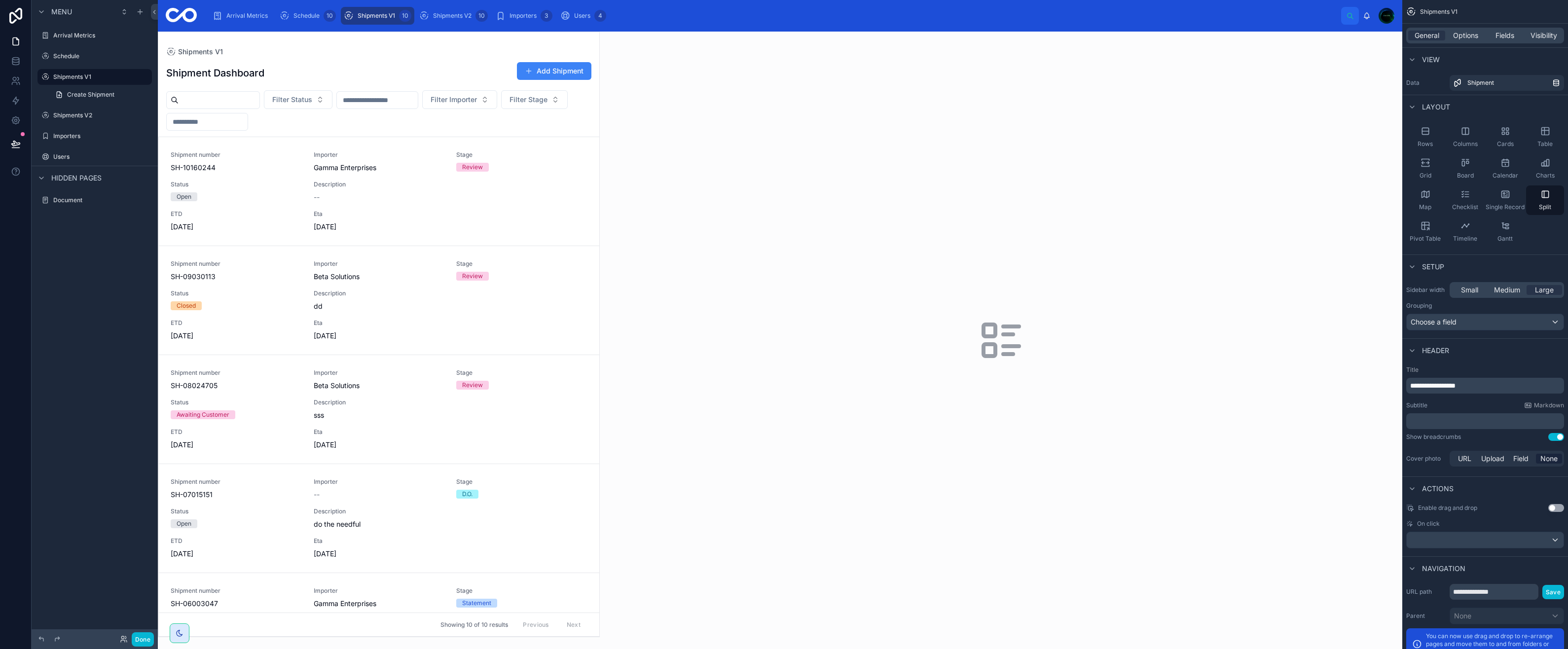
click at [62, 113] on label "Shipments V2" at bounding box center [102, 115] width 97 height 8
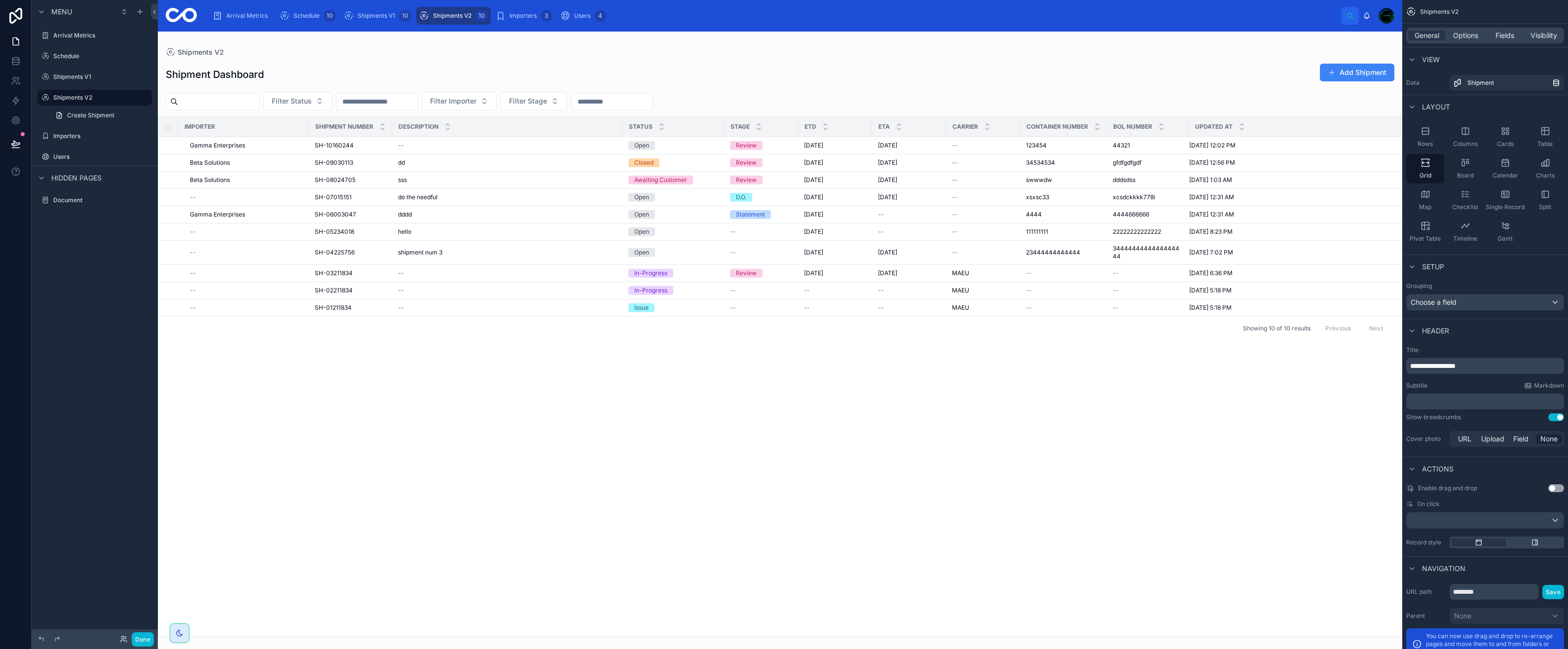
click at [78, 81] on div "Shipments V1" at bounding box center [102, 77] width 97 height 8
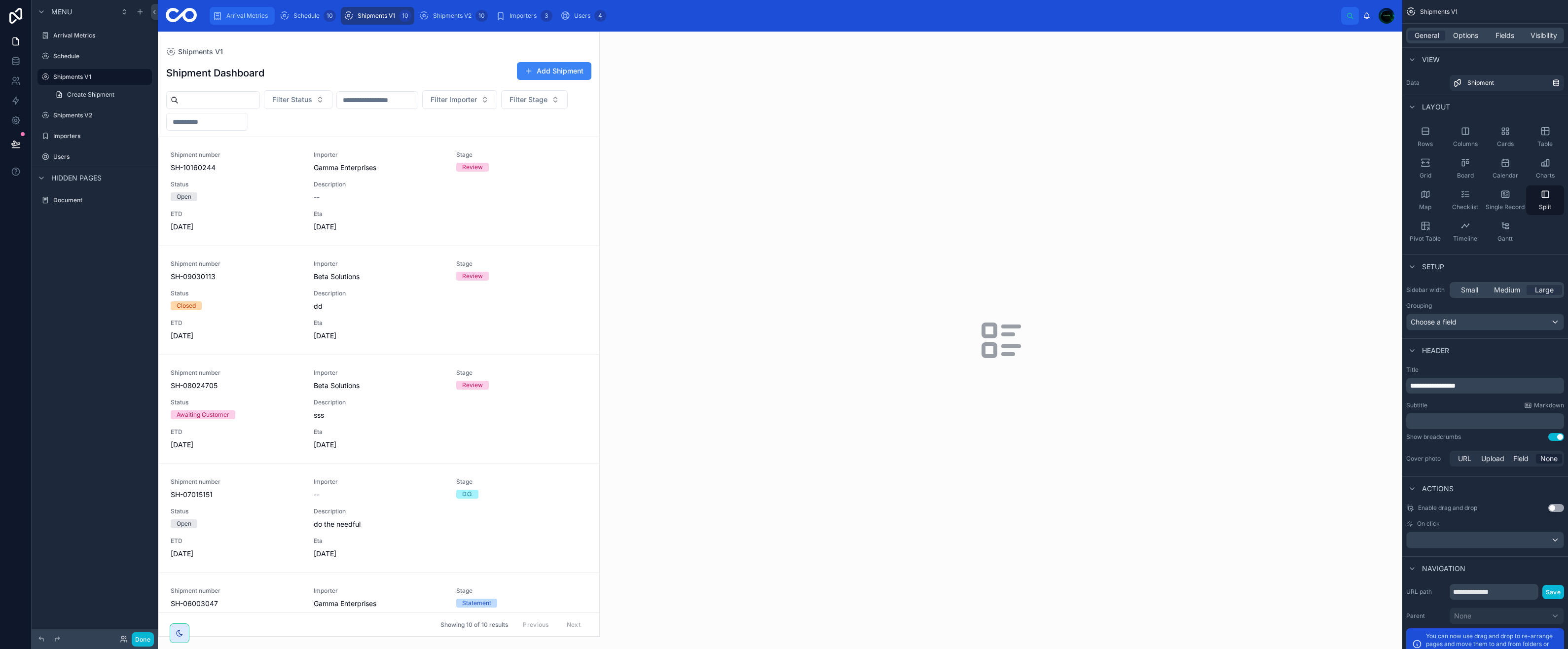
click at [242, 16] on span "Arrival Metrics" at bounding box center [247, 16] width 42 height 8
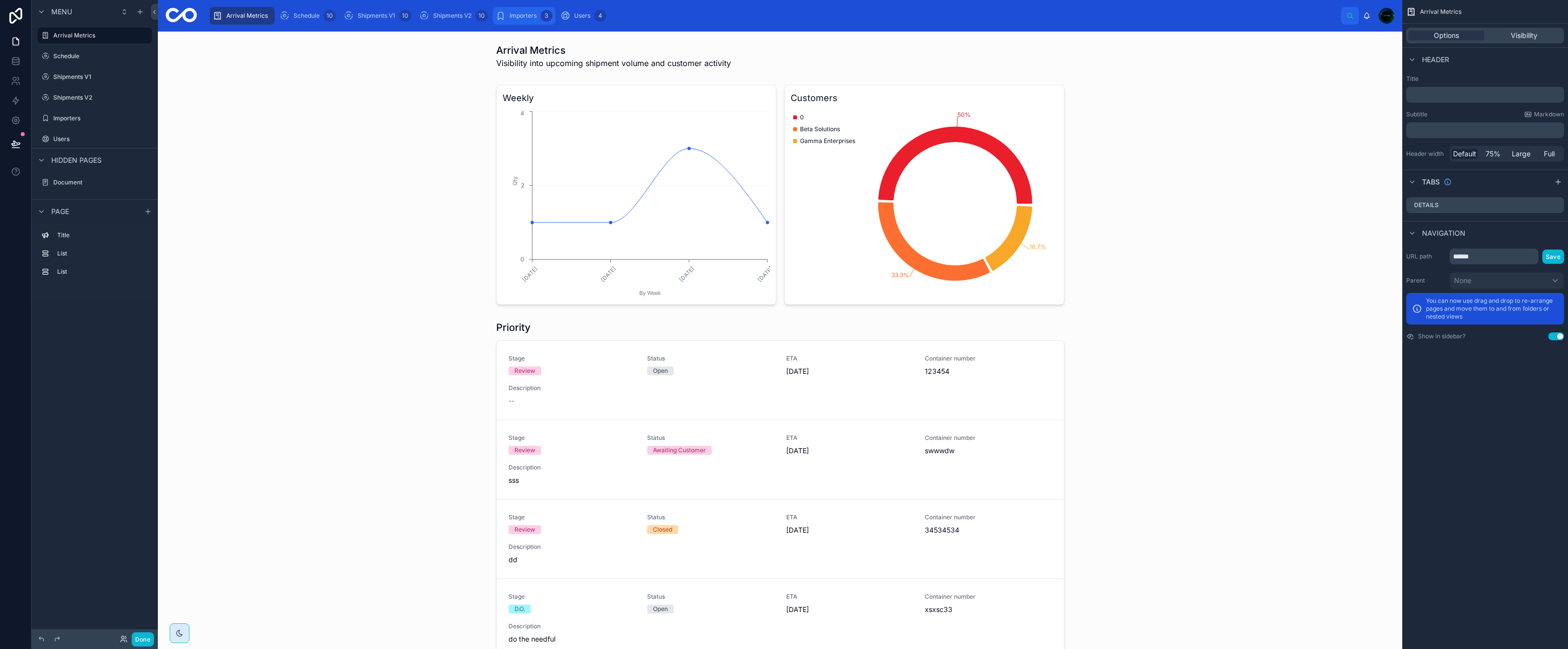
click at [511, 15] on span "Importers" at bounding box center [523, 16] width 27 height 8
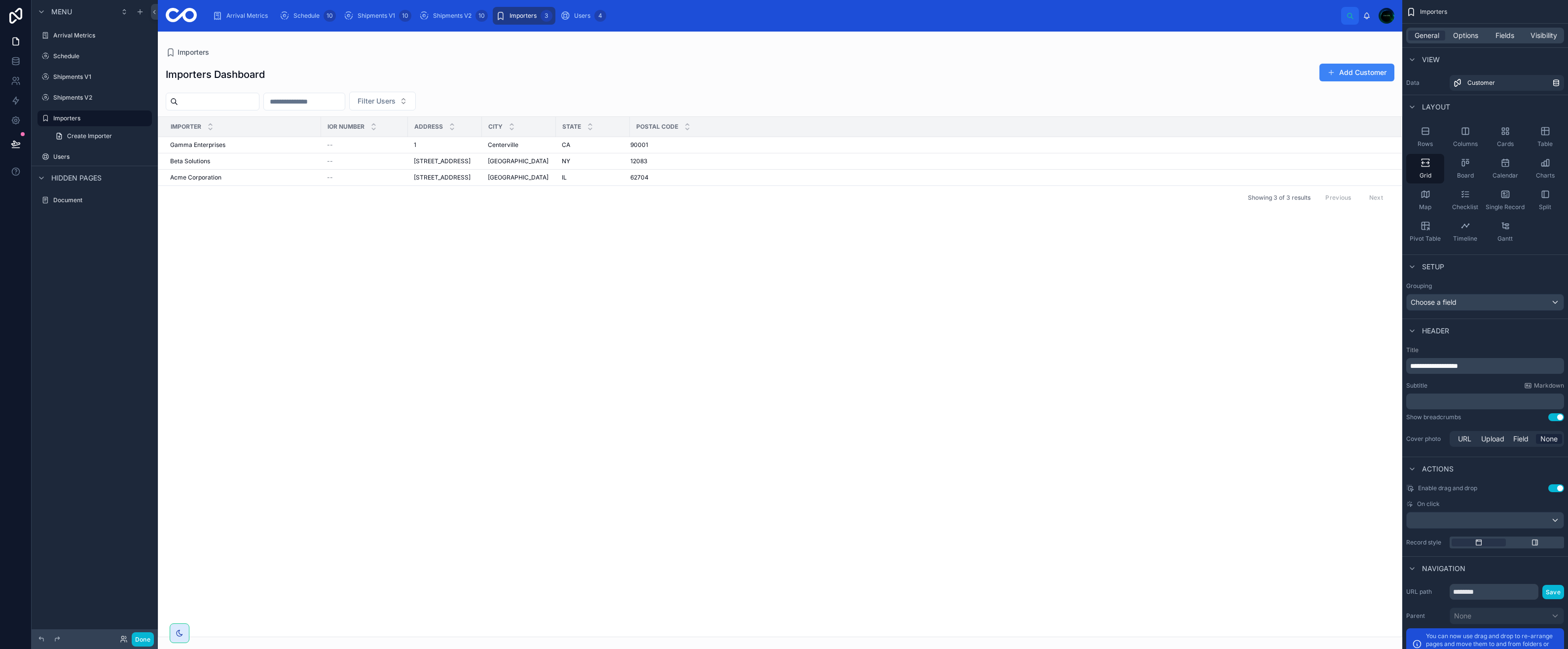
click at [219, 143] on div at bounding box center [780, 340] width 1244 height 617
click at [219, 143] on span "Gamma Enterprises" at bounding box center [197, 145] width 55 height 8
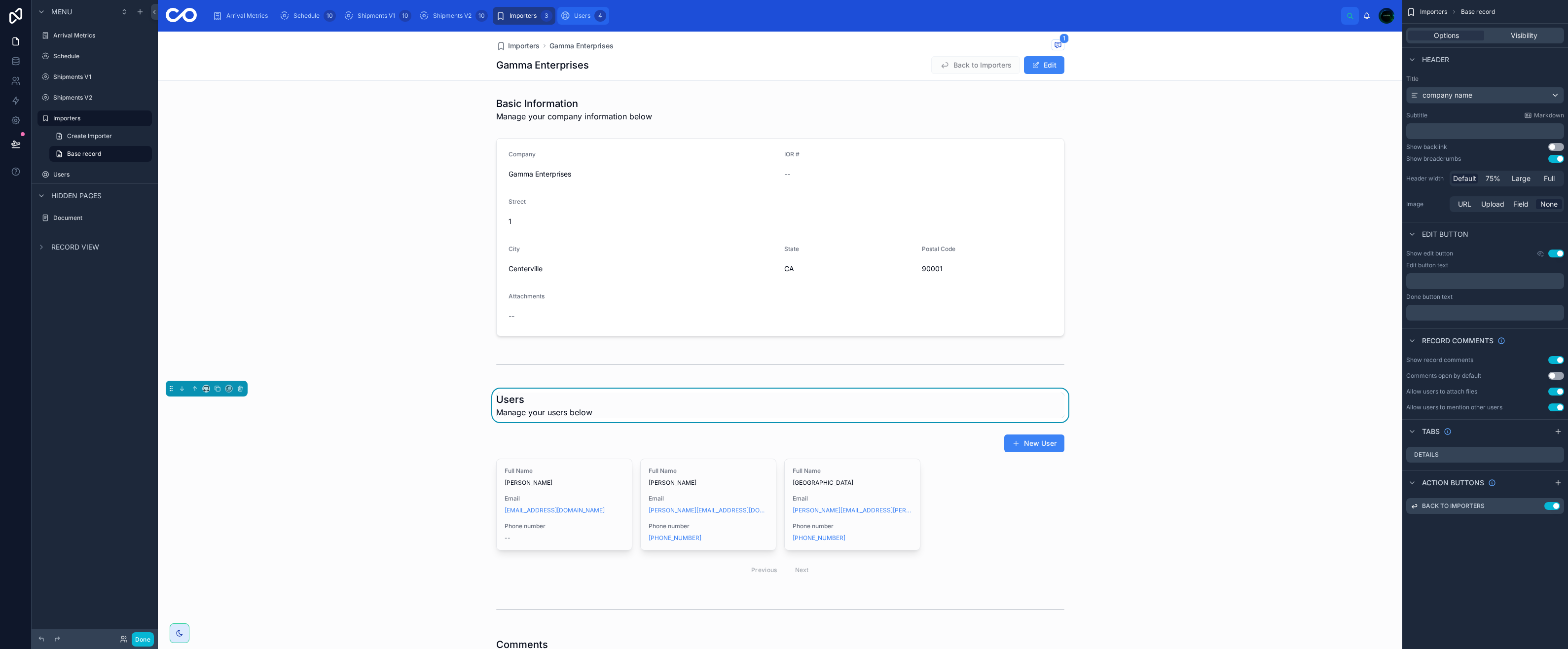
click at [574, 15] on span "Users" at bounding box center [582, 16] width 17 height 8
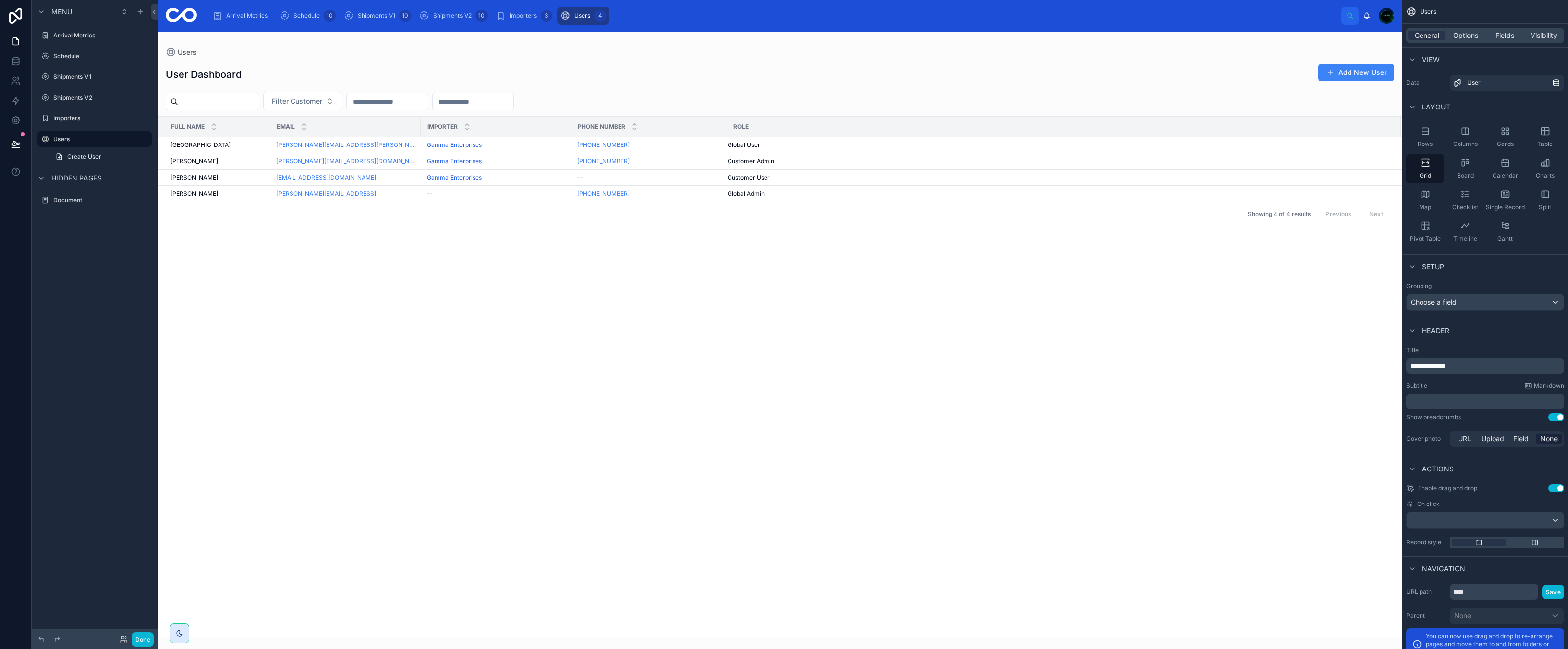
click at [211, 146] on div at bounding box center [780, 340] width 1244 height 617
click at [212, 146] on span "Jackson Creek" at bounding box center [200, 145] width 61 height 8
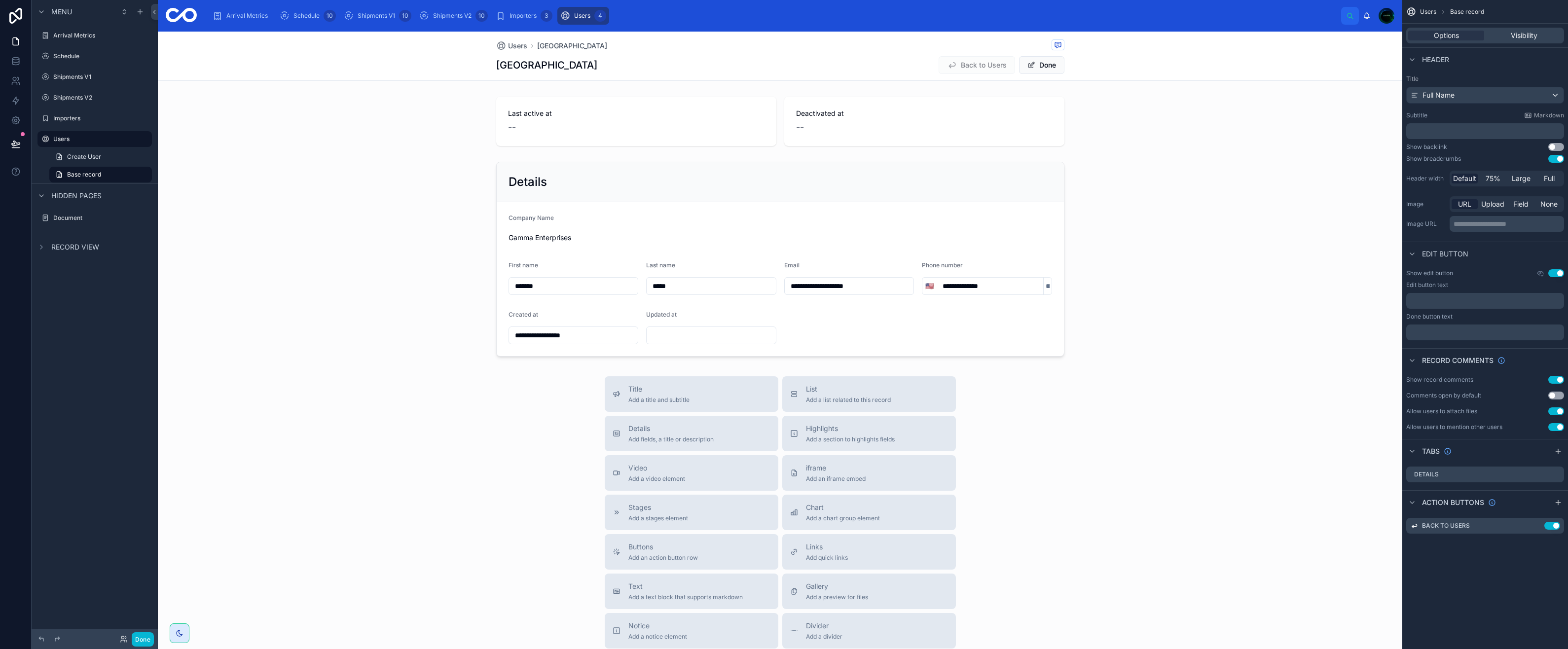
click at [548, 238] on div at bounding box center [780, 259] width 1244 height 202
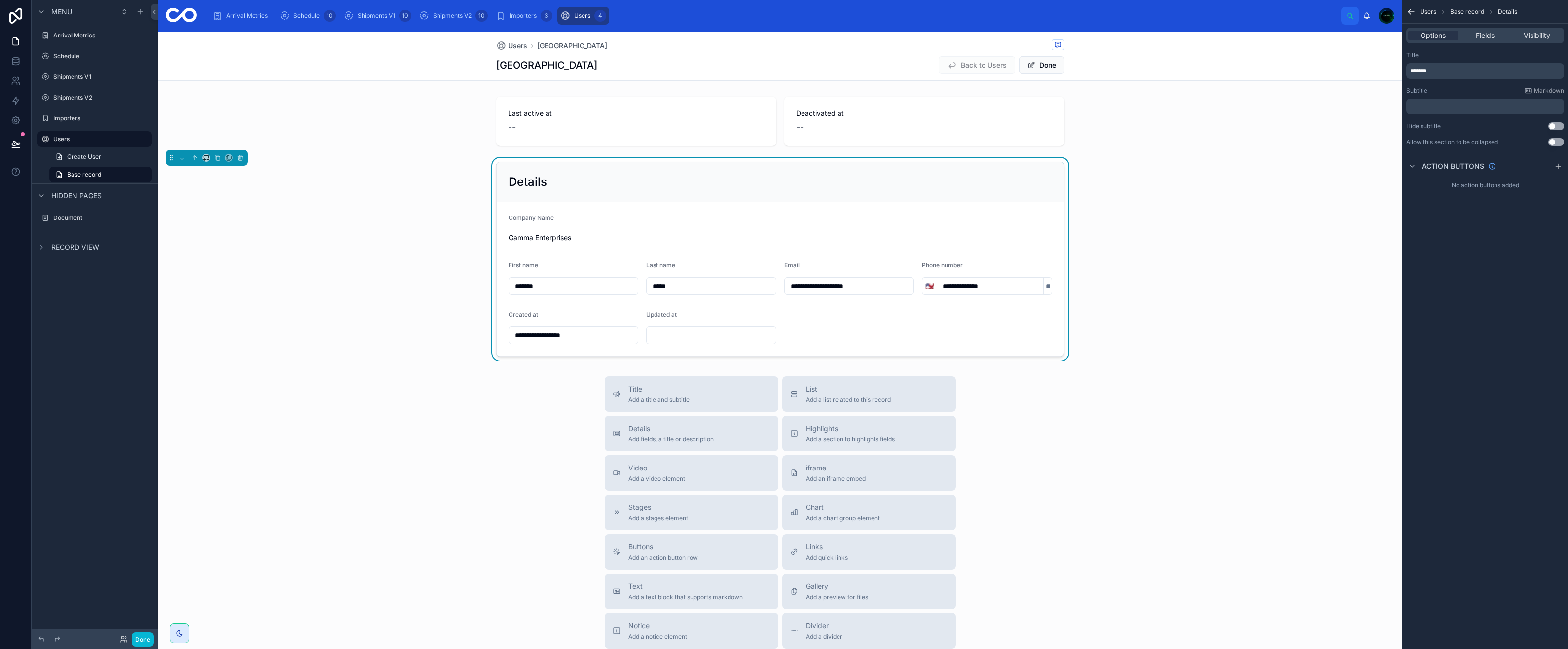
click at [414, 278] on div "**********" at bounding box center [780, 259] width 1244 height 202
click at [437, 18] on span "Shipments V2" at bounding box center [453, 16] width 38 height 8
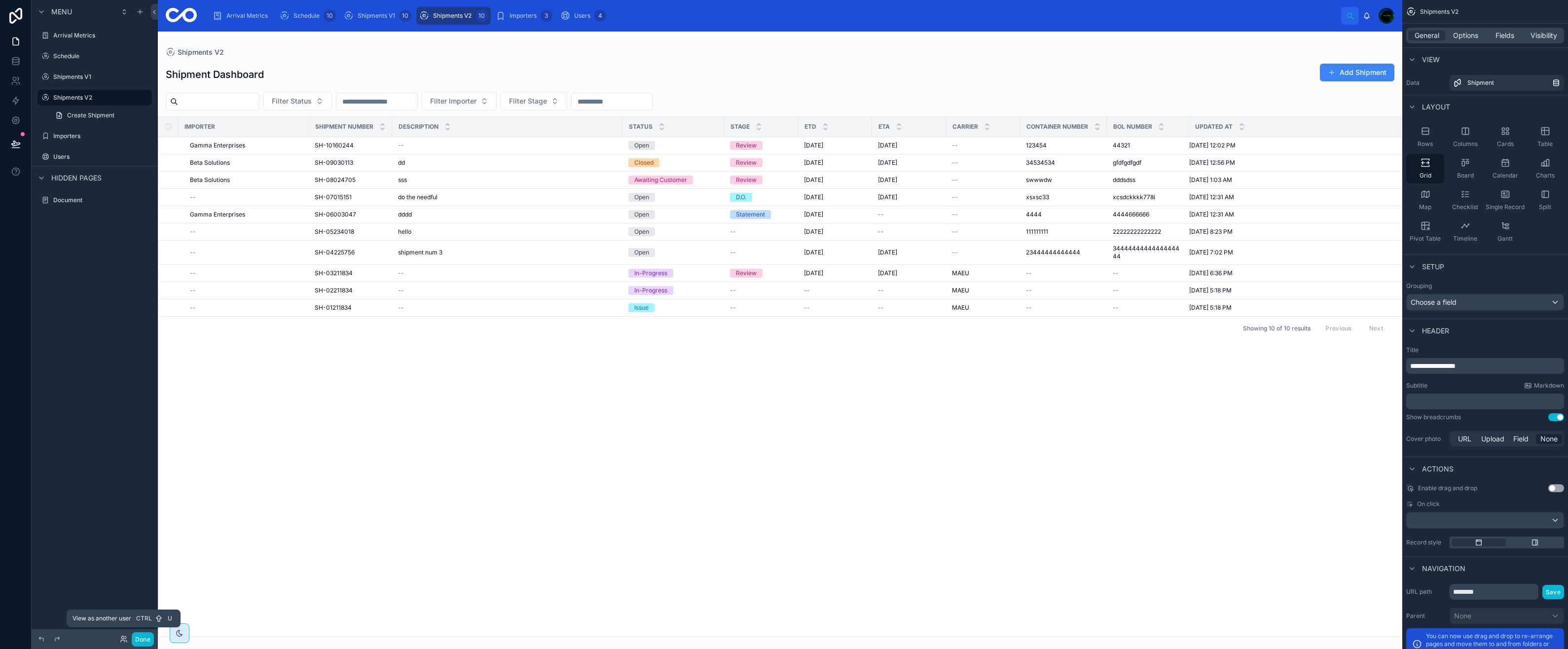
click at [123, 636] on icon at bounding box center [124, 639] width 8 height 8
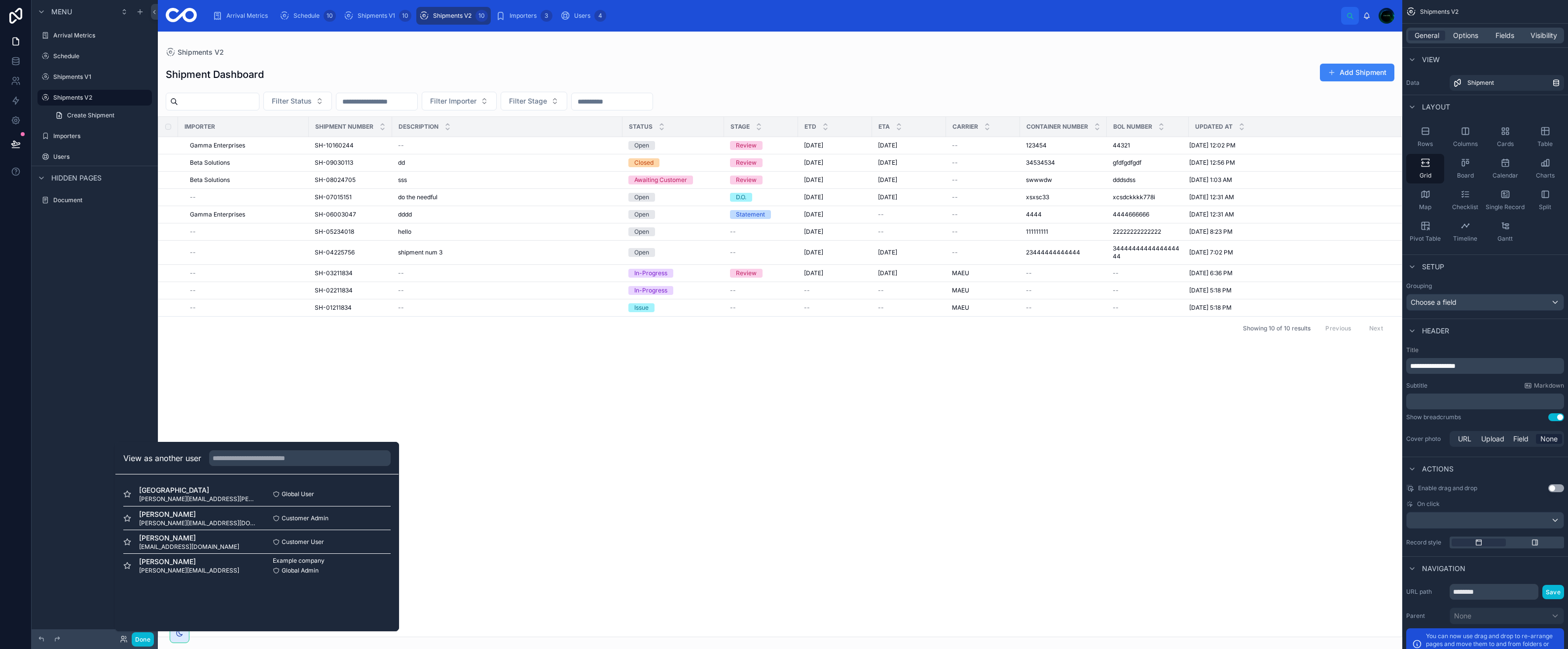
click at [183, 542] on span "Timothy Buchanon" at bounding box center [189, 538] width 100 height 10
click at [0, 0] on button "Select" at bounding box center [0, 0] width 0 height 0
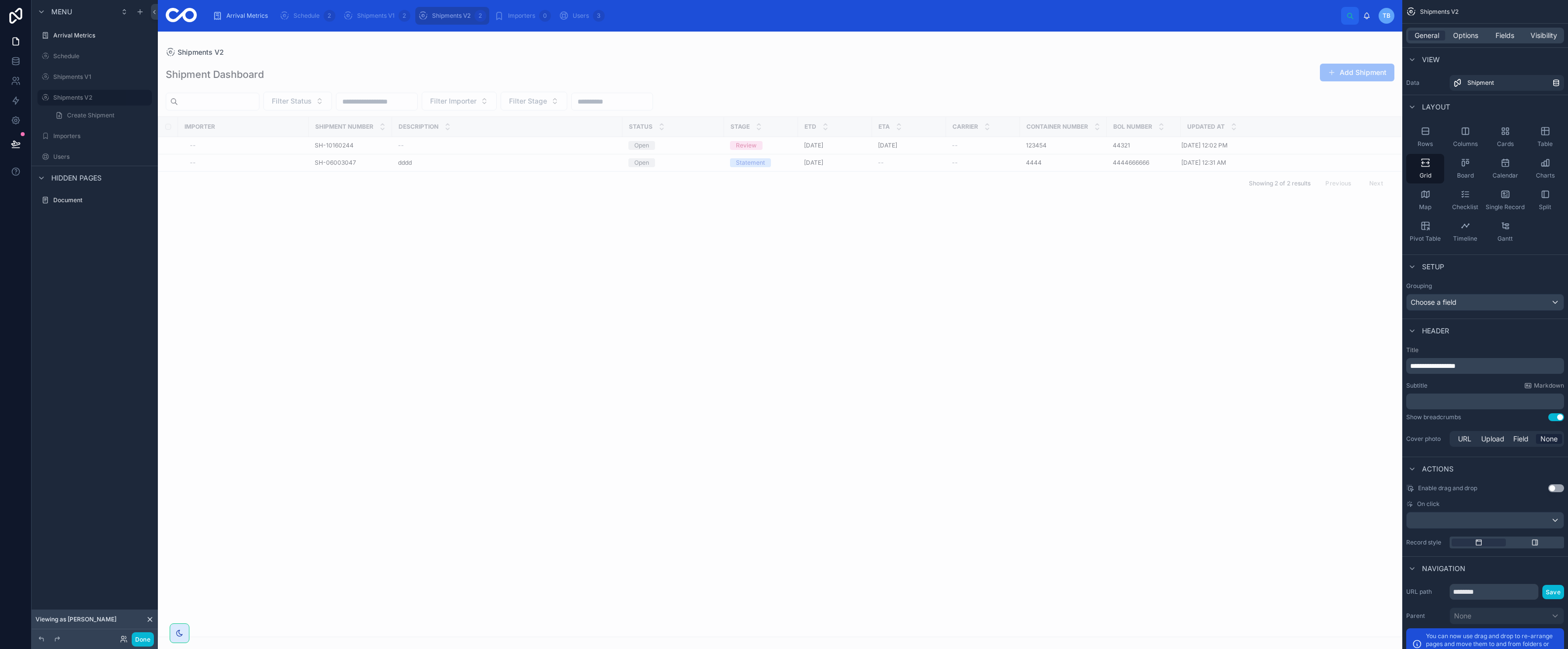
click at [270, 342] on div at bounding box center [780, 340] width 1244 height 617
click at [523, 13] on span "Importers" at bounding box center [521, 16] width 27 height 8
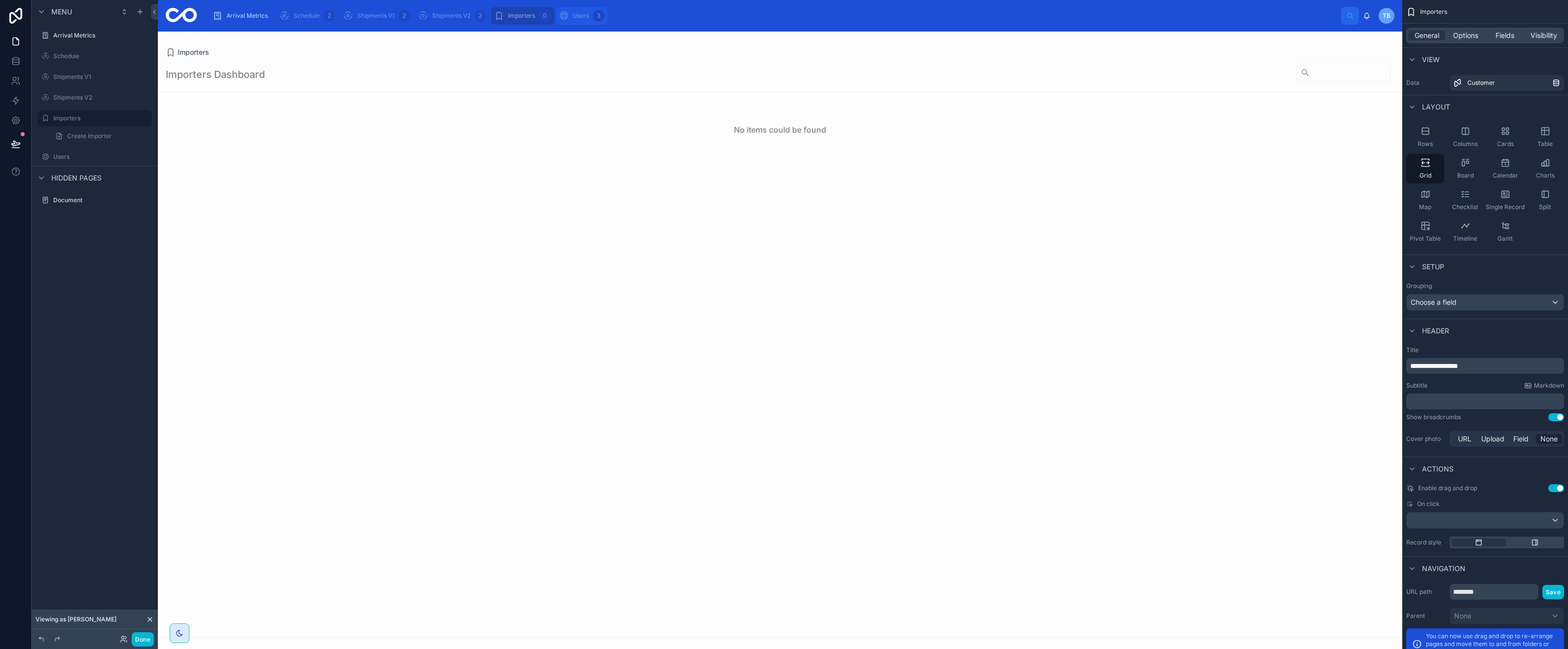
click at [563, 14] on icon "scrollable content" at bounding box center [564, 15] width 10 height 10
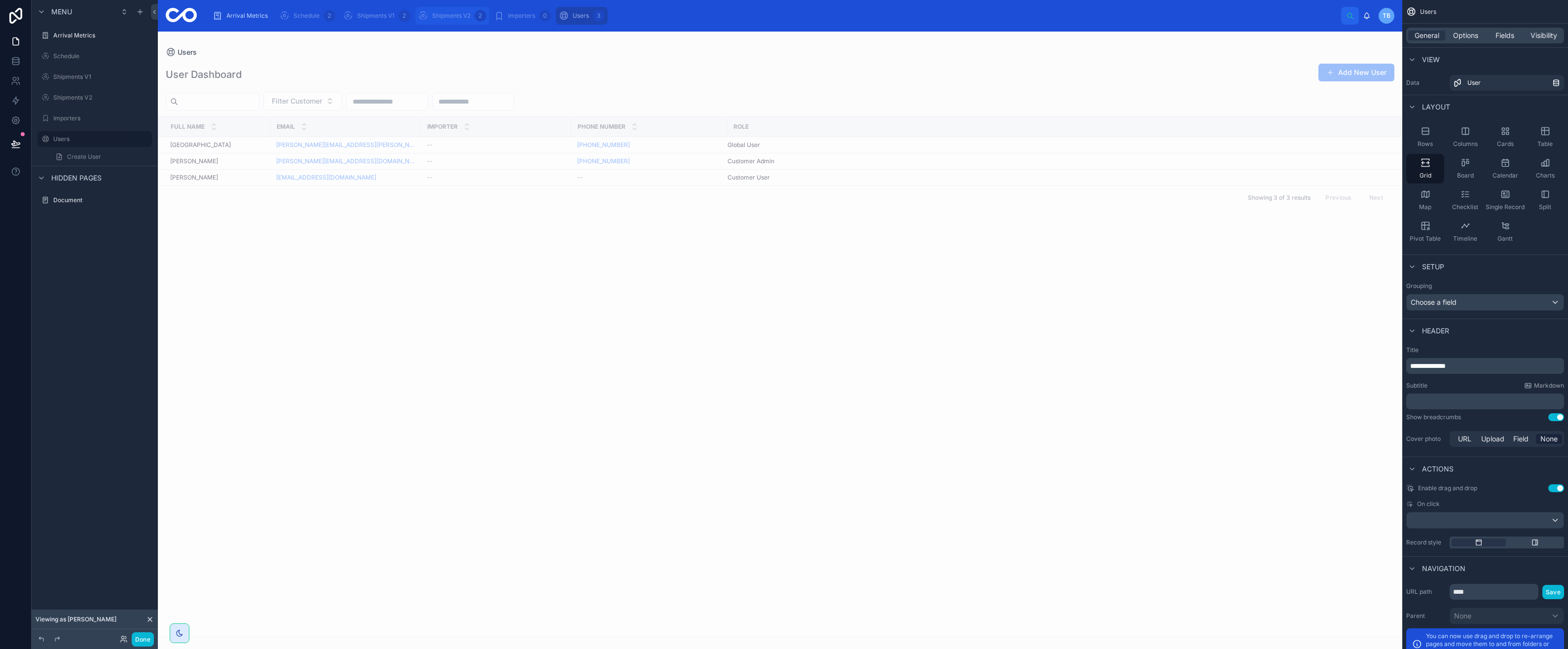
click at [447, 18] on span "Shipments V2" at bounding box center [451, 16] width 38 height 8
click at [379, 13] on span "Shipments V1" at bounding box center [376, 16] width 38 height 8
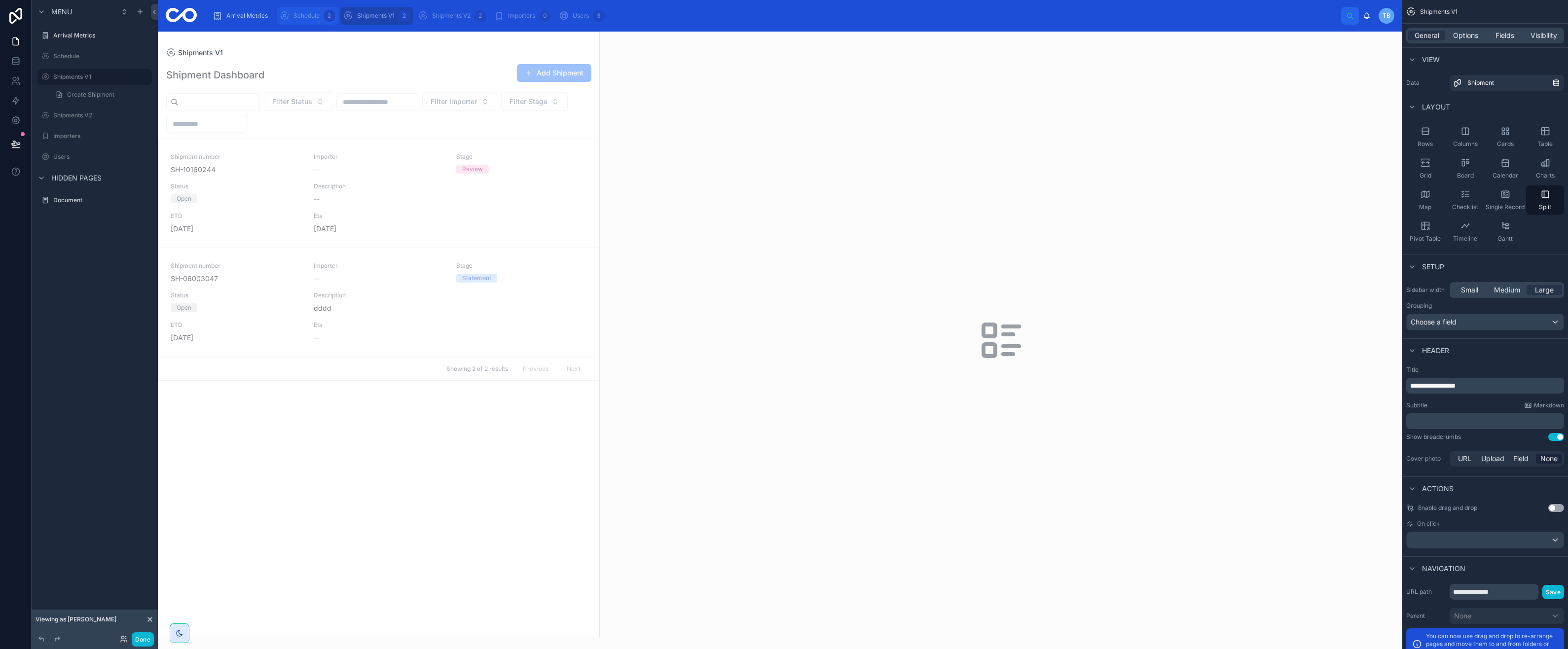
click at [308, 13] on span "Schedule" at bounding box center [307, 16] width 26 height 8
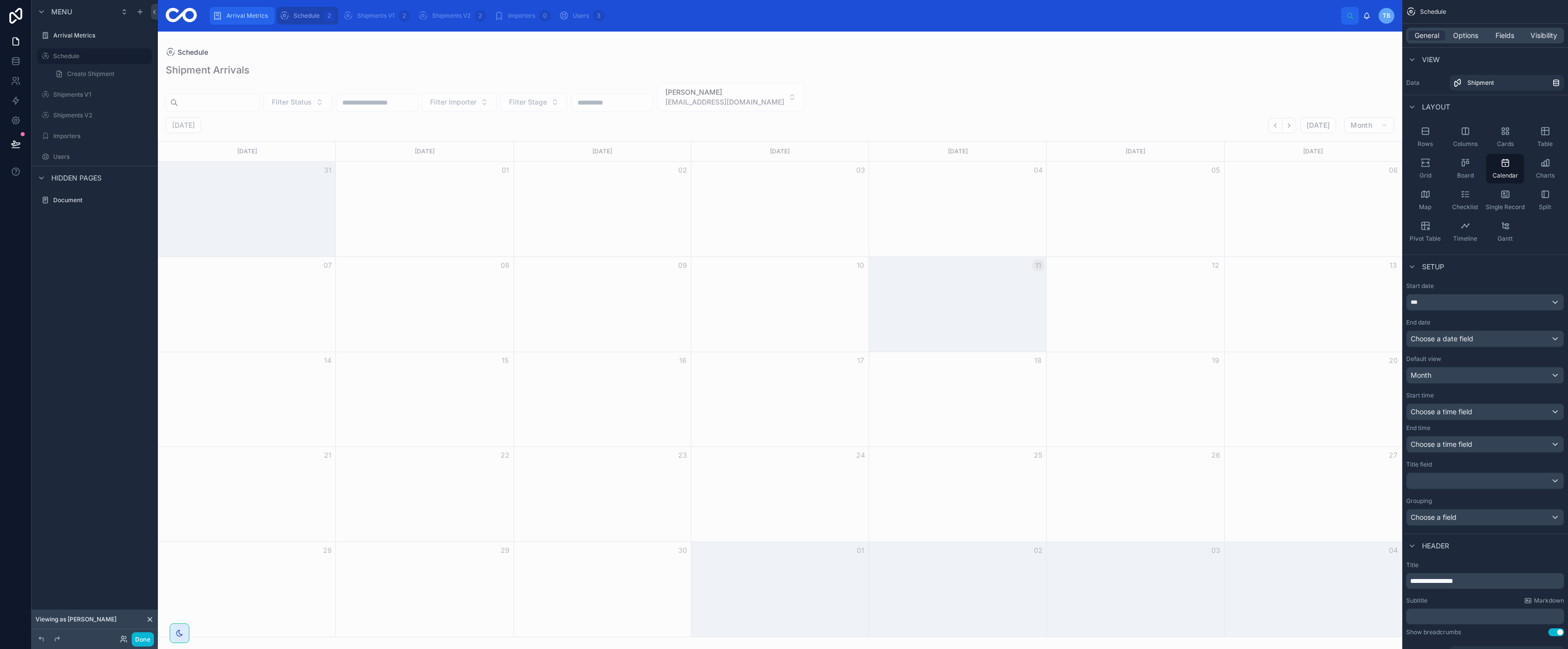
click at [252, 18] on span "Arrival Metrics" at bounding box center [247, 16] width 42 height 8
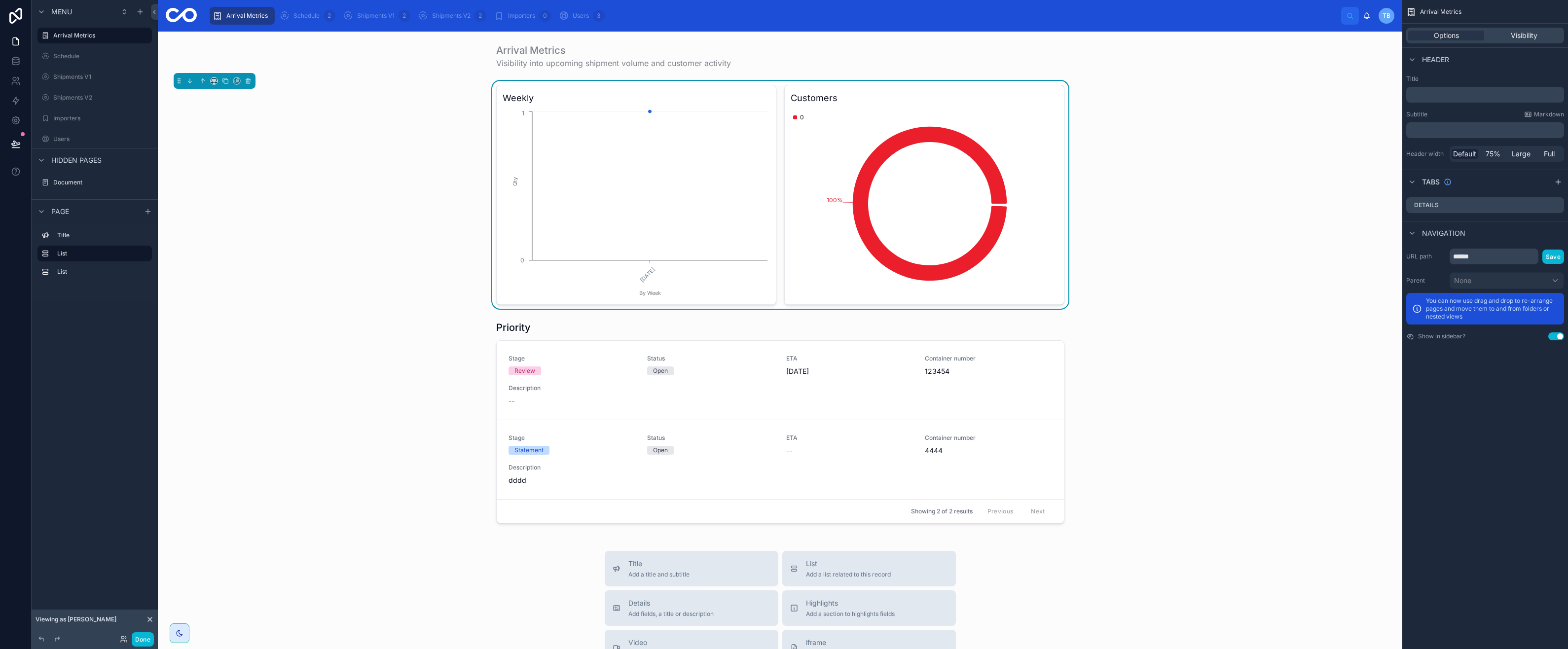
click at [79, 619] on span "Viewing as Timothy" at bounding box center [76, 619] width 81 height 8
click at [149, 619] on icon at bounding box center [150, 619] width 8 height 8
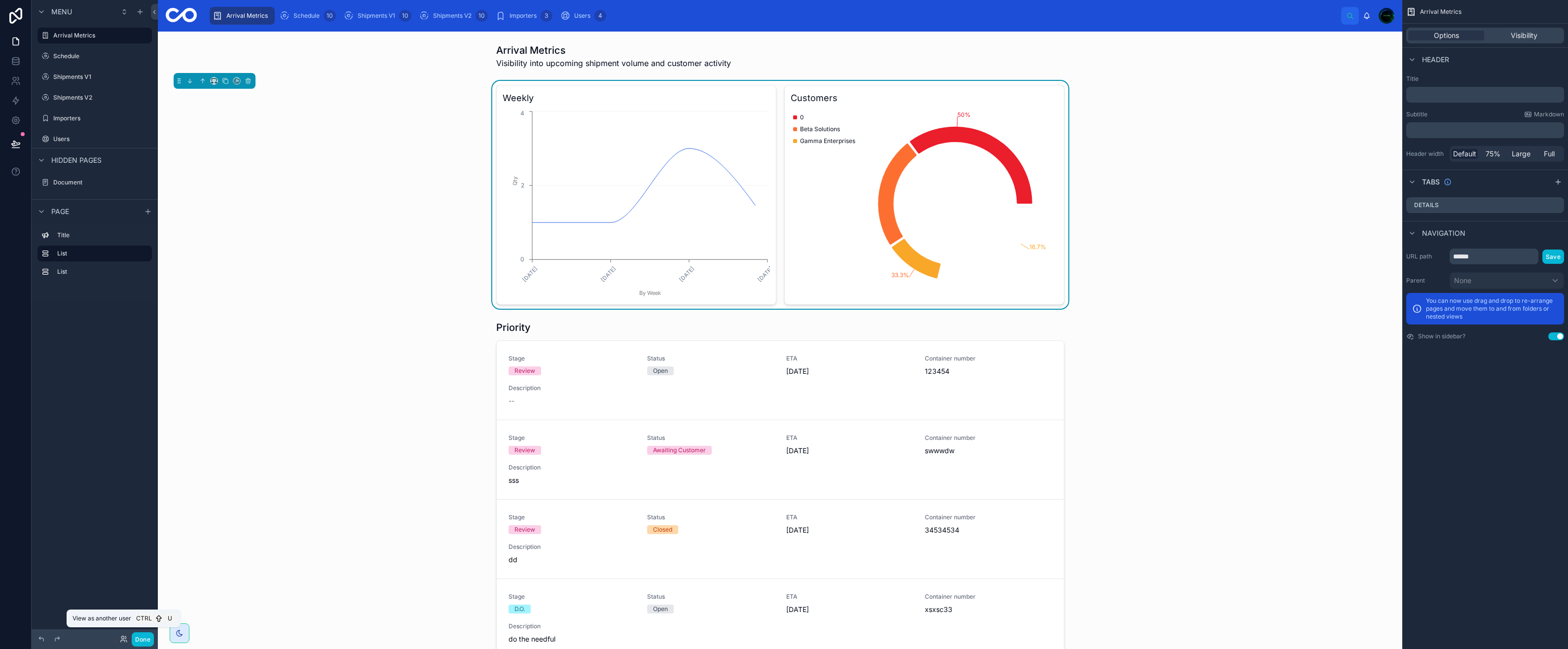
click at [126, 640] on icon at bounding box center [126, 641] width 1 height 2
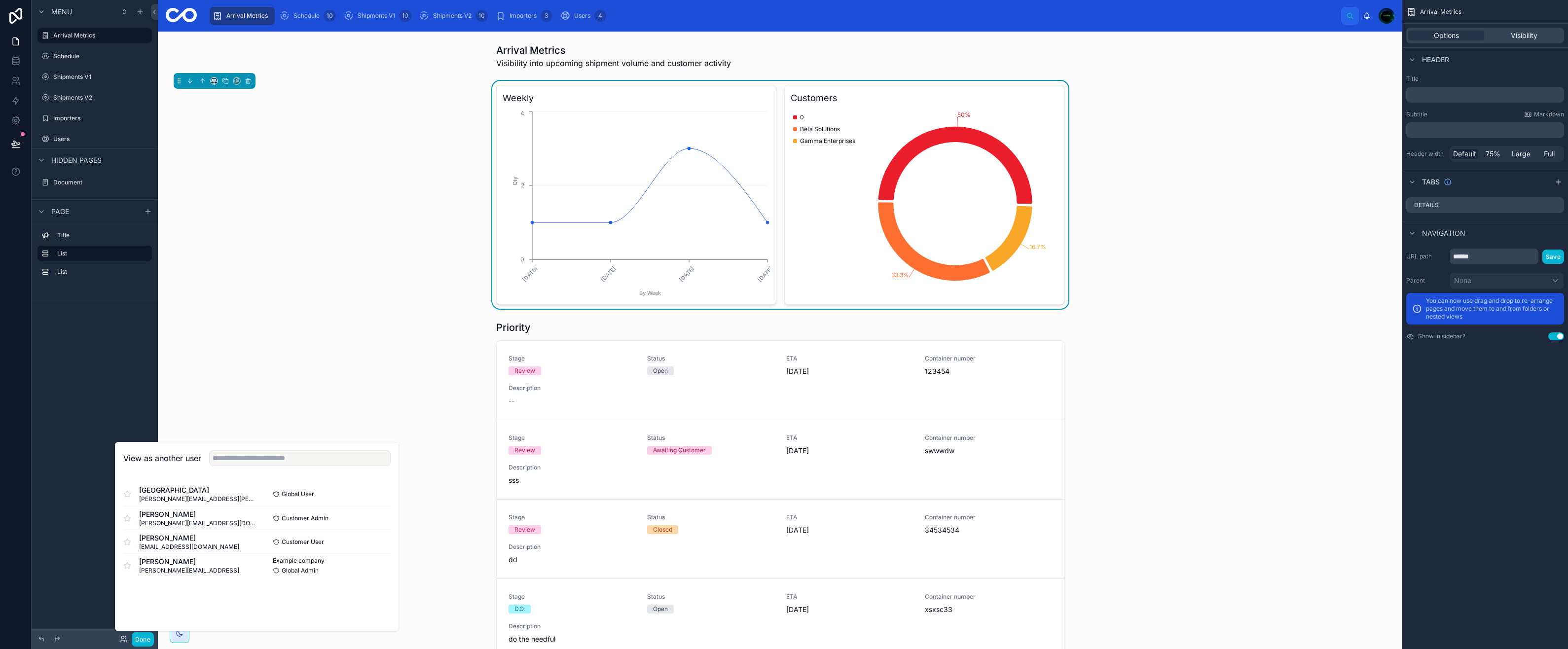
click at [0, 0] on button "Select" at bounding box center [0, 0] width 0 height 0
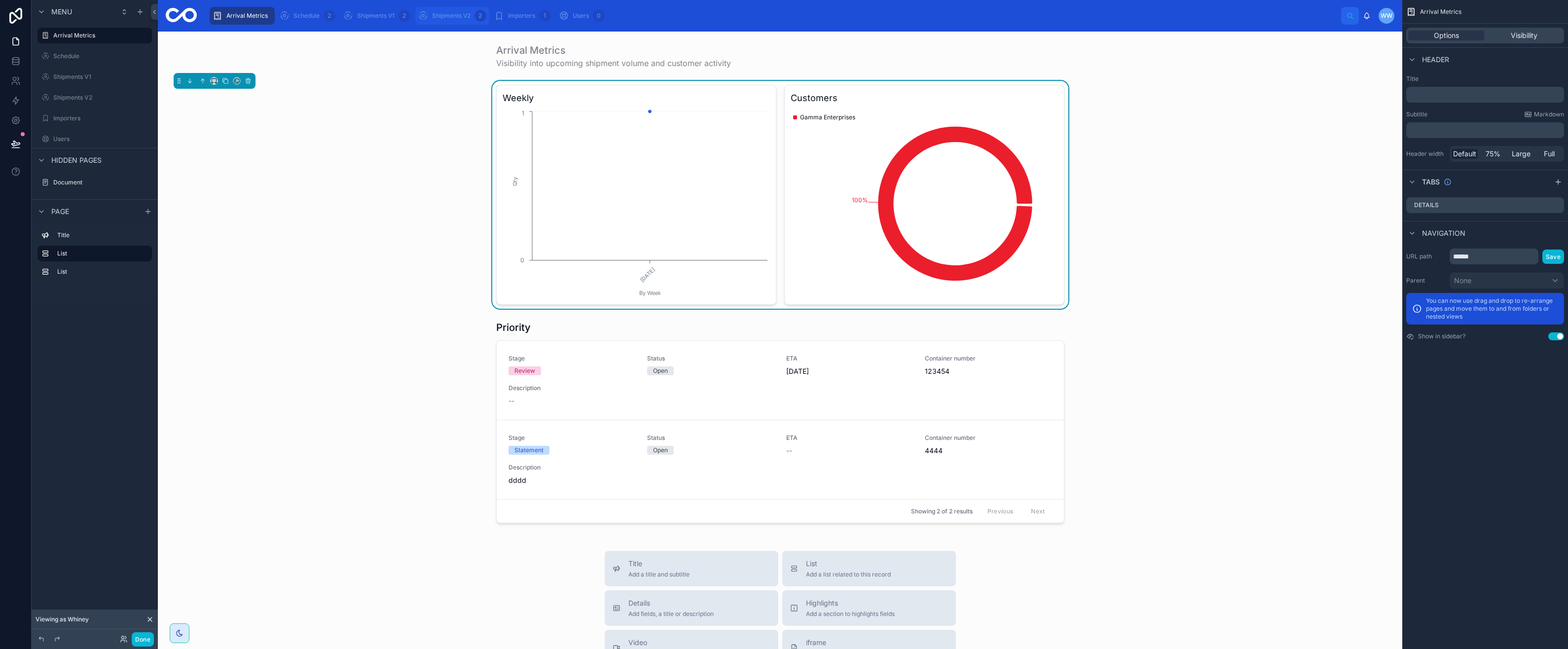
click at [444, 17] on span "Shipments V2" at bounding box center [451, 16] width 38 height 8
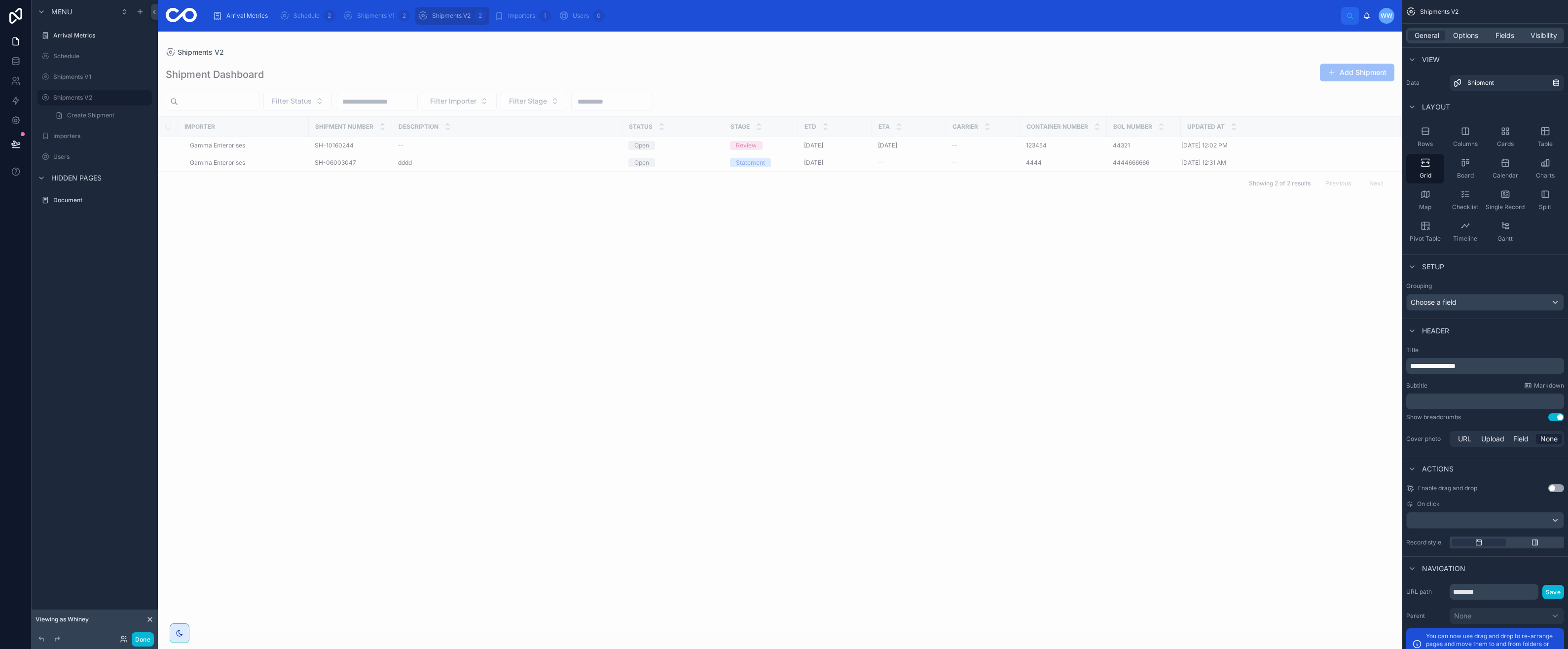
click at [290, 149] on div "Gamma Enterprises" at bounding box center [246, 146] width 113 height 8
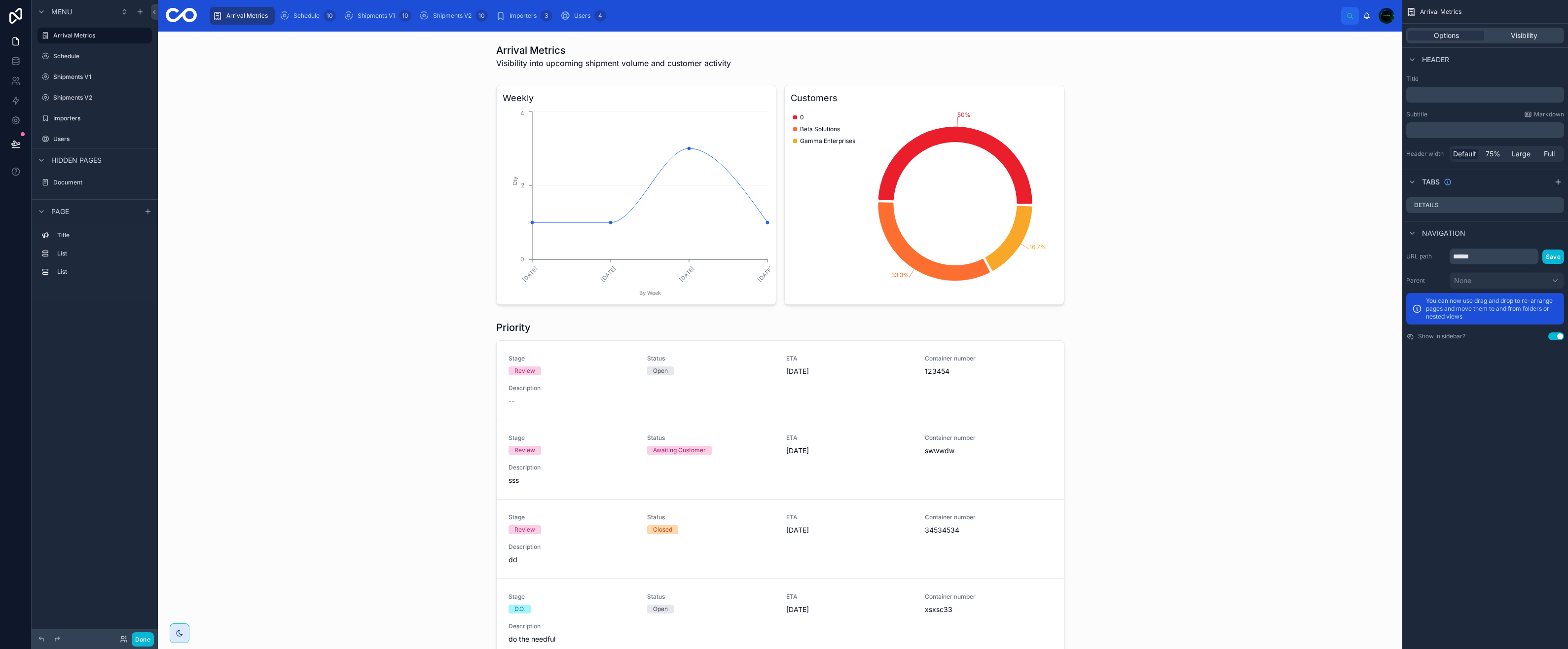
click at [262, 417] on div at bounding box center [779, 574] width 1229 height 515
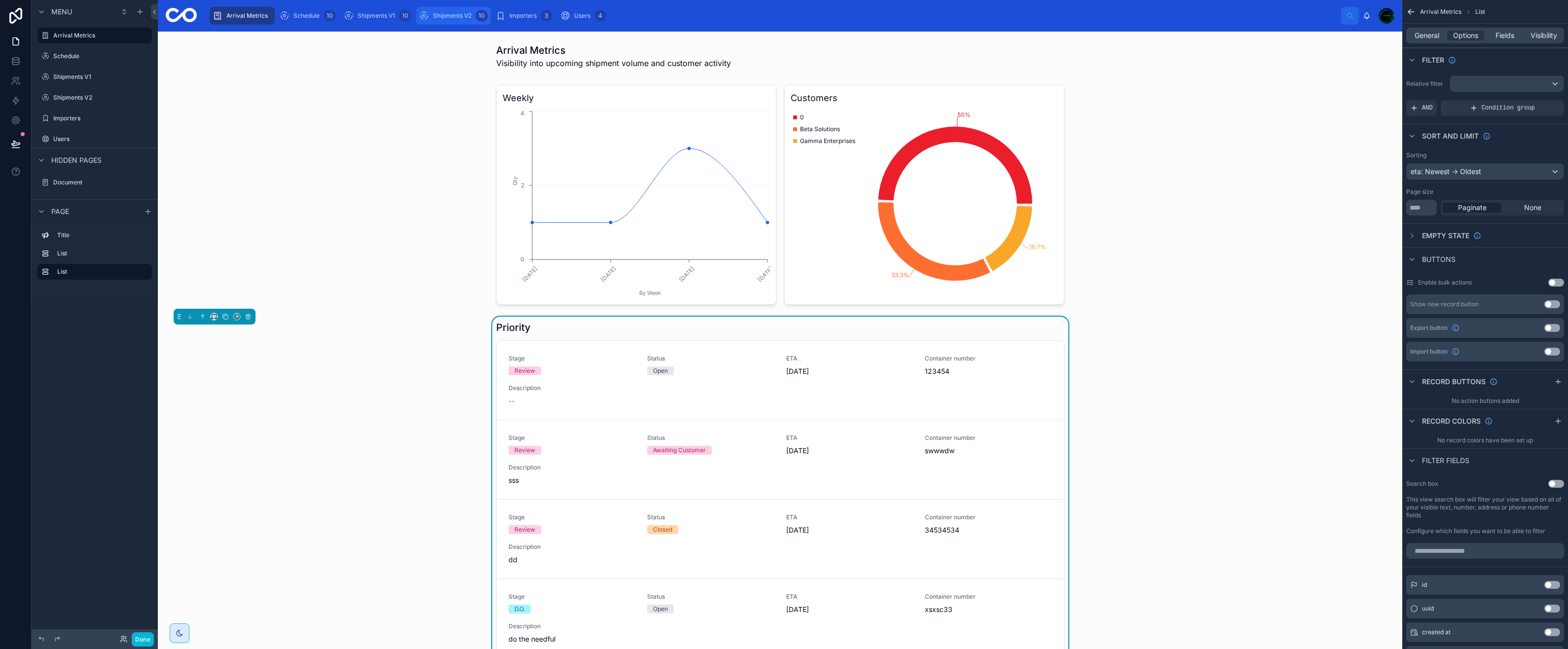
click at [441, 15] on span "Shipments V2" at bounding box center [453, 16] width 38 height 8
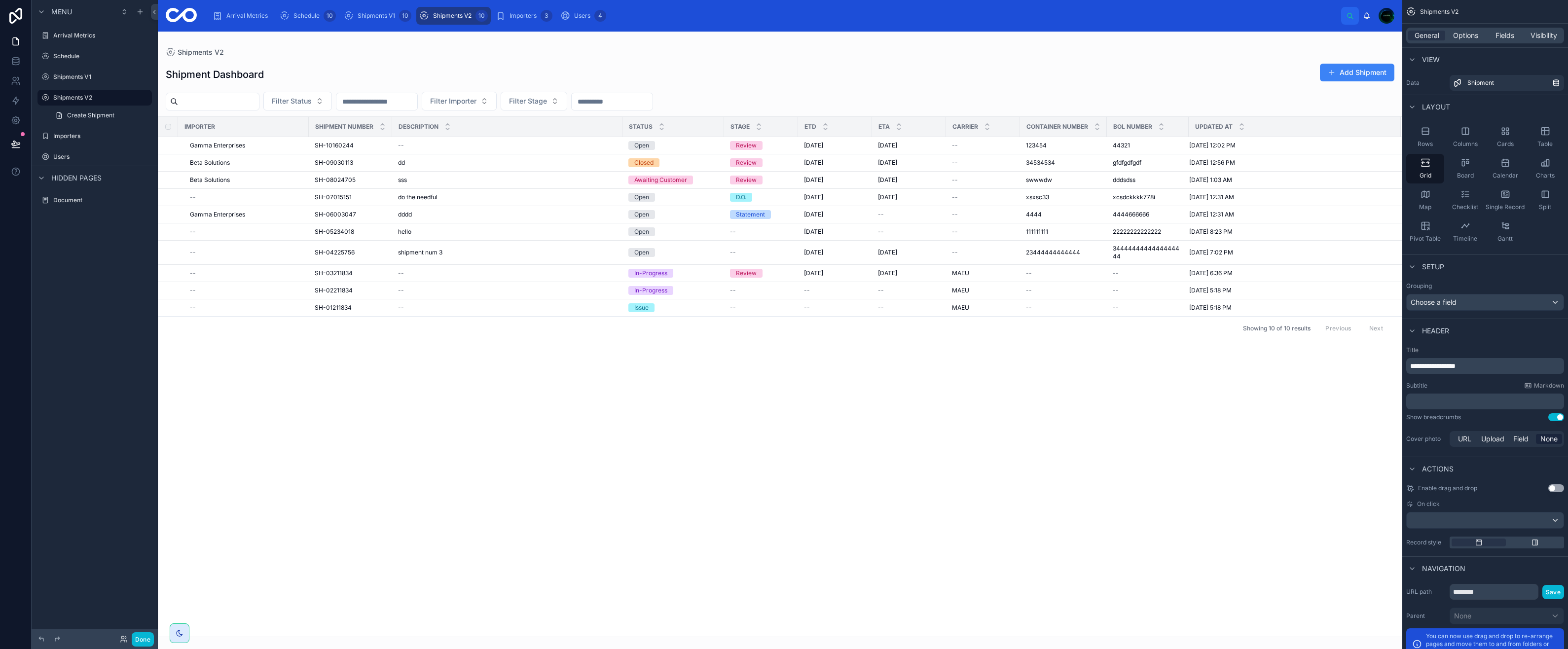
click at [230, 163] on div at bounding box center [780, 340] width 1244 height 617
click at [240, 161] on div "Beta Solutions" at bounding box center [246, 163] width 113 height 8
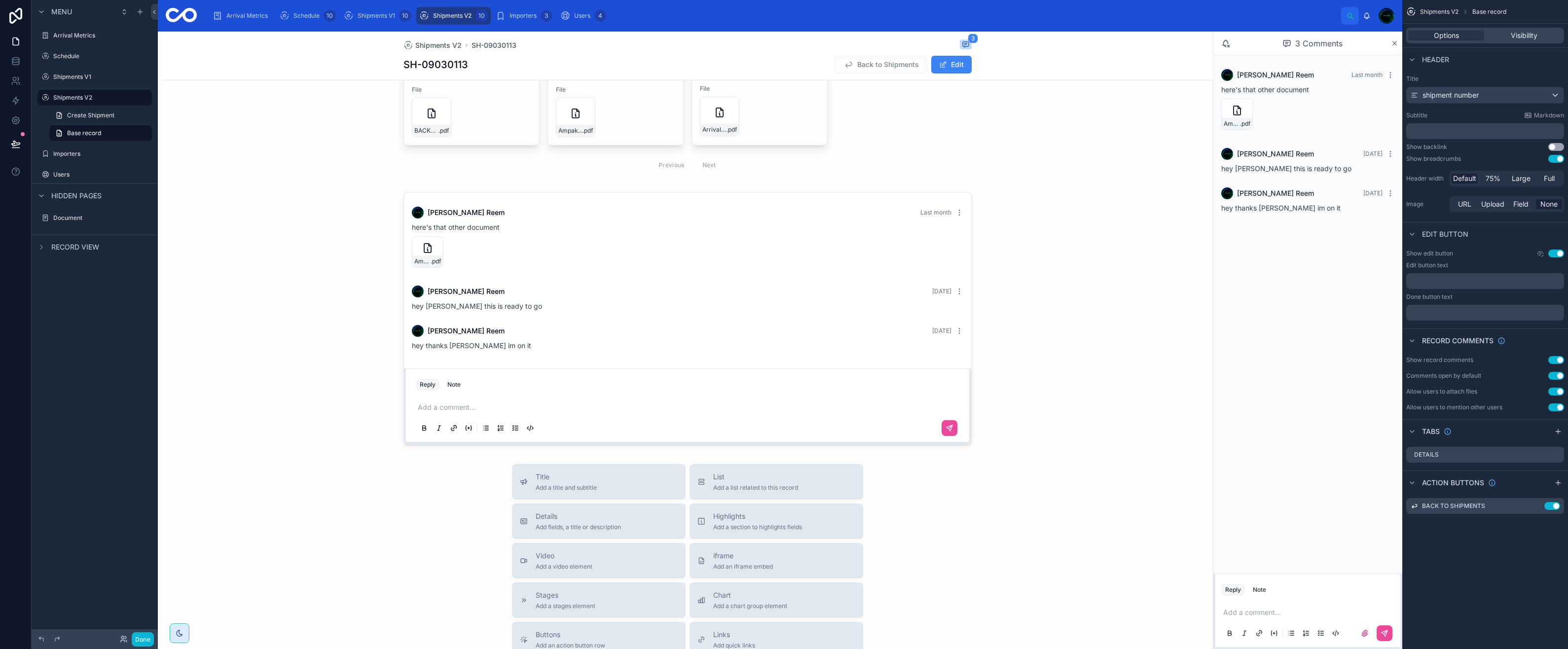
scroll to position [542, 0]
click at [1501, 32] on div "Visibility" at bounding box center [1524, 35] width 76 height 10
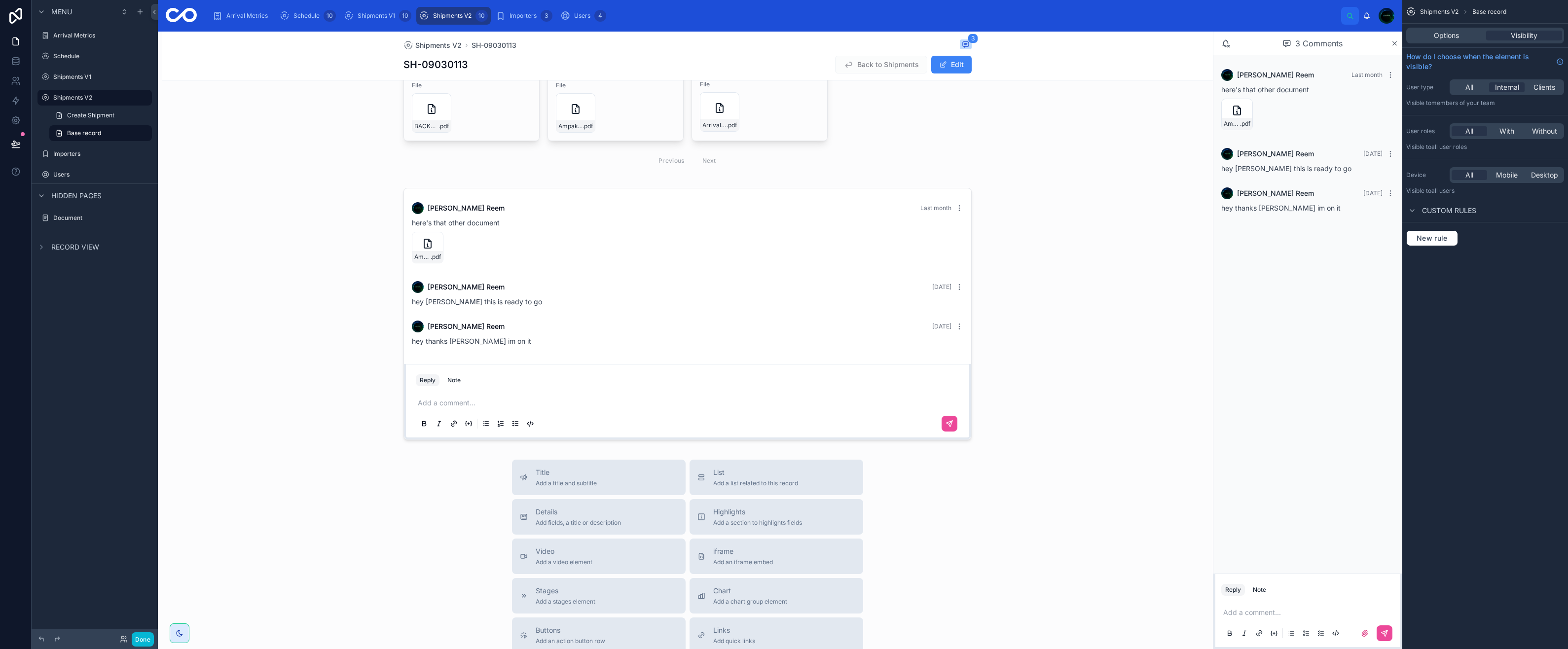
click at [1466, 89] on span "All" at bounding box center [1469, 87] width 8 height 10
click at [1510, 133] on span "With" at bounding box center [1506, 131] width 15 height 10
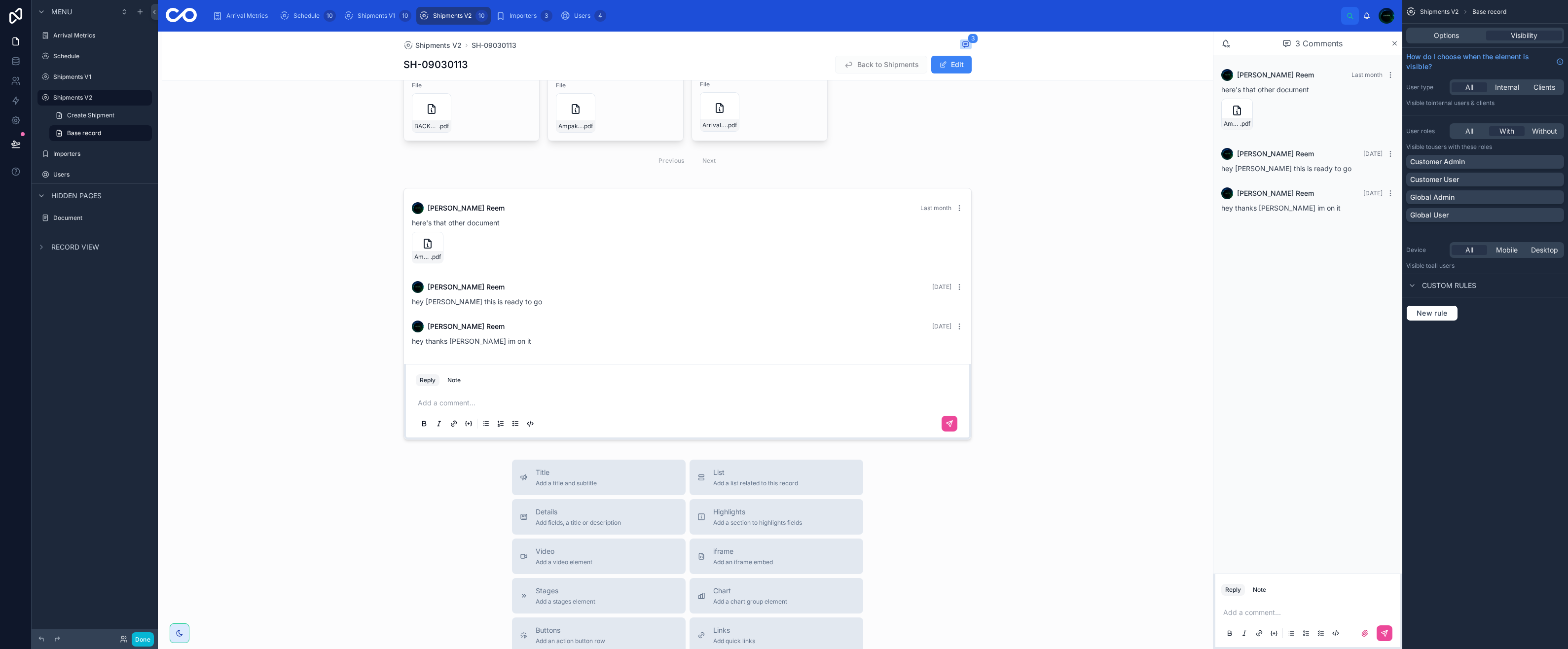
click at [1464, 134] on div "All" at bounding box center [1469, 131] width 36 height 10
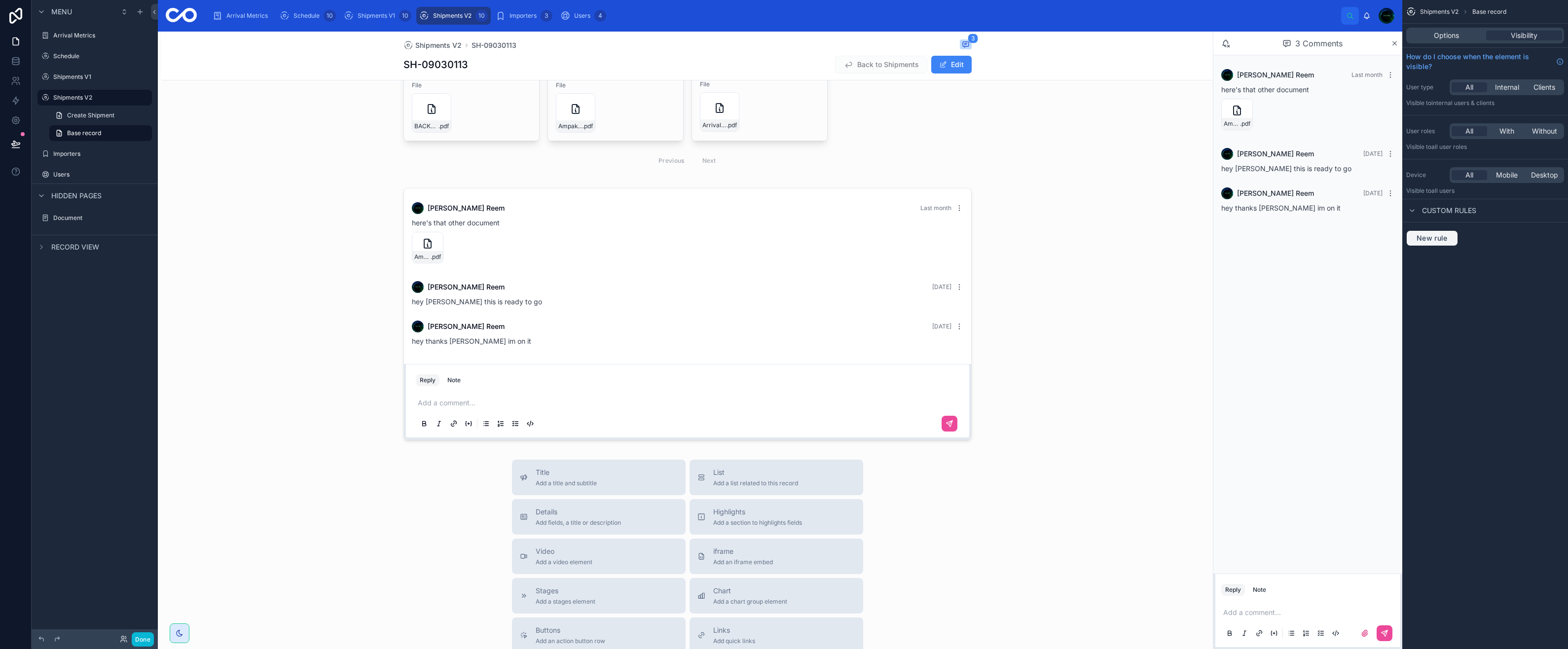
click at [1431, 243] on button "New rule" at bounding box center [1432, 238] width 52 height 16
click at [1438, 251] on span "**********" at bounding box center [1437, 247] width 36 height 10
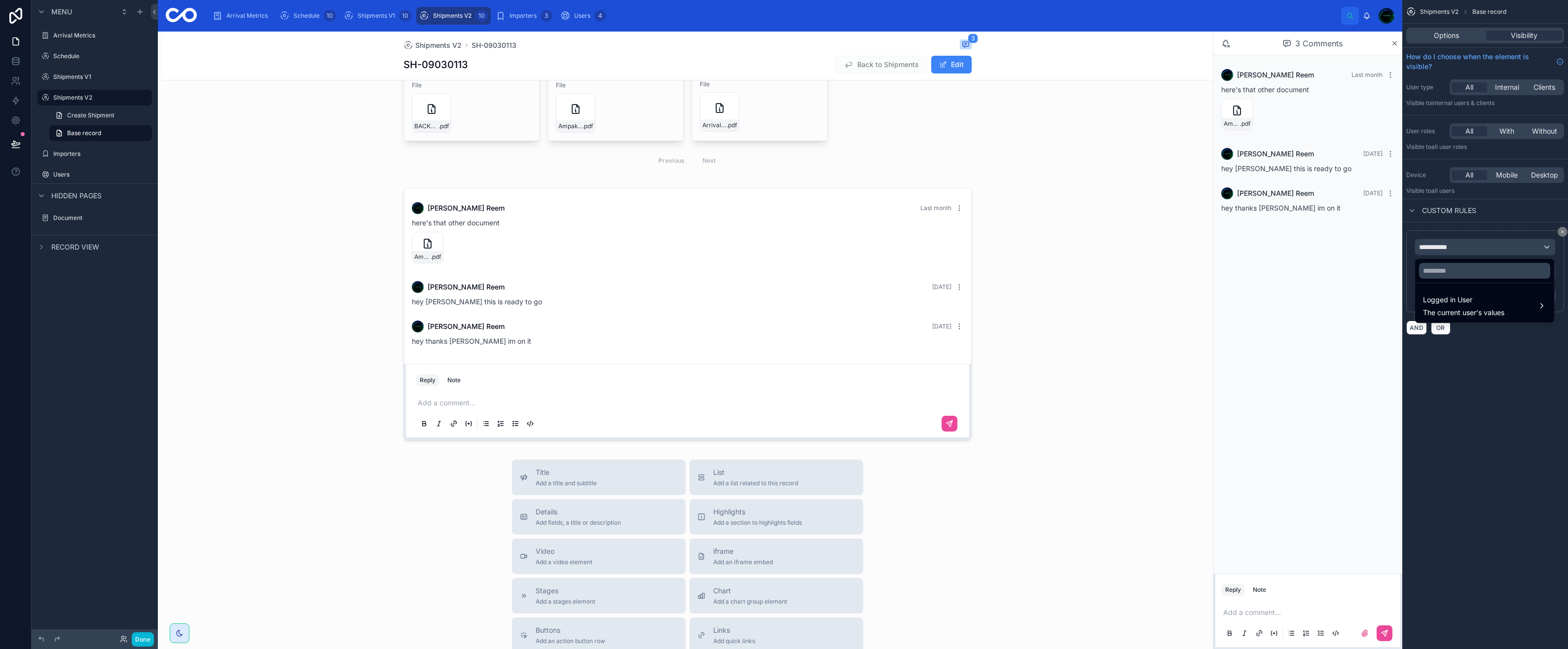
click at [1439, 303] on span "Logged in User" at bounding box center [1463, 300] width 81 height 12
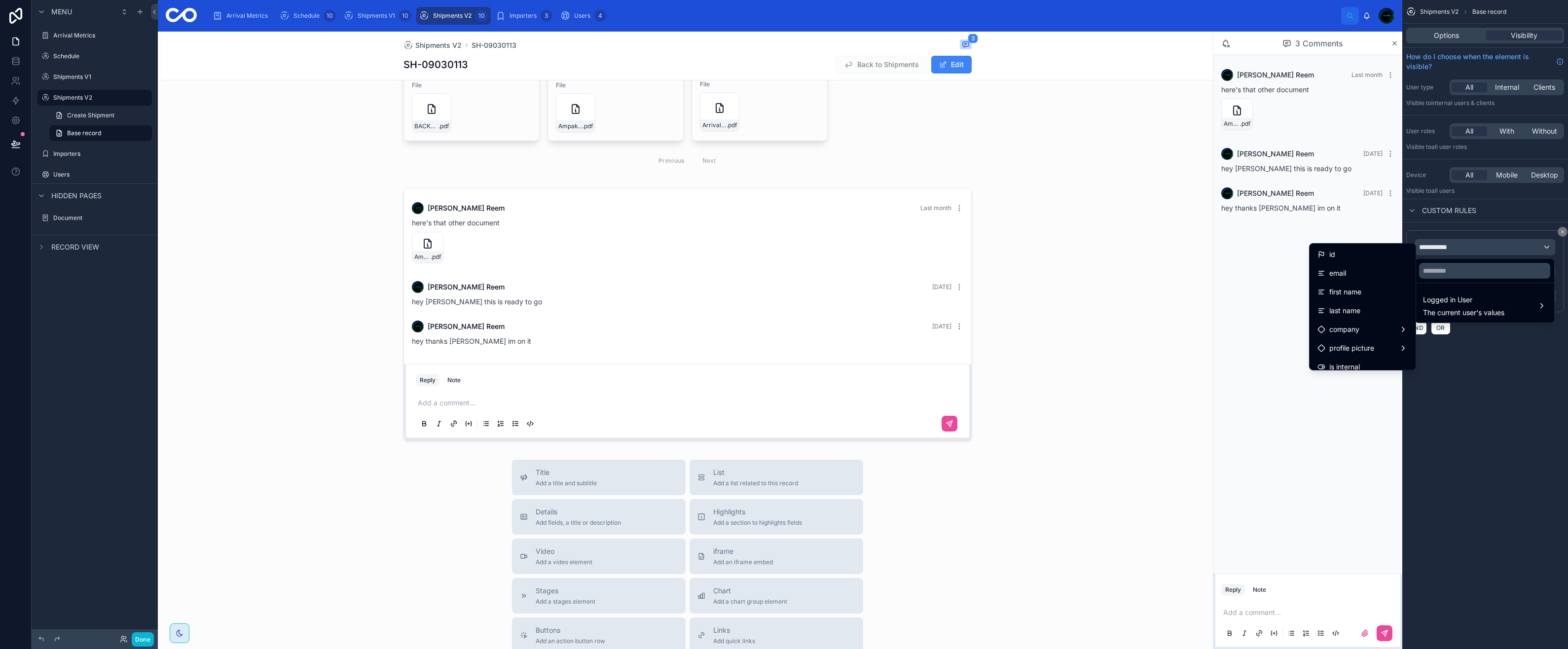
click at [1365, 257] on div "id" at bounding box center [1362, 255] width 90 height 12
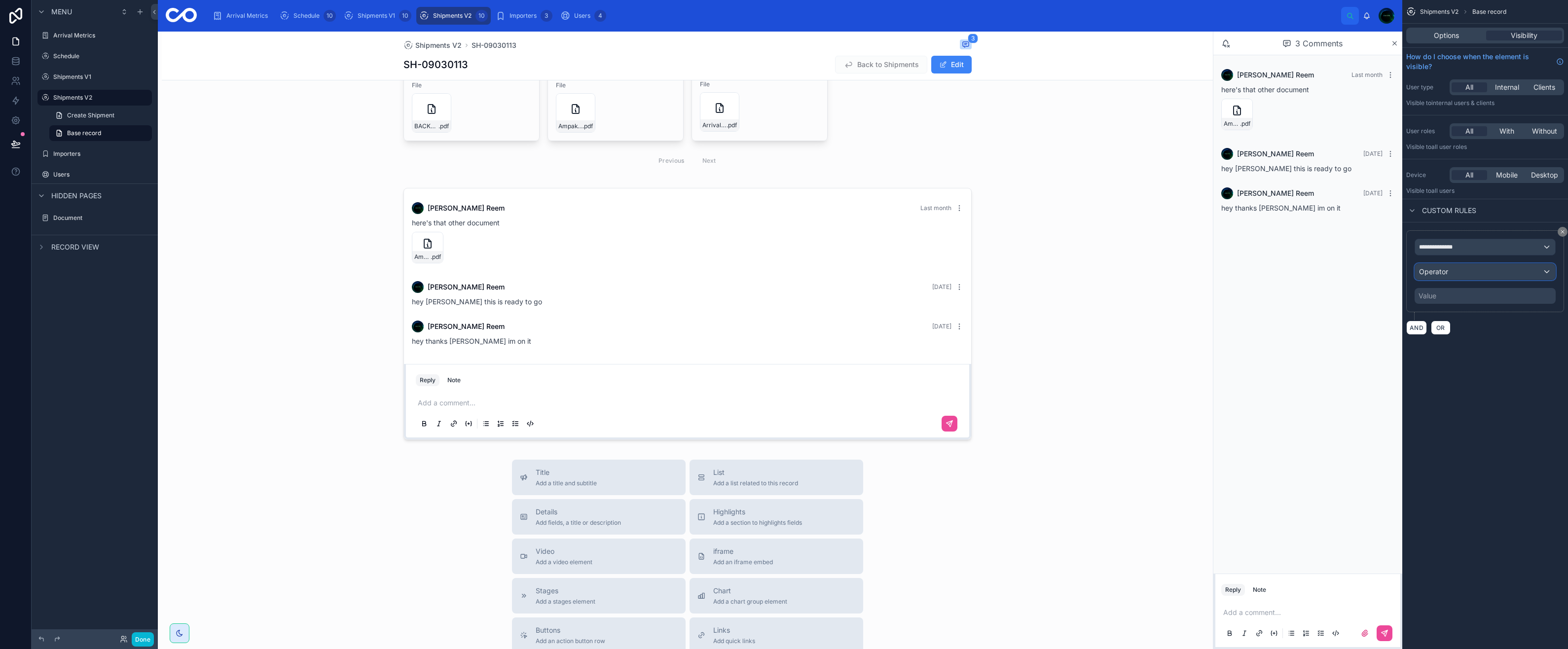
click at [1435, 271] on span "Operator" at bounding box center [1434, 271] width 29 height 9
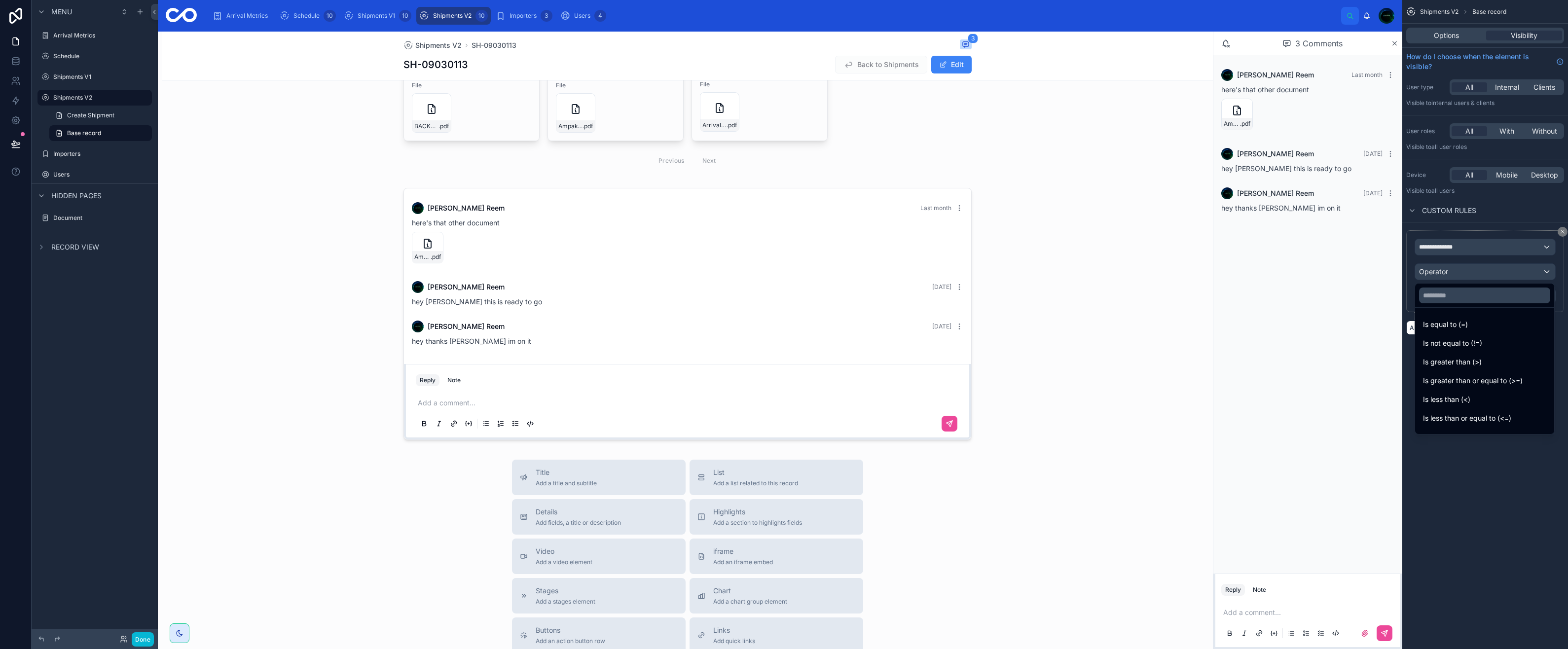
click at [1435, 271] on div "scrollable content" at bounding box center [784, 324] width 1568 height 649
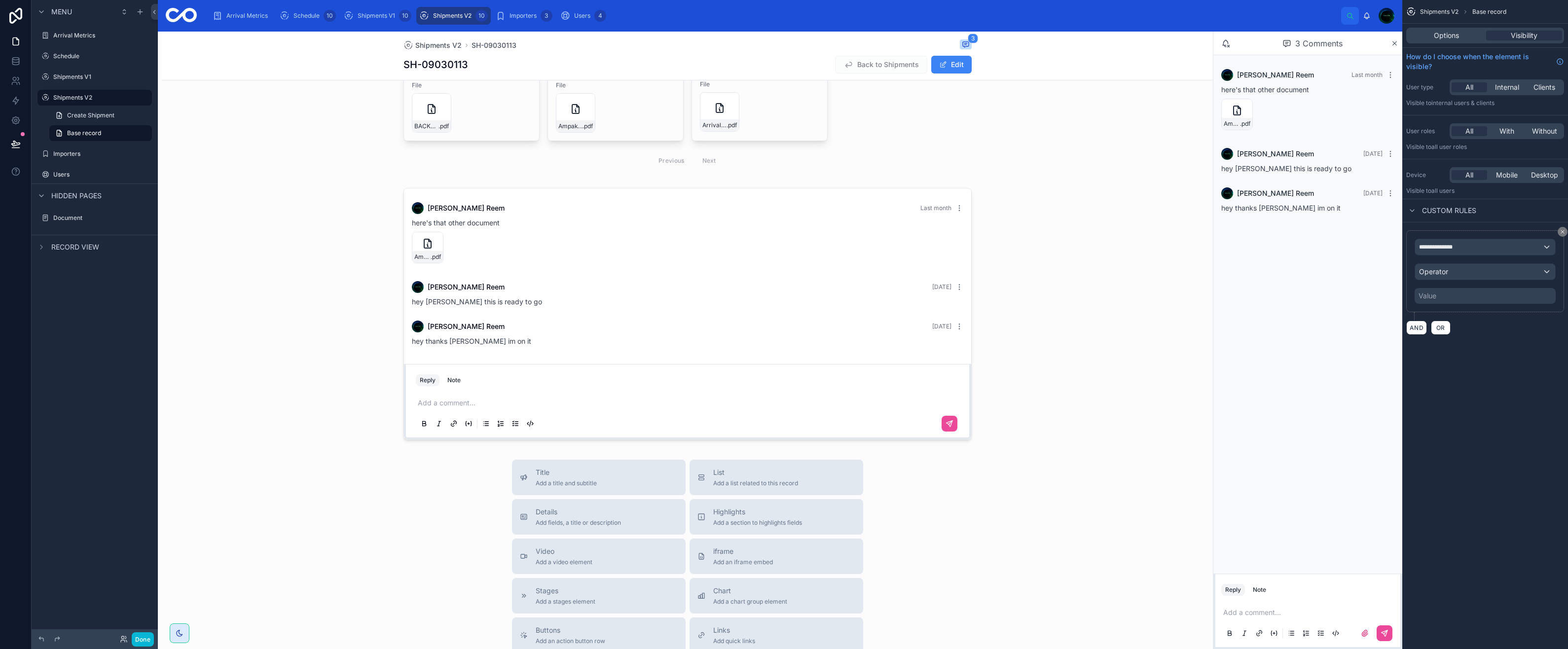
click at [1465, 333] on div "AND OR" at bounding box center [1485, 327] width 158 height 15
click at [1560, 232] on button "scrollable content" at bounding box center [1562, 232] width 10 height 10
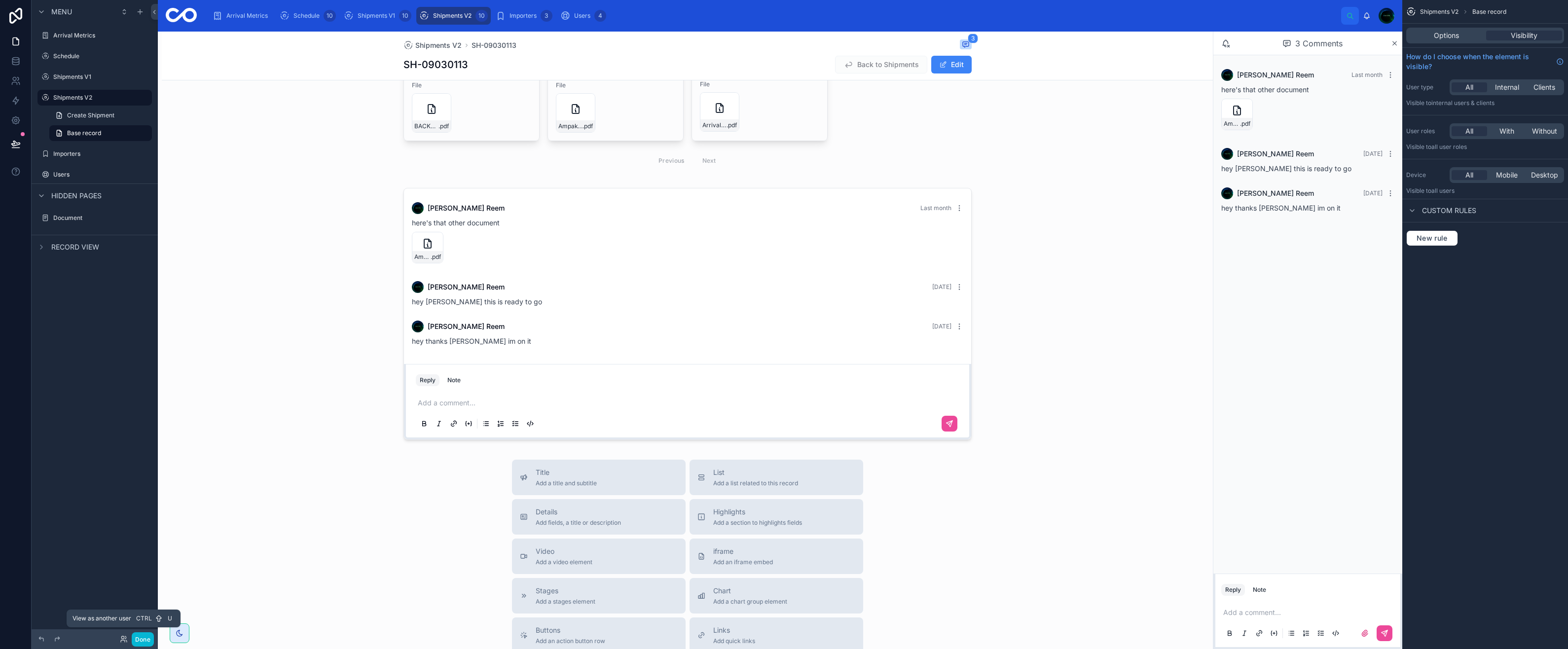
click at [121, 636] on icon at bounding box center [122, 638] width 3 height 3
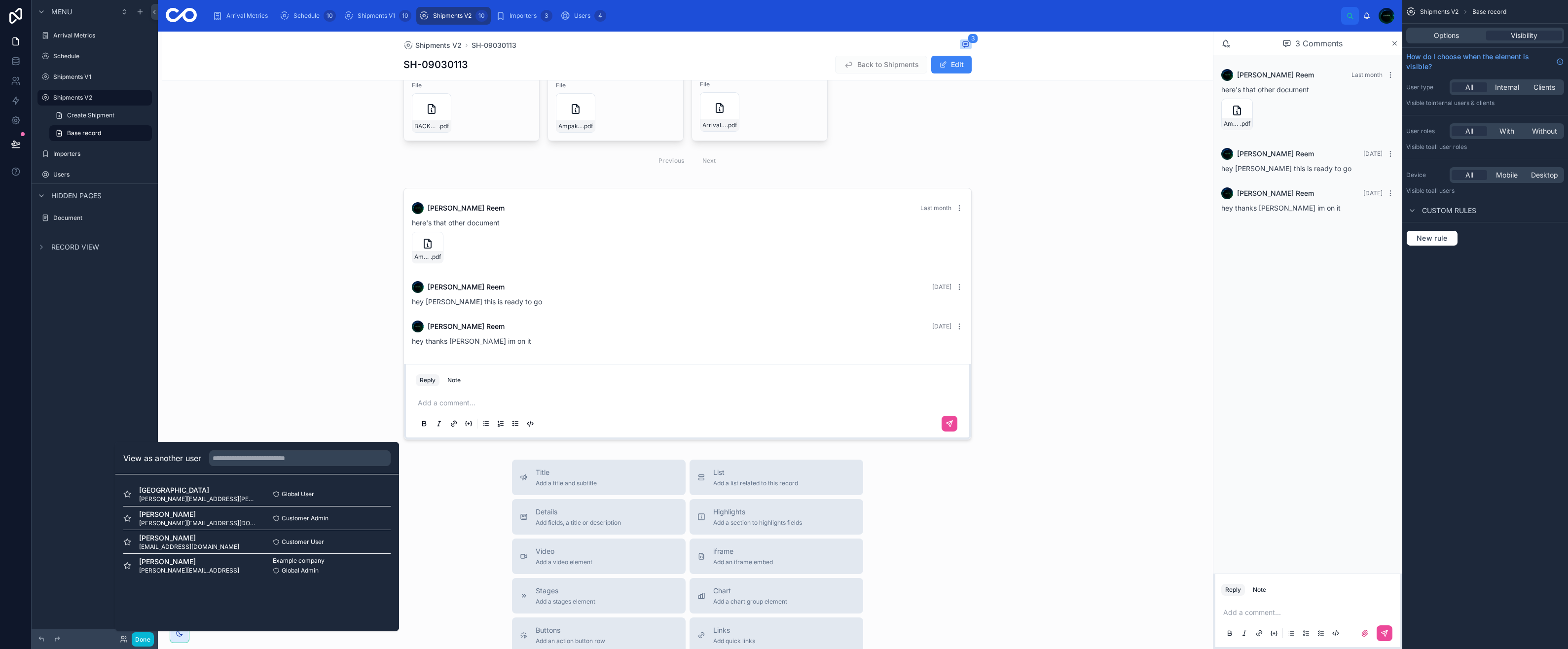
click at [0, 0] on button "Select" at bounding box center [0, 0] width 0 height 0
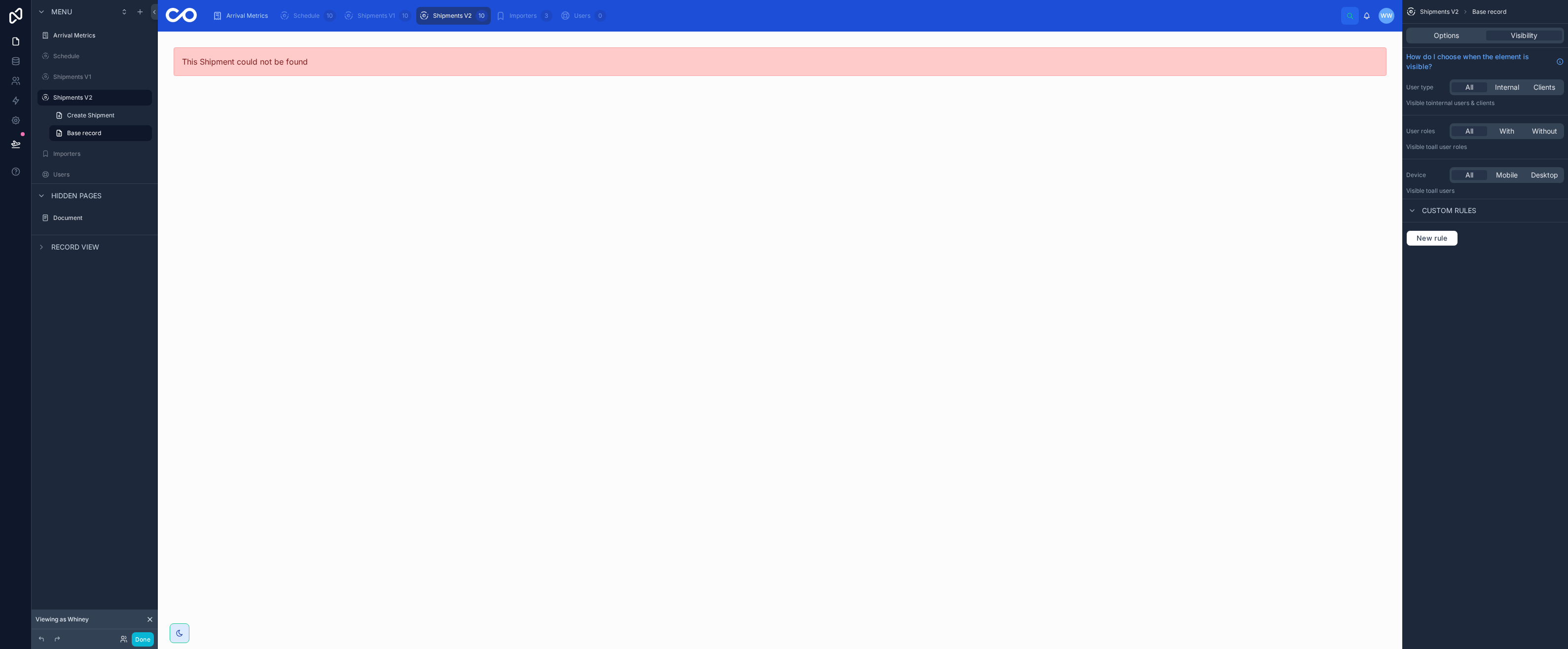
click at [307, 134] on div "This Shipment could not be found" at bounding box center [685, 340] width 1055 height 617
click at [443, 11] on div "Shipments V2 10" at bounding box center [454, 16] width 69 height 16
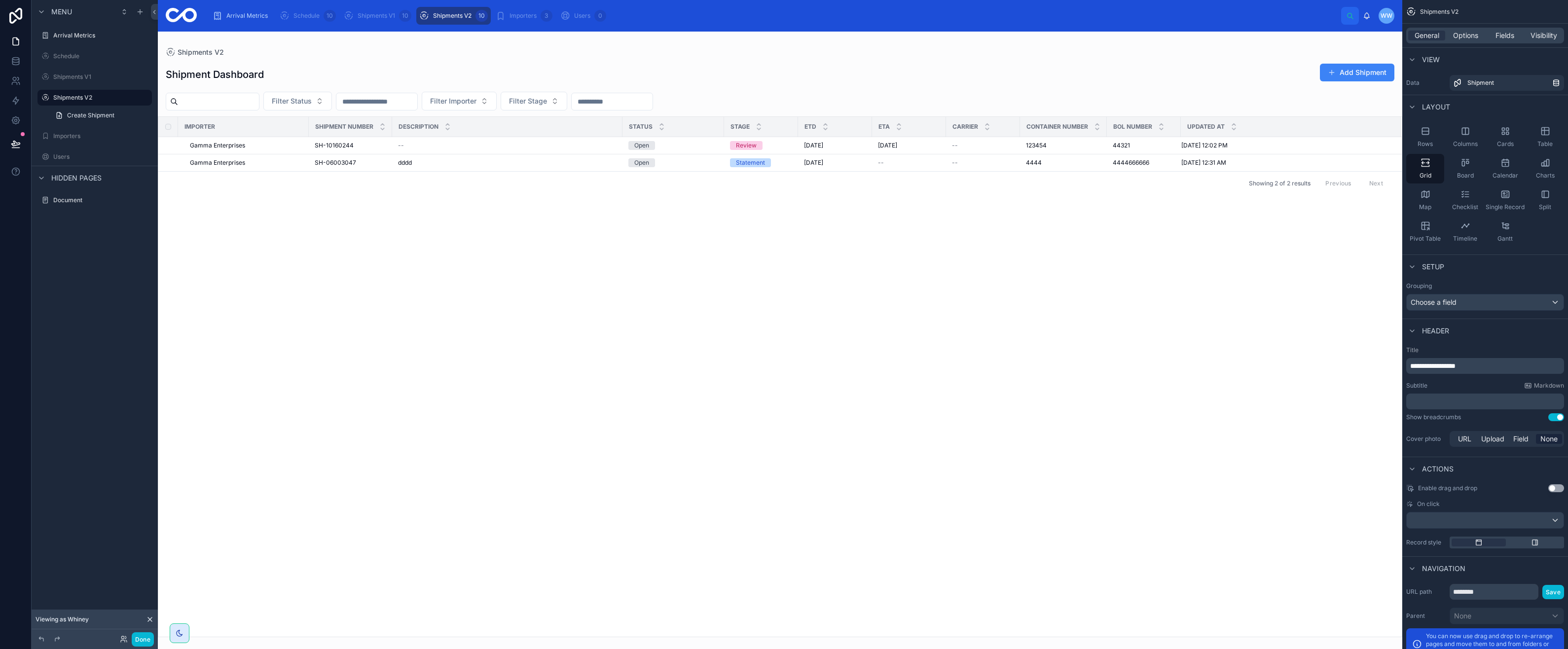
click at [241, 140] on td "Gamma Enterprises" at bounding box center [243, 146] width 131 height 17
click at [247, 146] on div "Gamma Enterprises" at bounding box center [246, 146] width 113 height 8
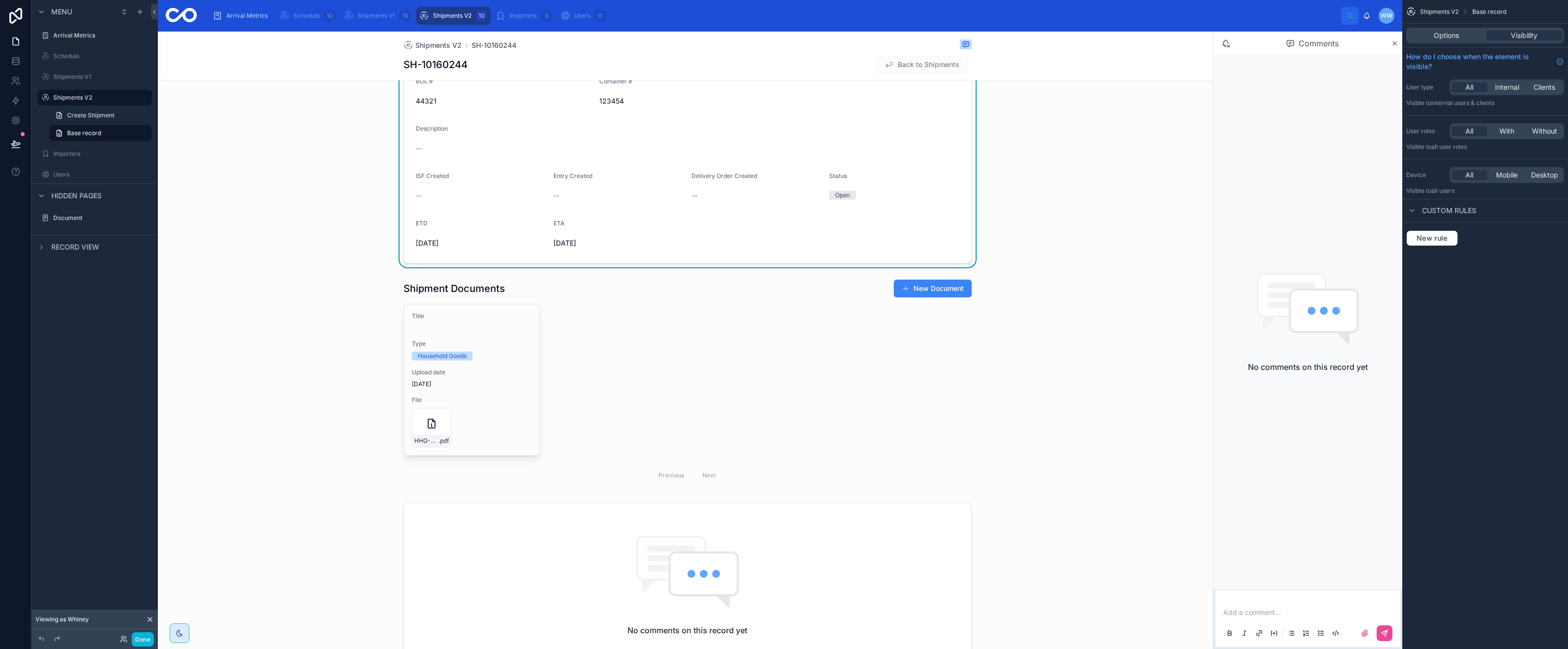
scroll to position [247, 0]
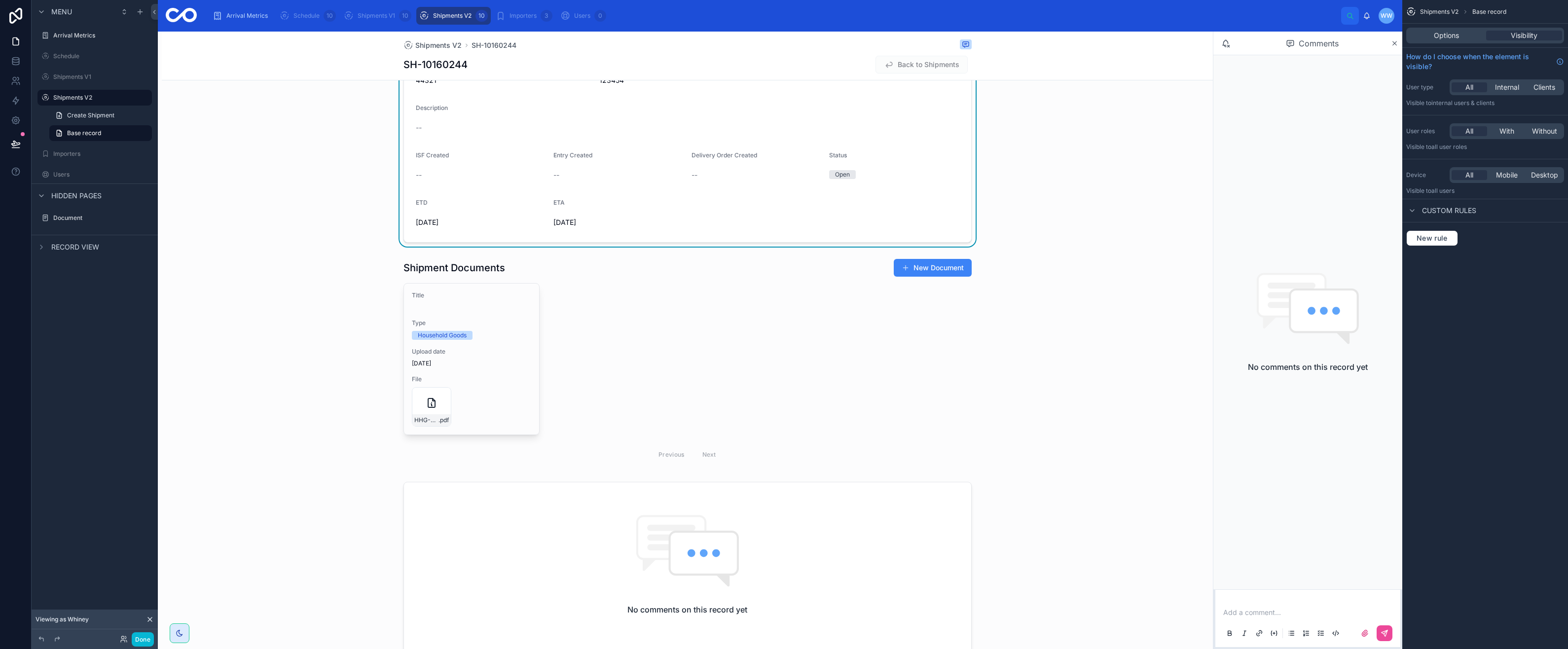
click at [440, 365] on div at bounding box center [687, 363] width 1051 height 216
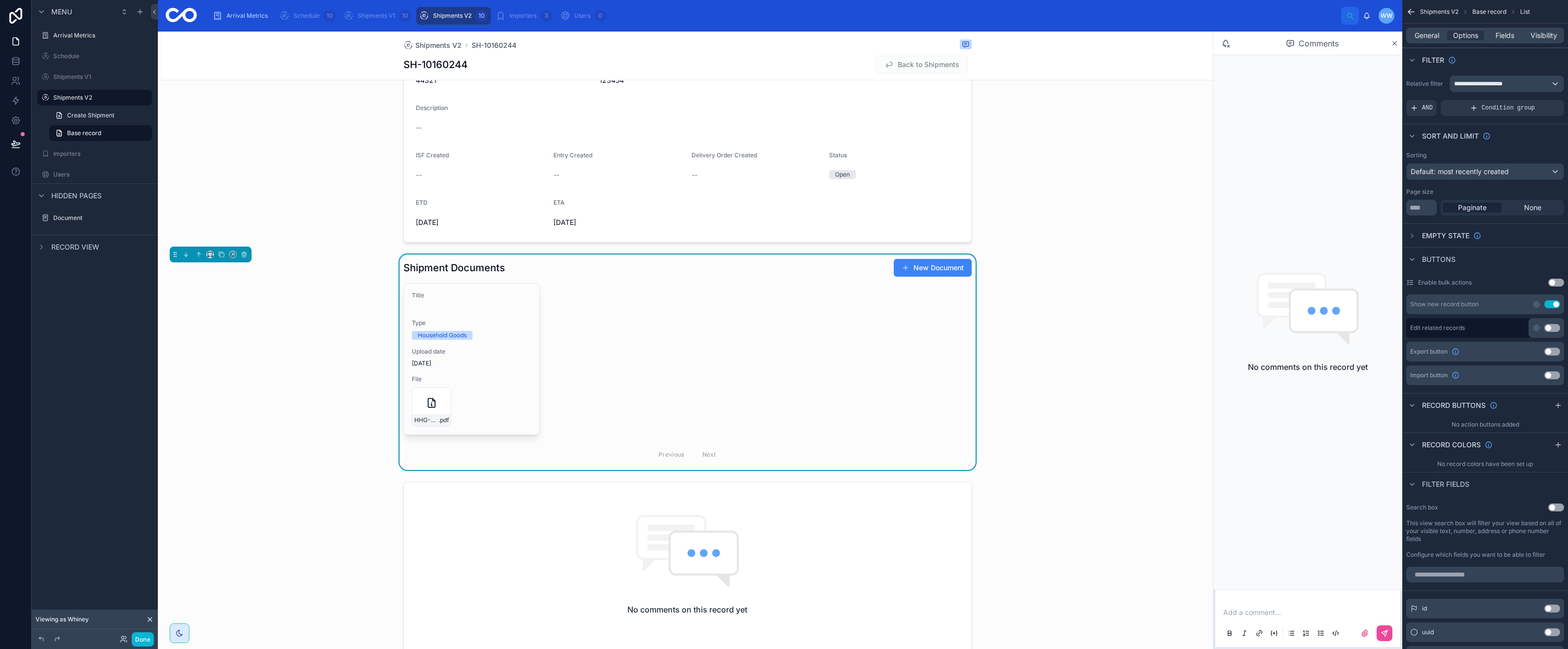
click at [483, 359] on div "Upload date [DATE]" at bounding box center [472, 358] width 119 height 20
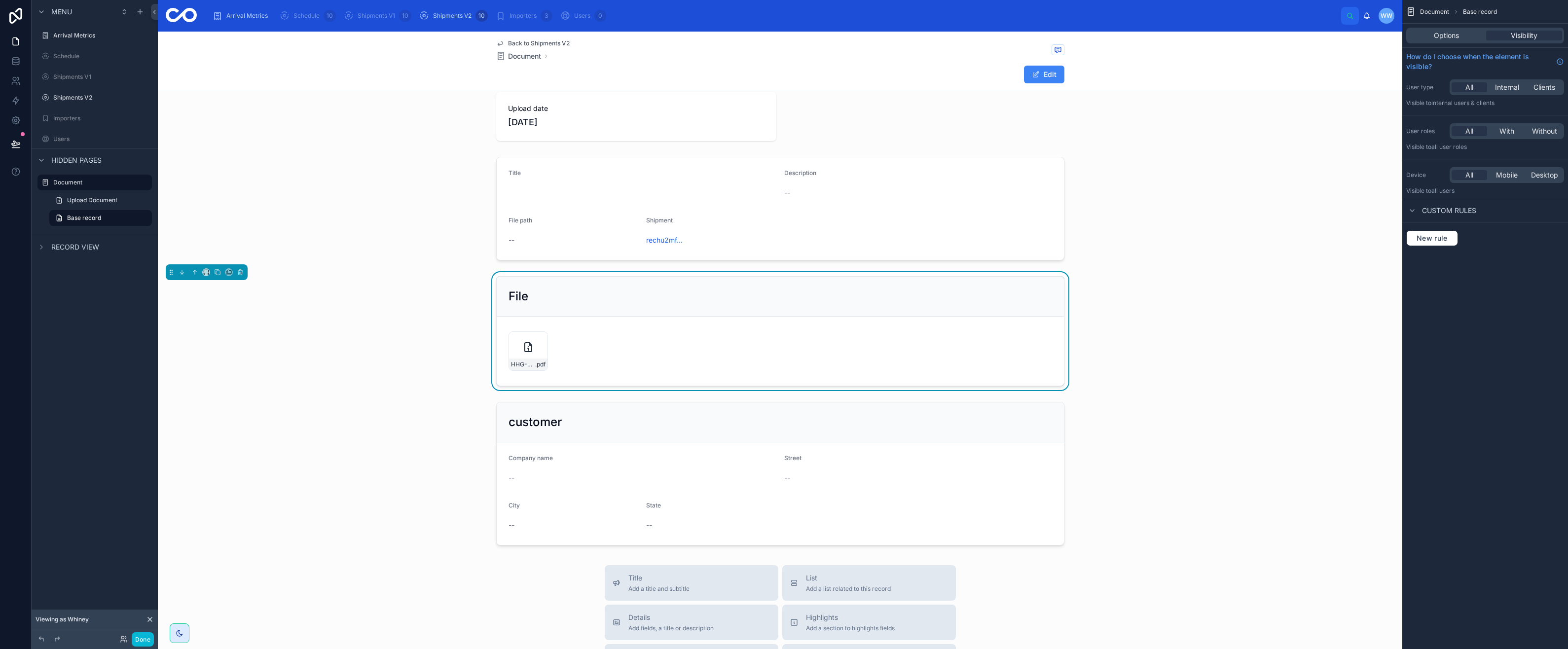
scroll to position [55, 0]
click at [519, 56] on span "Document" at bounding box center [525, 56] width 33 height 10
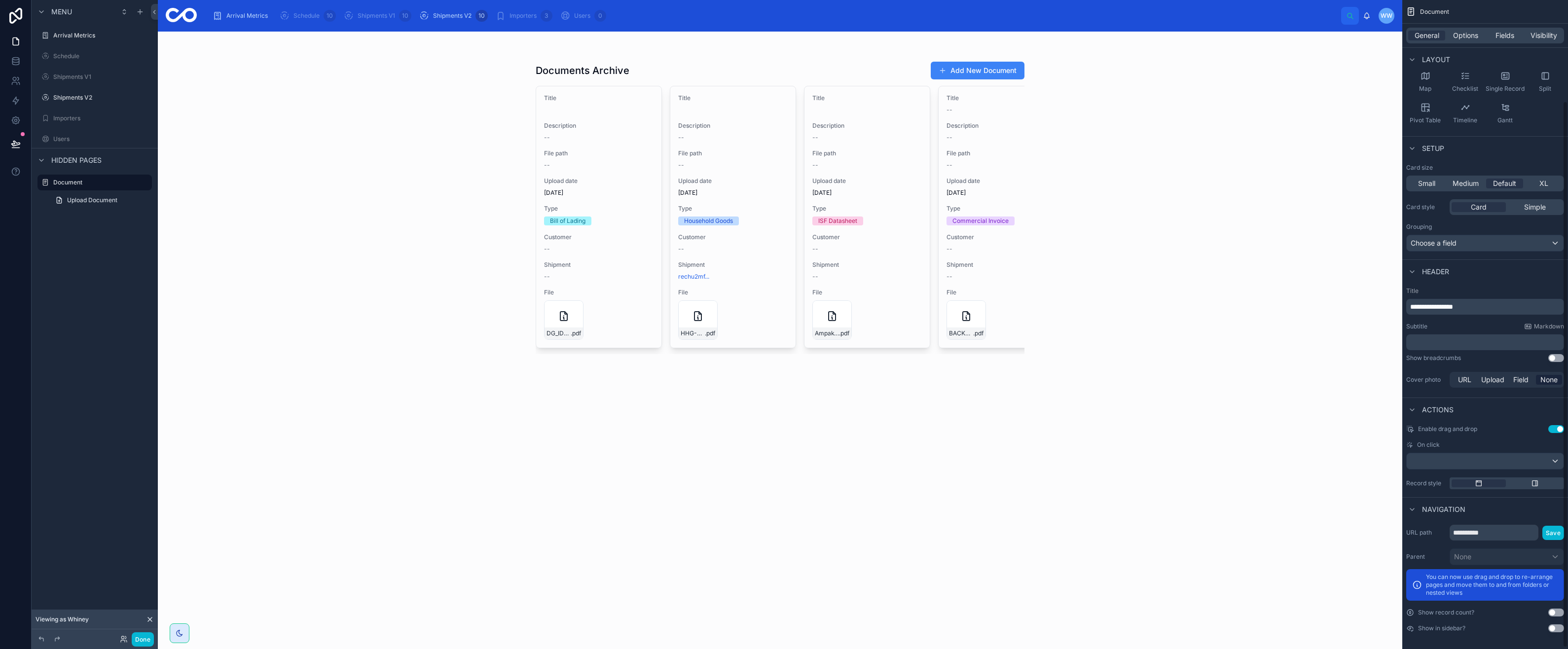
scroll to position [121, 0]
click at [1410, 511] on div "scrollable content" at bounding box center [1412, 507] width 12 height 12
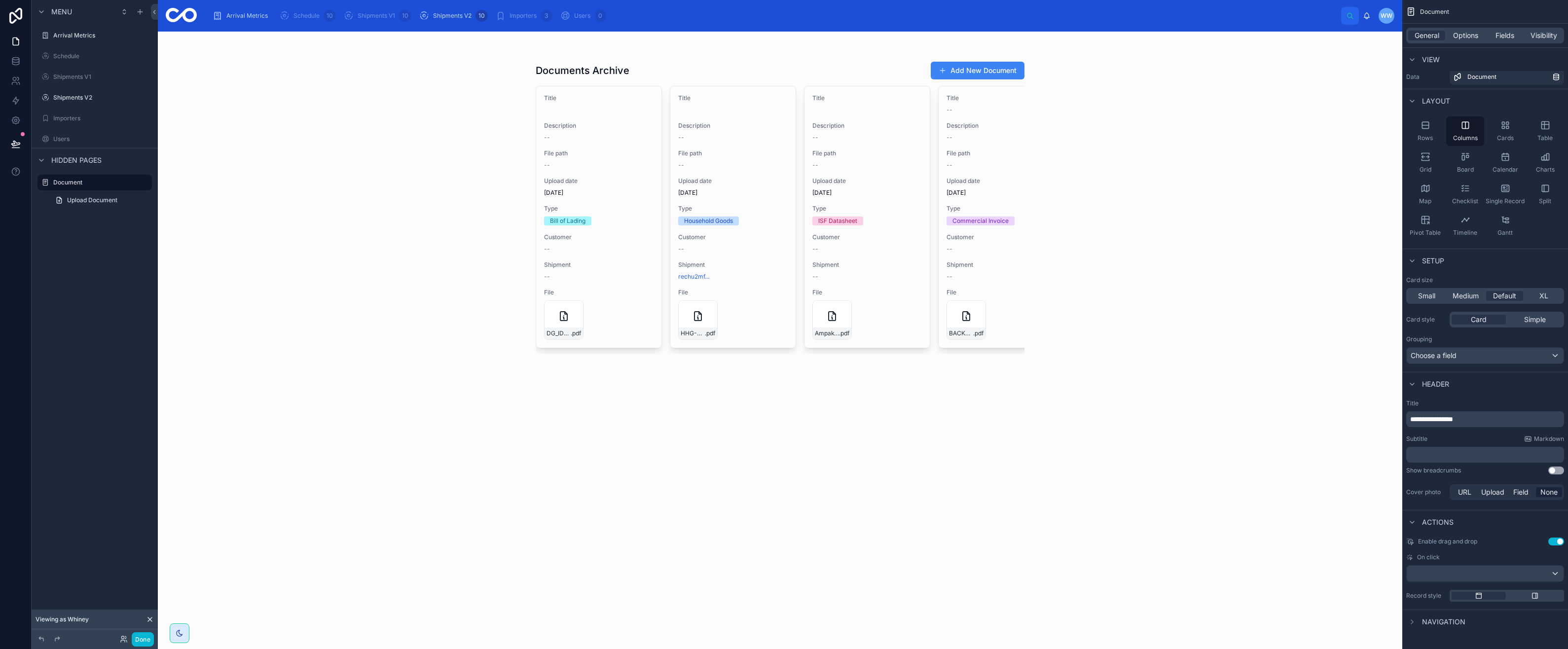
click at [1414, 619] on icon "scrollable content" at bounding box center [1412, 622] width 8 height 8
click at [1431, 138] on div "Rows" at bounding box center [1424, 137] width 38 height 30
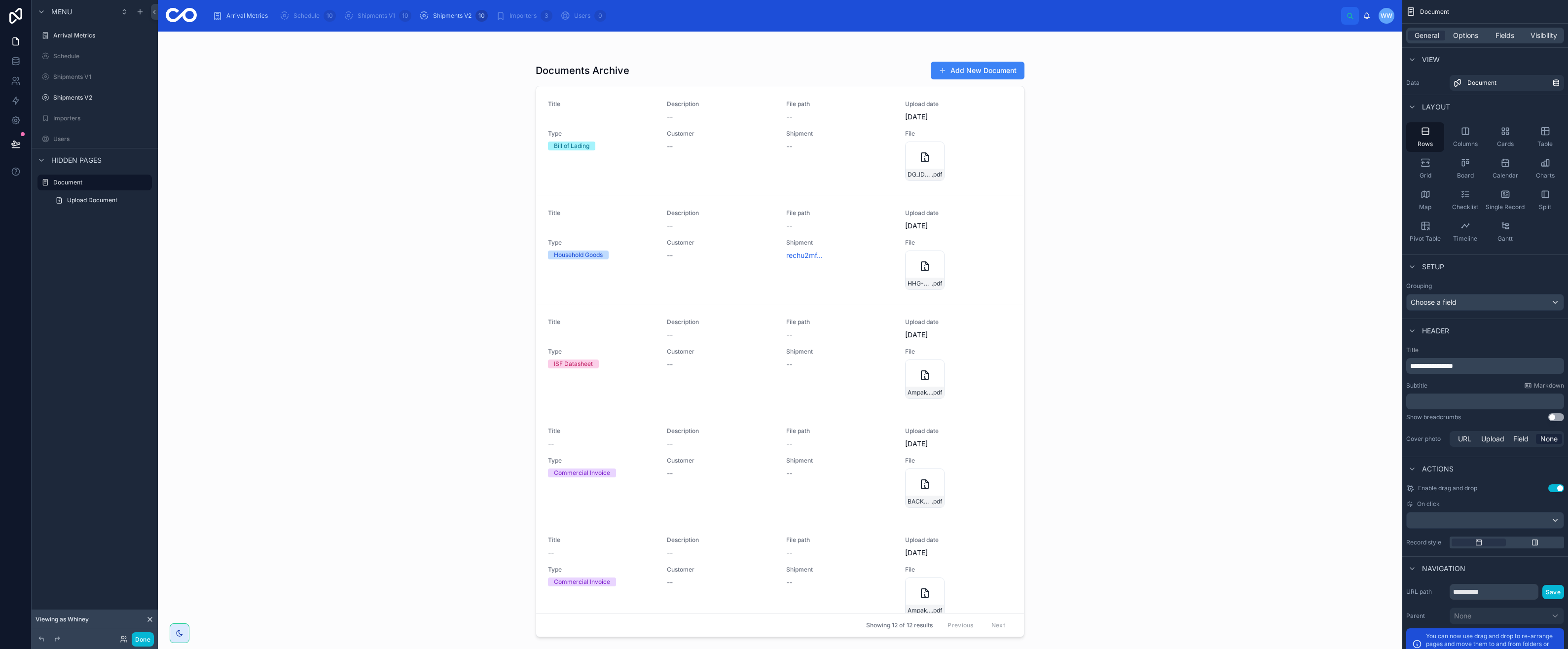
click at [1428, 161] on icon "scrollable content" at bounding box center [1425, 163] width 10 height 10
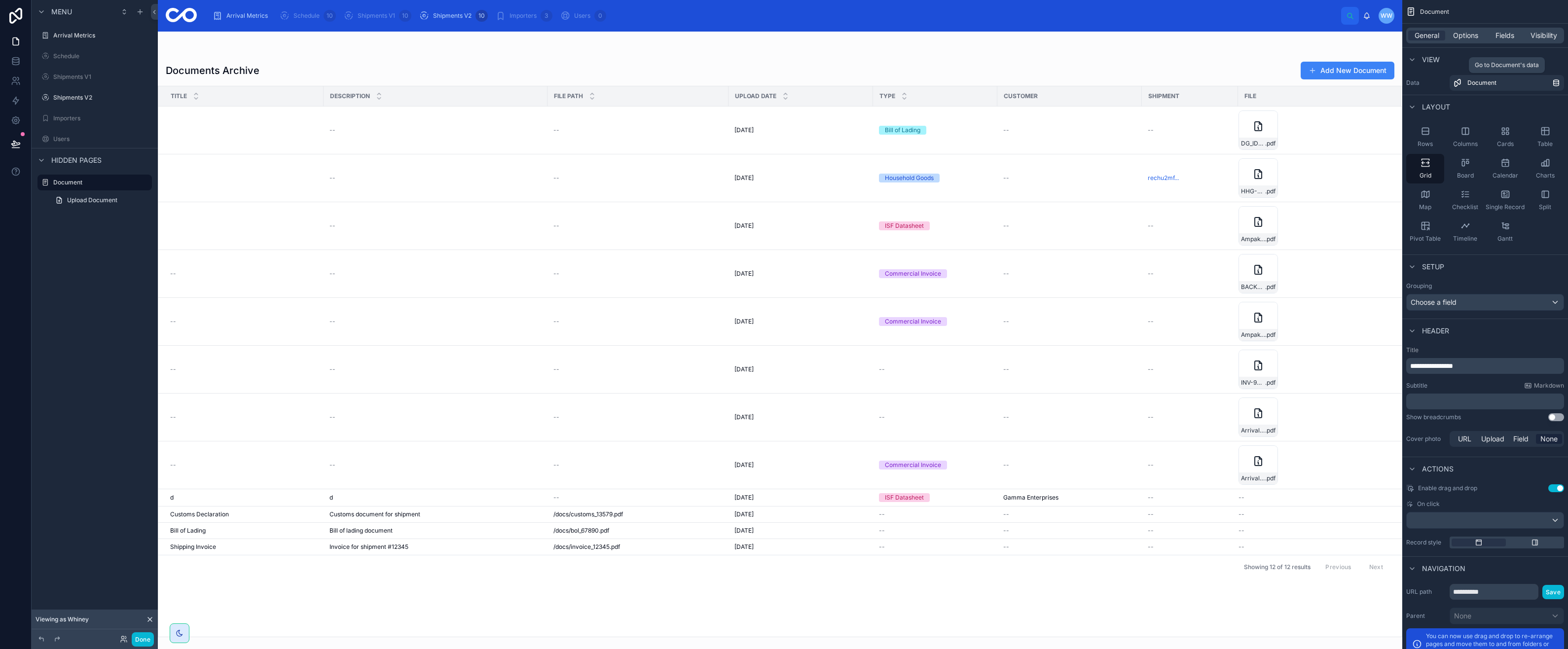
click at [1474, 89] on link "Document" at bounding box center [1506, 83] width 114 height 16
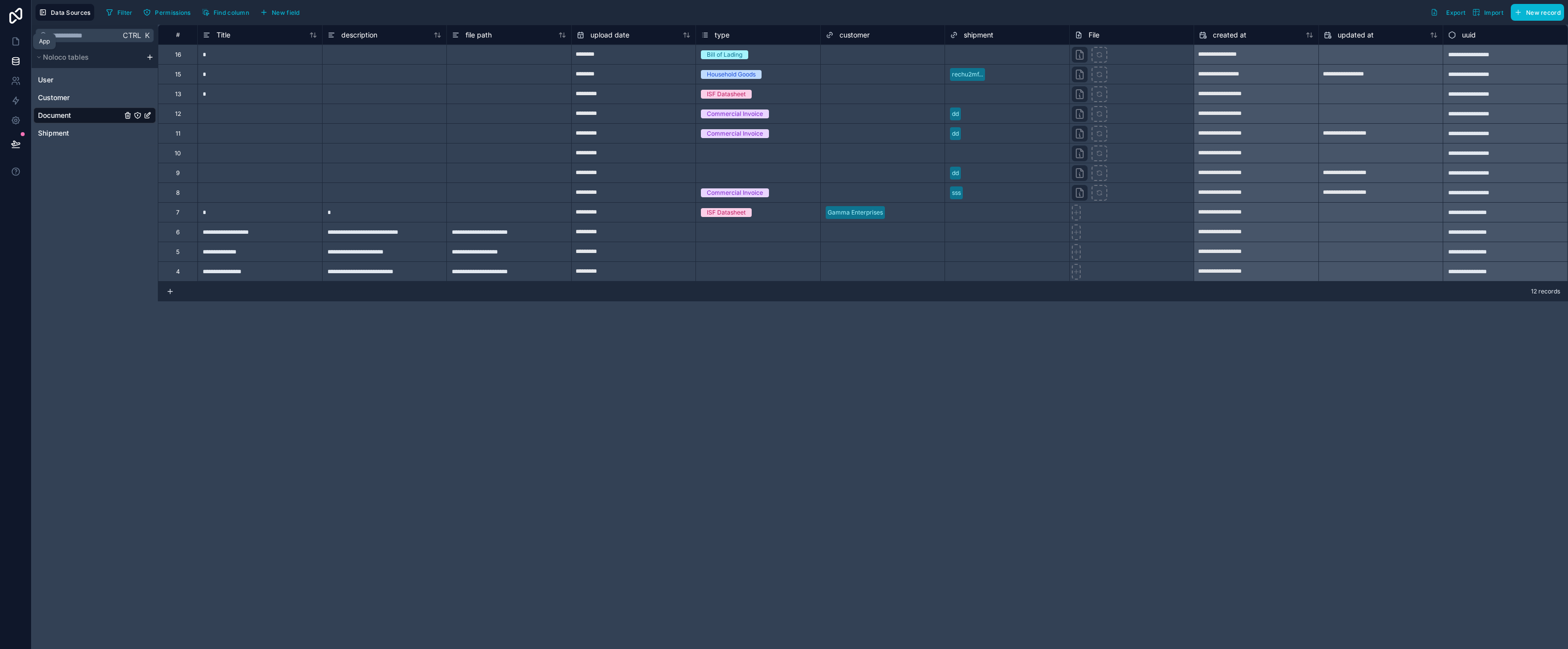
click at [19, 46] on link at bounding box center [15, 42] width 31 height 20
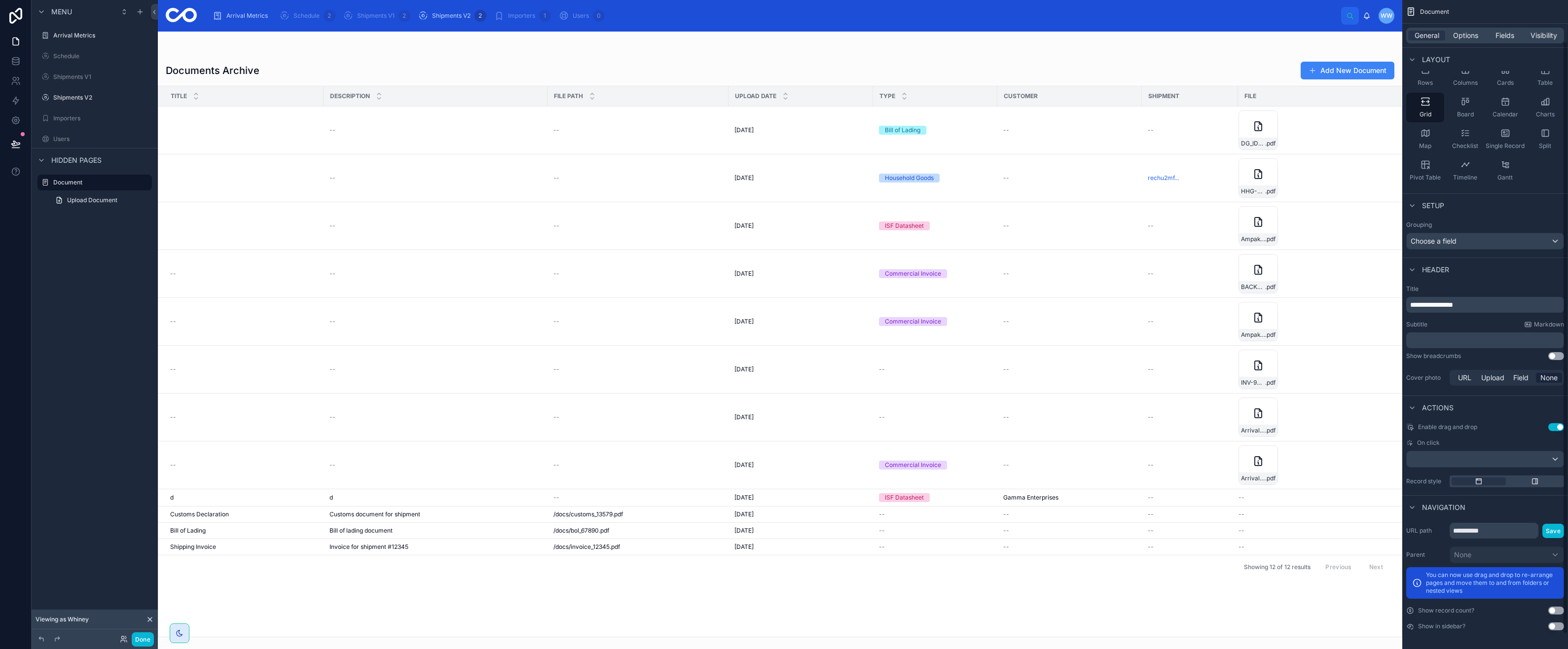
scroll to position [62, 0]
click at [1550, 424] on button "Use setting" at bounding box center [1556, 426] width 16 height 8
click at [1528, 481] on div "scrollable content" at bounding box center [1535, 480] width 54 height 8
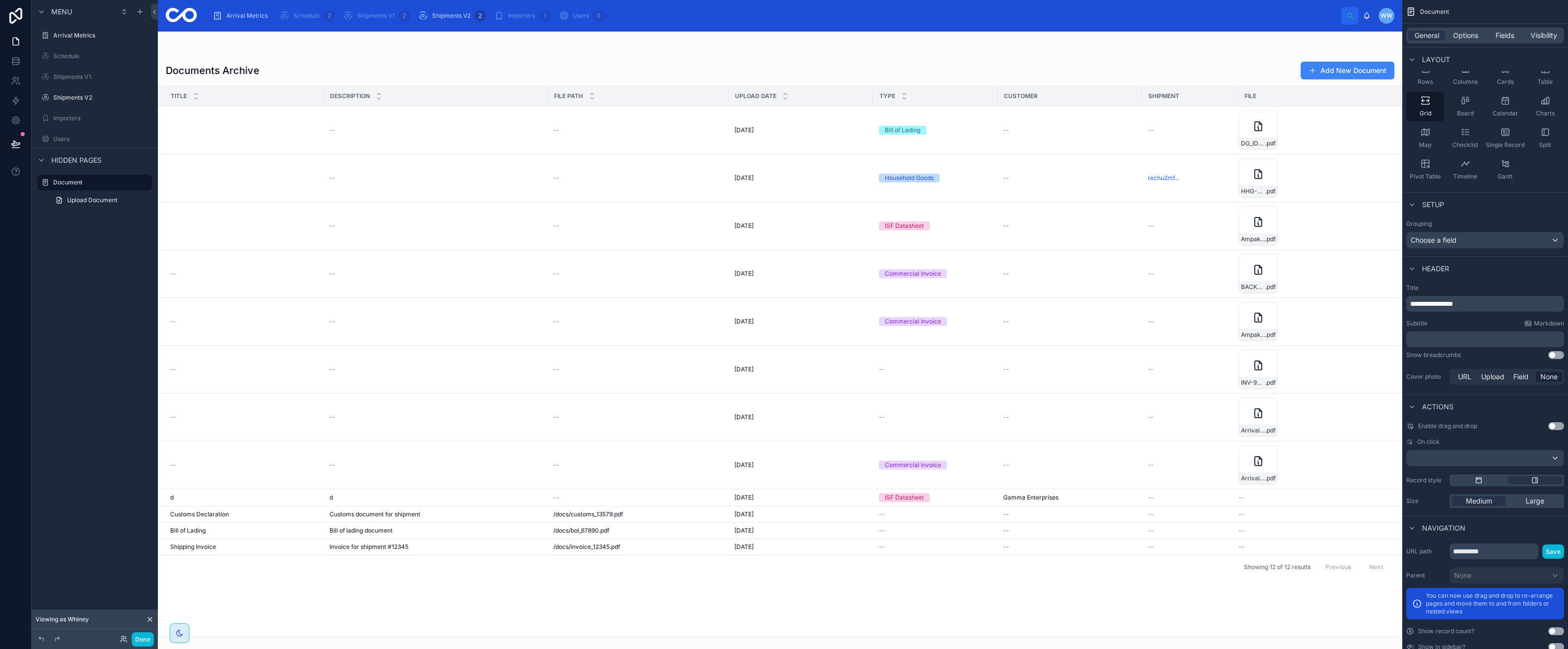
click at [490, 309] on td "--" at bounding box center [435, 322] width 224 height 48
click at [491, 319] on div "--" at bounding box center [435, 322] width 212 height 8
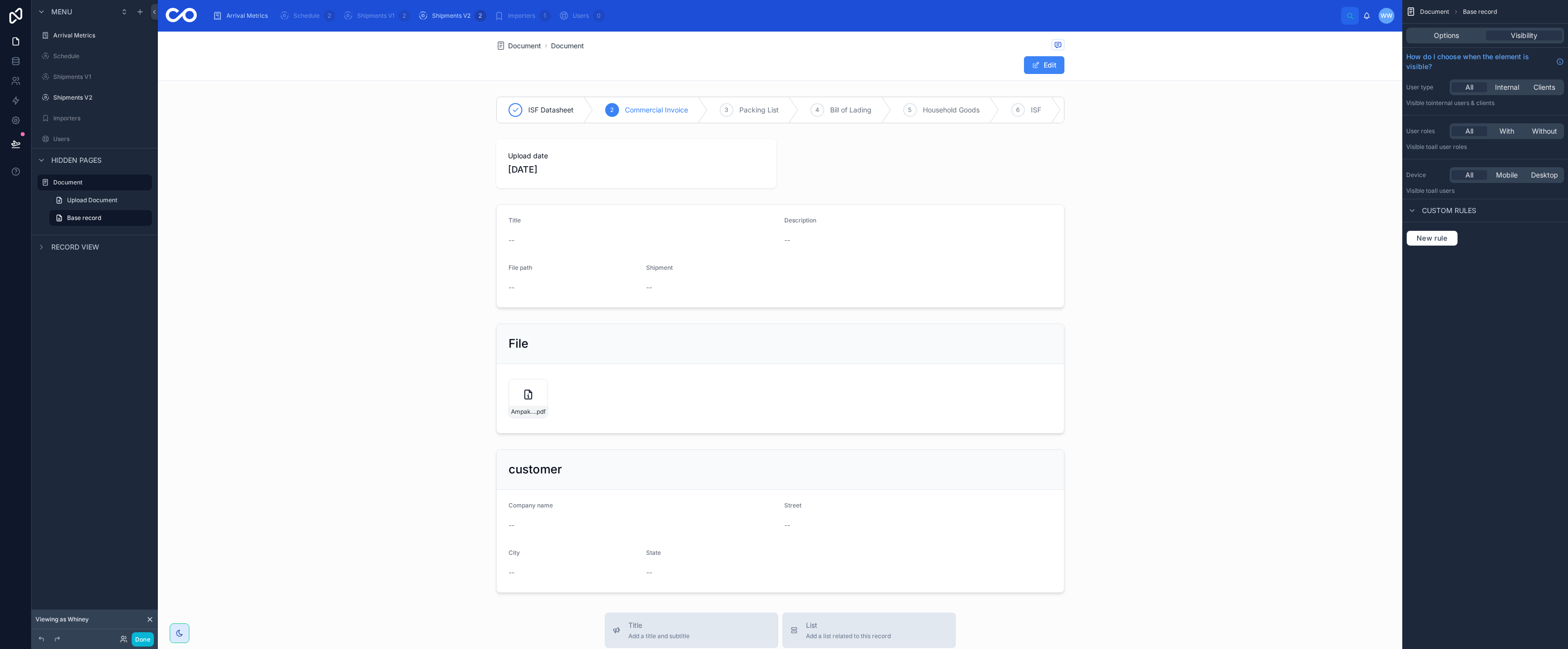
click at [1008, 112] on div at bounding box center [780, 110] width 1244 height 34
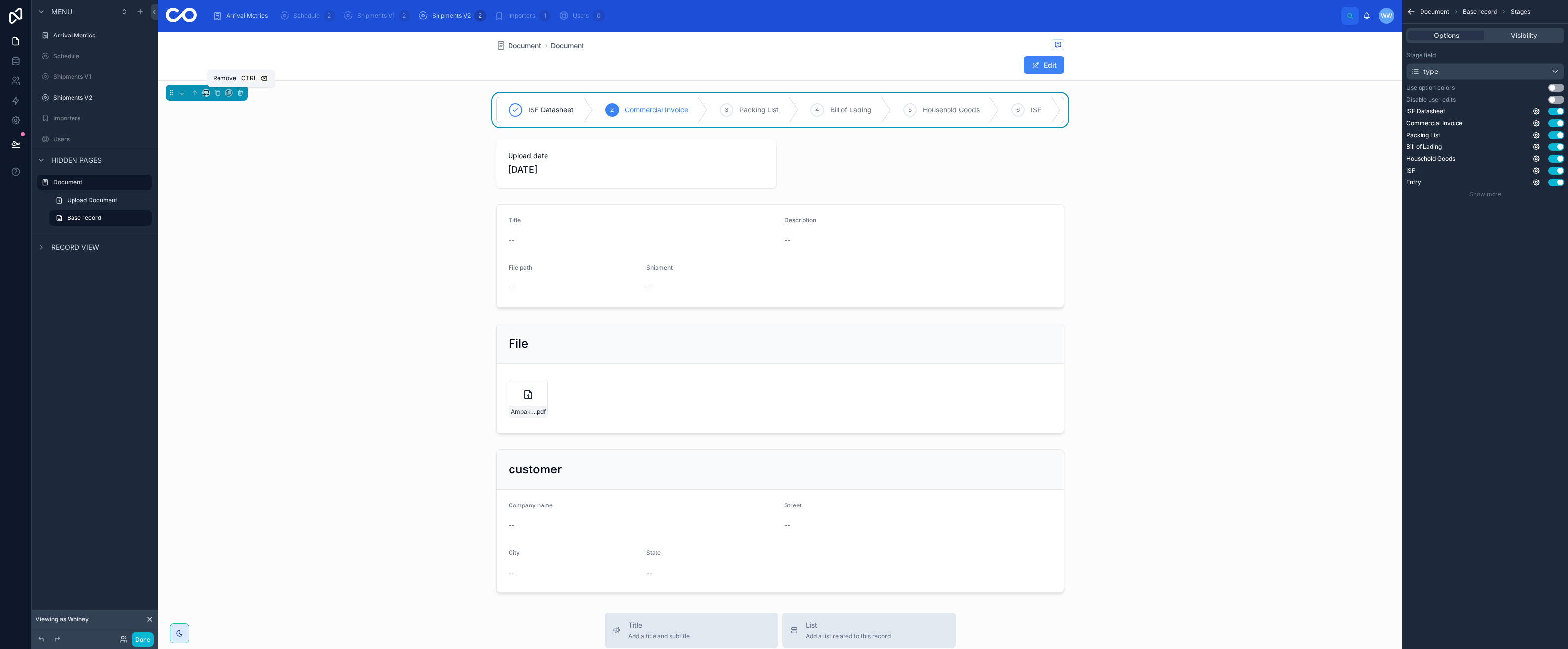
click at [240, 90] on icon at bounding box center [240, 90] width 2 height 1
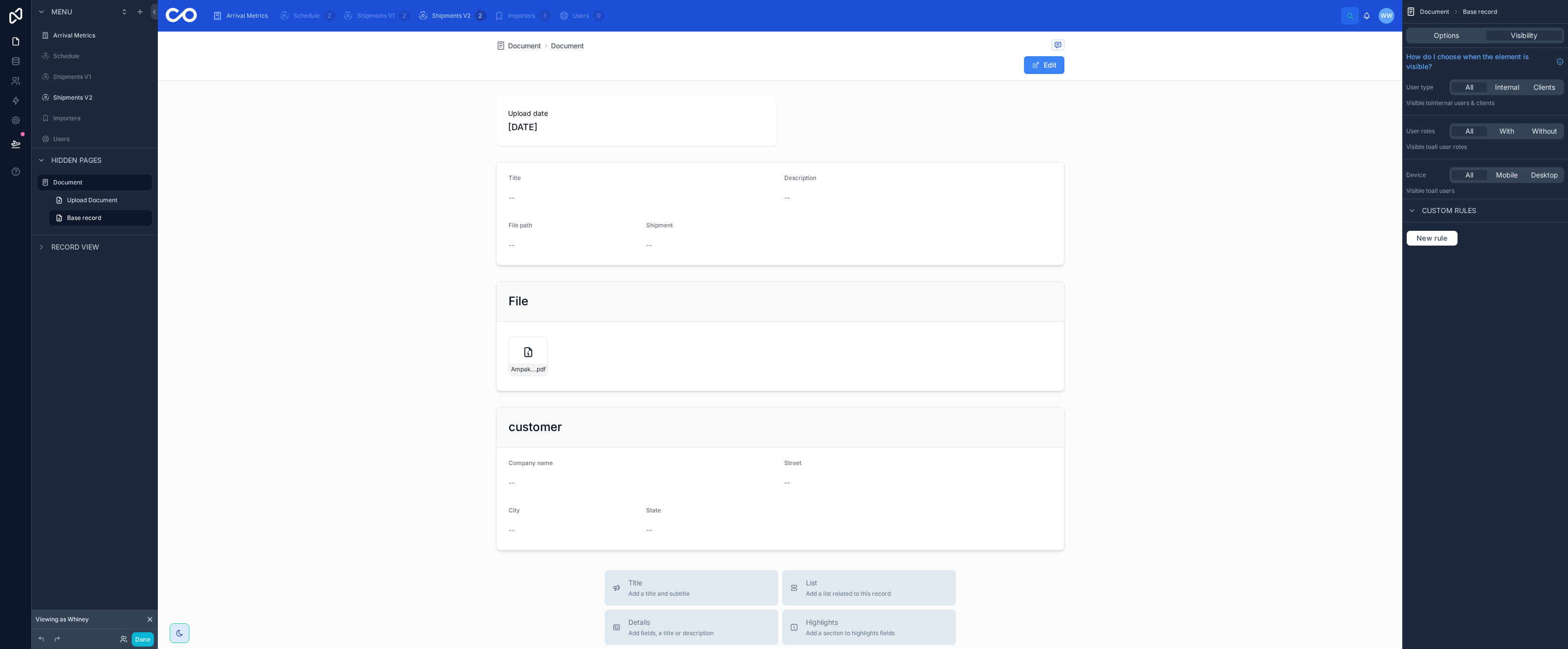
click at [1453, 35] on span "Options" at bounding box center [1446, 35] width 25 height 10
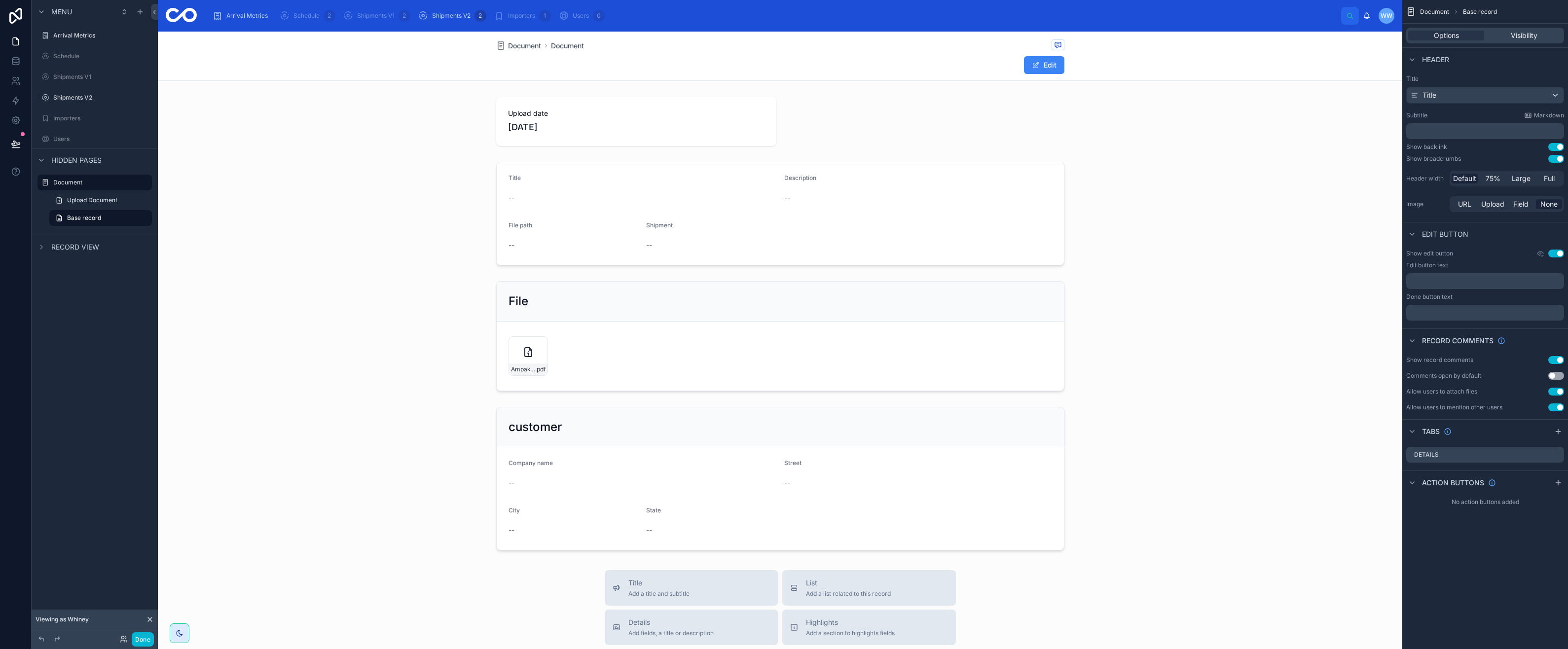
click at [1032, 67] on span at bounding box center [1036, 65] width 8 height 8
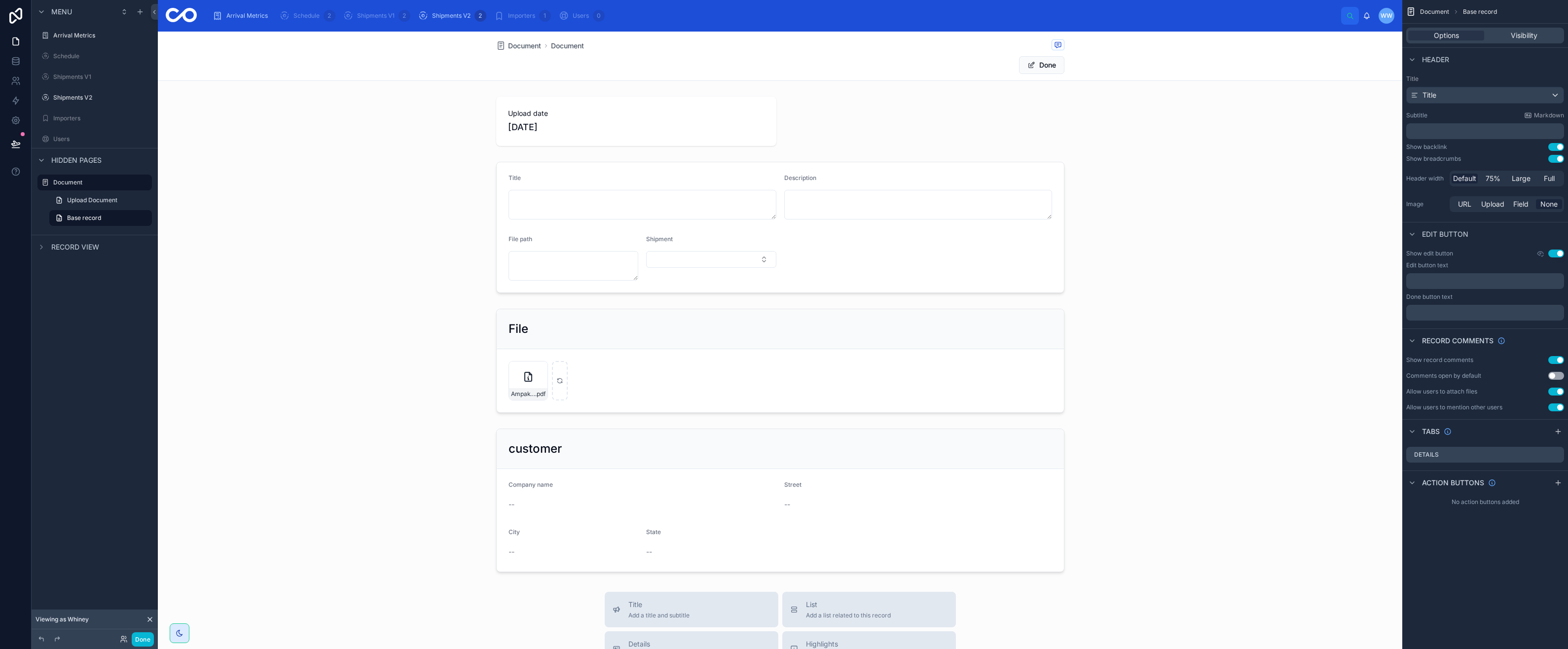
click at [1032, 67] on button "Done" at bounding box center [1041, 65] width 46 height 18
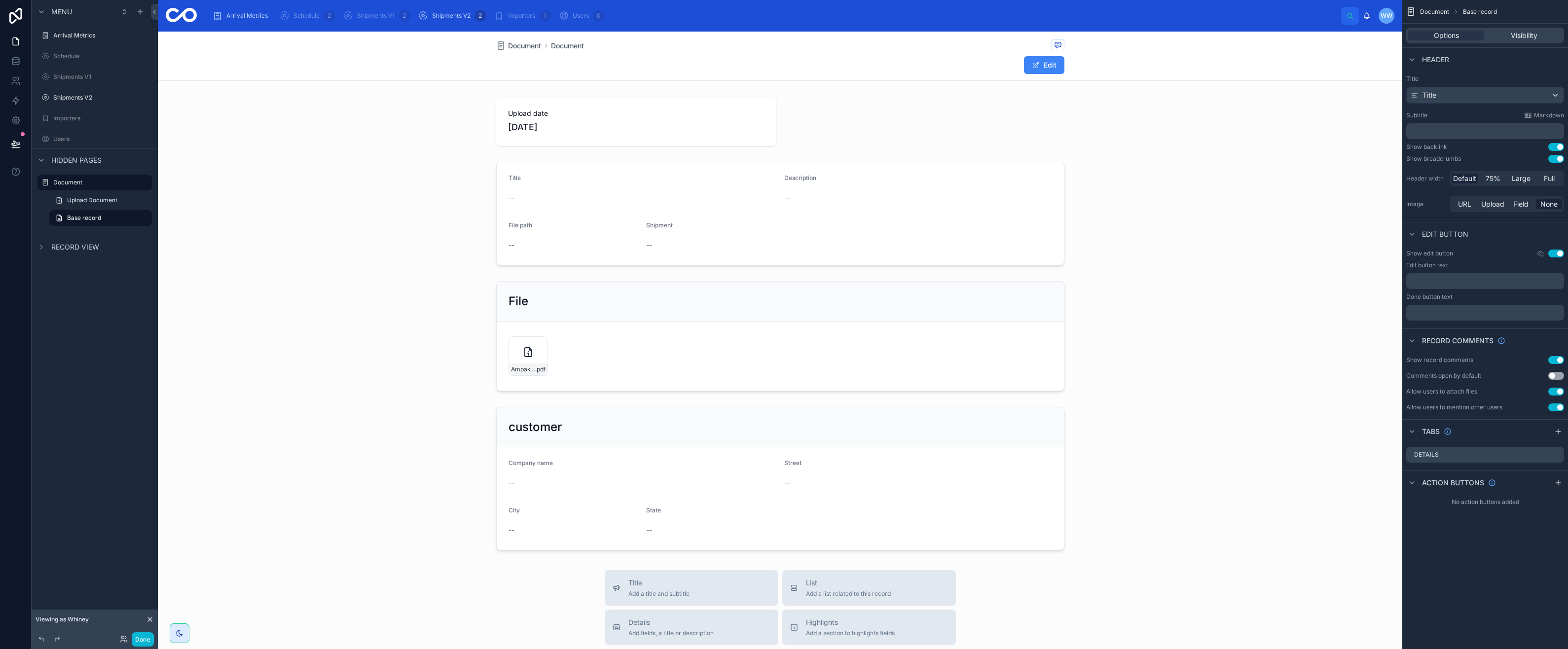
click at [1557, 361] on button "Use setting" at bounding box center [1556, 360] width 16 height 8
click at [1412, 382] on icon "scrollable content" at bounding box center [1412, 384] width 8 height 8
click at [1411, 433] on icon "scrollable content" at bounding box center [1412, 435] width 8 height 8
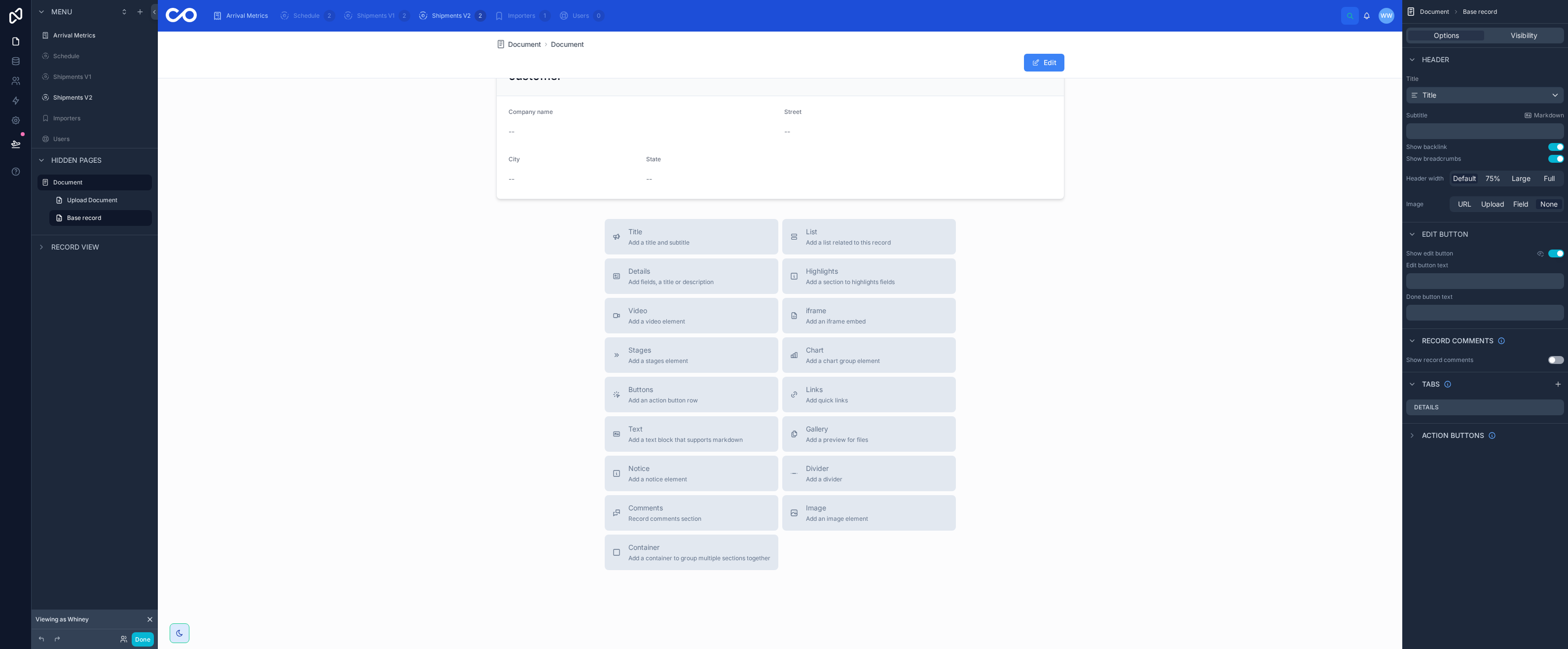
click at [1408, 435] on div "scrollable content" at bounding box center [1412, 435] width 12 height 12
click at [1512, 34] on span "Visibility" at bounding box center [1524, 35] width 26 height 10
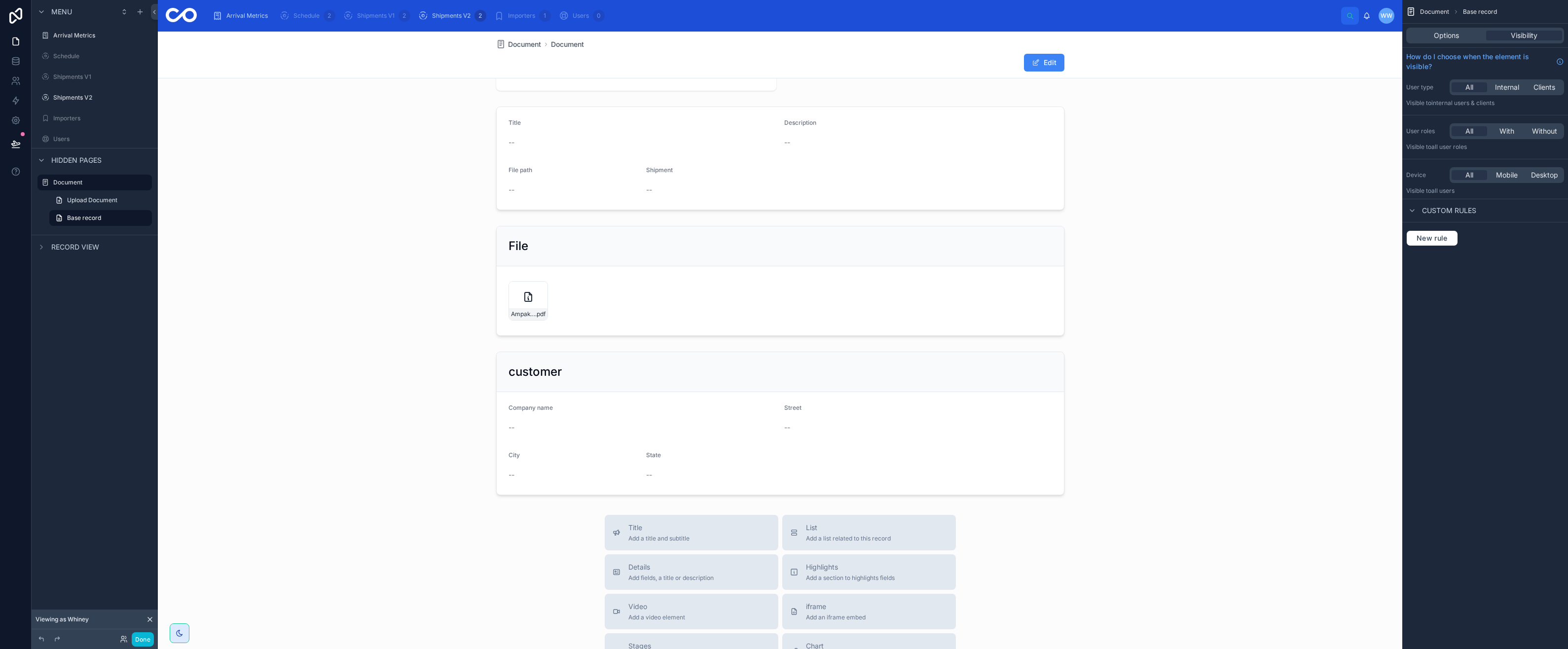
scroll to position [0, 0]
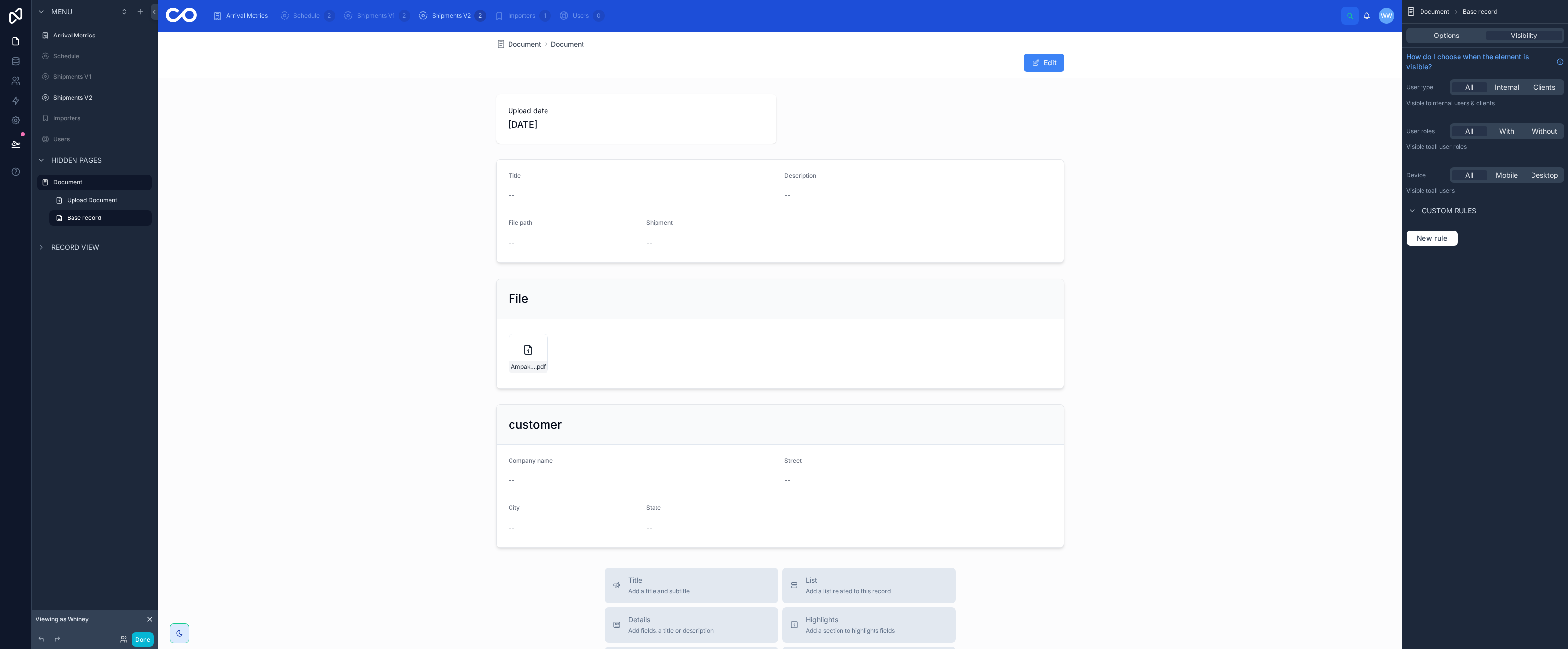
click at [71, 181] on label "Document" at bounding box center [100, 183] width 93 height 8
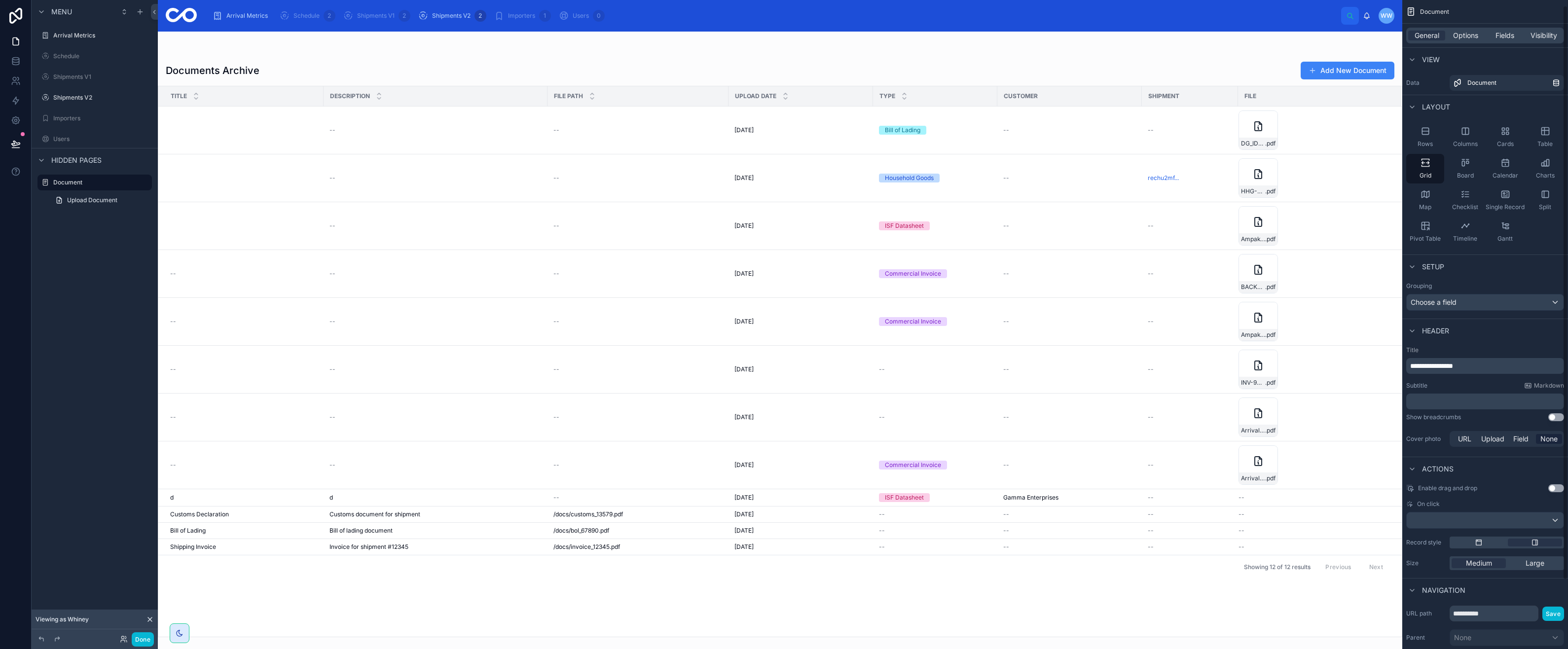
scroll to position [50, 0]
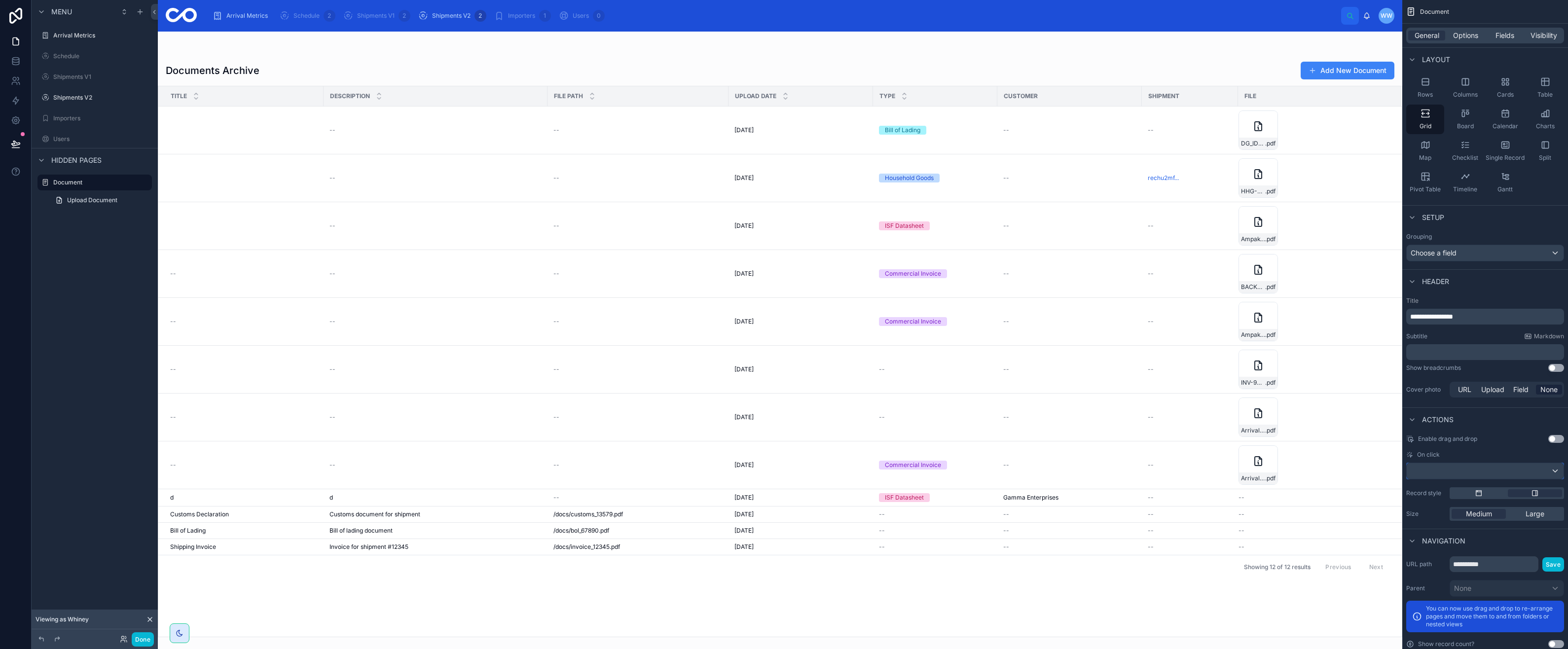
click at [1510, 474] on div "scrollable content" at bounding box center [1485, 471] width 157 height 16
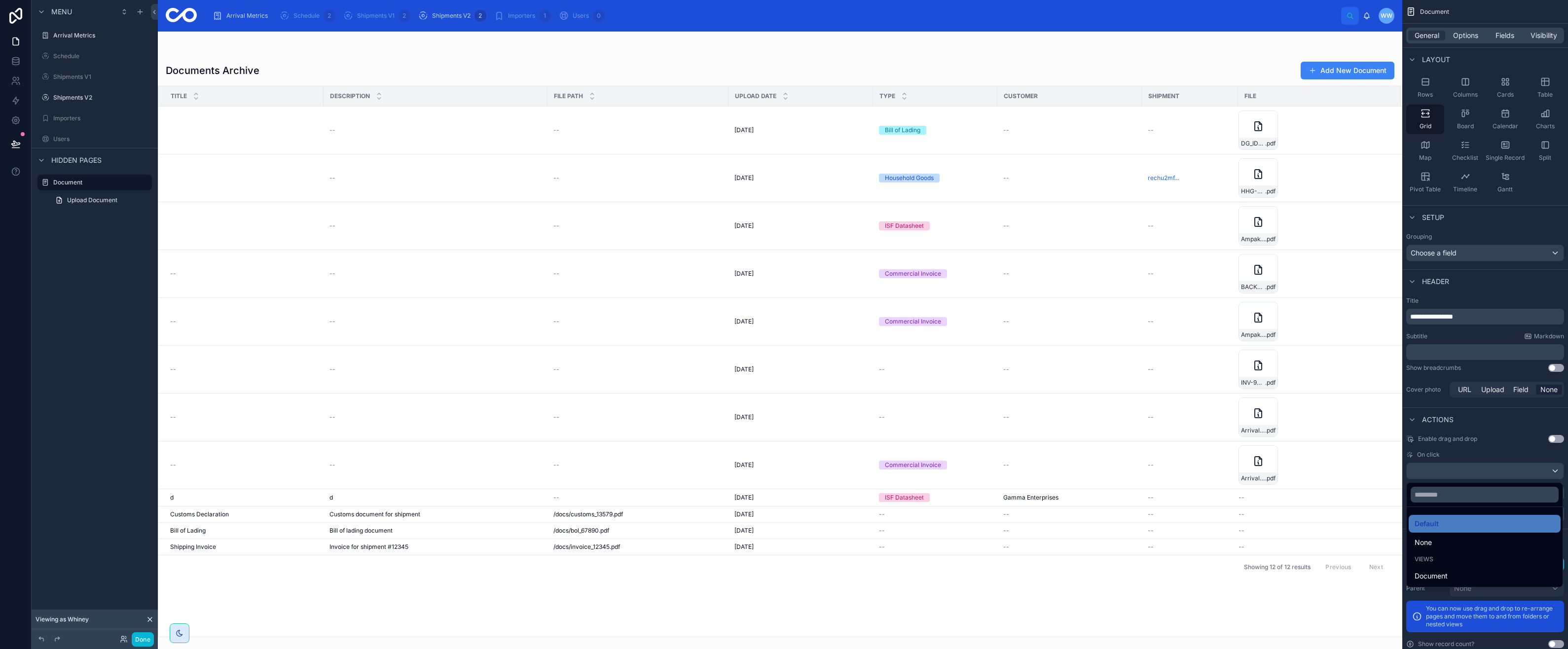
click at [1510, 474] on div "scrollable content" at bounding box center [784, 324] width 1568 height 649
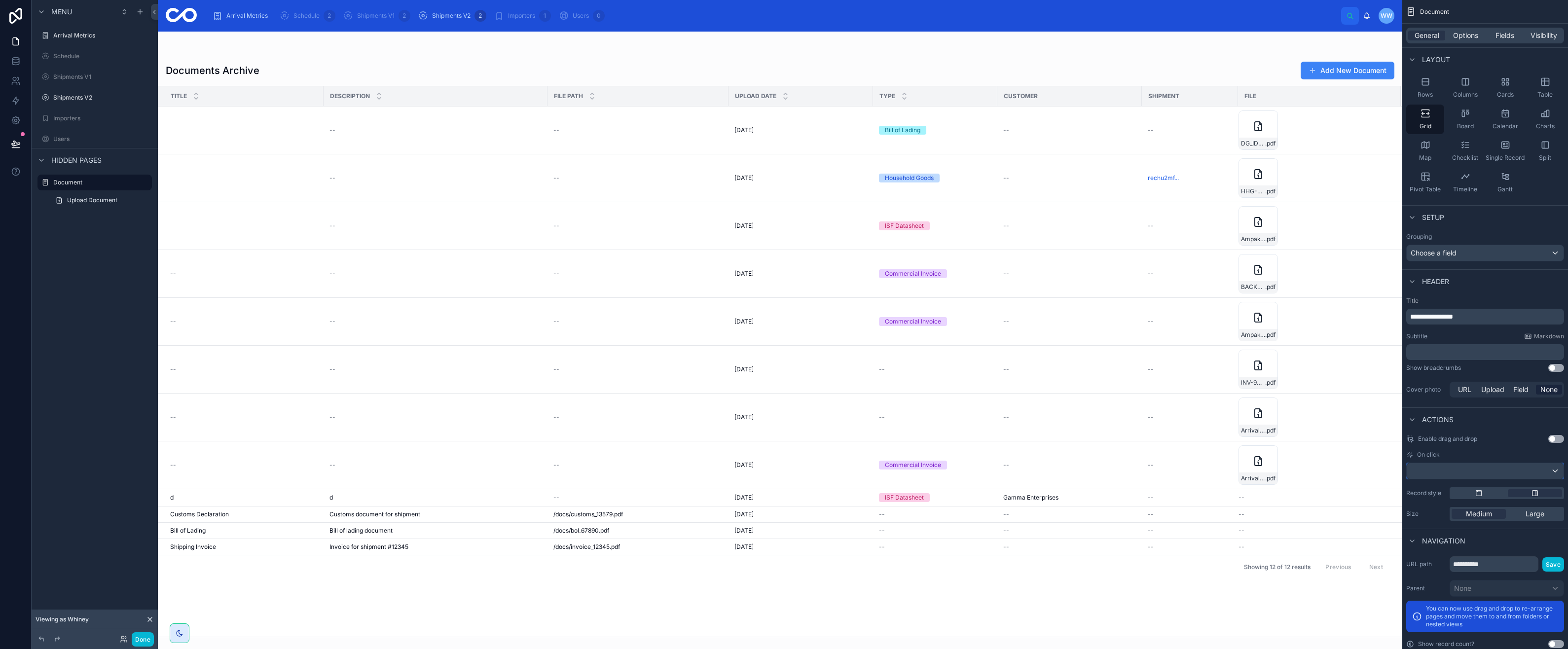
click at [1478, 472] on div "scrollable content" at bounding box center [1485, 471] width 157 height 16
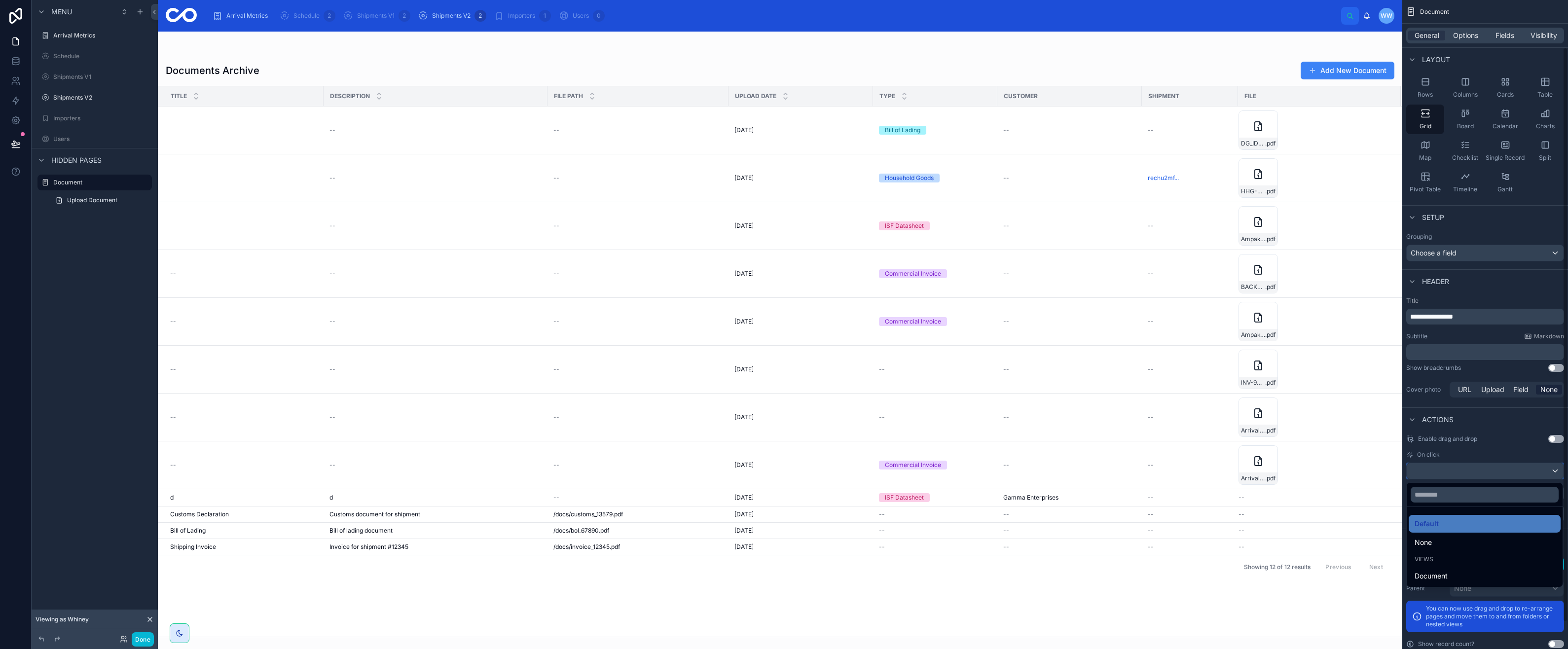
scroll to position [84, 0]
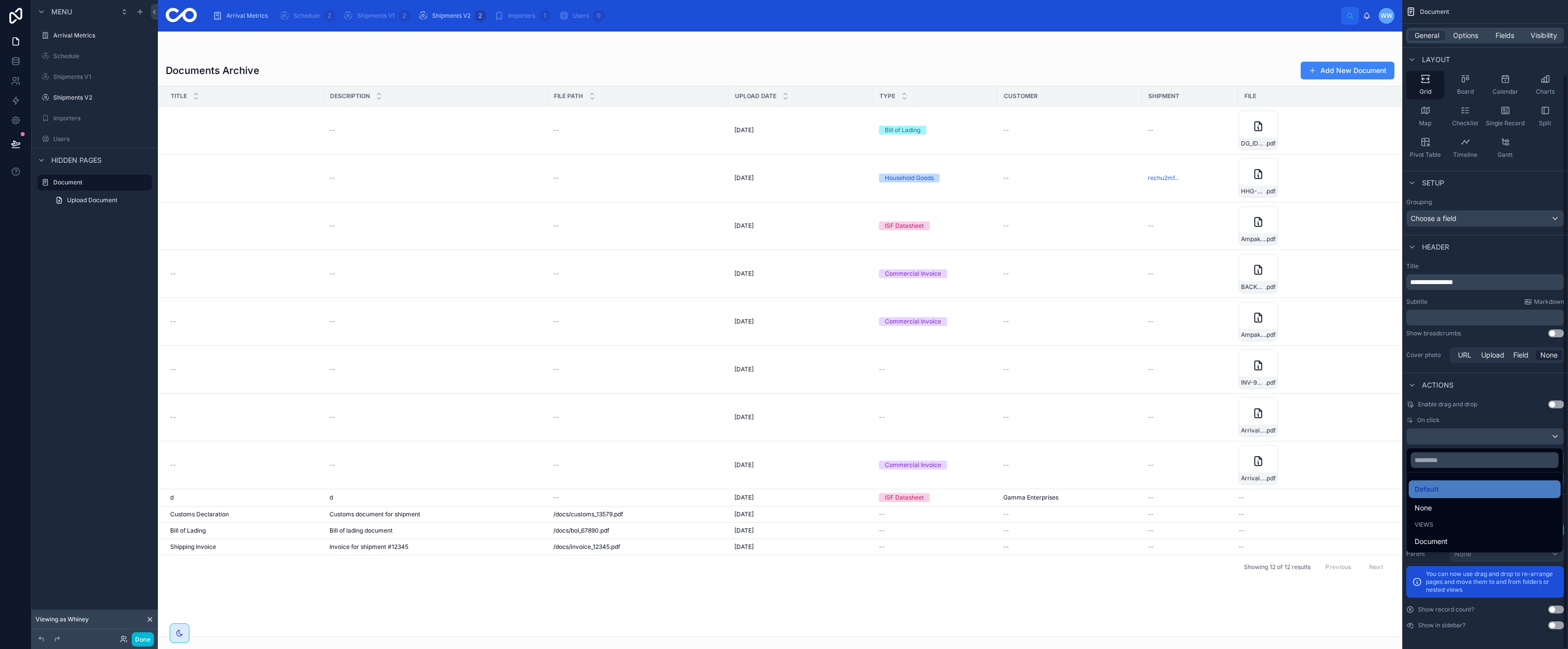
click at [1451, 529] on div "Views" at bounding box center [1485, 525] width 152 height 14
click at [1451, 538] on div "Document" at bounding box center [1485, 542] width 140 height 12
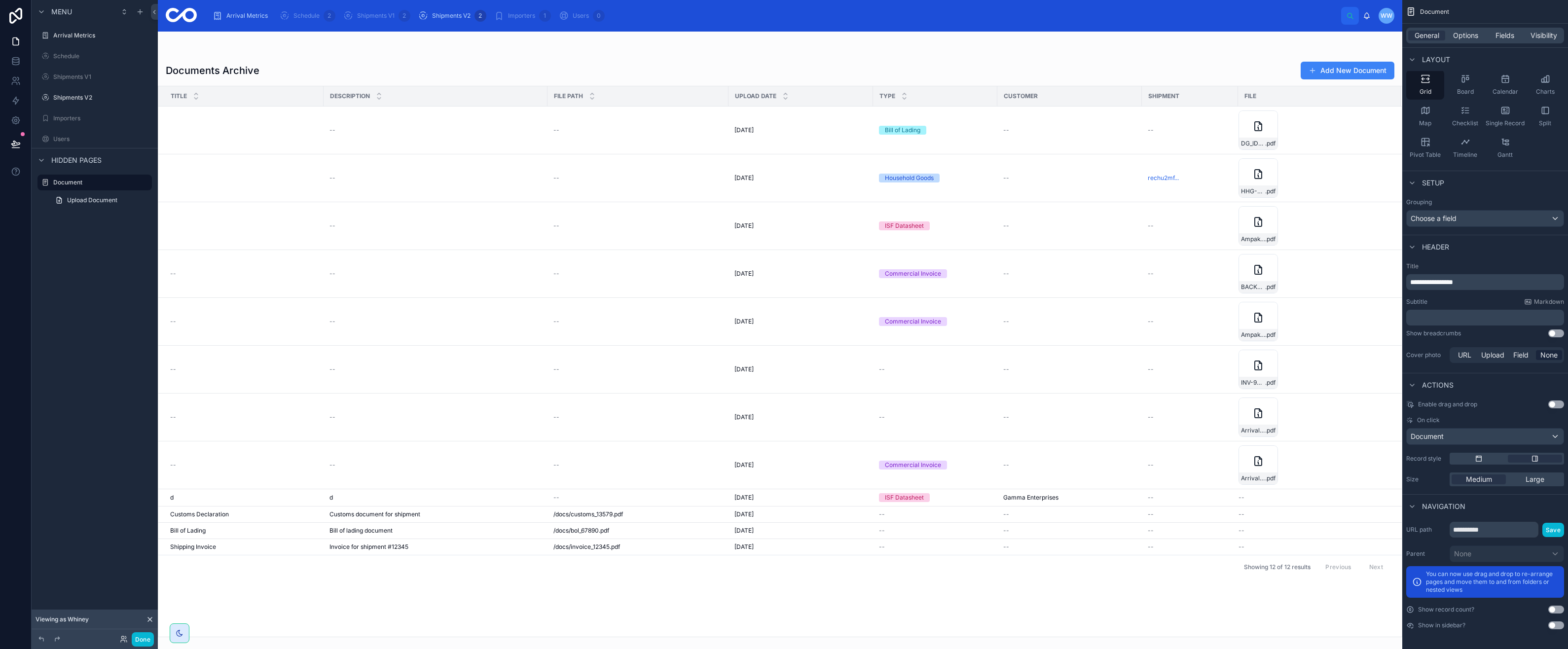
click at [1472, 462] on div "scrollable content" at bounding box center [1506, 458] width 114 height 12
click at [1473, 460] on div "scrollable content" at bounding box center [1479, 458] width 54 height 8
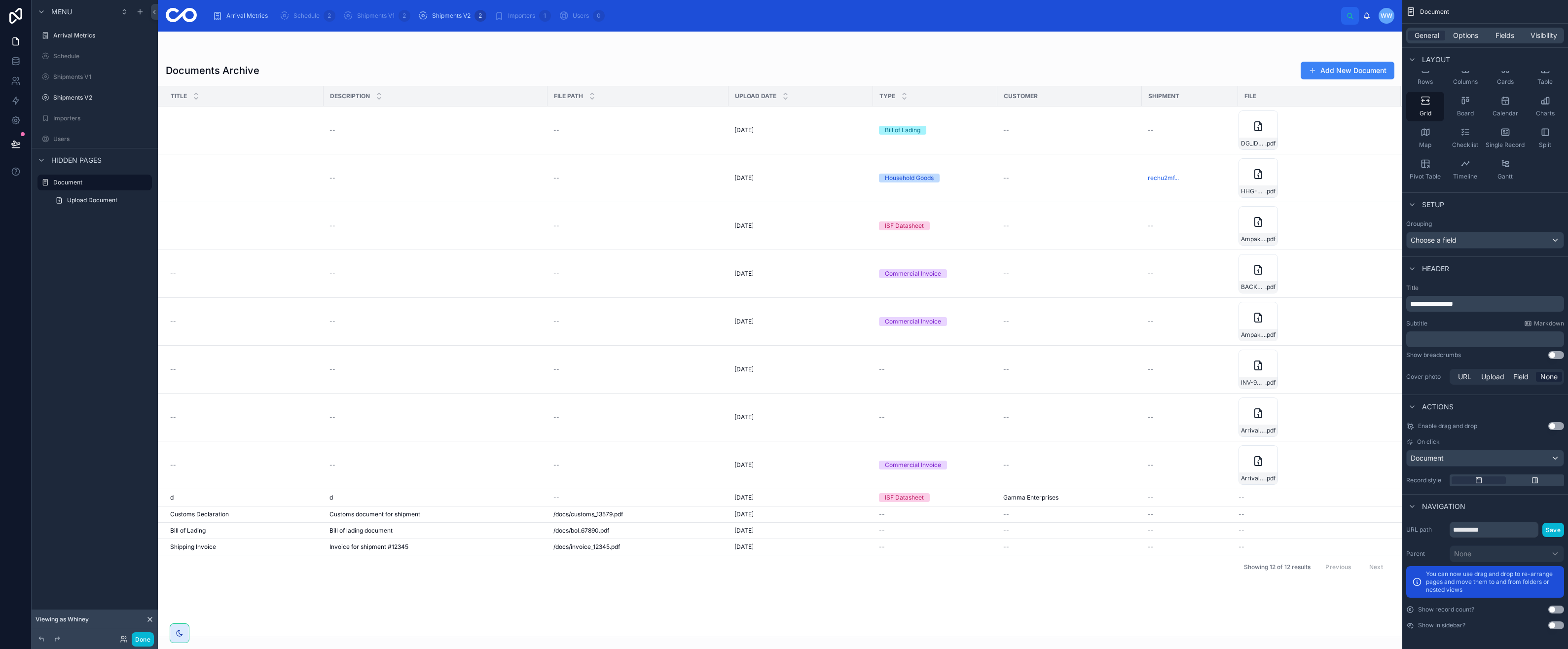
click at [1539, 478] on div "scrollable content" at bounding box center [1535, 480] width 54 height 8
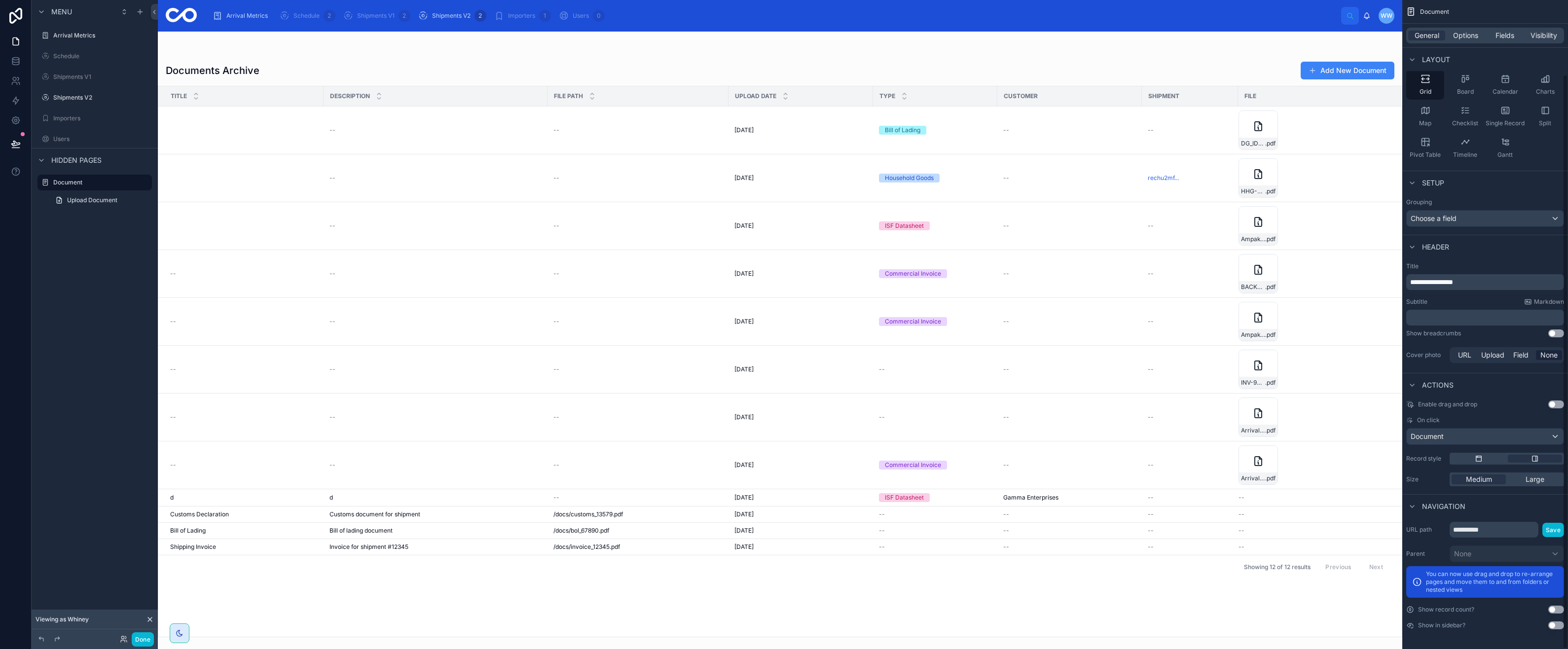
click at [1487, 461] on div "scrollable content" at bounding box center [1479, 458] width 54 height 8
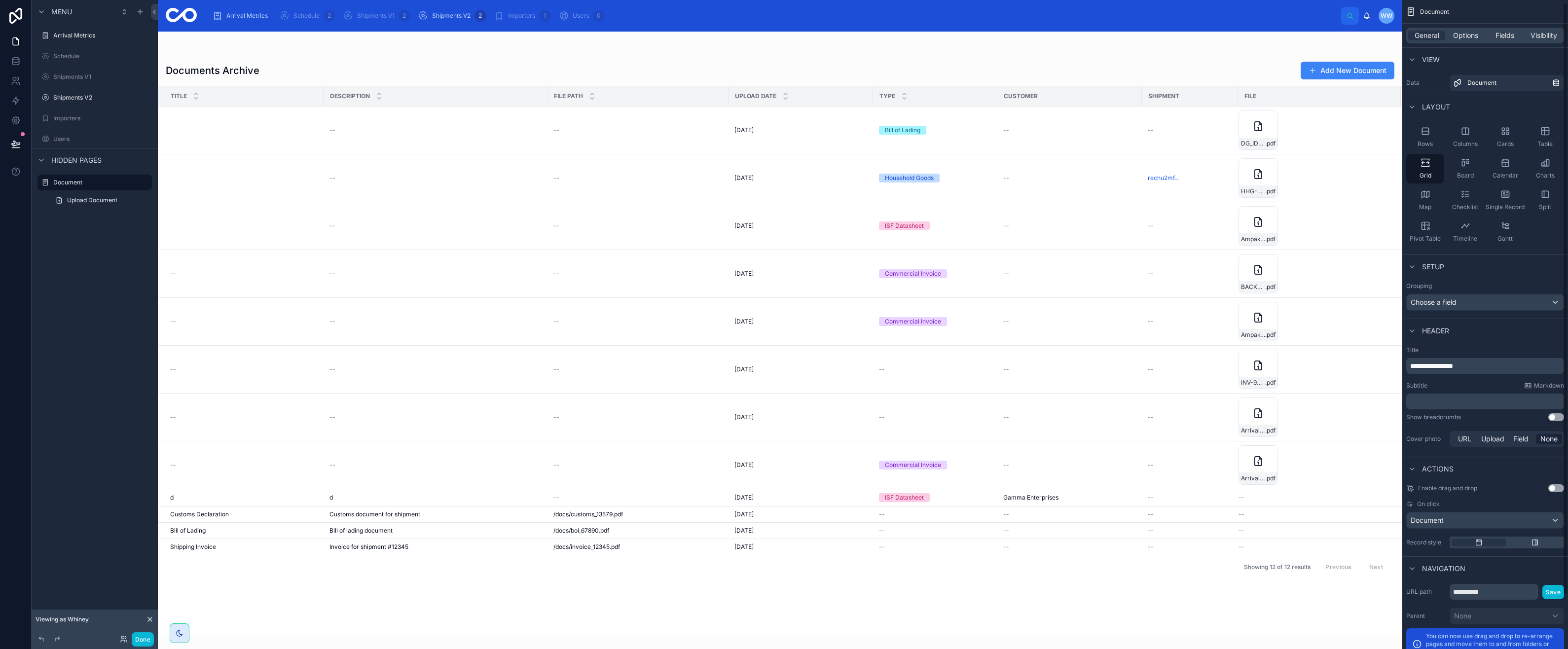
scroll to position [50, 0]
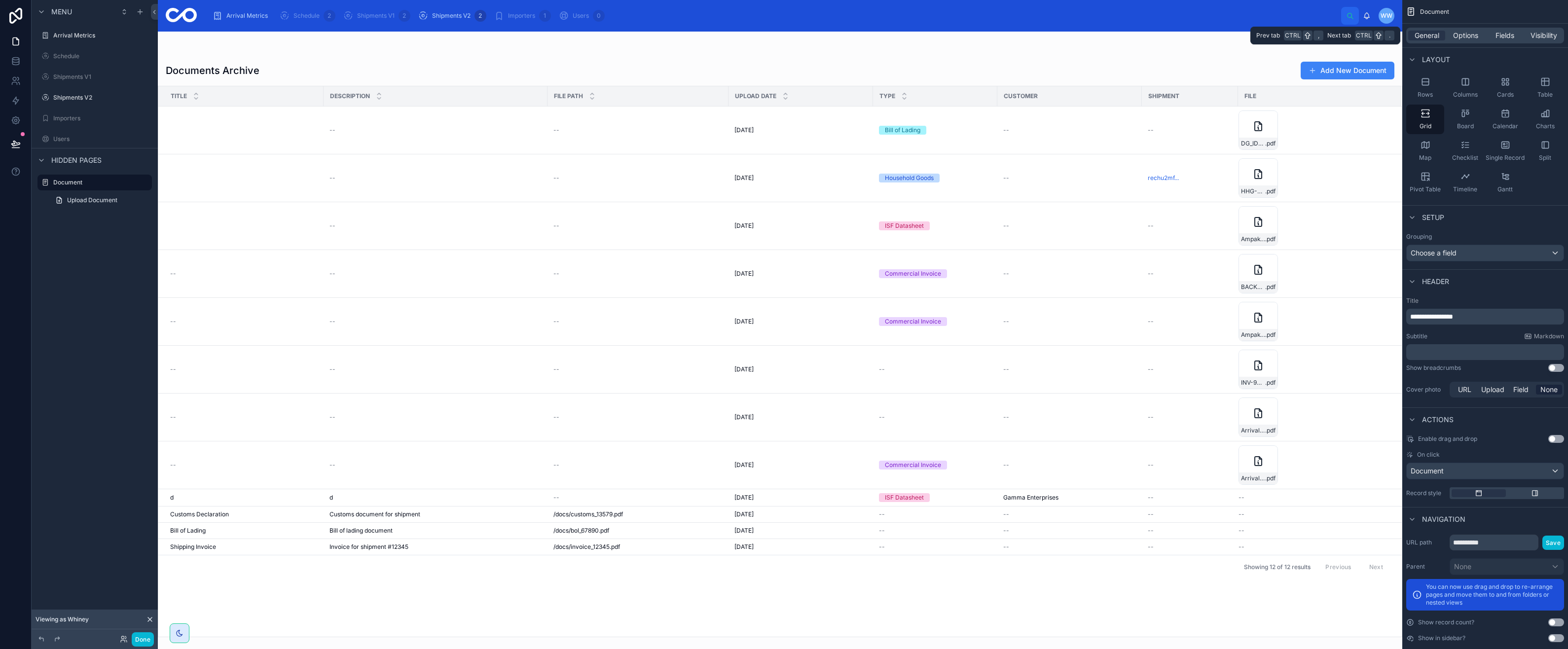
click at [1463, 32] on span "Options" at bounding box center [1465, 35] width 25 height 10
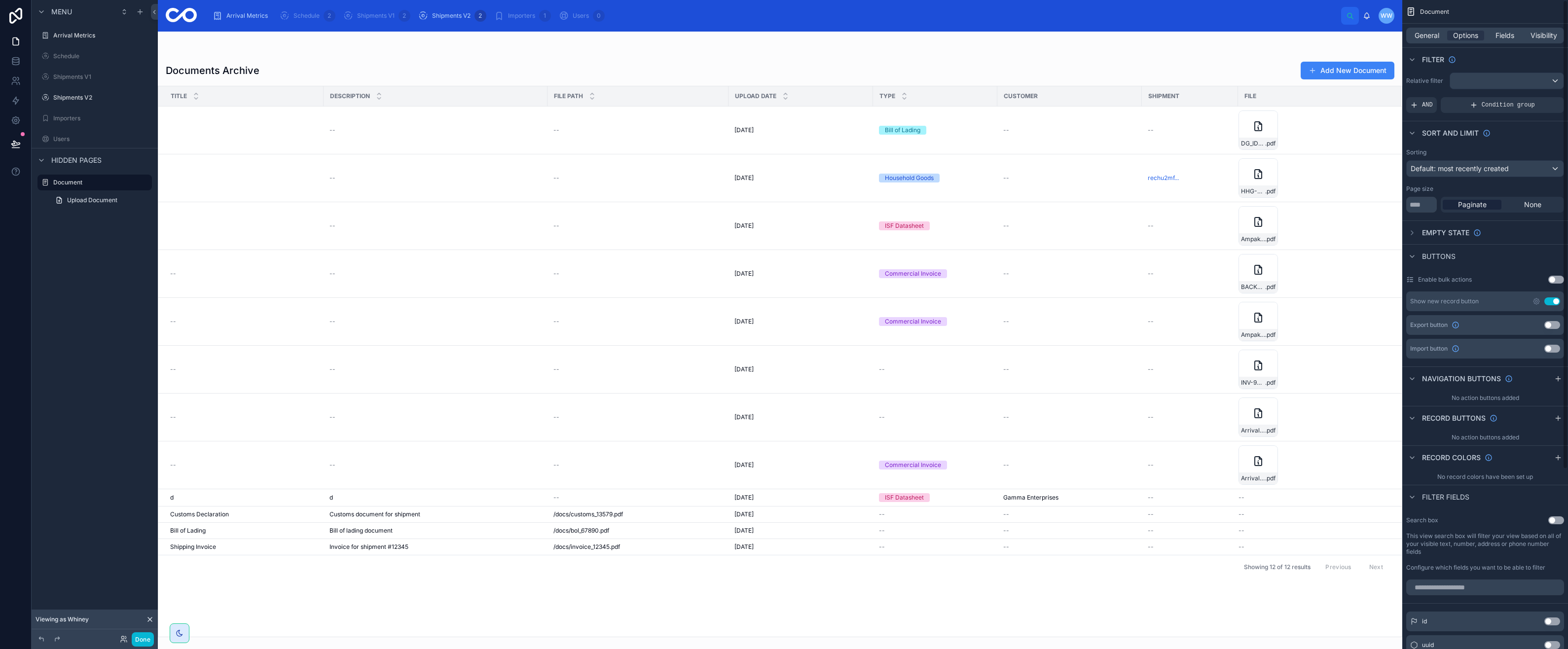
scroll to position [0, 0]
click at [1495, 38] on span "Fields" at bounding box center [1504, 35] width 19 height 10
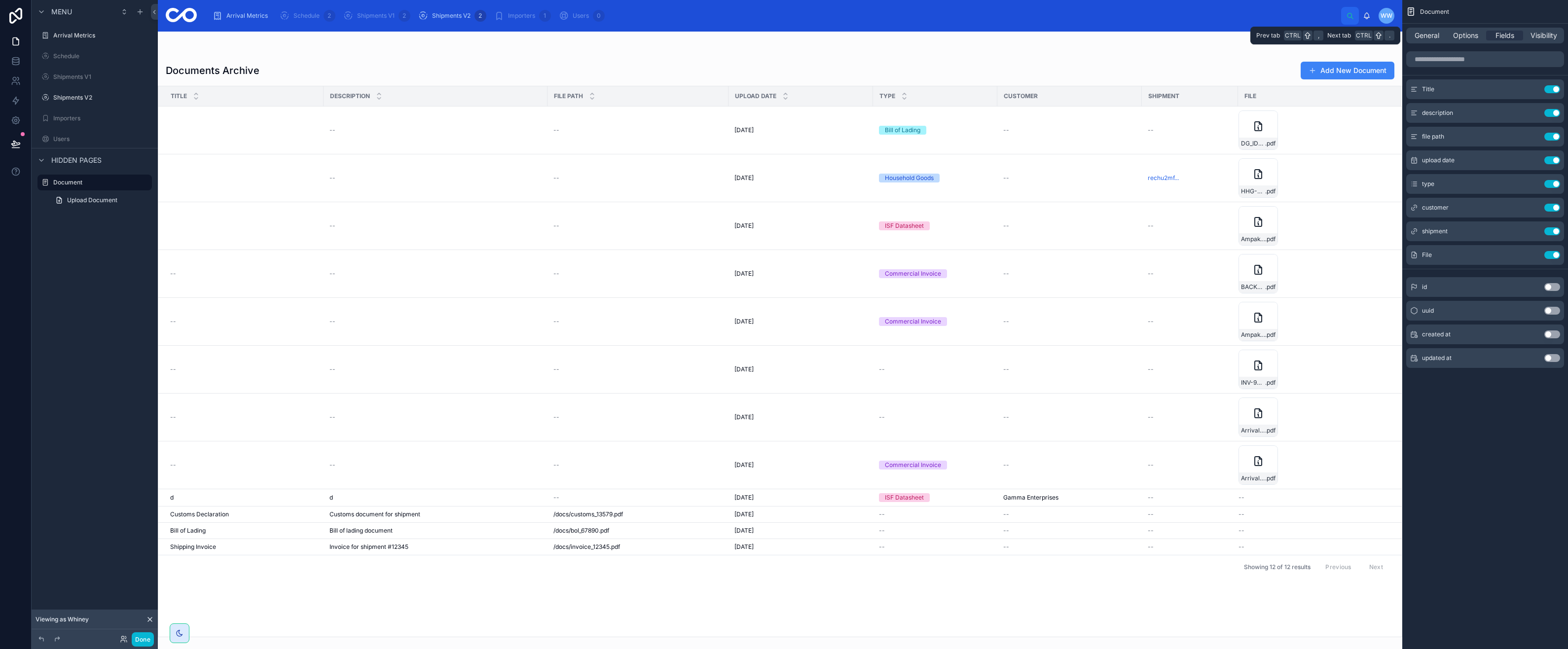
click at [1536, 36] on span "Visibility" at bounding box center [1544, 35] width 26 height 10
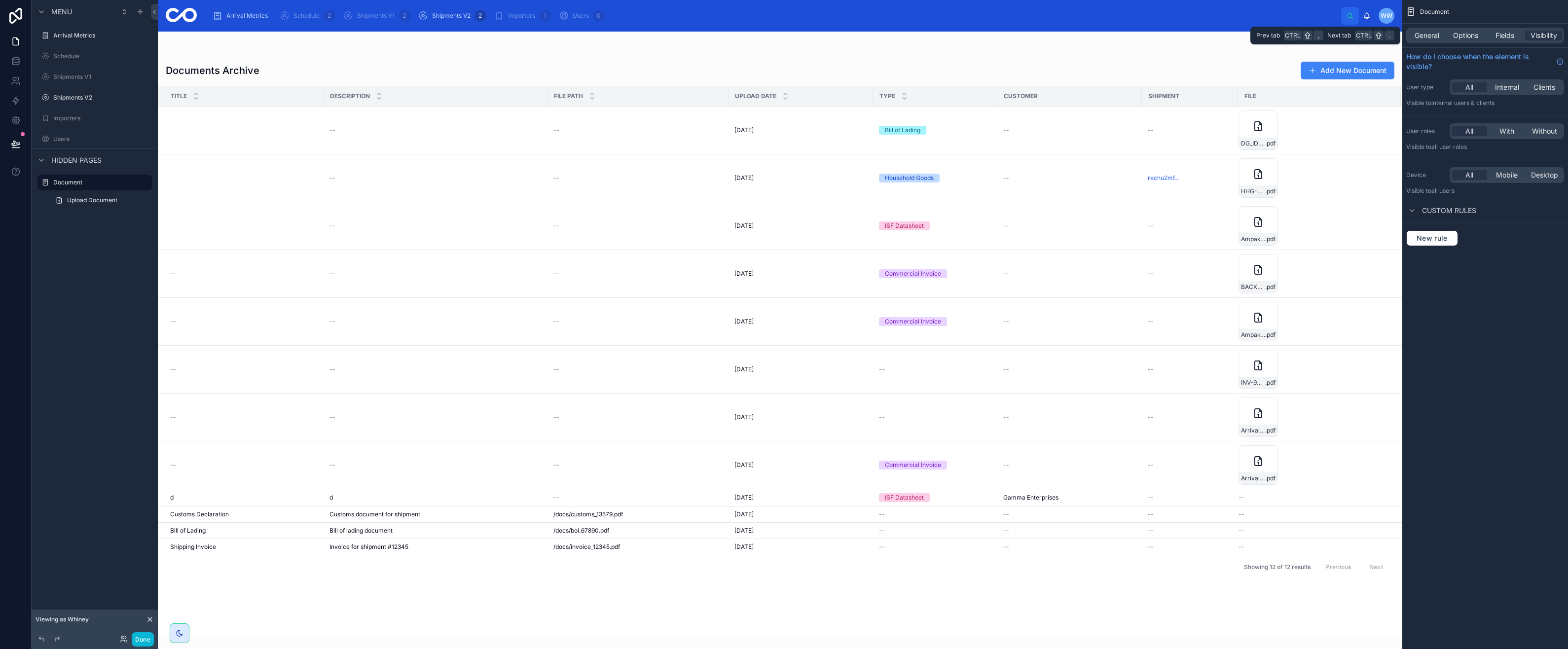
click at [1497, 36] on span "Fields" at bounding box center [1504, 35] width 19 height 10
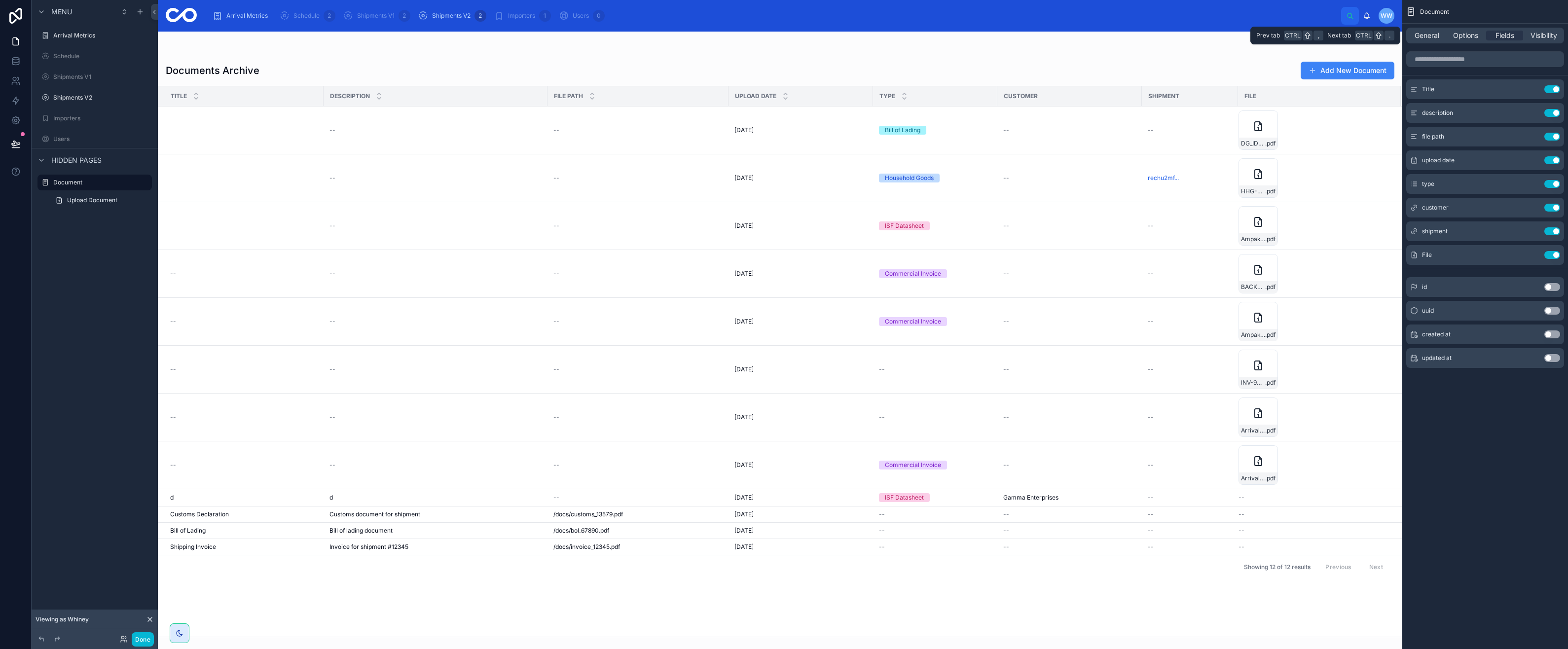
click at [1471, 34] on span "Options" at bounding box center [1465, 35] width 25 height 10
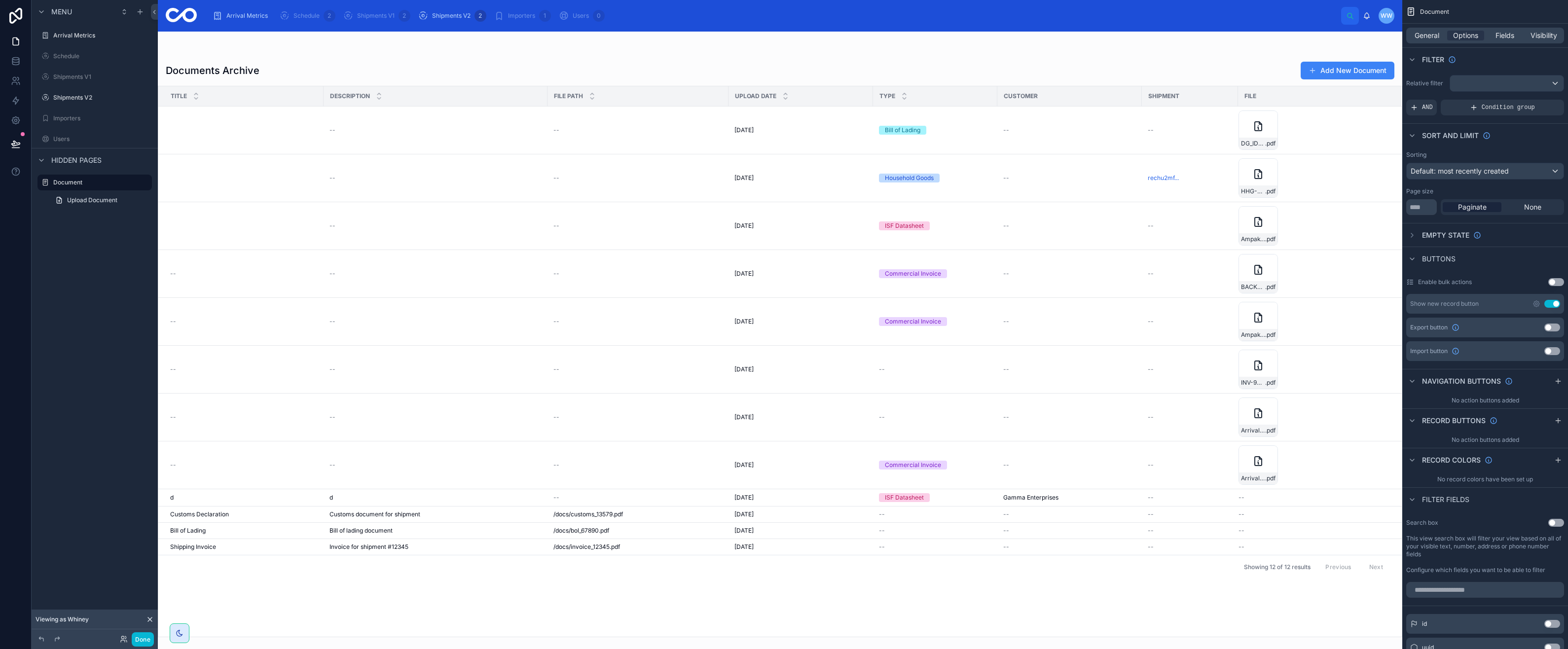
click at [86, 200] on span "Upload Document" at bounding box center [92, 200] width 50 height 8
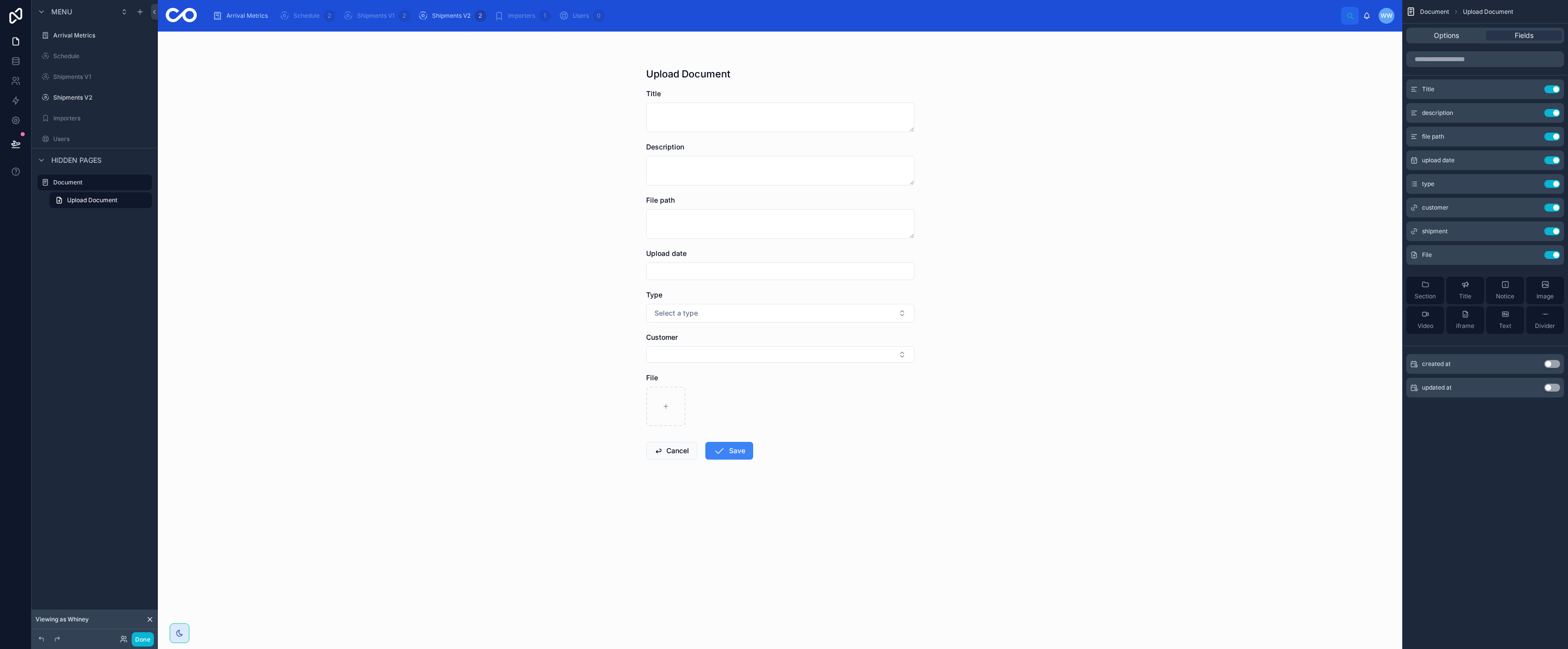
click at [85, 187] on div "Document" at bounding box center [102, 183] width 97 height 12
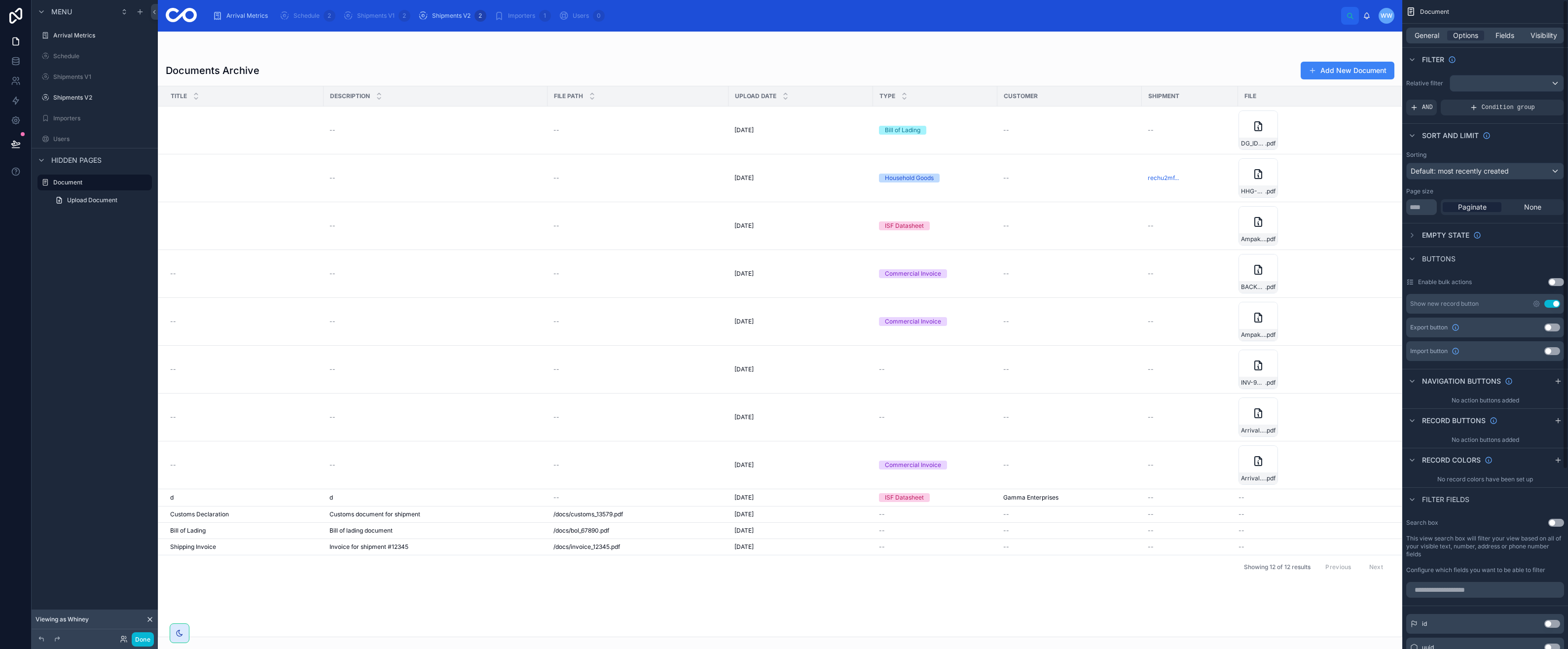
click at [1532, 40] on span "Visibility" at bounding box center [1544, 35] width 26 height 10
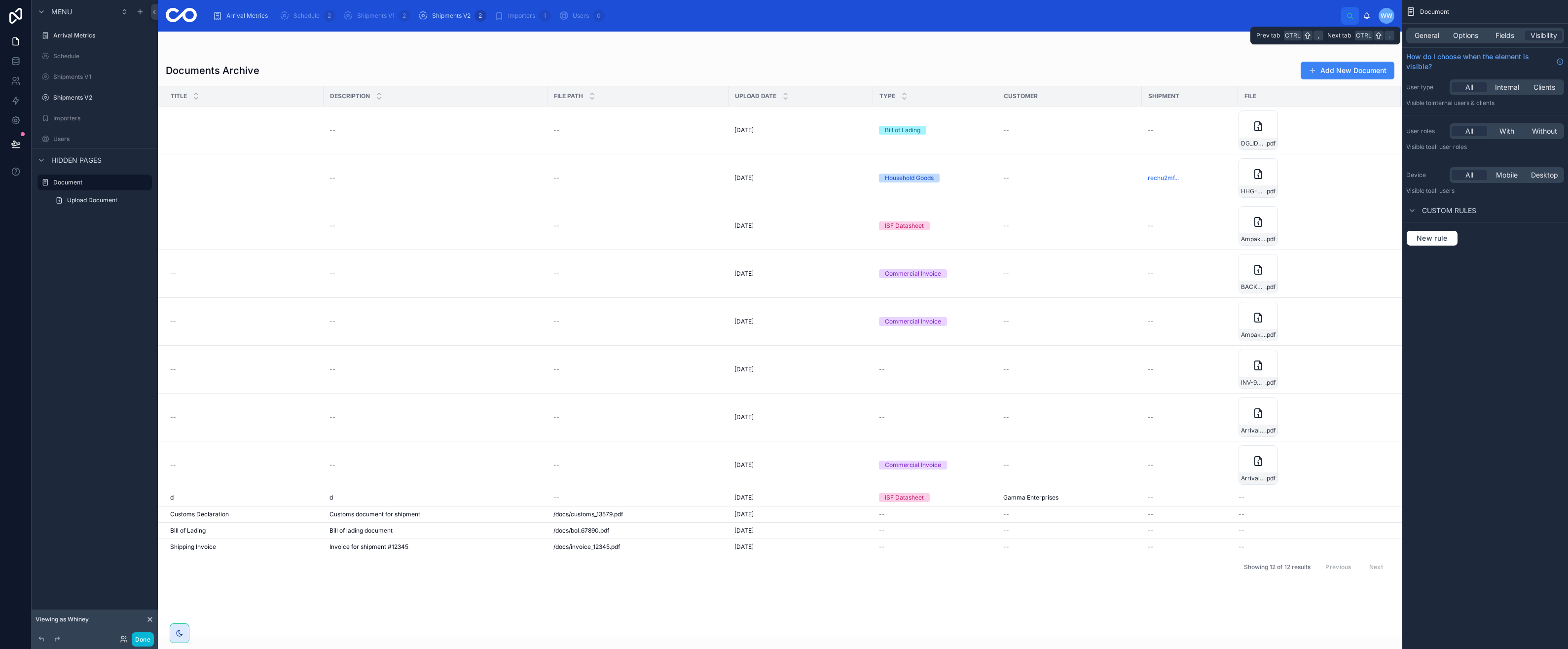
click at [1513, 37] on span "Fields" at bounding box center [1504, 35] width 19 height 10
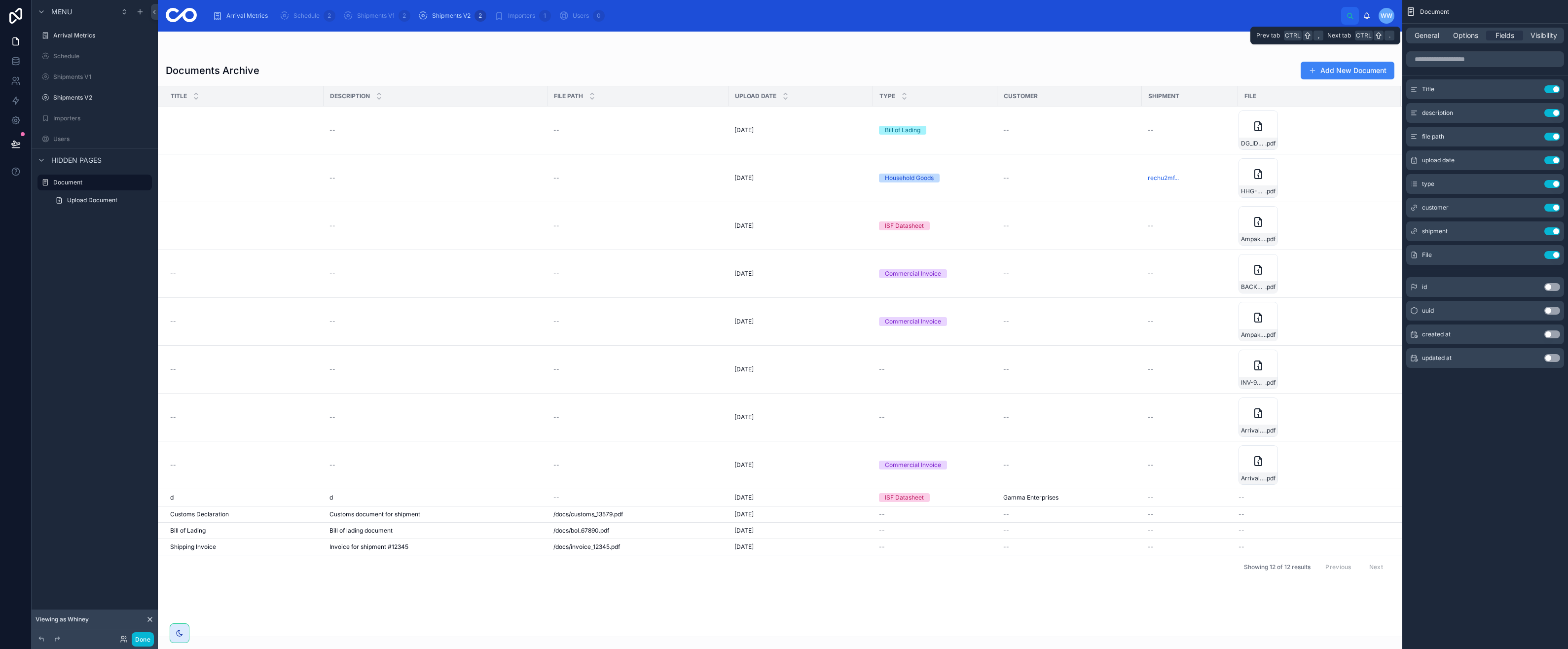
click at [1555, 38] on span "Visibility" at bounding box center [1544, 35] width 26 height 10
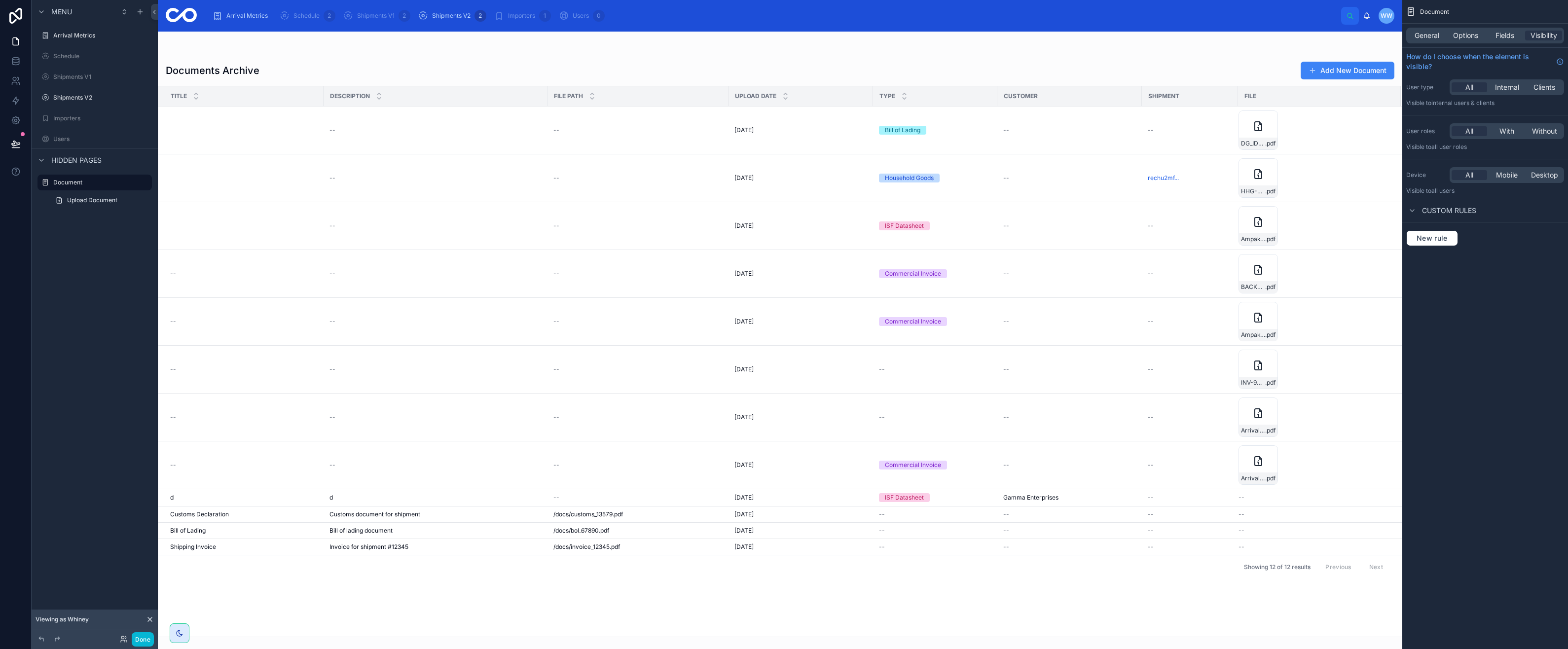
click at [1508, 87] on span "Internal" at bounding box center [1507, 87] width 24 height 10
click at [101, 200] on span "Upload Document" at bounding box center [92, 200] width 50 height 8
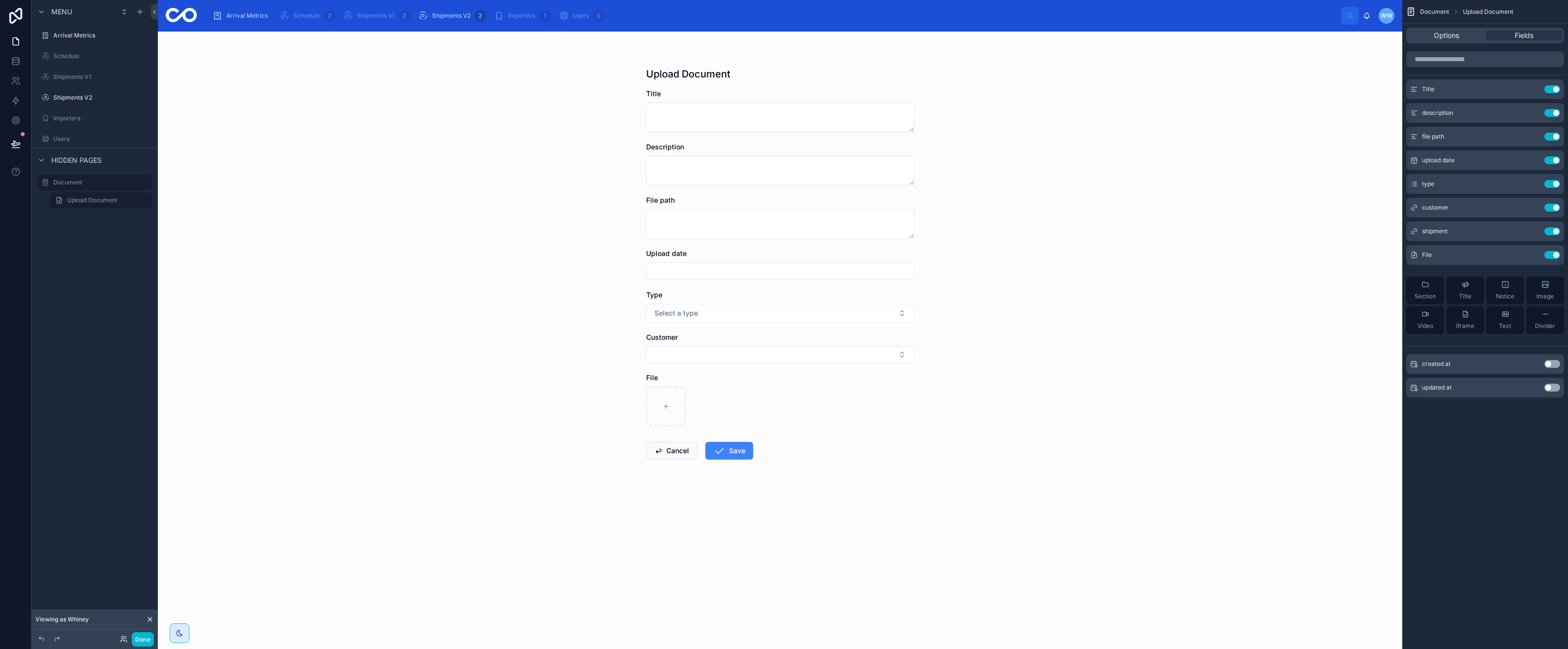
click at [1513, 36] on div "Fields" at bounding box center [1524, 35] width 76 height 10
click at [1507, 36] on div "Fields" at bounding box center [1524, 35] width 76 height 10
click at [1549, 207] on button "Use setting" at bounding box center [1552, 208] width 16 height 8
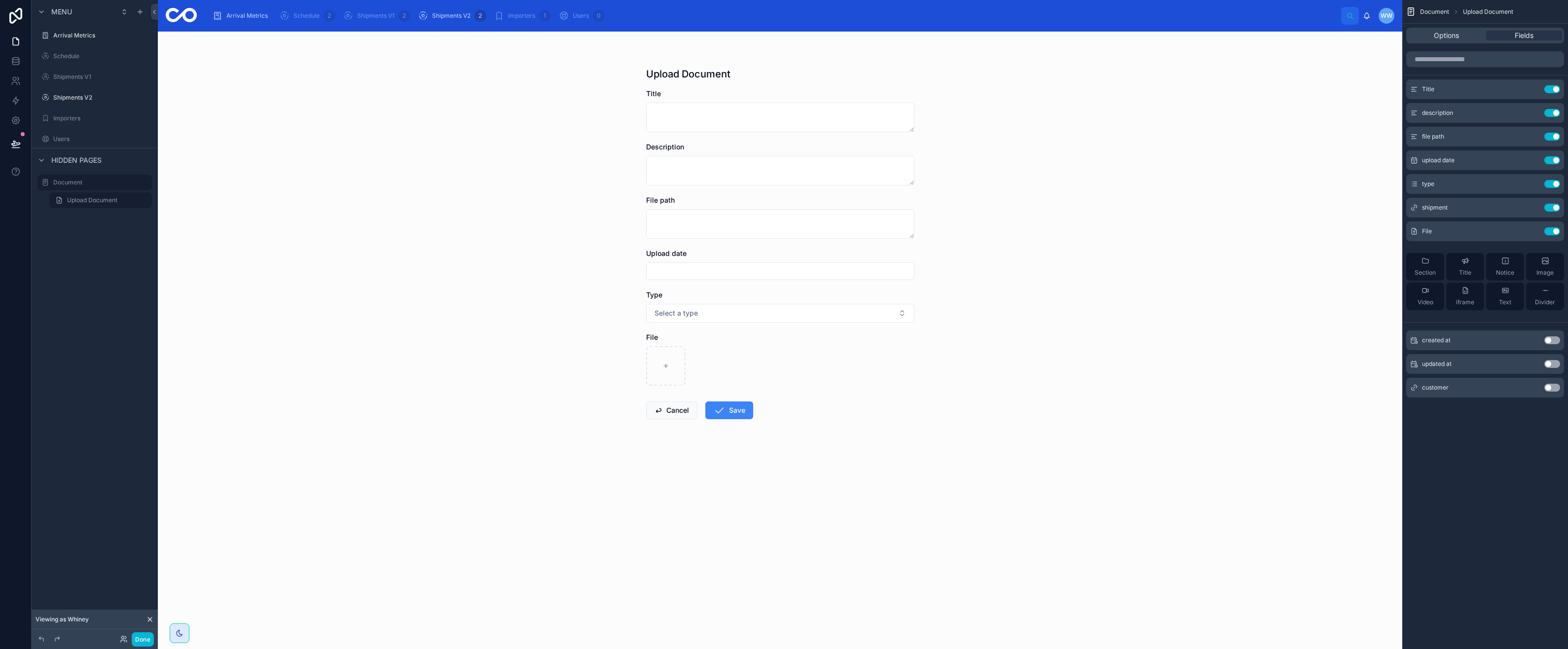
click at [0, 0] on icon "scrollable content" at bounding box center [0, 0] width 0 height 0
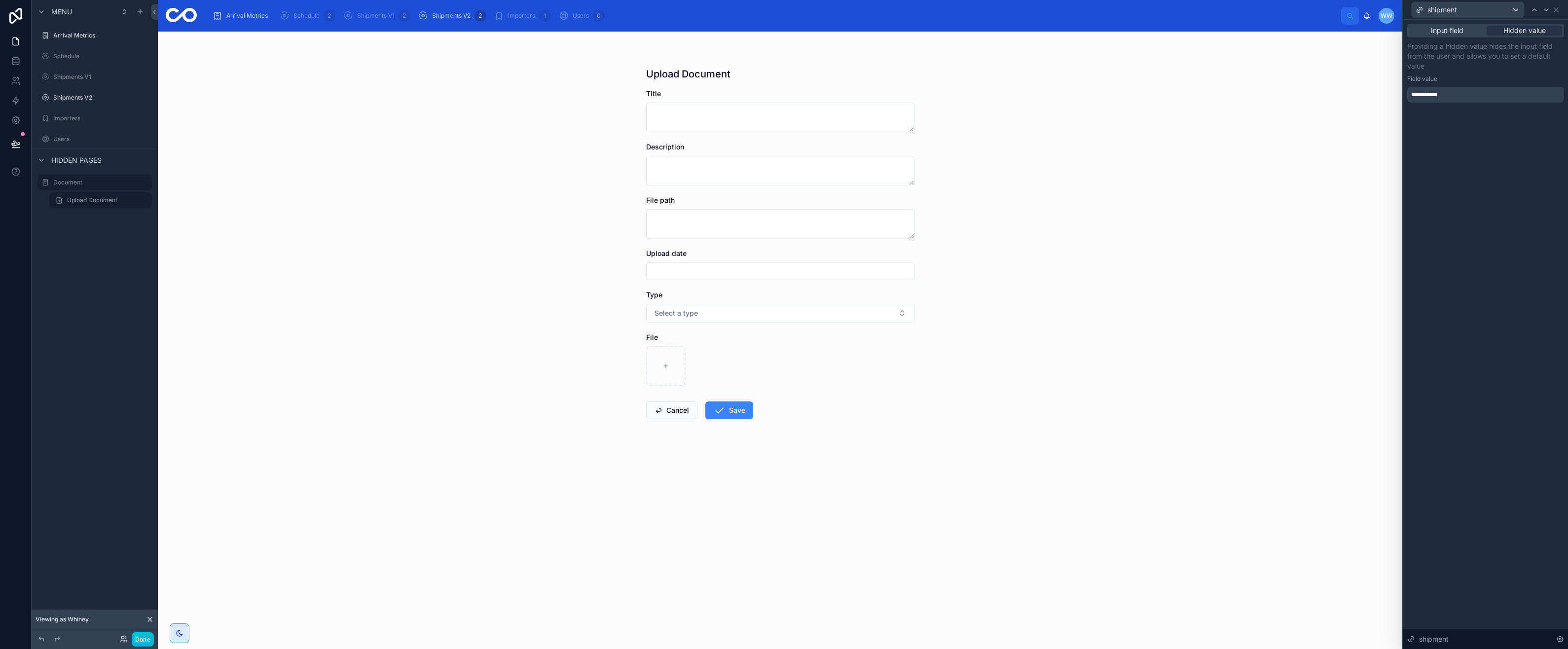
click at [1451, 95] on div "**********" at bounding box center [1485, 95] width 157 height 16
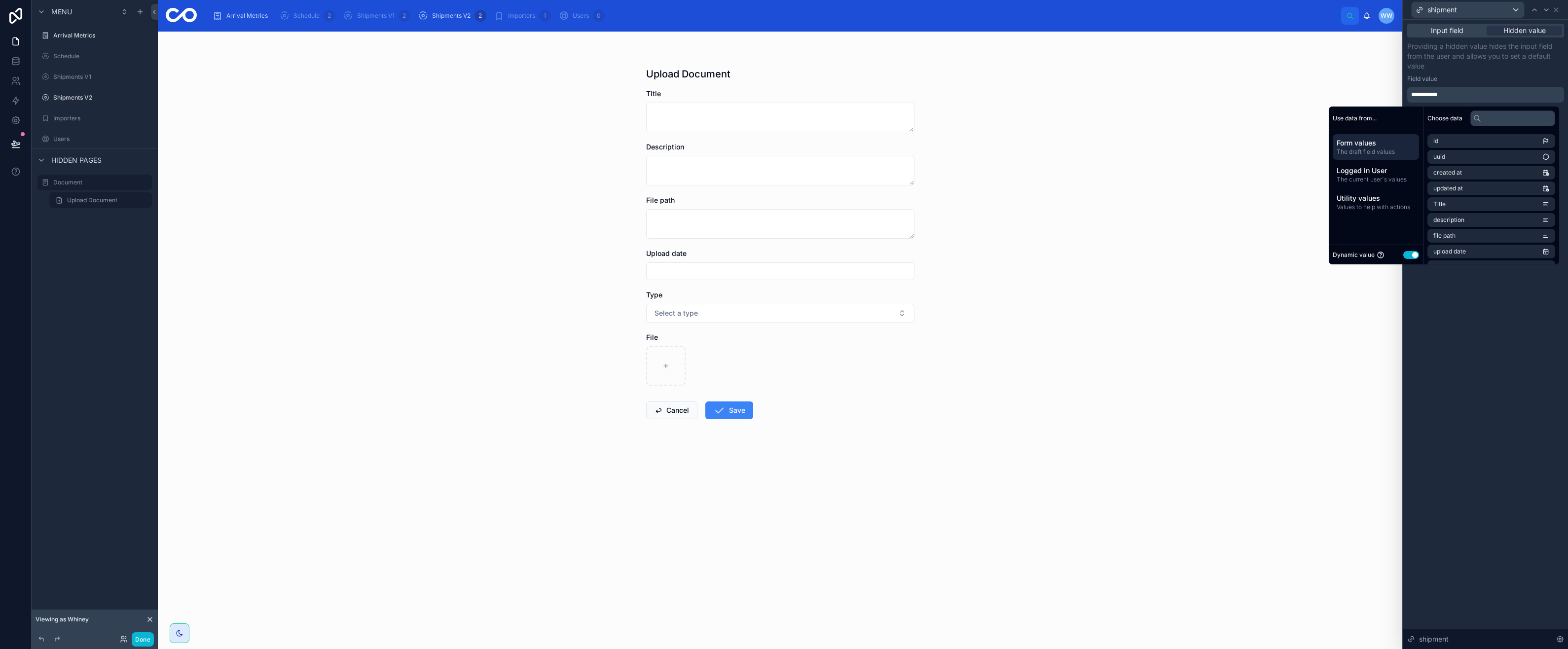
click at [1451, 95] on div "**********" at bounding box center [1485, 95] width 157 height 16
click at [1437, 65] on p "Providing a hidden value hides the input field from the user and allows you to …" at bounding box center [1485, 56] width 157 height 30
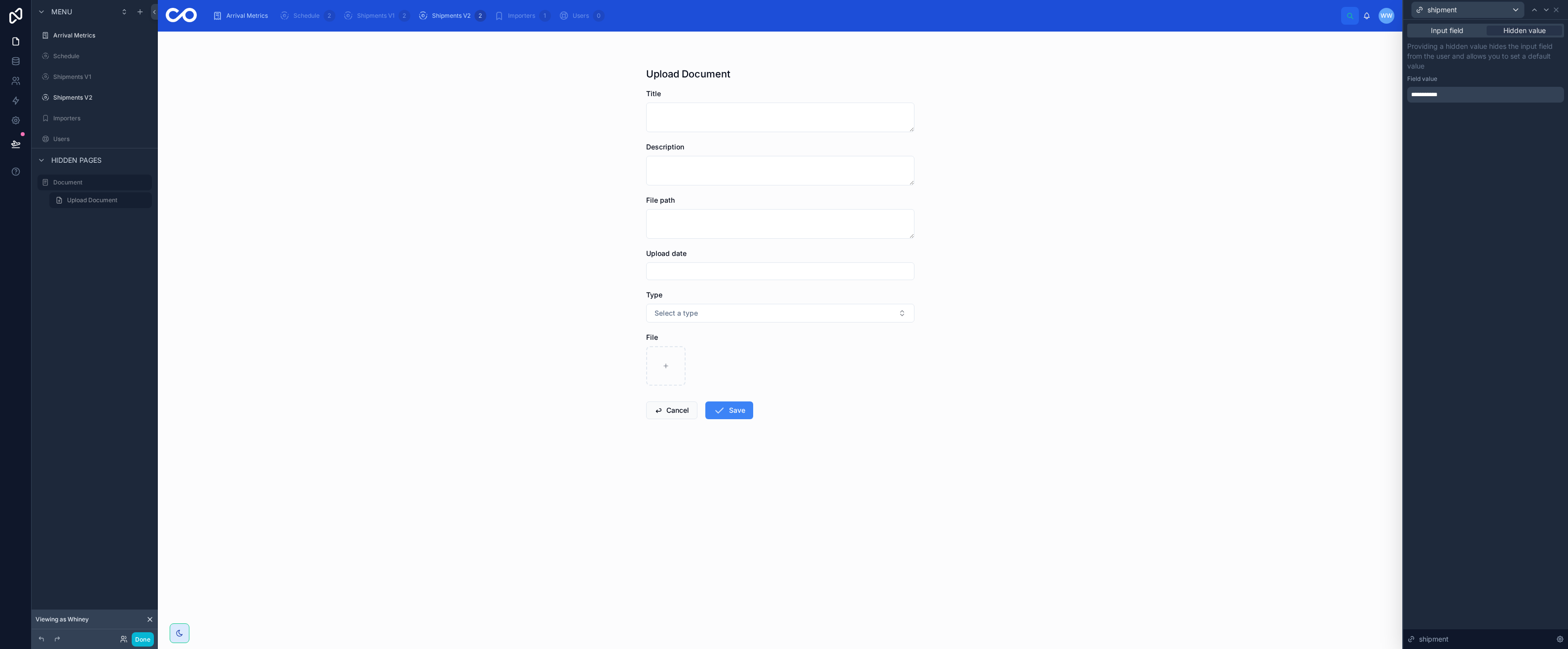
click at [1434, 97] on span "**********" at bounding box center [1428, 95] width 34 height 8
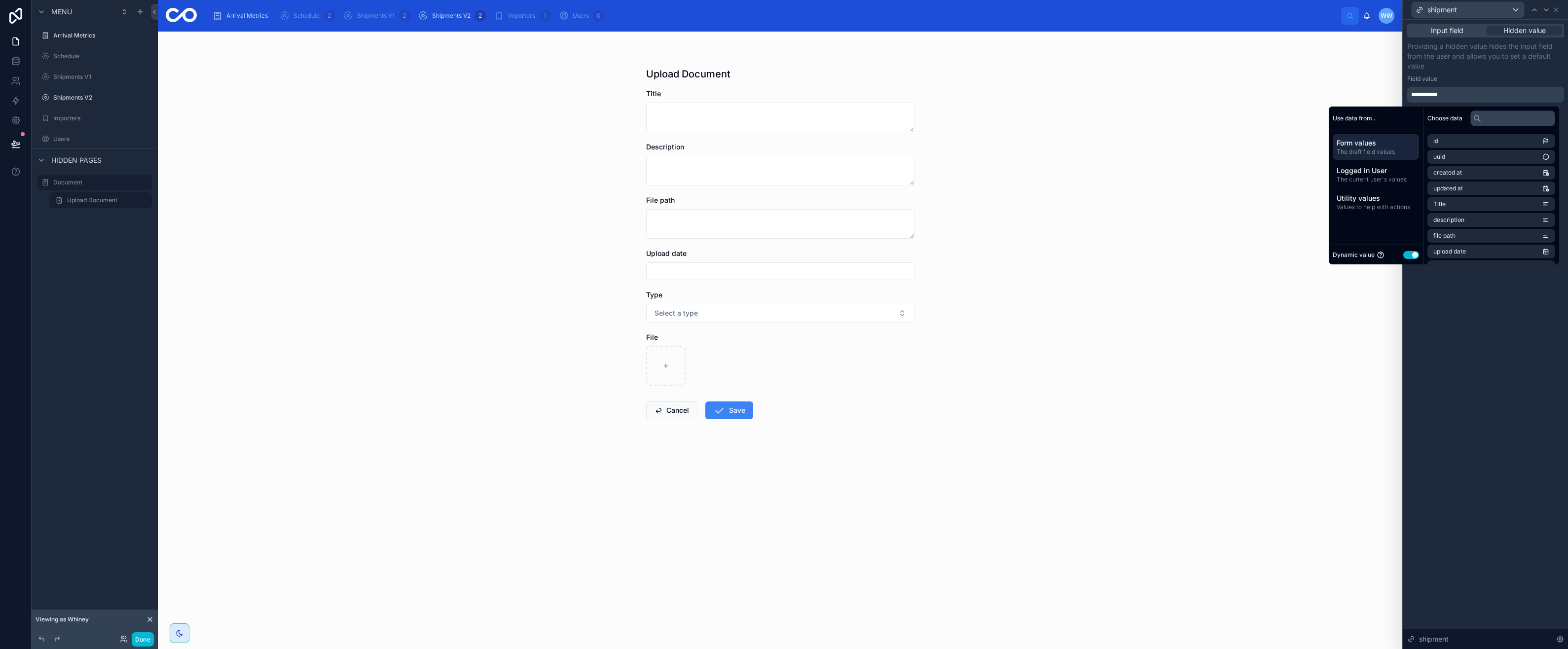
click at [1402, 176] on span "The current user's values" at bounding box center [1375, 179] width 79 height 8
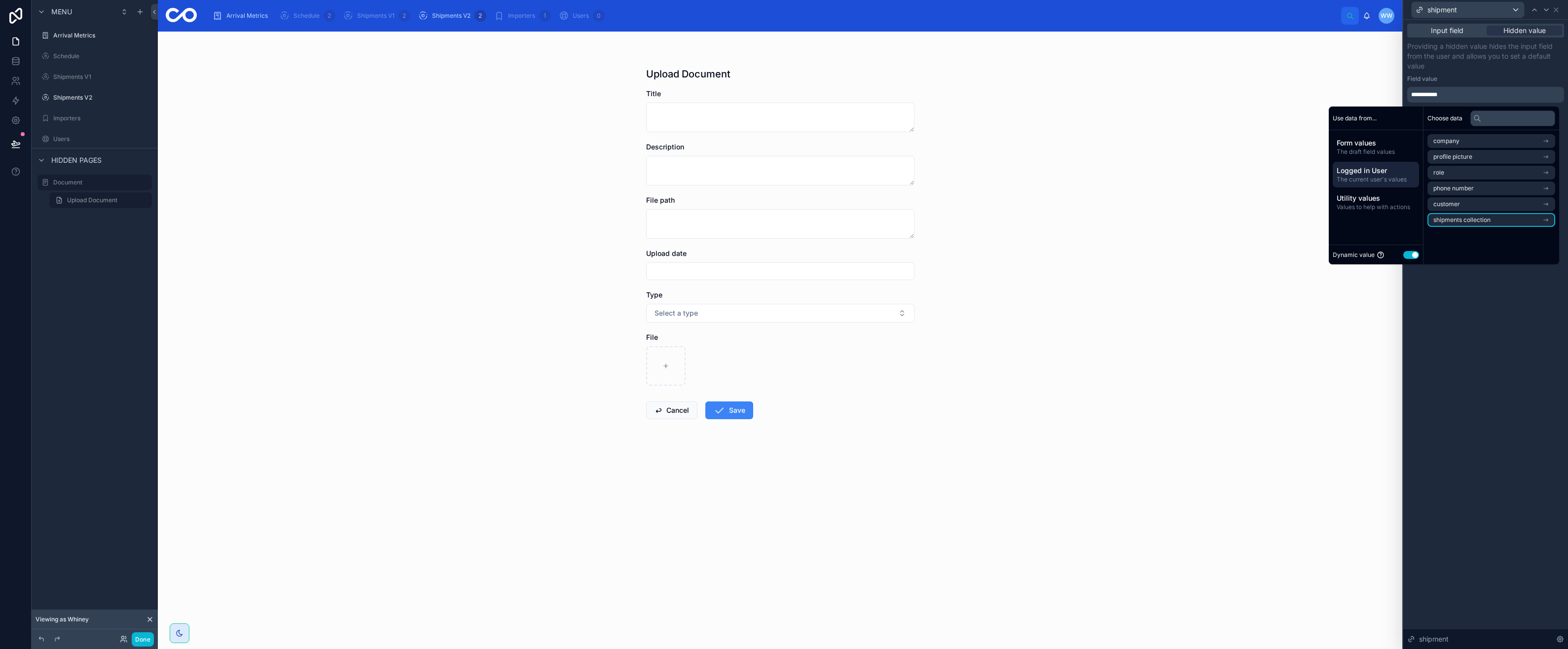
click at [1491, 218] on li "shipments collection" at bounding box center [1491, 220] width 128 height 14
click at [1457, 142] on span "shipments collection" at bounding box center [1473, 141] width 57 height 8
click at [1401, 212] on div "Utility values Values to help with actions" at bounding box center [1375, 202] width 86 height 26
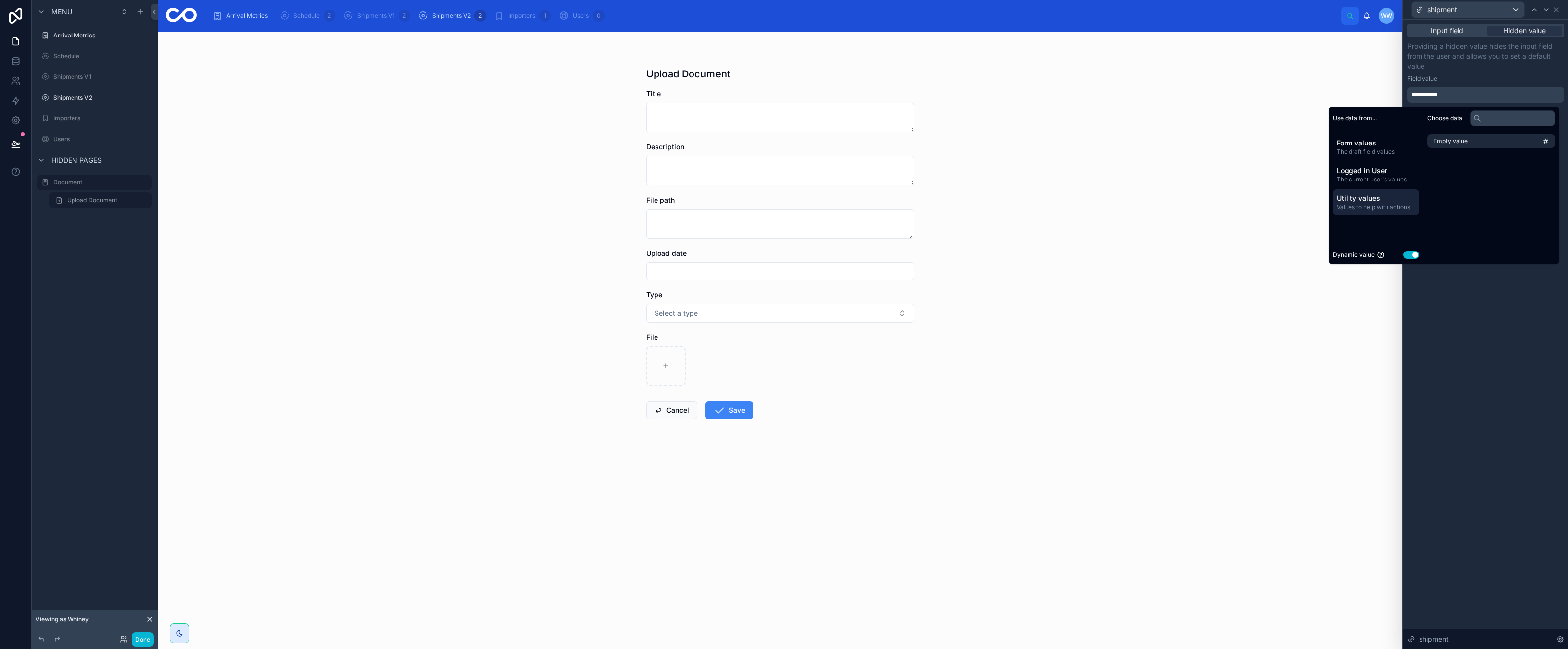
click at [1393, 123] on div "Use data from..." at bounding box center [1375, 118] width 94 height 24
click at [1524, 296] on div "**********" at bounding box center [1485, 334] width 165 height 629
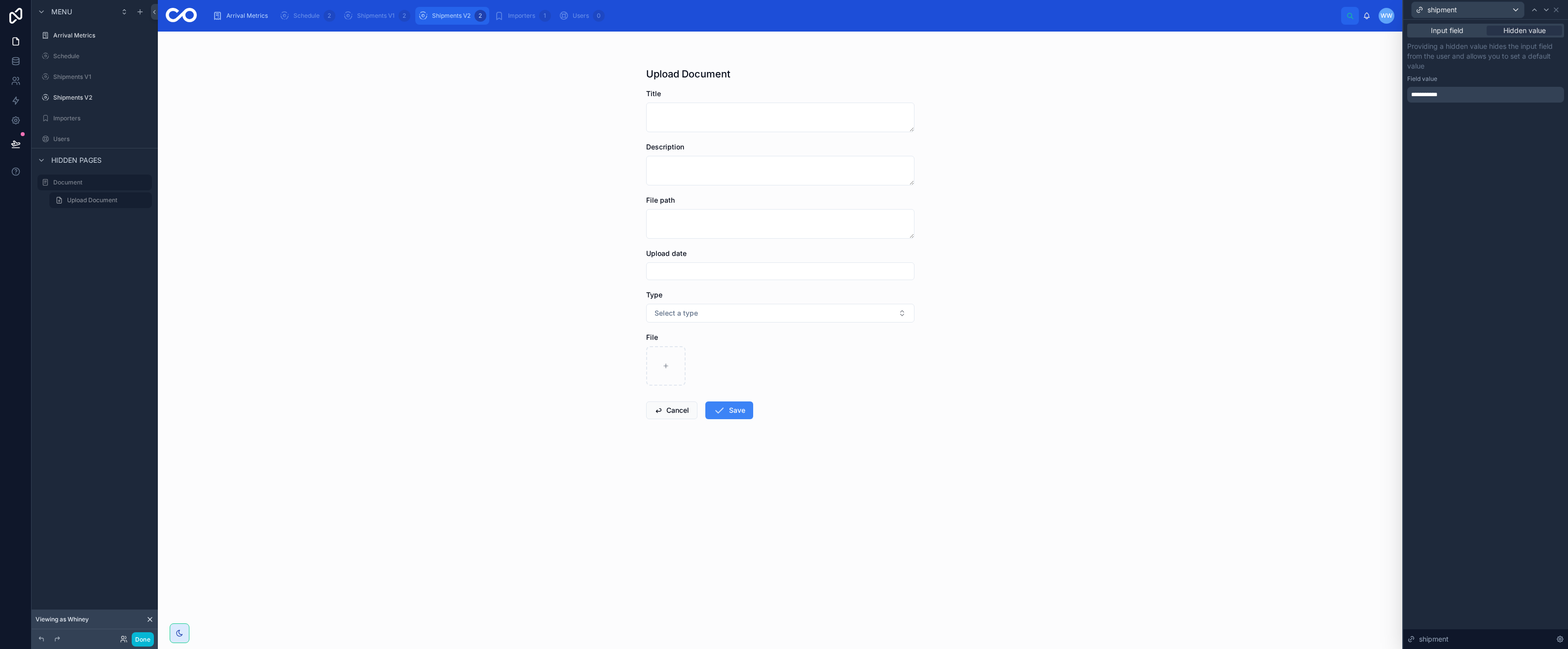
click at [443, 16] on span "Shipments V2" at bounding box center [451, 16] width 38 height 8
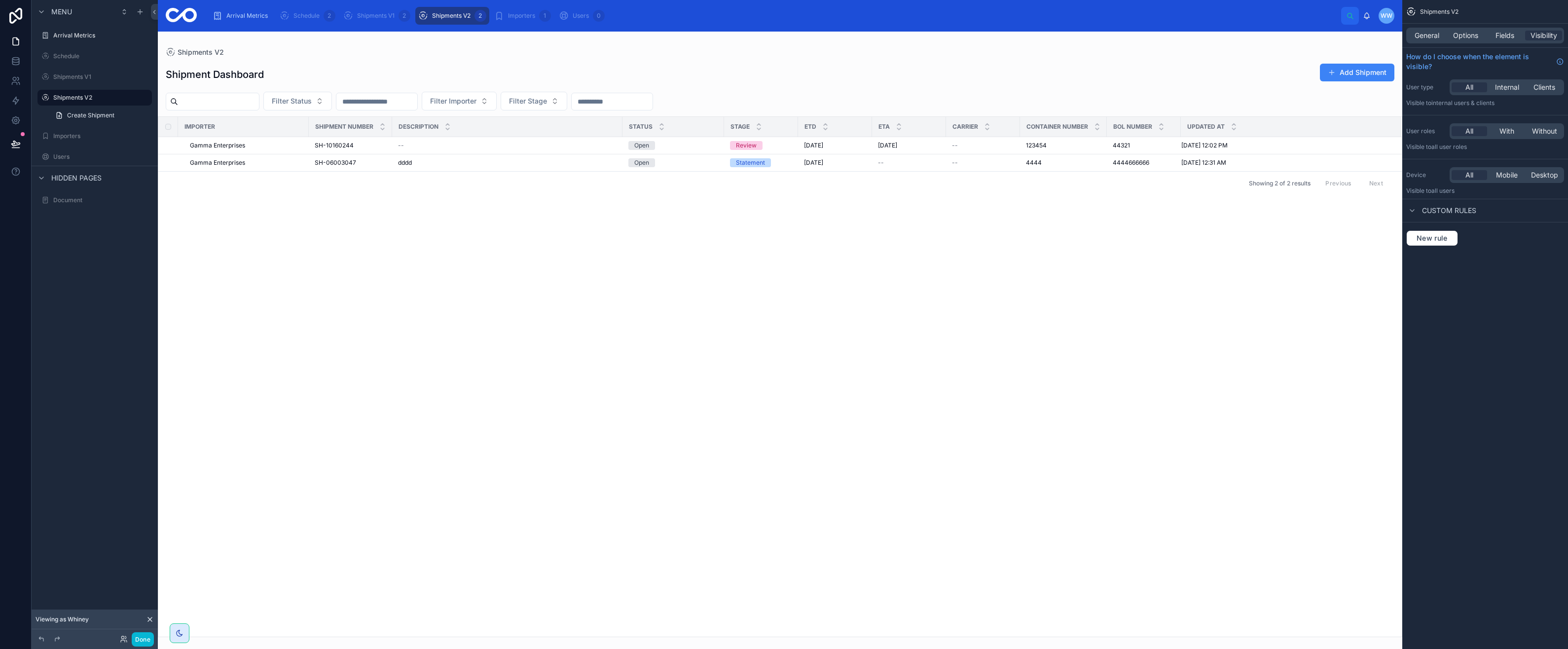
click at [276, 146] on div at bounding box center [780, 340] width 1244 height 617
click at [276, 146] on div "Gamma Enterprises" at bounding box center [246, 146] width 113 height 8
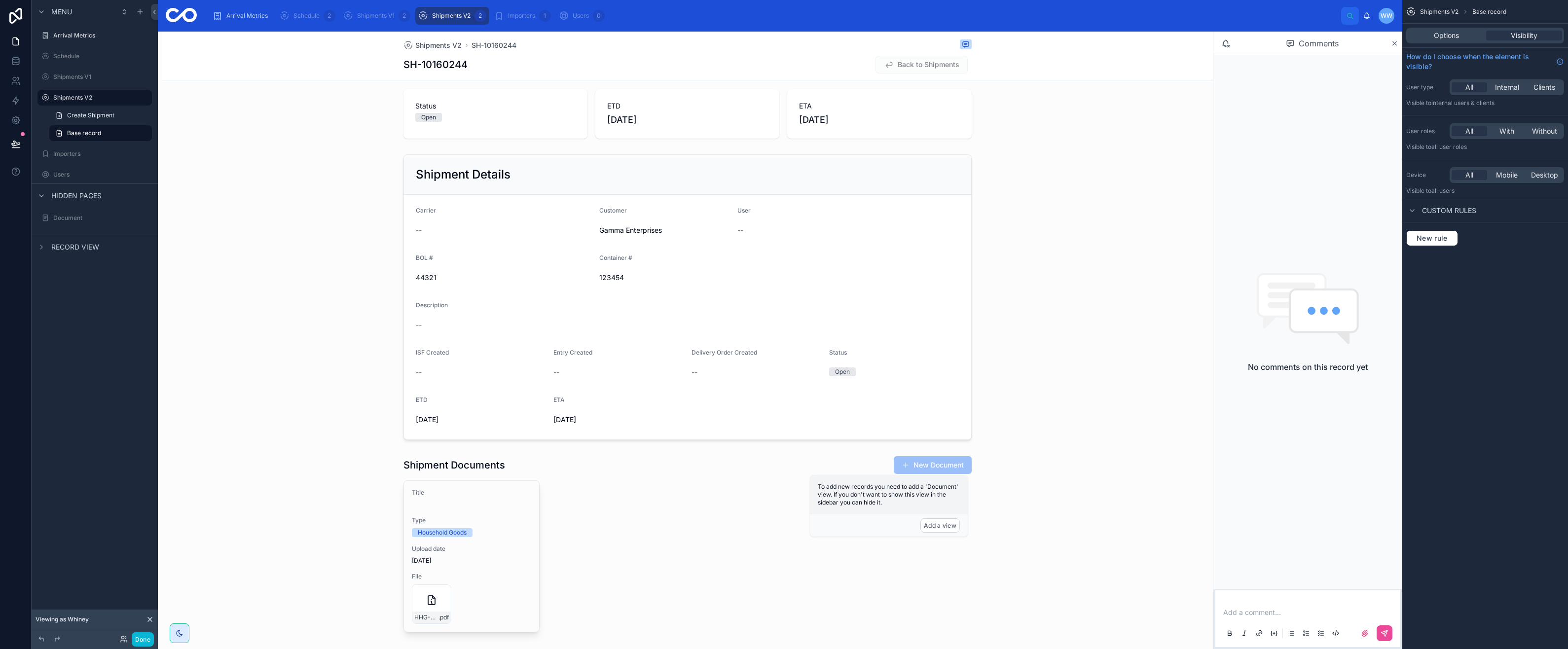
scroll to position [99, 0]
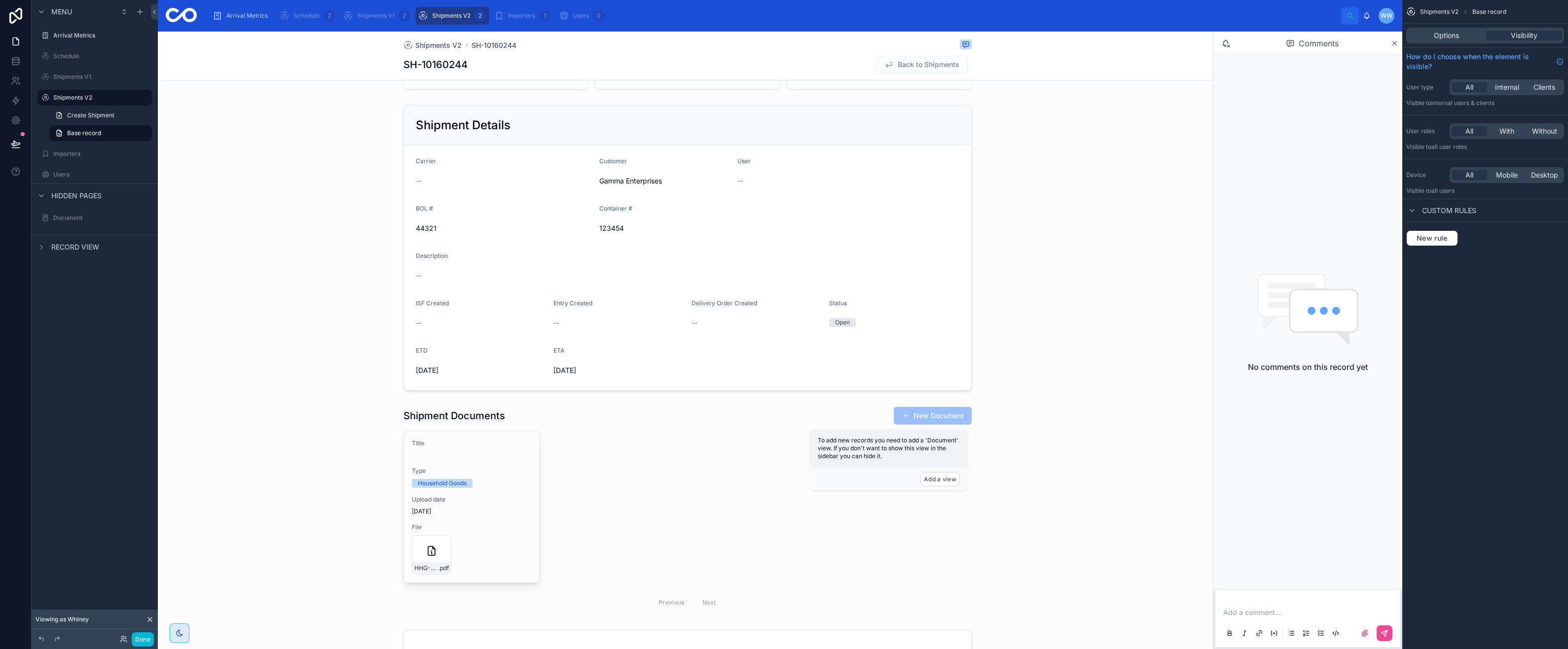
click at [103, 218] on label "Document" at bounding box center [102, 218] width 97 height 8
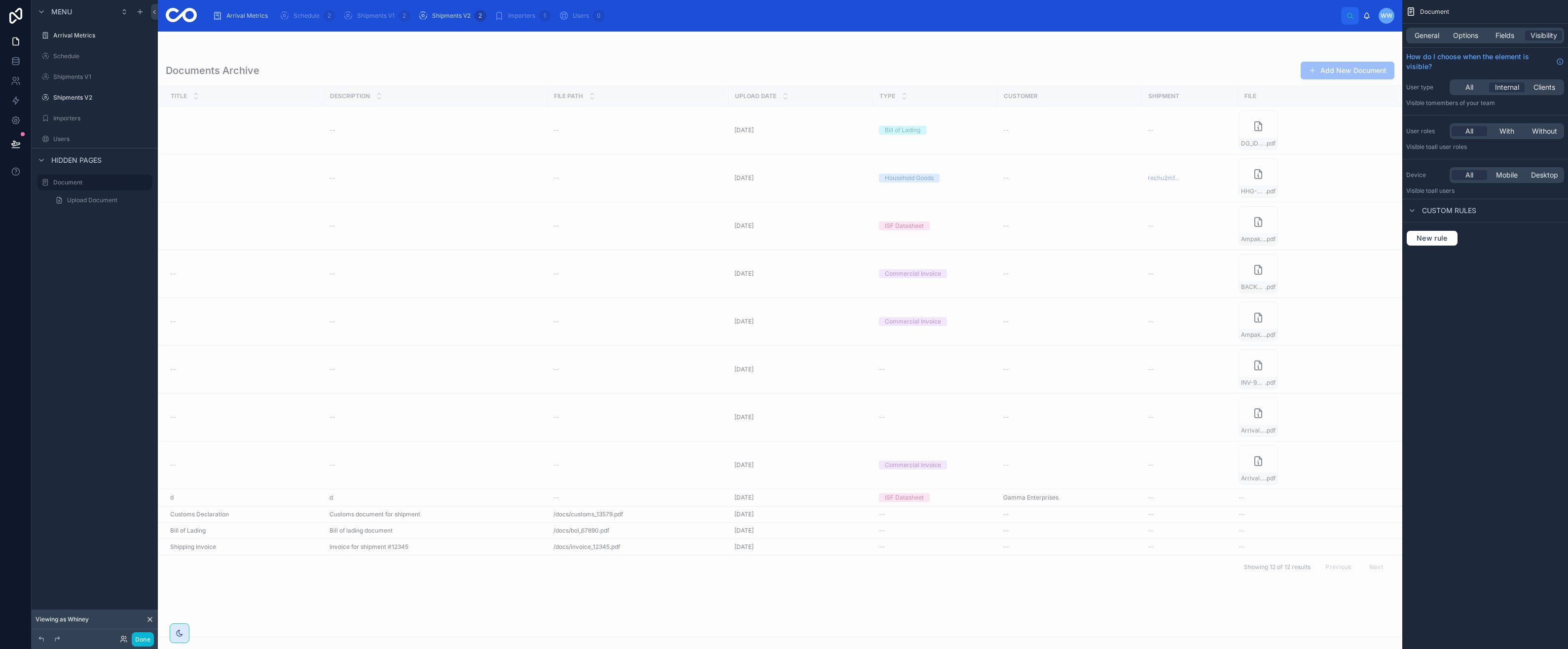
click at [1431, 35] on span "General" at bounding box center [1426, 35] width 24 height 10
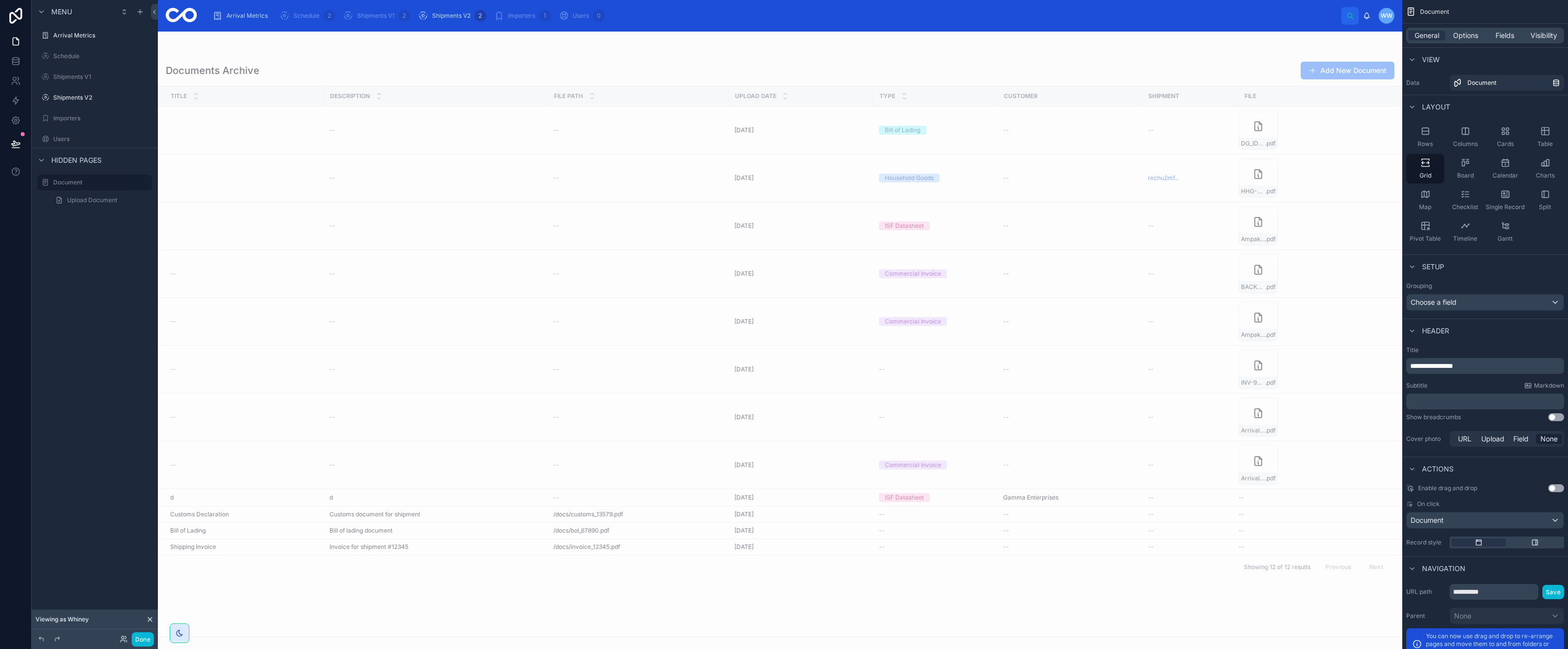
click at [1464, 28] on div "General Options Fields Visibility" at bounding box center [1485, 36] width 158 height 16
click at [1465, 34] on span "Options" at bounding box center [1465, 35] width 25 height 10
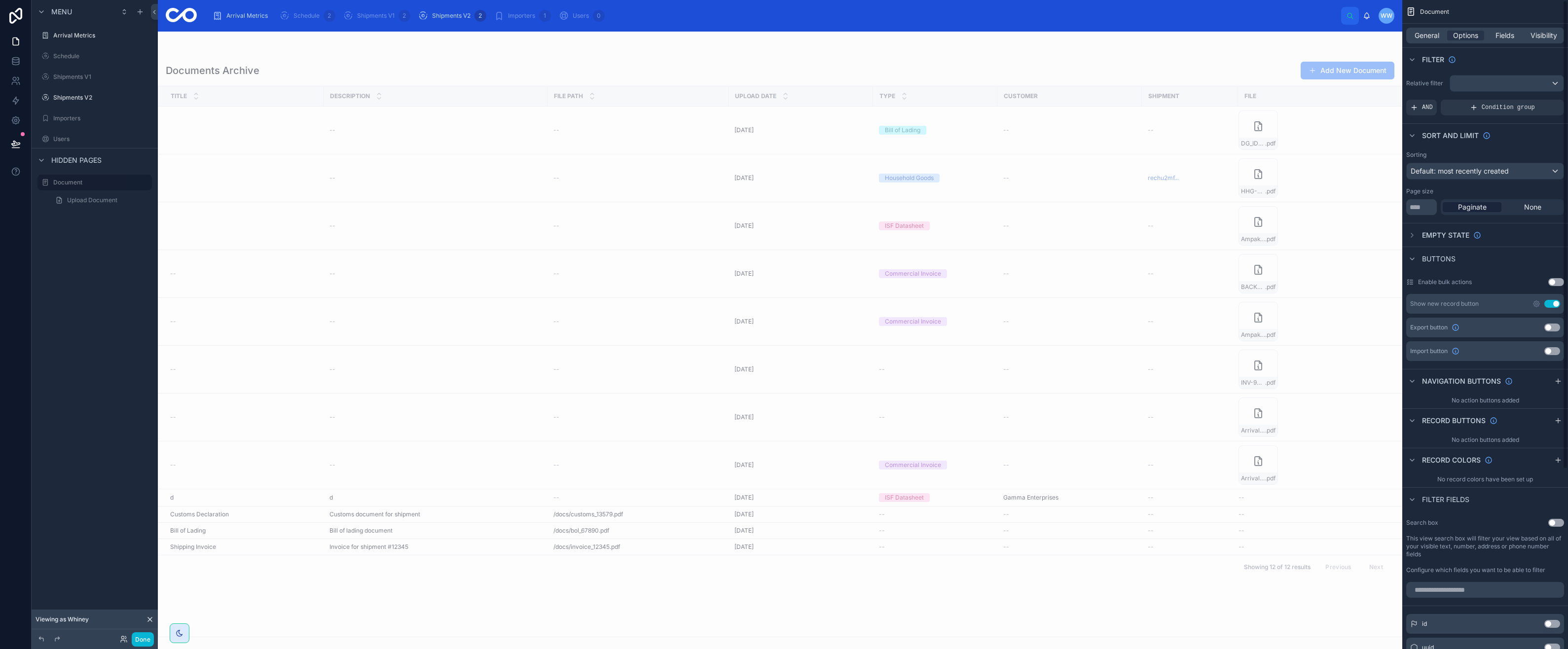
click at [1532, 33] on span "Visibility" at bounding box center [1544, 35] width 26 height 10
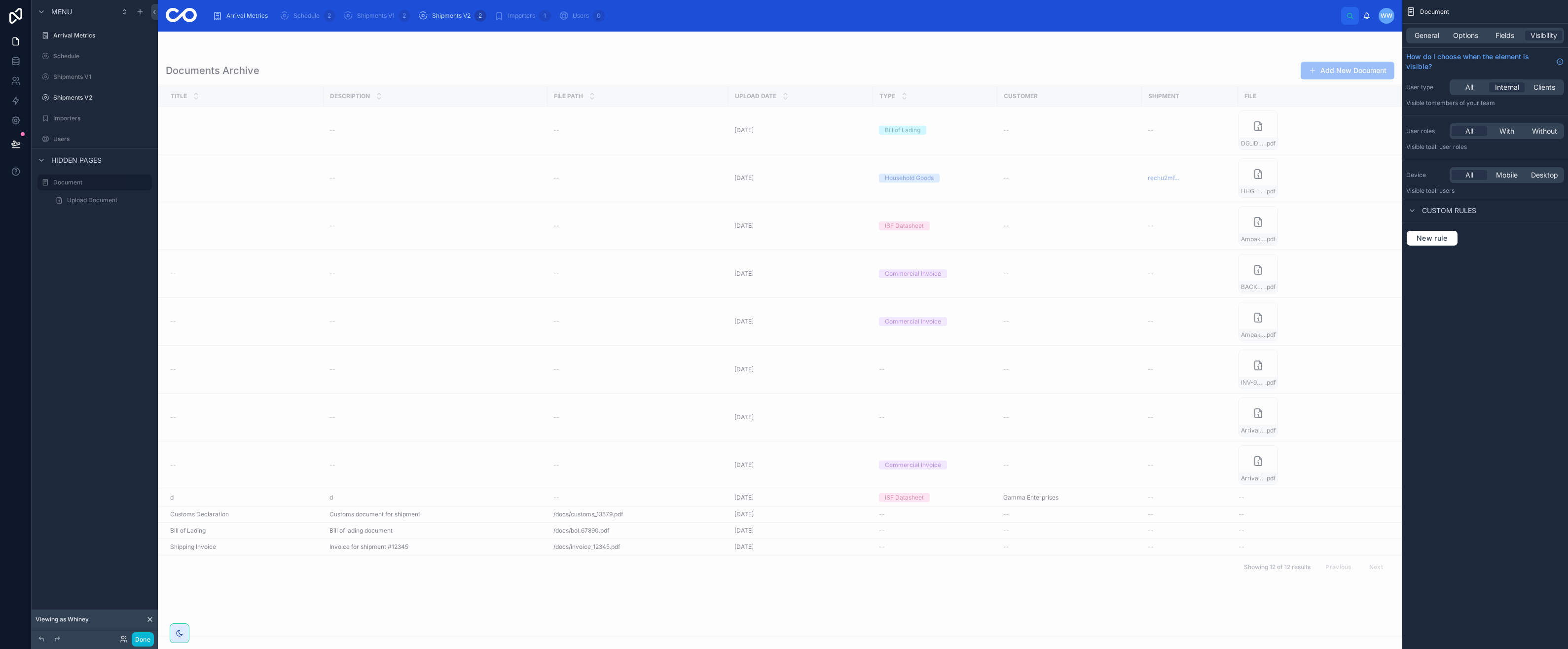
click at [1471, 91] on span "All" at bounding box center [1469, 87] width 8 height 10
click at [416, 40] on div at bounding box center [780, 340] width 1244 height 617
click at [88, 201] on span "Upload Document" at bounding box center [92, 200] width 50 height 8
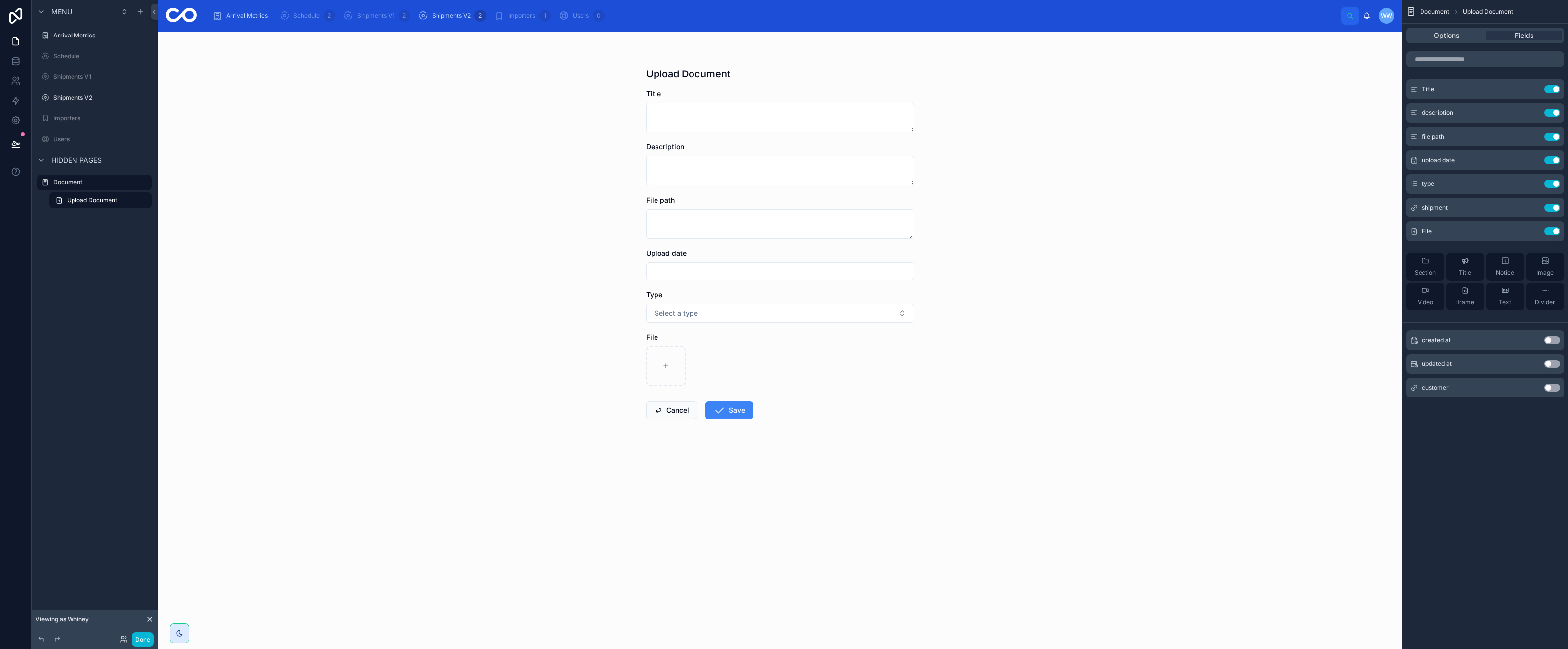
click at [1461, 34] on div "Options" at bounding box center [1446, 35] width 76 height 10
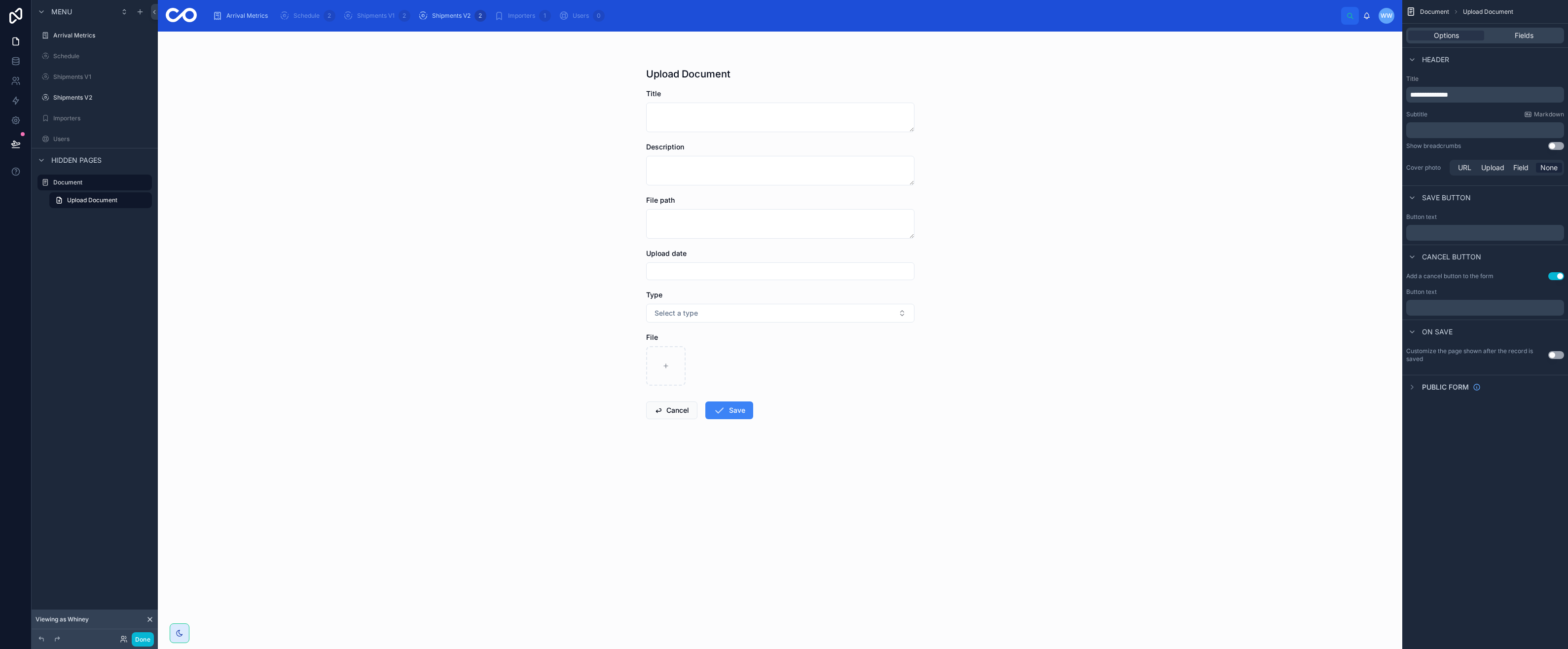
click at [1496, 37] on div "Fields" at bounding box center [1524, 35] width 76 height 10
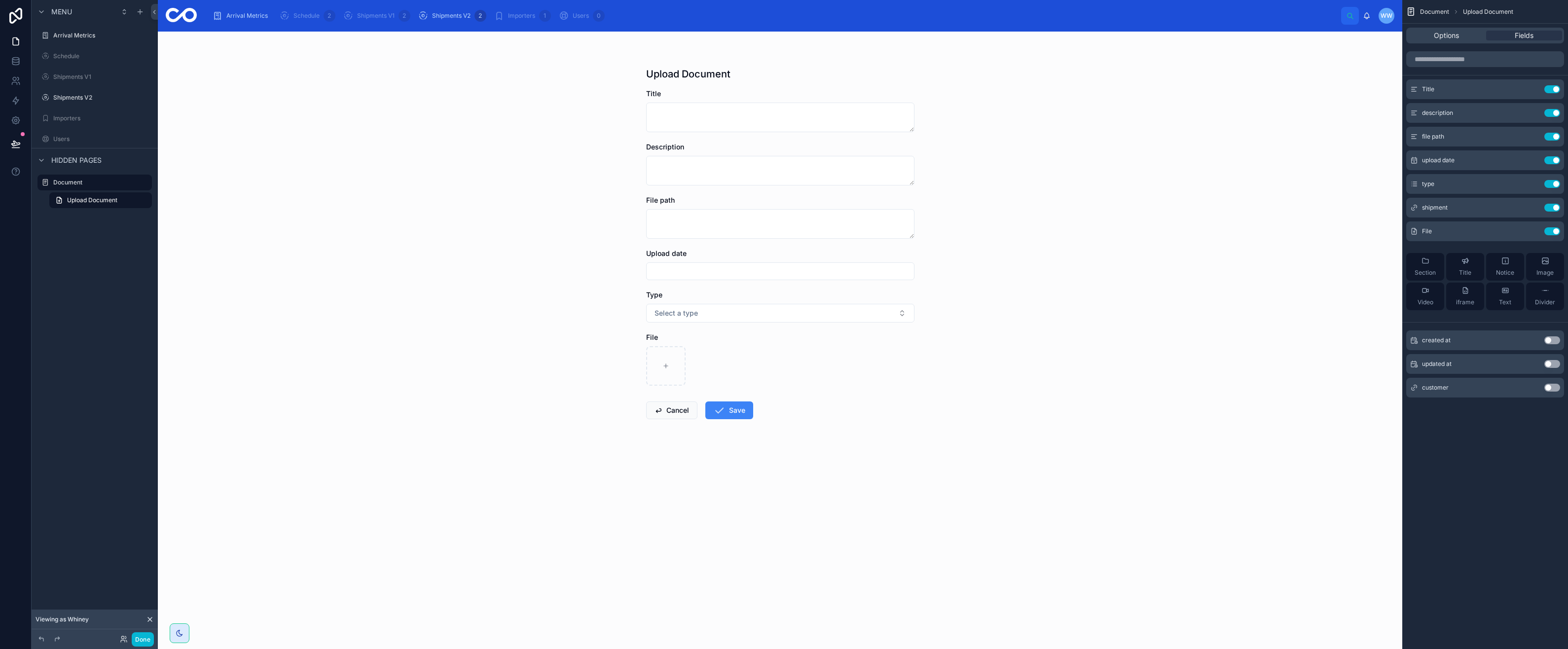
click at [0, 0] on icon "scrollable content" at bounding box center [0, 0] width 0 height 0
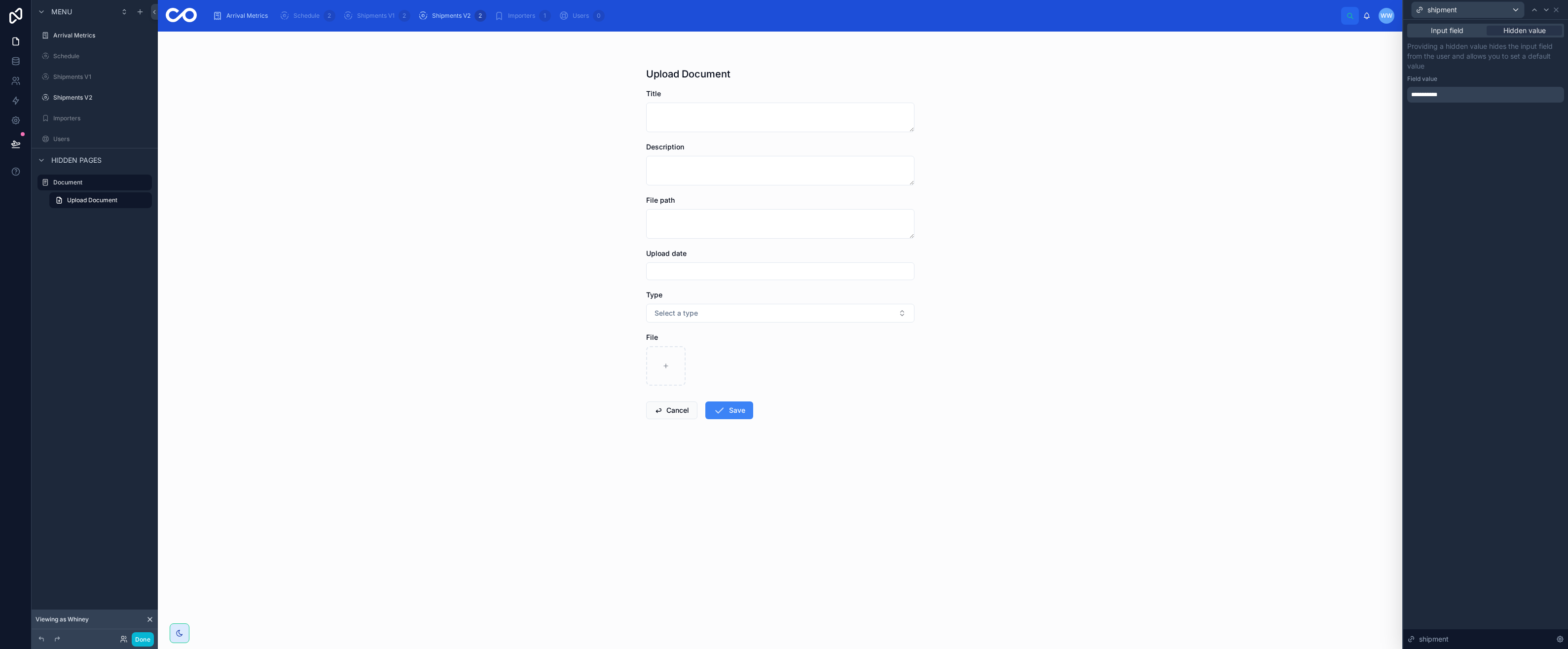
click at [1432, 97] on span "**********" at bounding box center [1428, 95] width 34 height 8
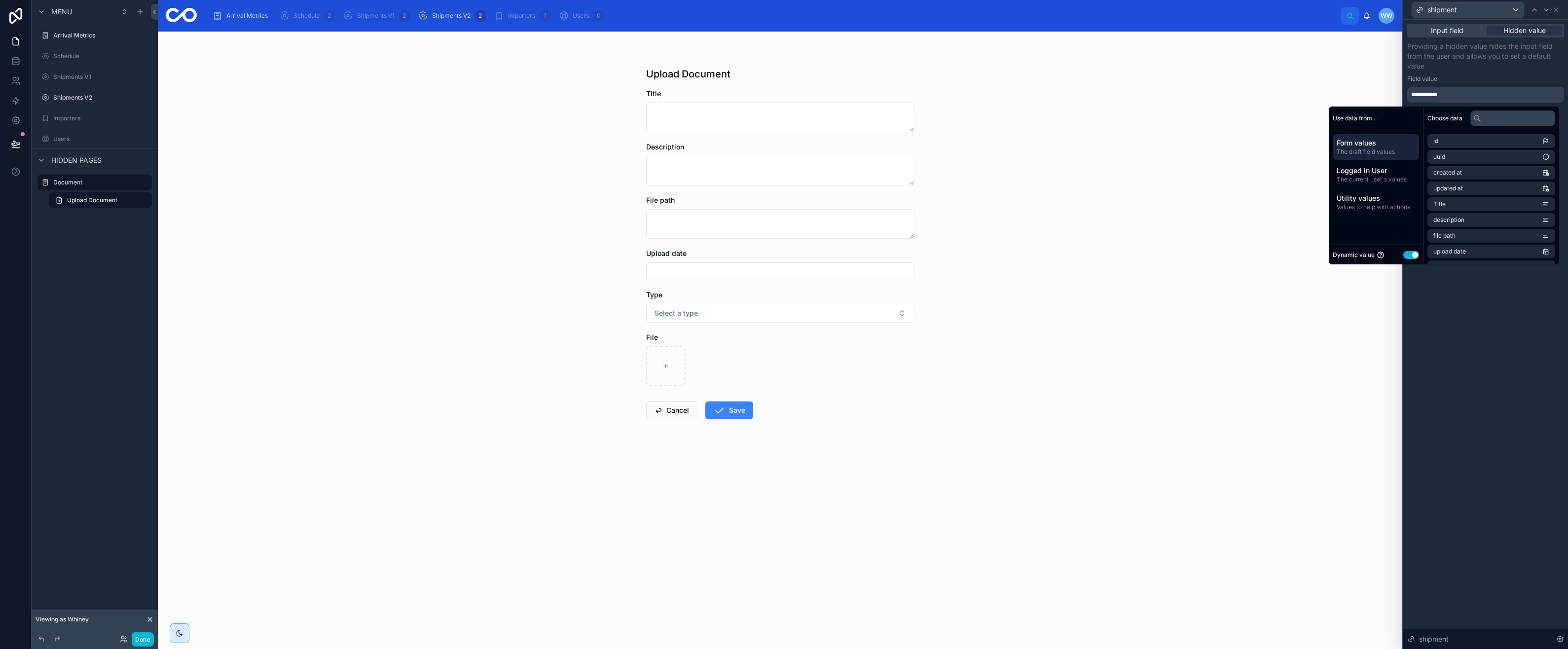
click at [1378, 179] on span "The current user's values" at bounding box center [1375, 179] width 79 height 8
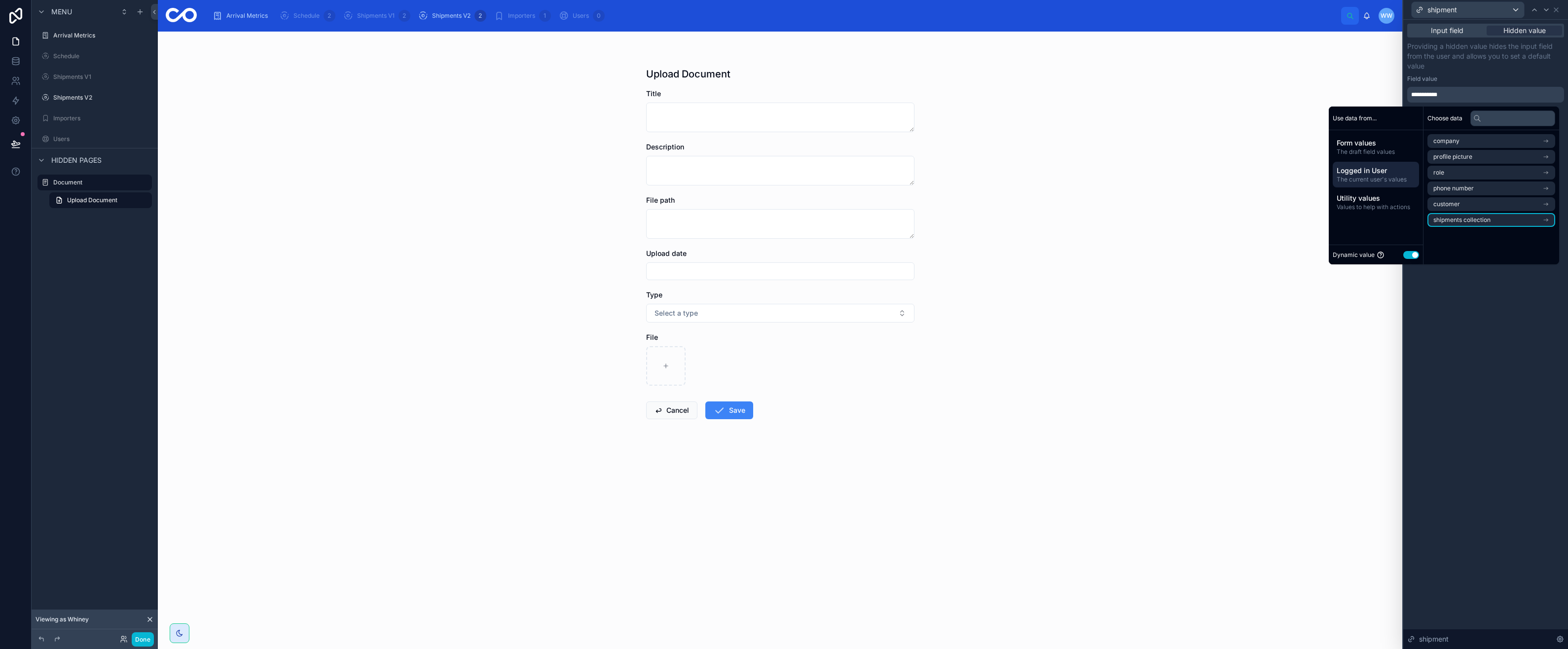
click at [1456, 222] on span "shipments collection" at bounding box center [1461, 220] width 57 height 8
click at [1447, 146] on div "shipments collection" at bounding box center [1491, 141] width 128 height 14
click at [1387, 198] on span "Utility values" at bounding box center [1375, 198] width 79 height 10
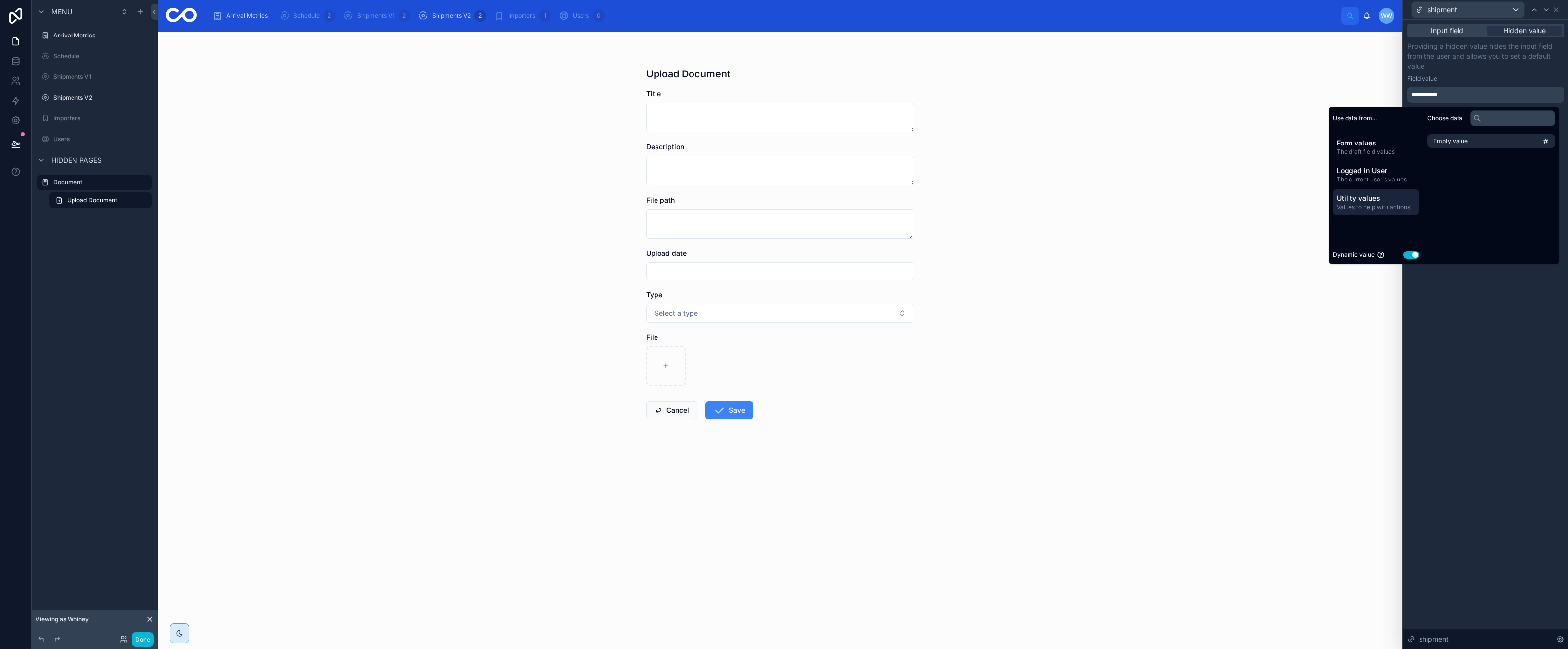
click at [1389, 177] on span "The current user's values" at bounding box center [1375, 179] width 79 height 8
click at [1396, 198] on span "Utility values" at bounding box center [1375, 198] width 79 height 10
click at [1440, 148] on li "Empty value" at bounding box center [1491, 141] width 128 height 14
click at [1392, 200] on span "Utility values" at bounding box center [1375, 198] width 79 height 10
click at [1394, 178] on span "The current user's values" at bounding box center [1375, 179] width 79 height 8
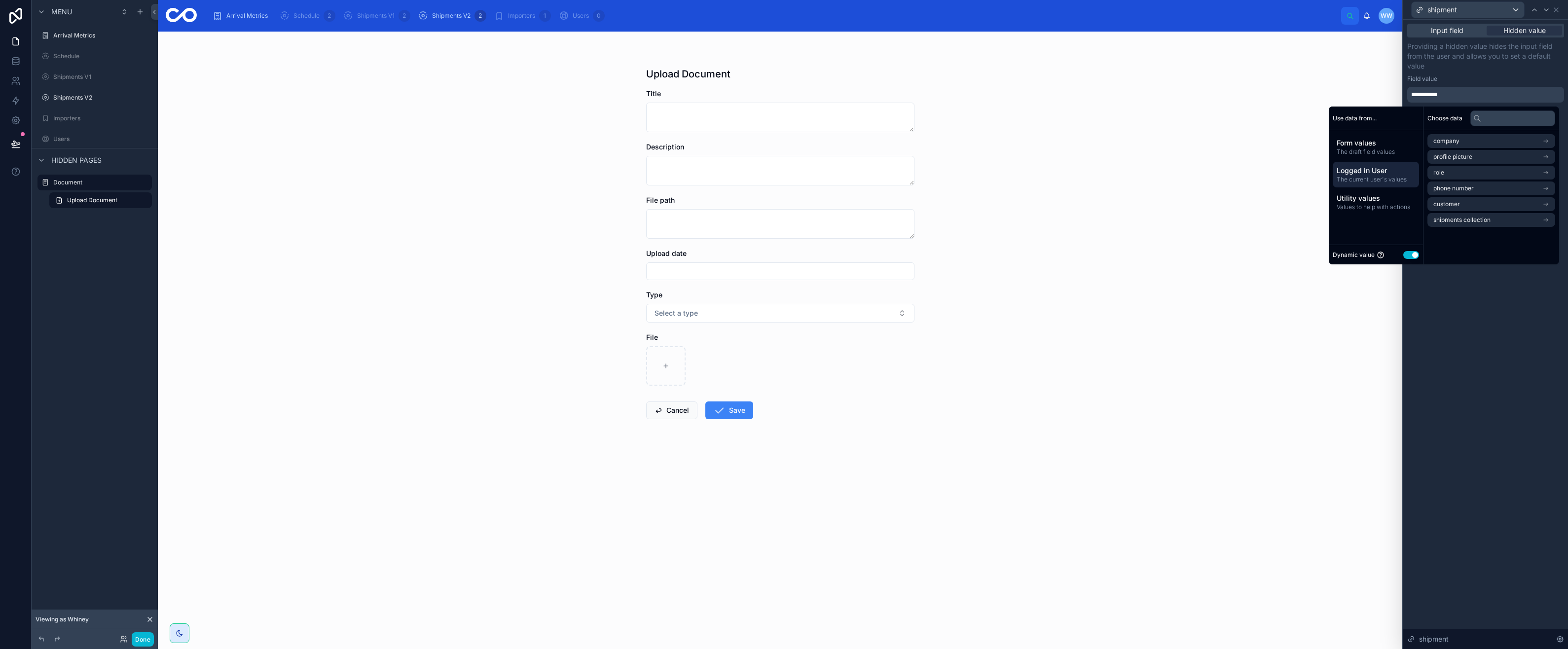
click at [1393, 152] on span "The draft field values" at bounding box center [1375, 152] width 79 height 8
click at [1459, 221] on li "shipment" at bounding box center [1491, 222] width 128 height 14
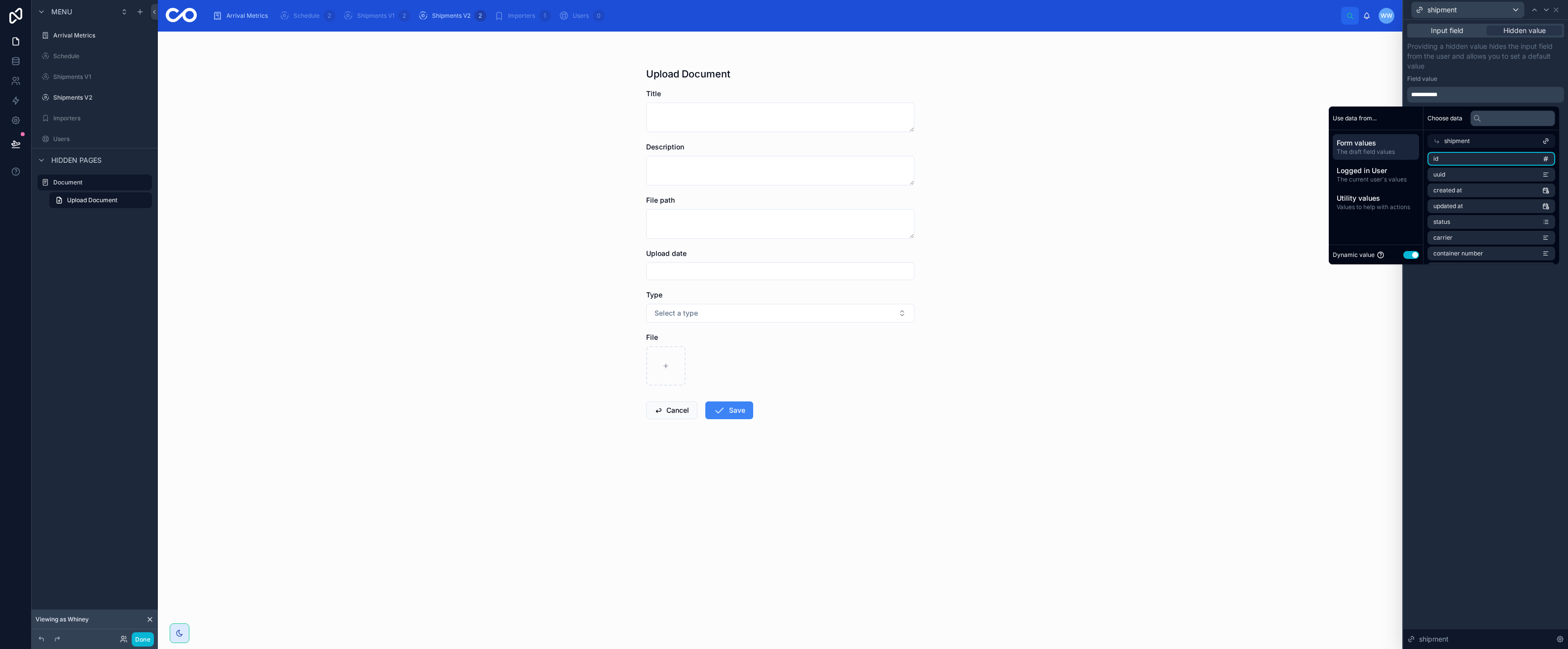
click at [1440, 161] on li "id" at bounding box center [1491, 159] width 128 height 14
click at [1442, 169] on li "shipment number" at bounding box center [1491, 174] width 128 height 14
click at [1456, 181] on ul "id uuid created at updated at status carrier container number etd description b…" at bounding box center [1491, 103] width 128 height 314
click at [1455, 193] on li "stage" at bounding box center [1491, 190] width 128 height 14
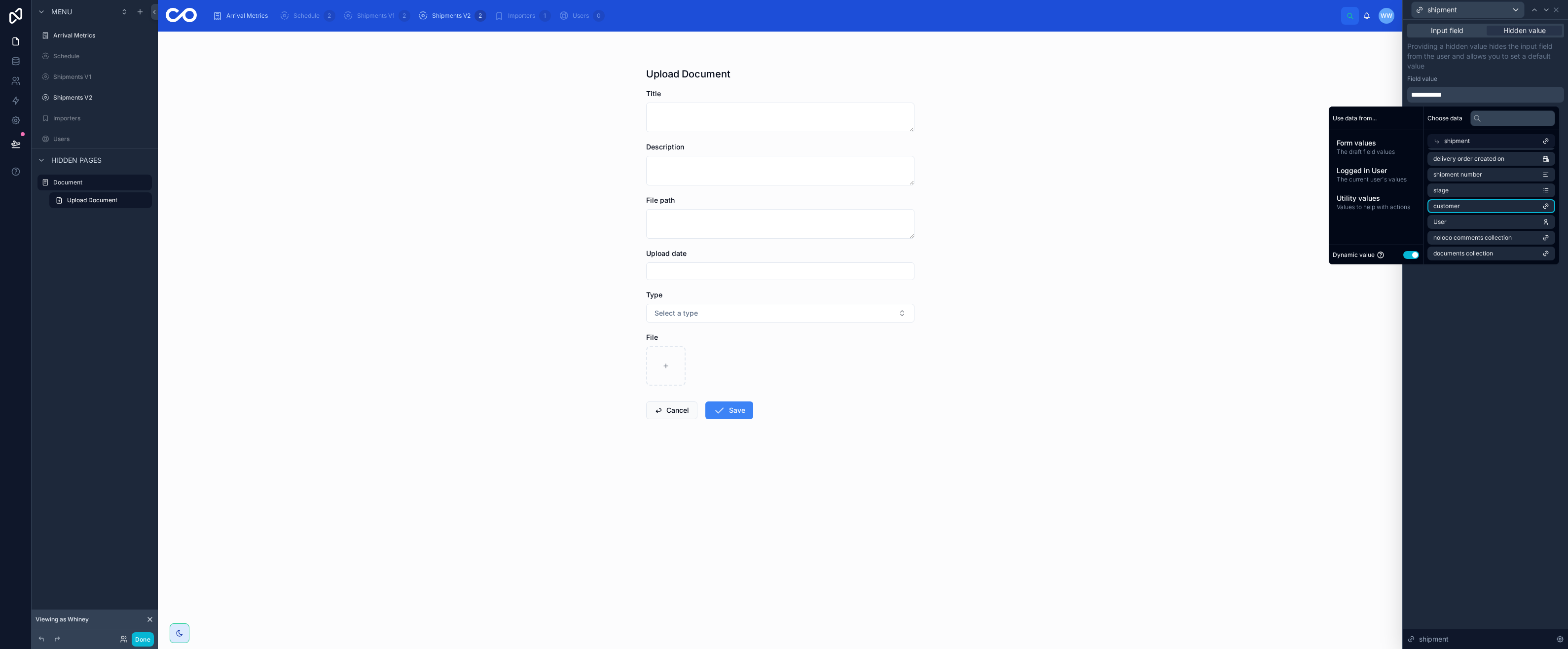
click at [1458, 204] on li "customer" at bounding box center [1491, 206] width 128 height 14
click at [1451, 218] on li "User" at bounding box center [1491, 222] width 128 height 14
